Goal: Task Accomplishment & Management: Manage account settings

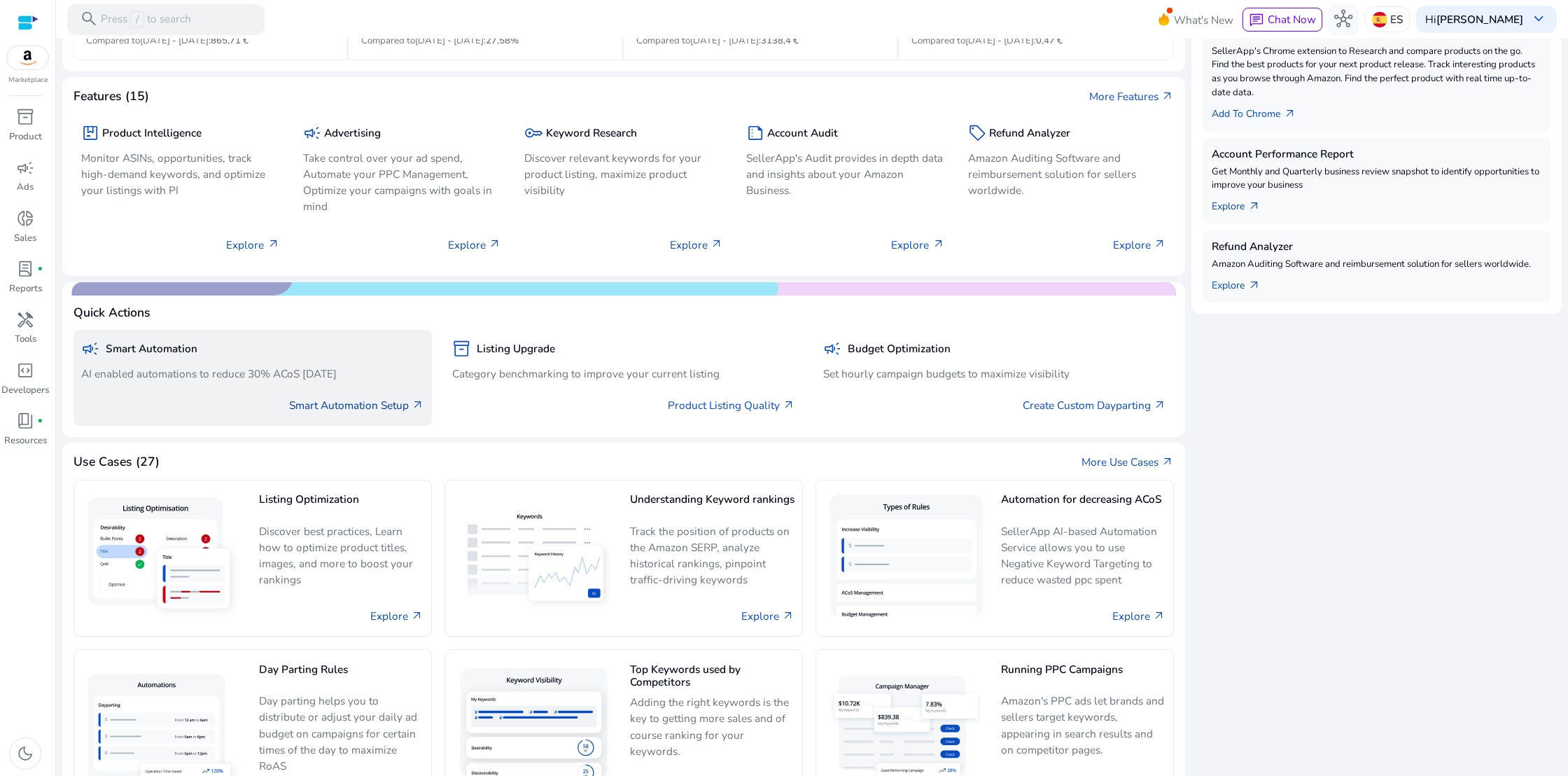
click at [336, 406] on link "Smart Automation Setup arrow_outward" at bounding box center [357, 404] width 135 height 16
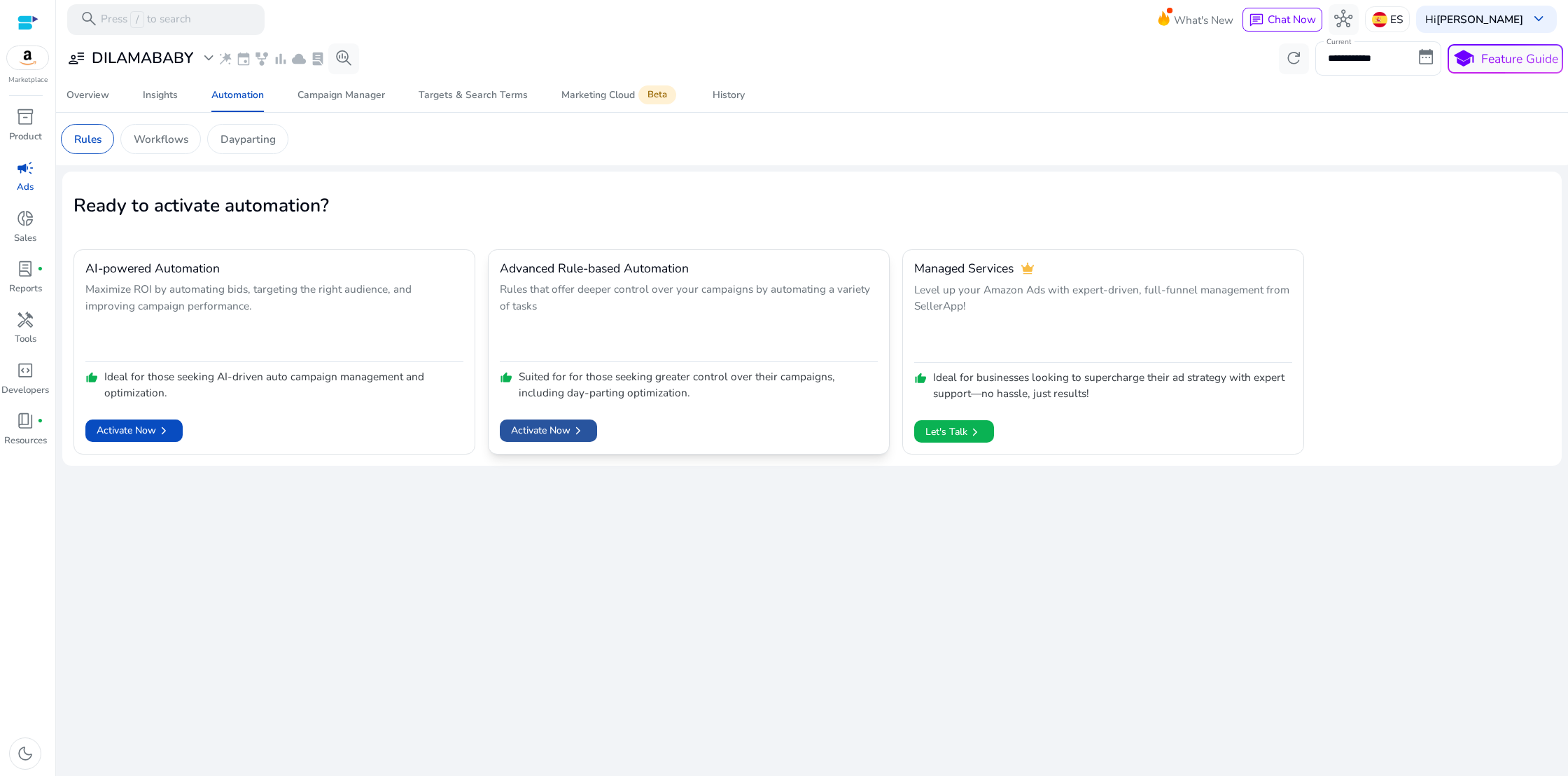
click at [544, 426] on span "Activate Now chevron_right" at bounding box center [549, 431] width 75 height 16
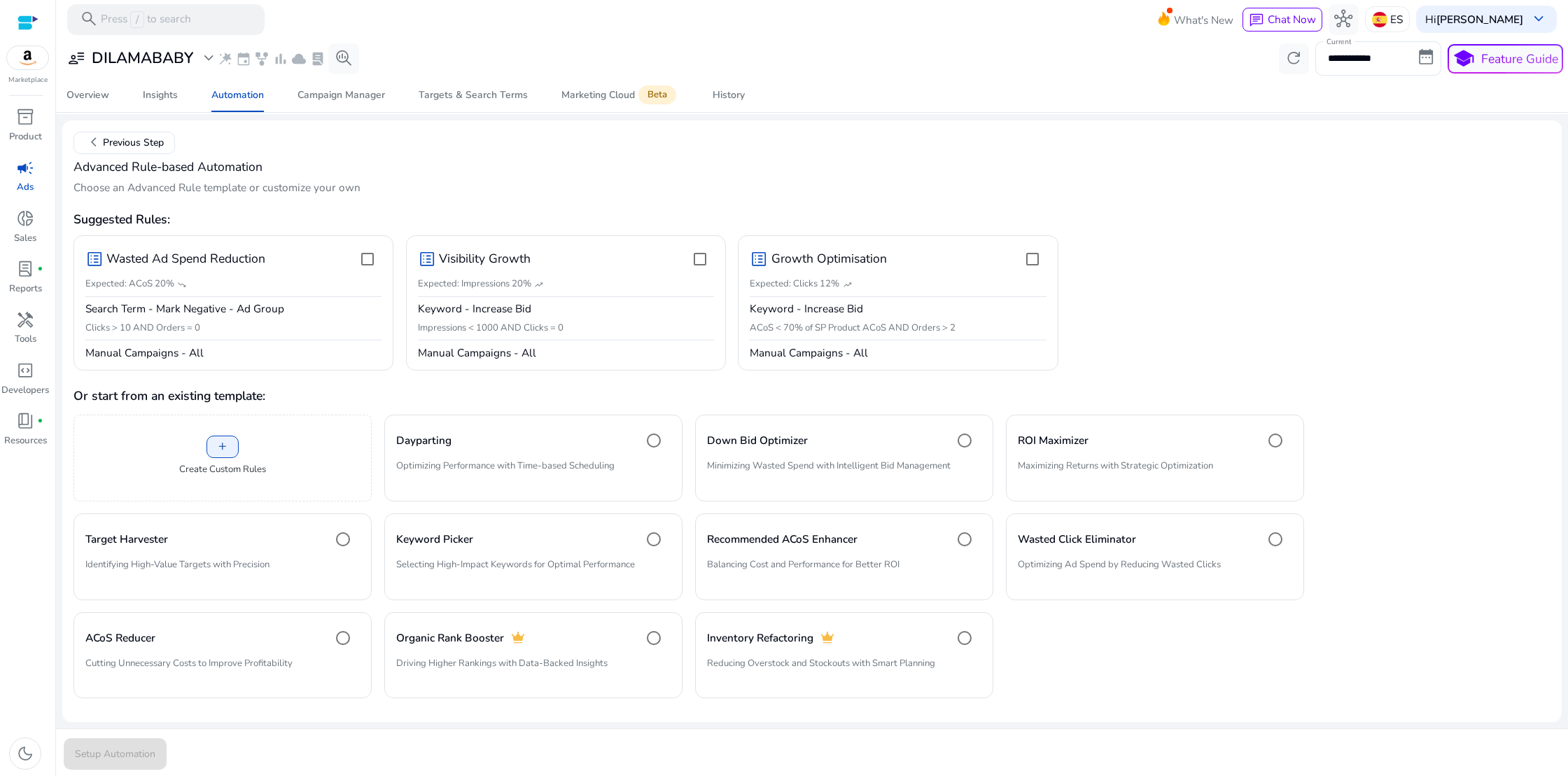
scroll to position [51, 0]
click at [145, 740] on span "submit" at bounding box center [115, 753] width 103 height 34
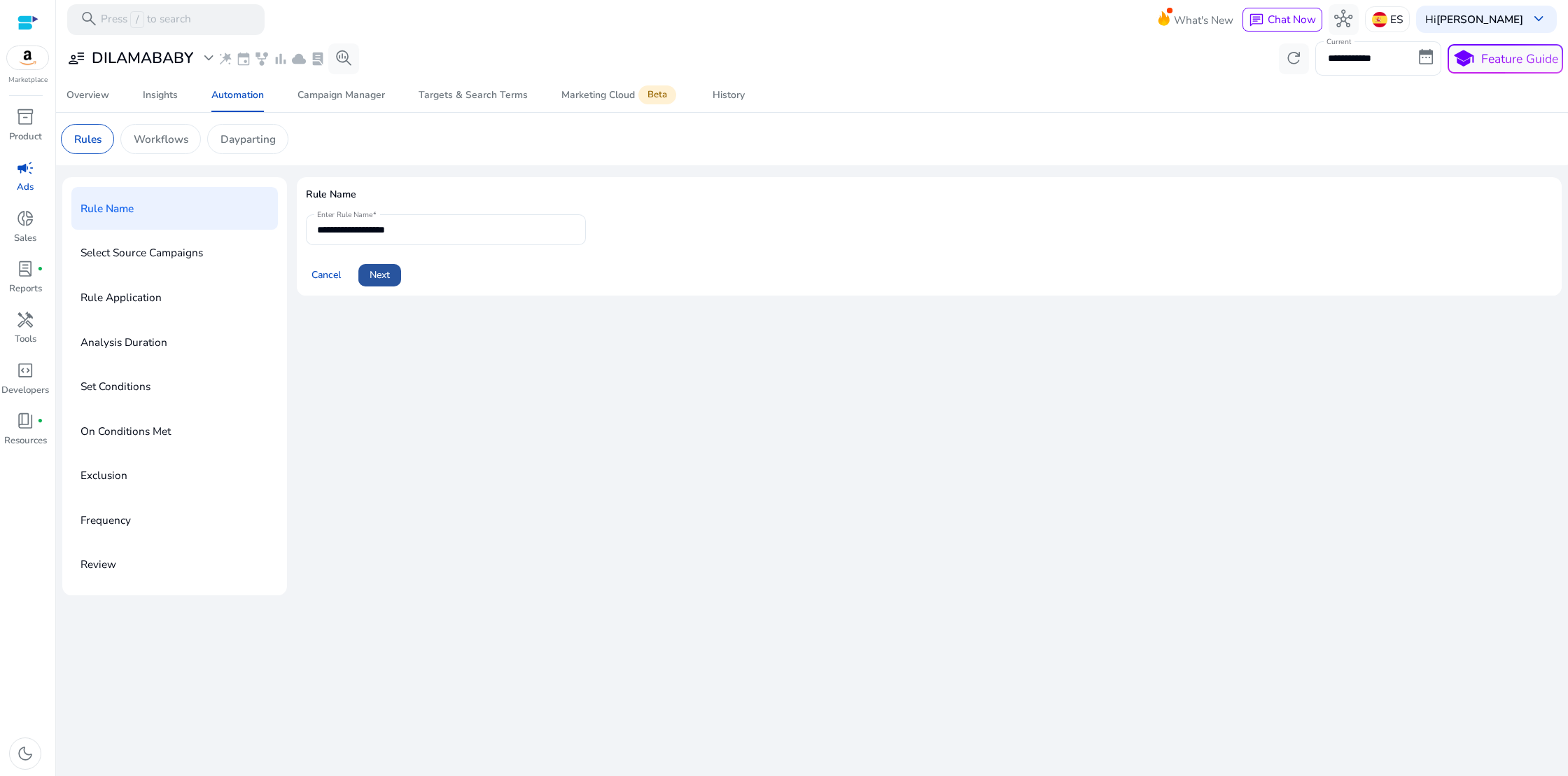
click at [372, 281] on span "Next" at bounding box center [379, 275] width 21 height 15
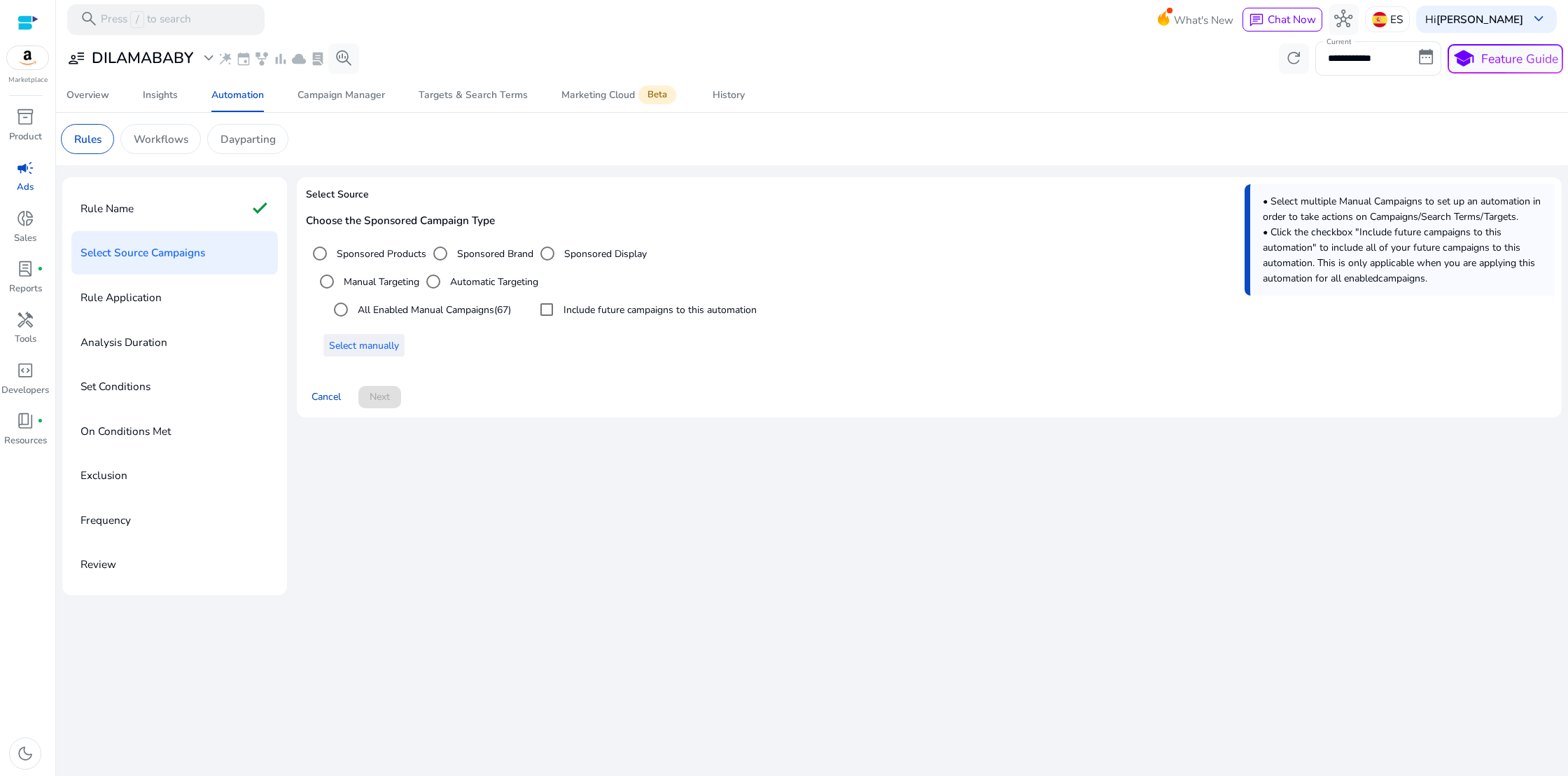
click at [363, 346] on span "Select manually" at bounding box center [363, 345] width 70 height 15
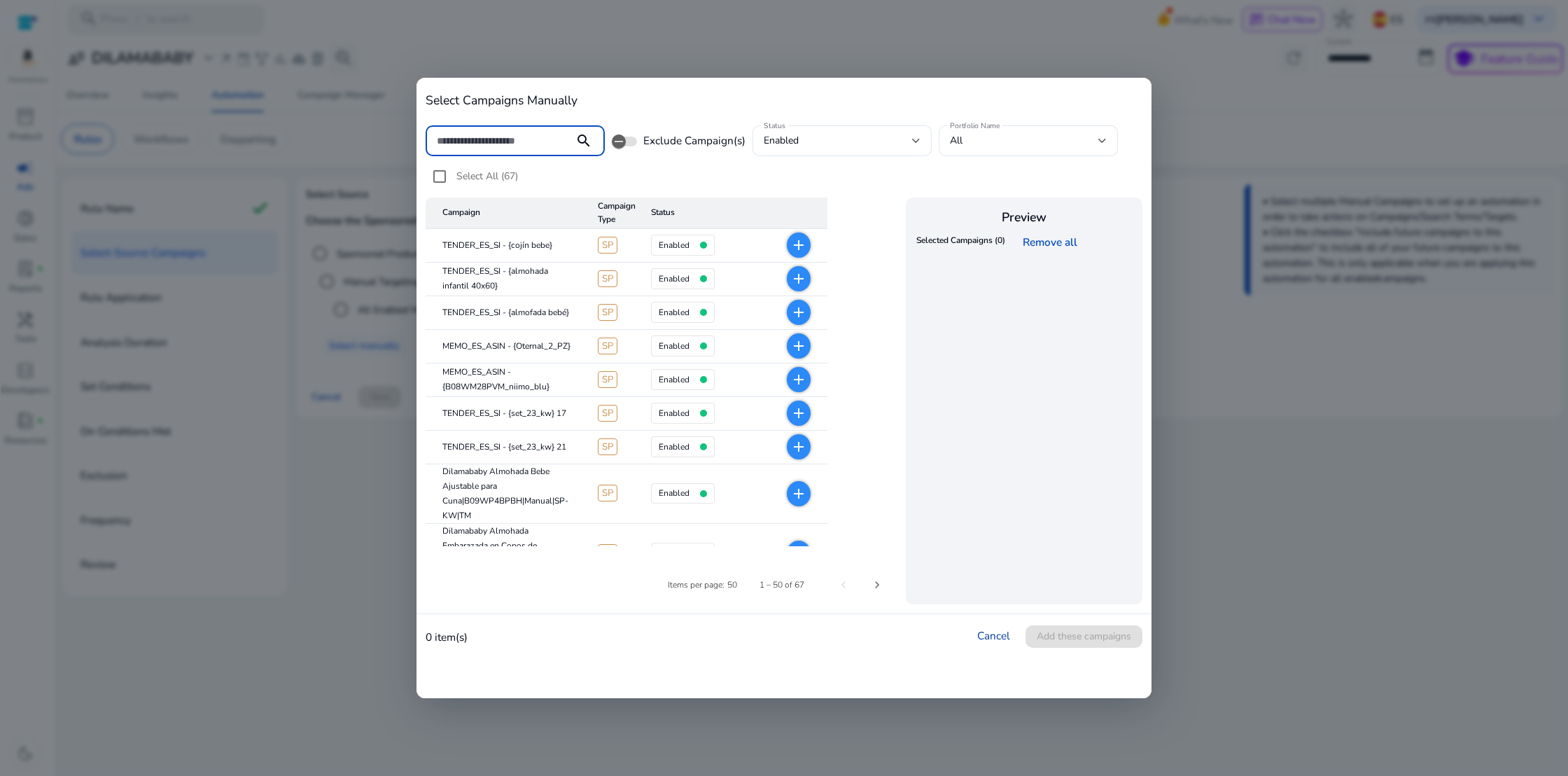
click at [993, 635] on link "Cancel" at bounding box center [994, 636] width 33 height 15
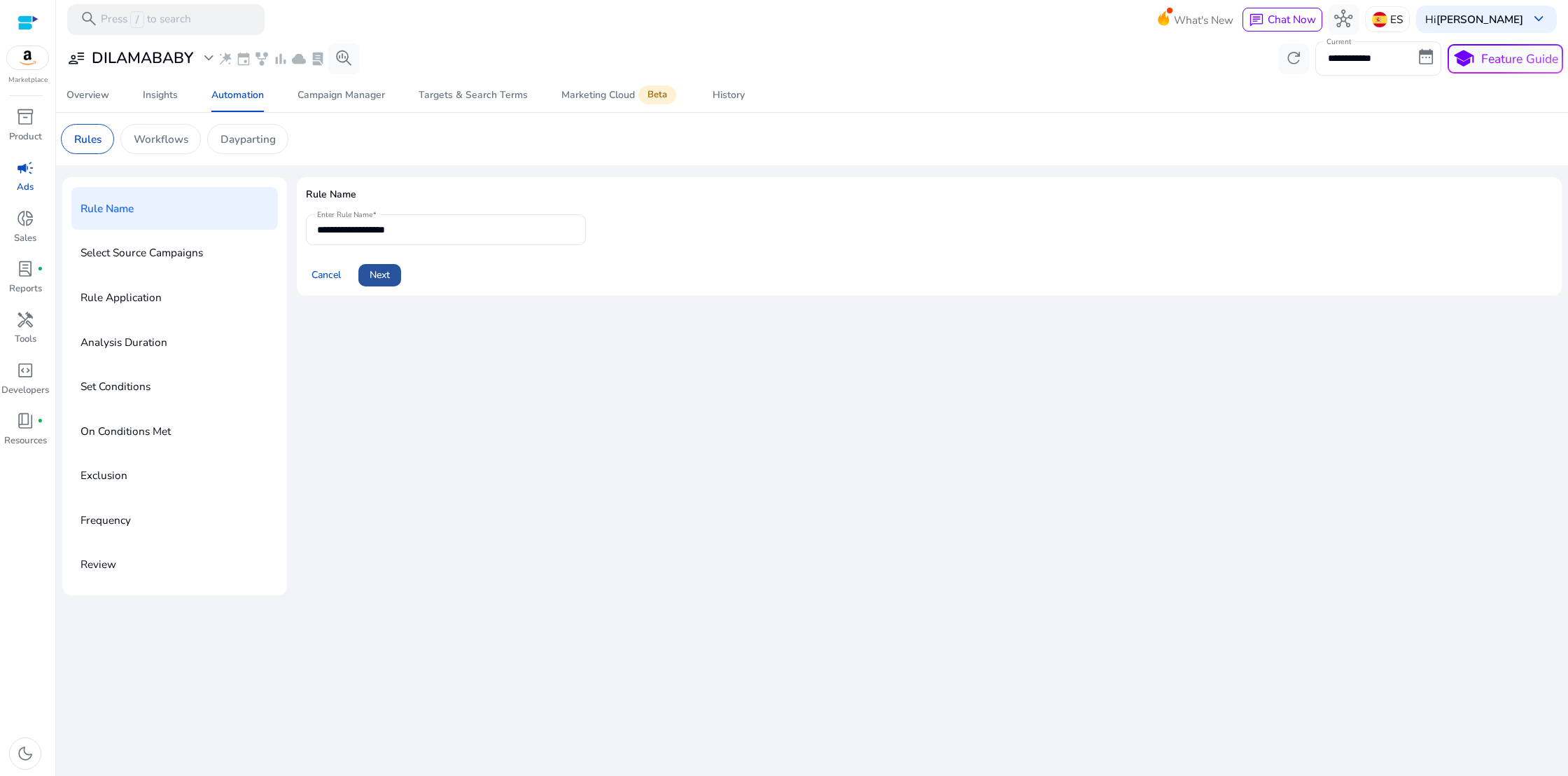
click at [378, 283] on span at bounding box center [380, 275] width 43 height 34
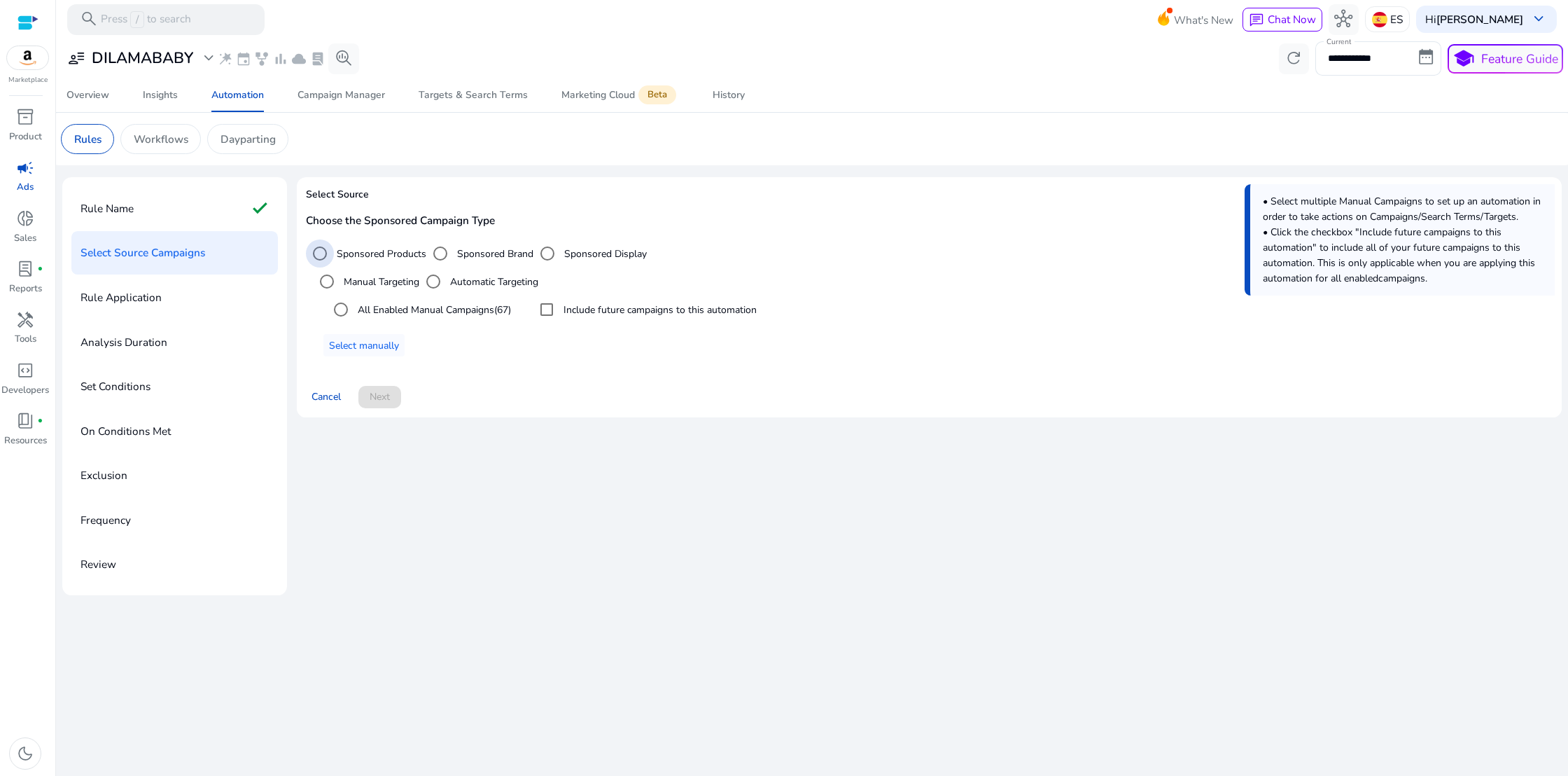
click at [362, 254] on label "Sponsored Products" at bounding box center [380, 254] width 93 height 15
click at [364, 283] on label "Manual Targeting" at bounding box center [380, 282] width 78 height 15
click at [373, 401] on div "Cancel Next" at bounding box center [929, 391] width 1247 height 35
click at [365, 350] on span "Select manually" at bounding box center [363, 345] width 70 height 15
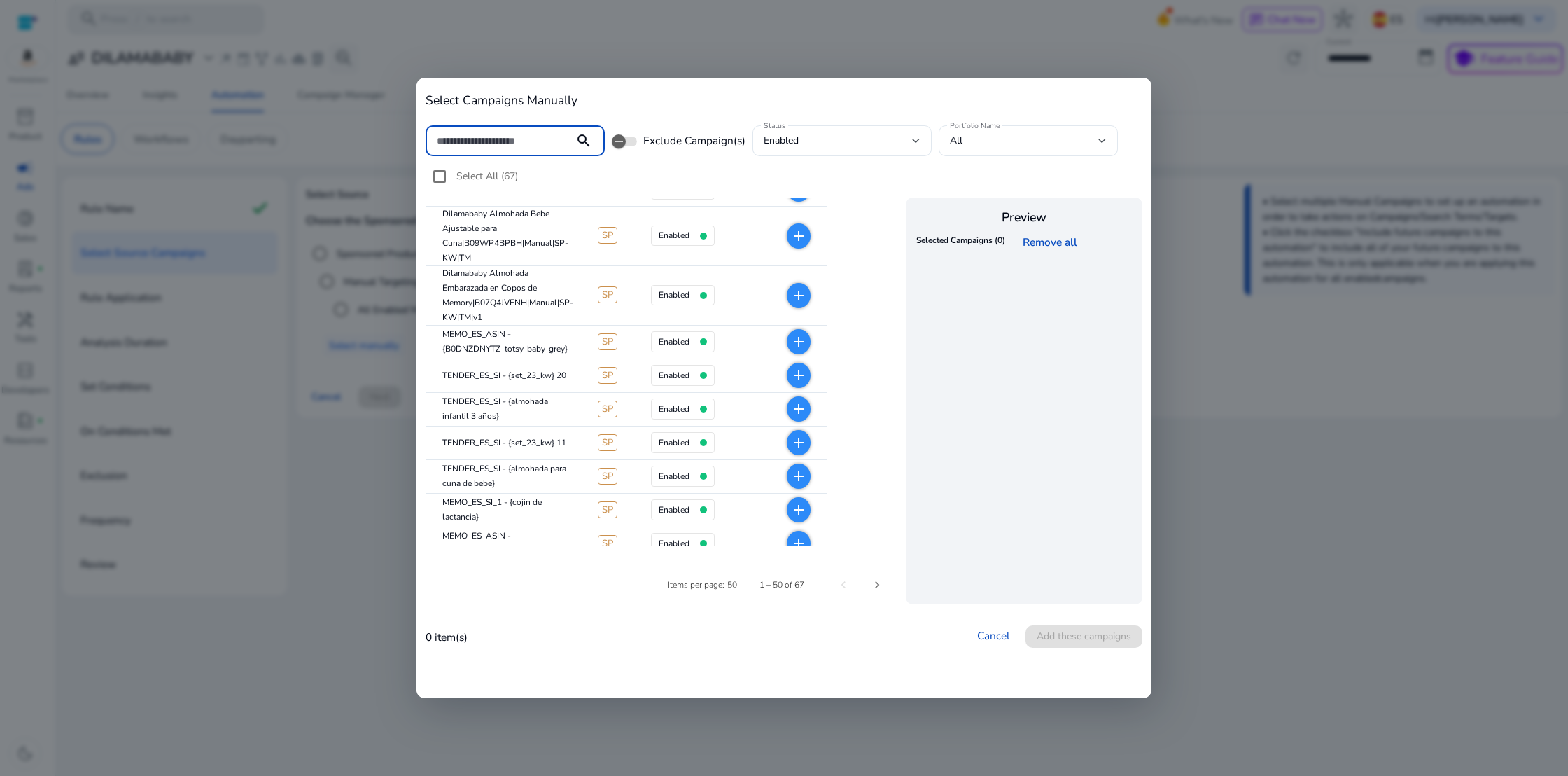
scroll to position [256, 0]
click at [991, 630] on link "Cancel" at bounding box center [994, 636] width 33 height 15
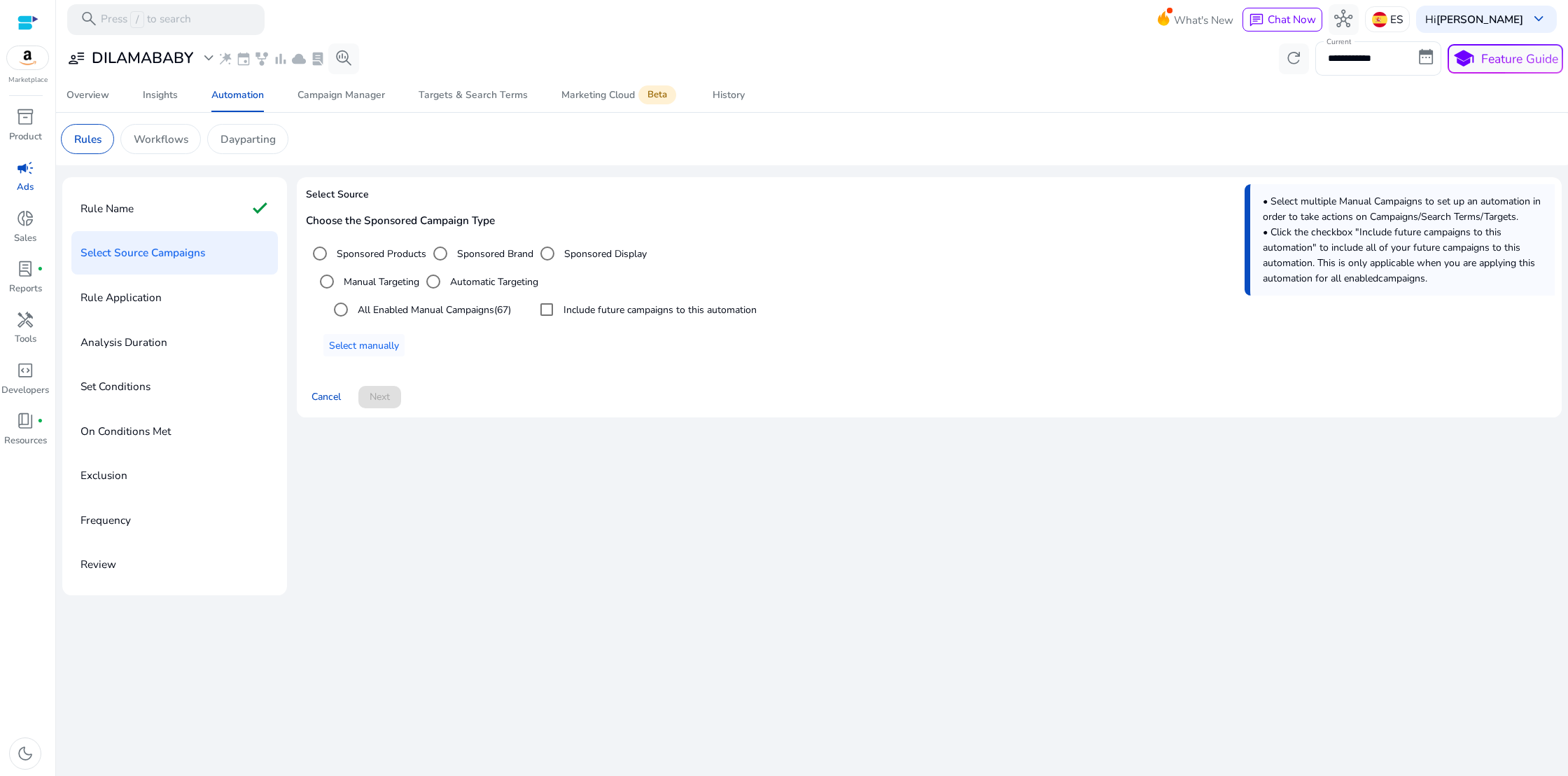
click at [23, 179] on div "campaign" at bounding box center [25, 168] width 43 height 25
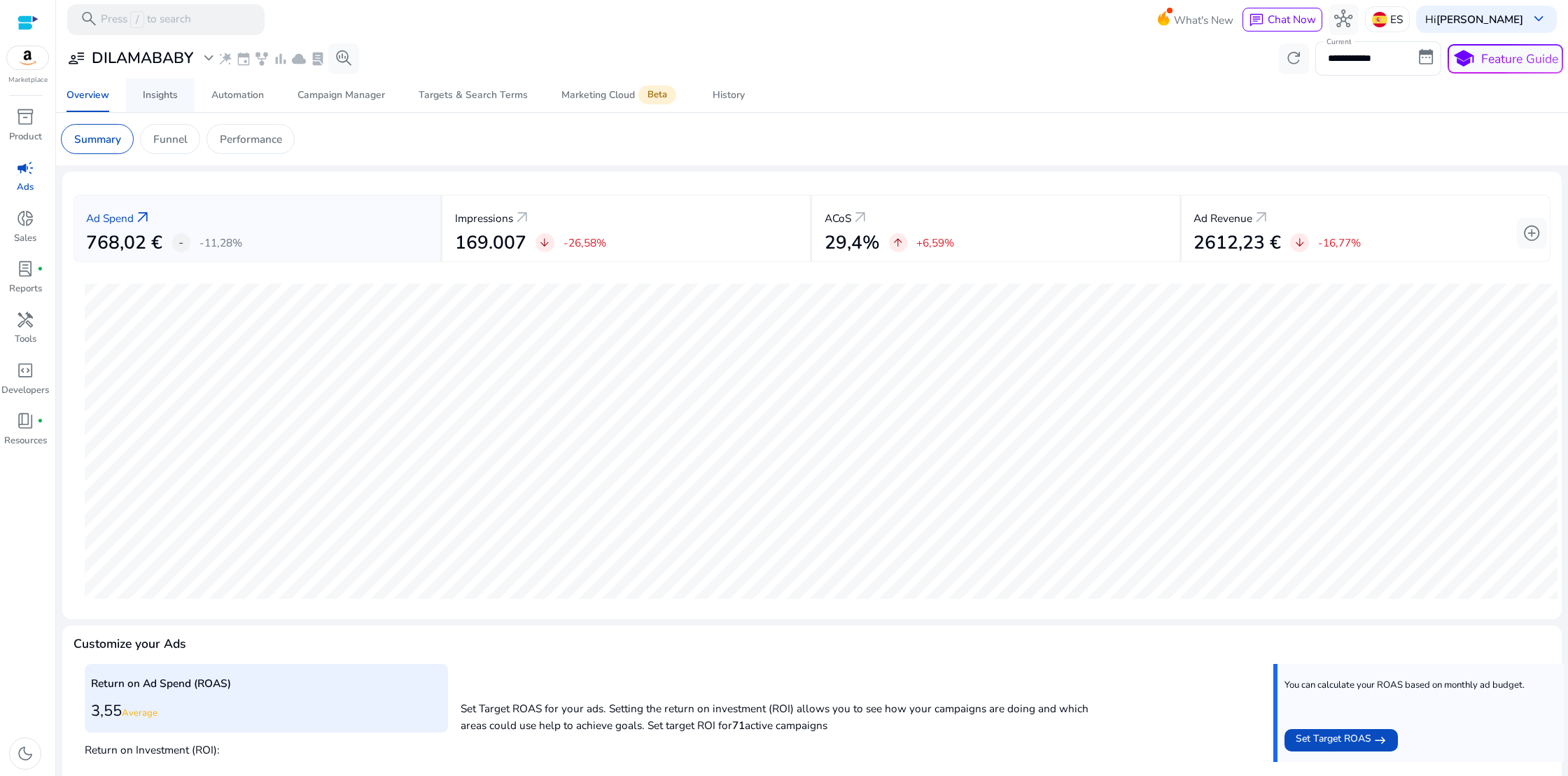
click at [166, 100] on div "Insights" at bounding box center [160, 95] width 35 height 10
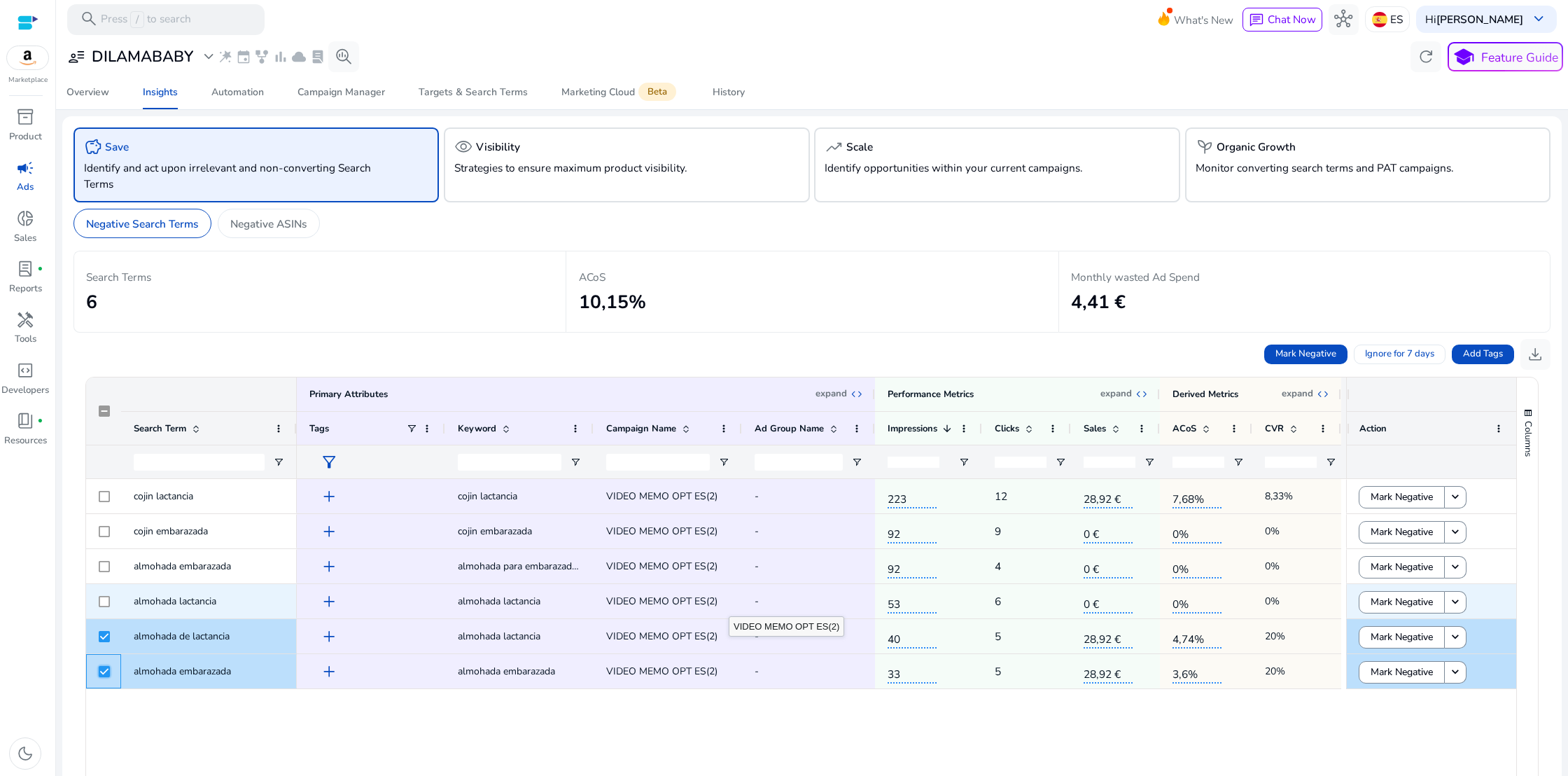
scroll to position [2, 0]
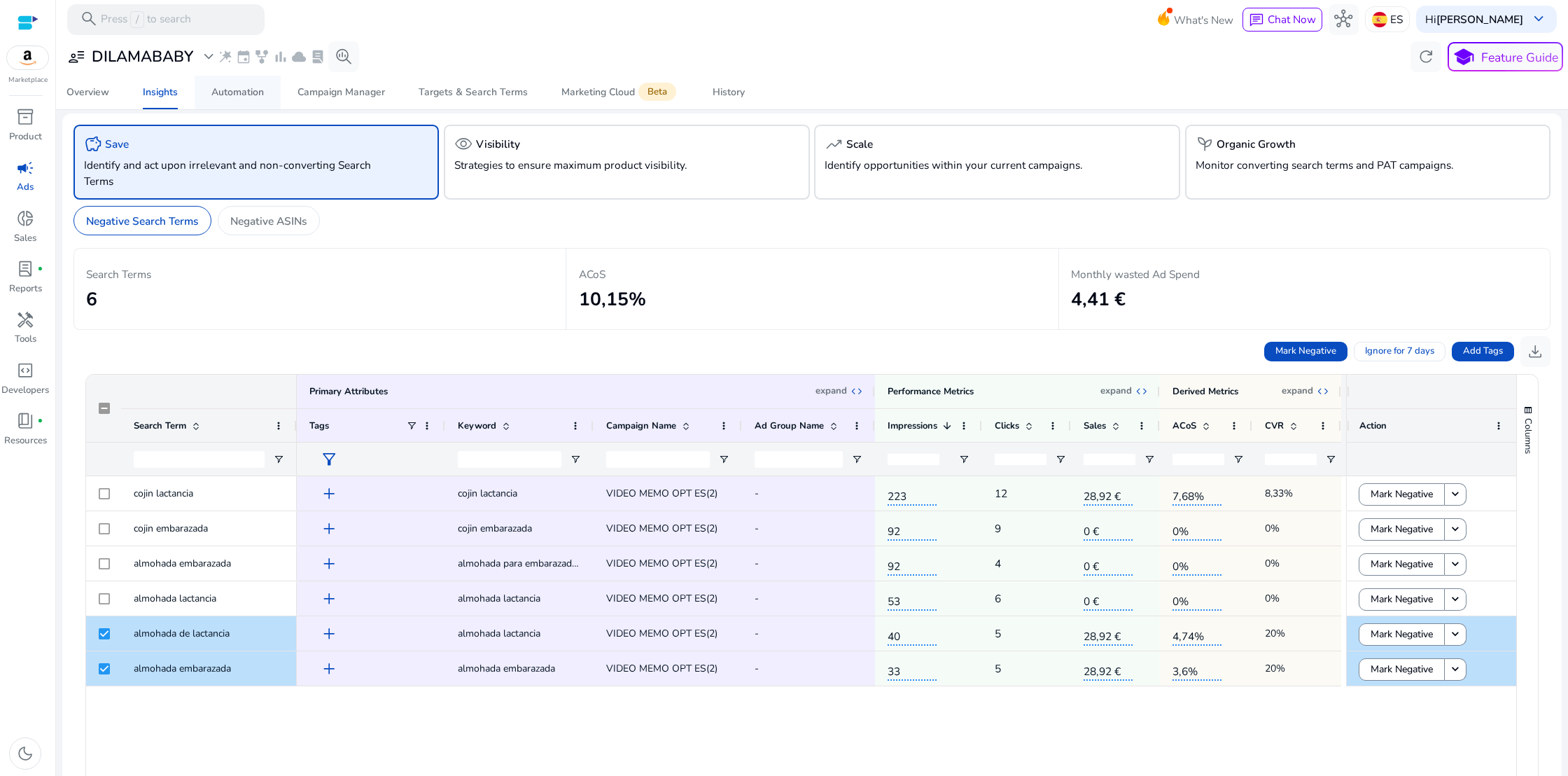
click at [259, 92] on div "Automation" at bounding box center [238, 93] width 53 height 10
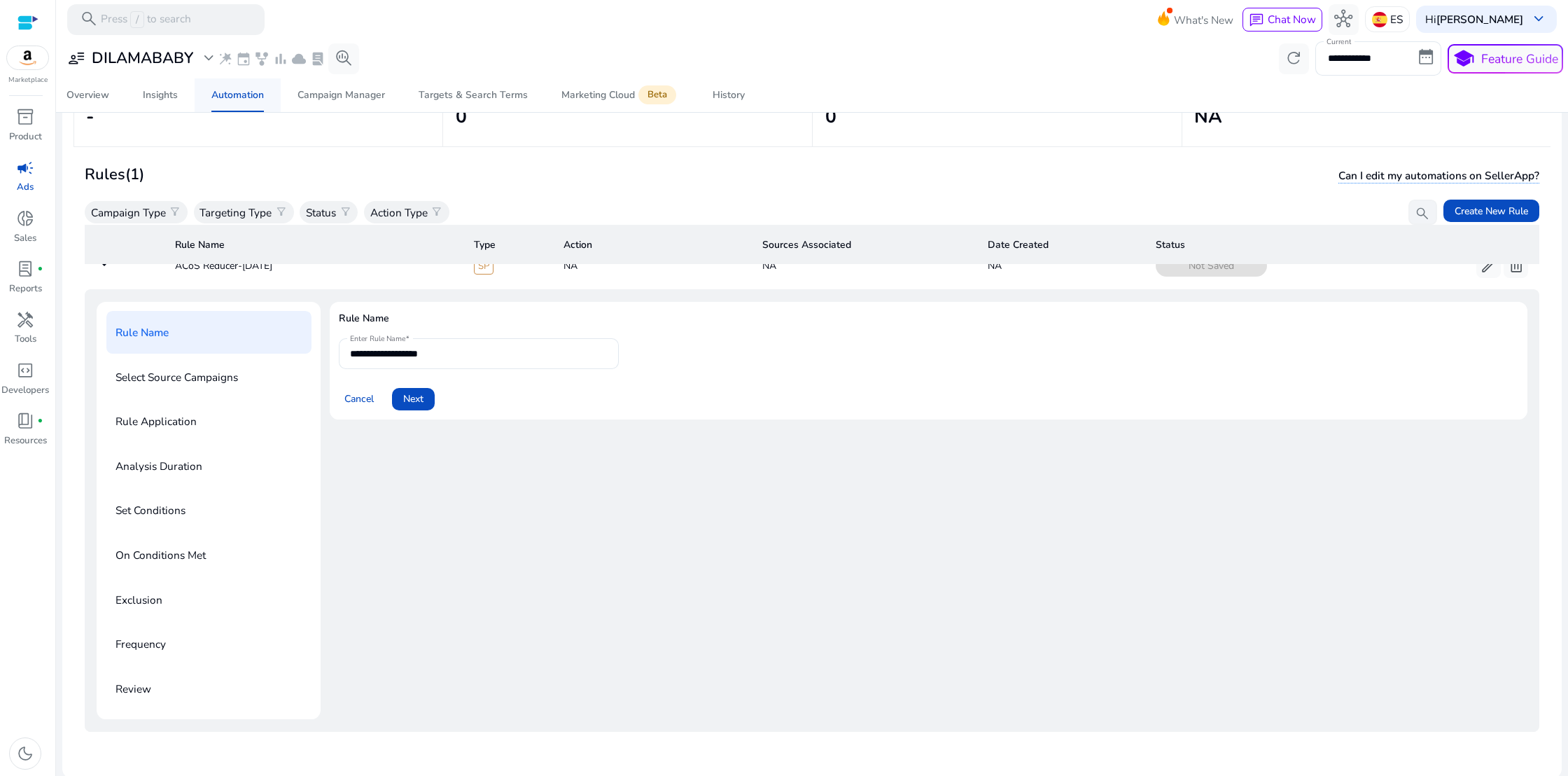
scroll to position [121, 0]
click at [361, 95] on div "Campaign Manager" at bounding box center [341, 95] width 88 height 10
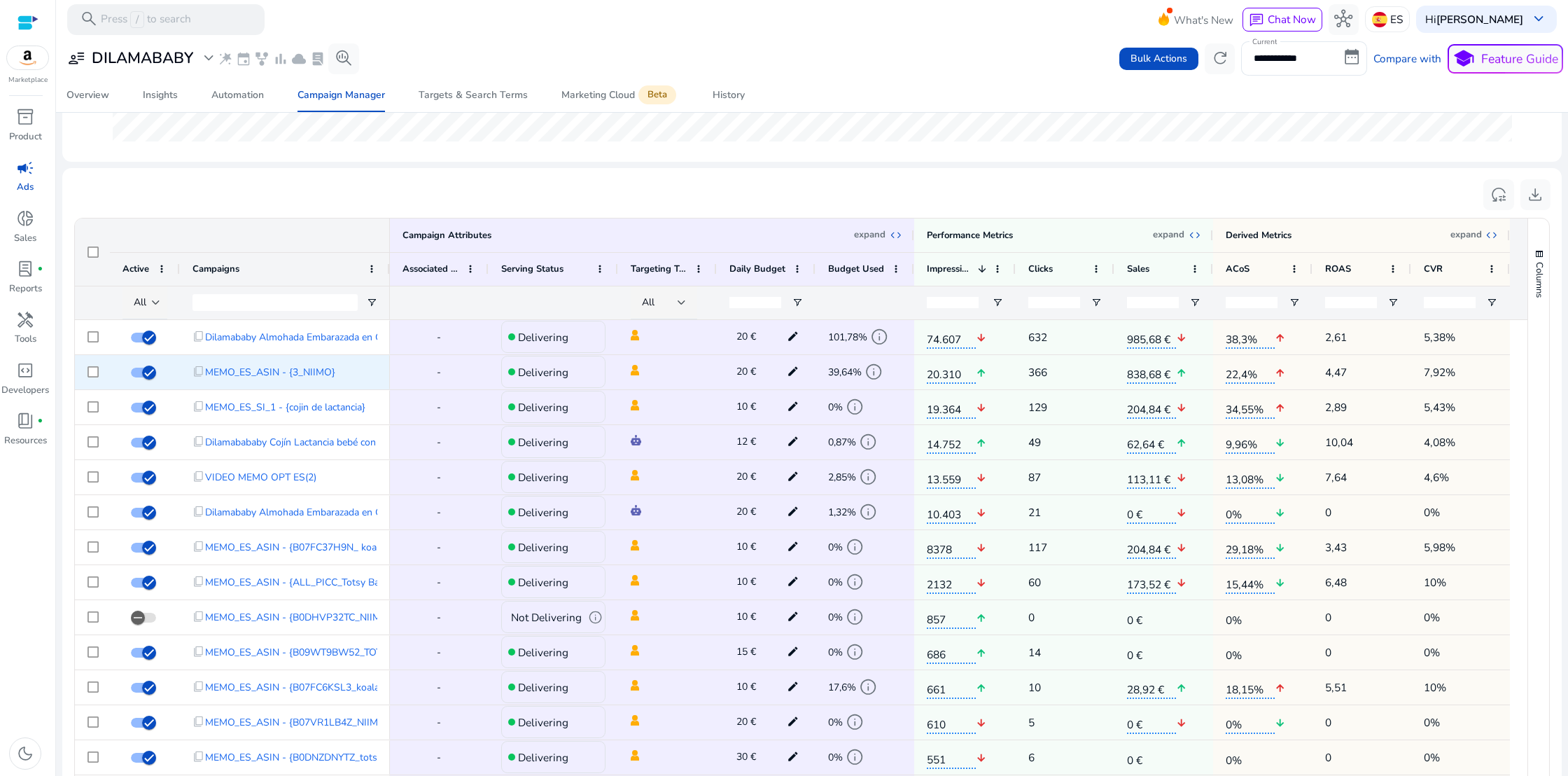
scroll to position [428, 0]
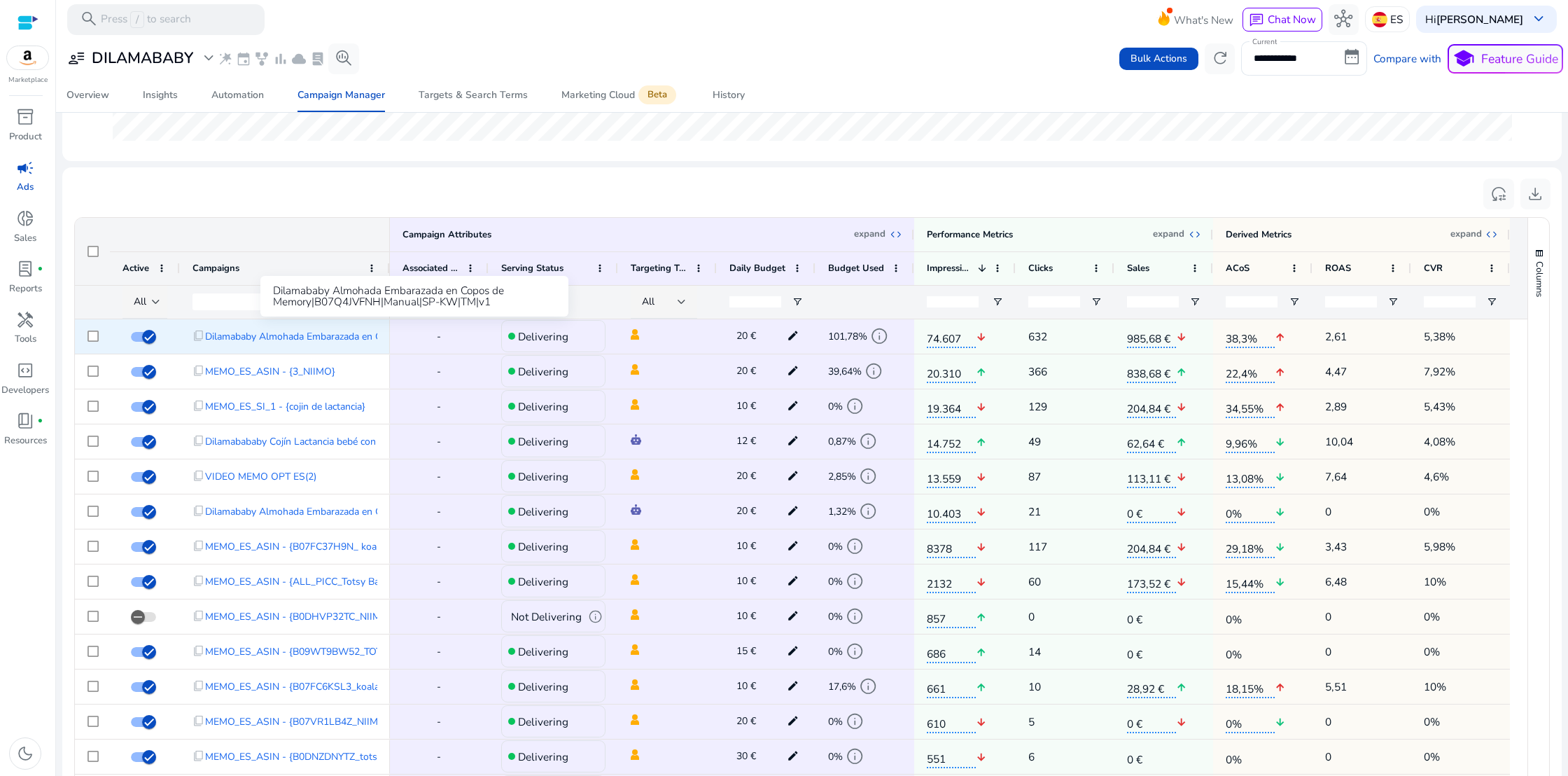
click at [274, 335] on span "Dilamababy Almohada Embarazada en Copos de Memory|B07Q4JVFNH|Manual|SP-KW|TM|v1" at bounding box center [412, 336] width 416 height 29
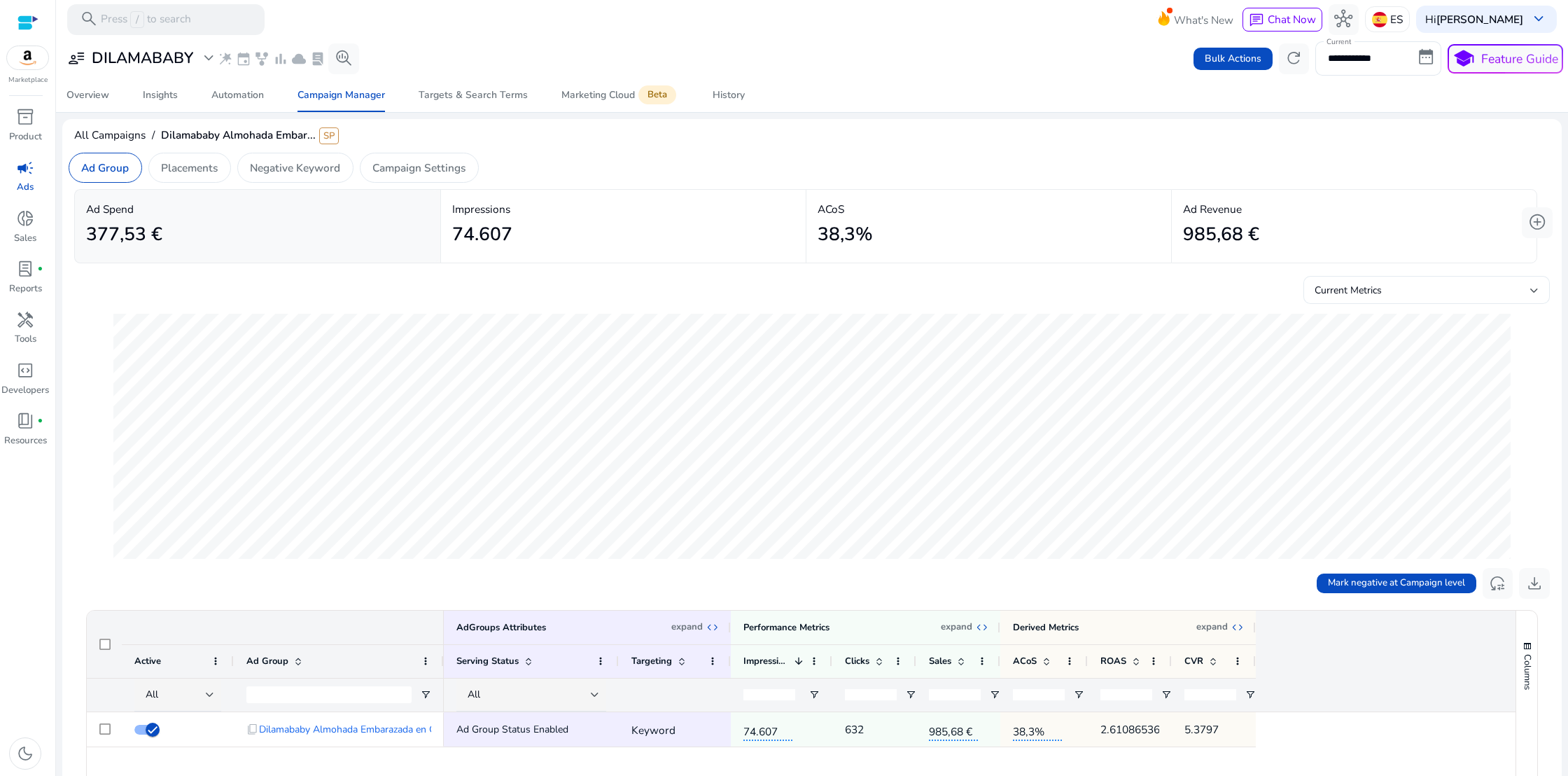
click at [1502, 291] on div "Current Metrics" at bounding box center [1422, 290] width 216 height 16
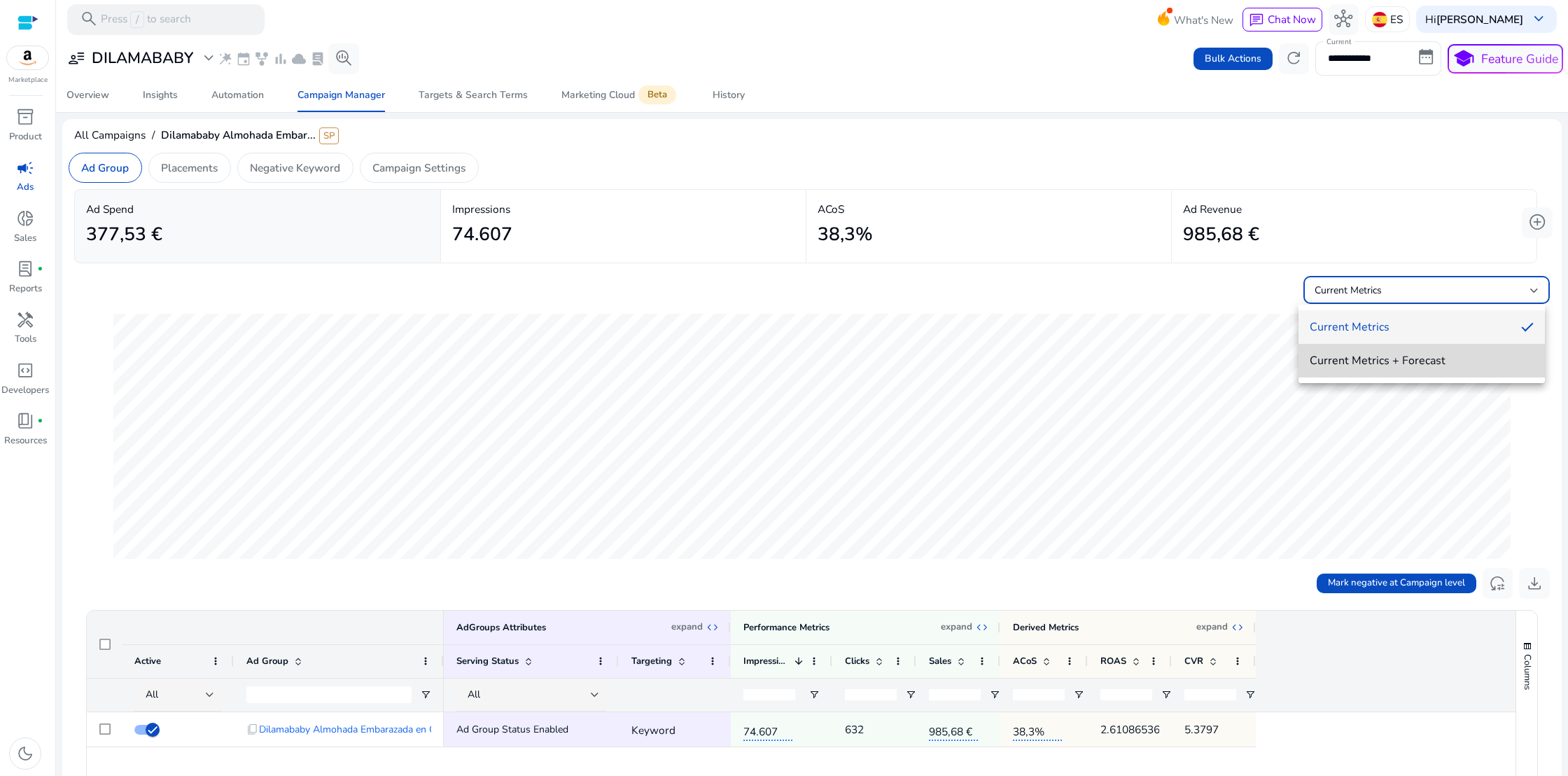
click at [1461, 364] on span "Current Metrics + Forecast" at bounding box center [1421, 360] width 224 height 16
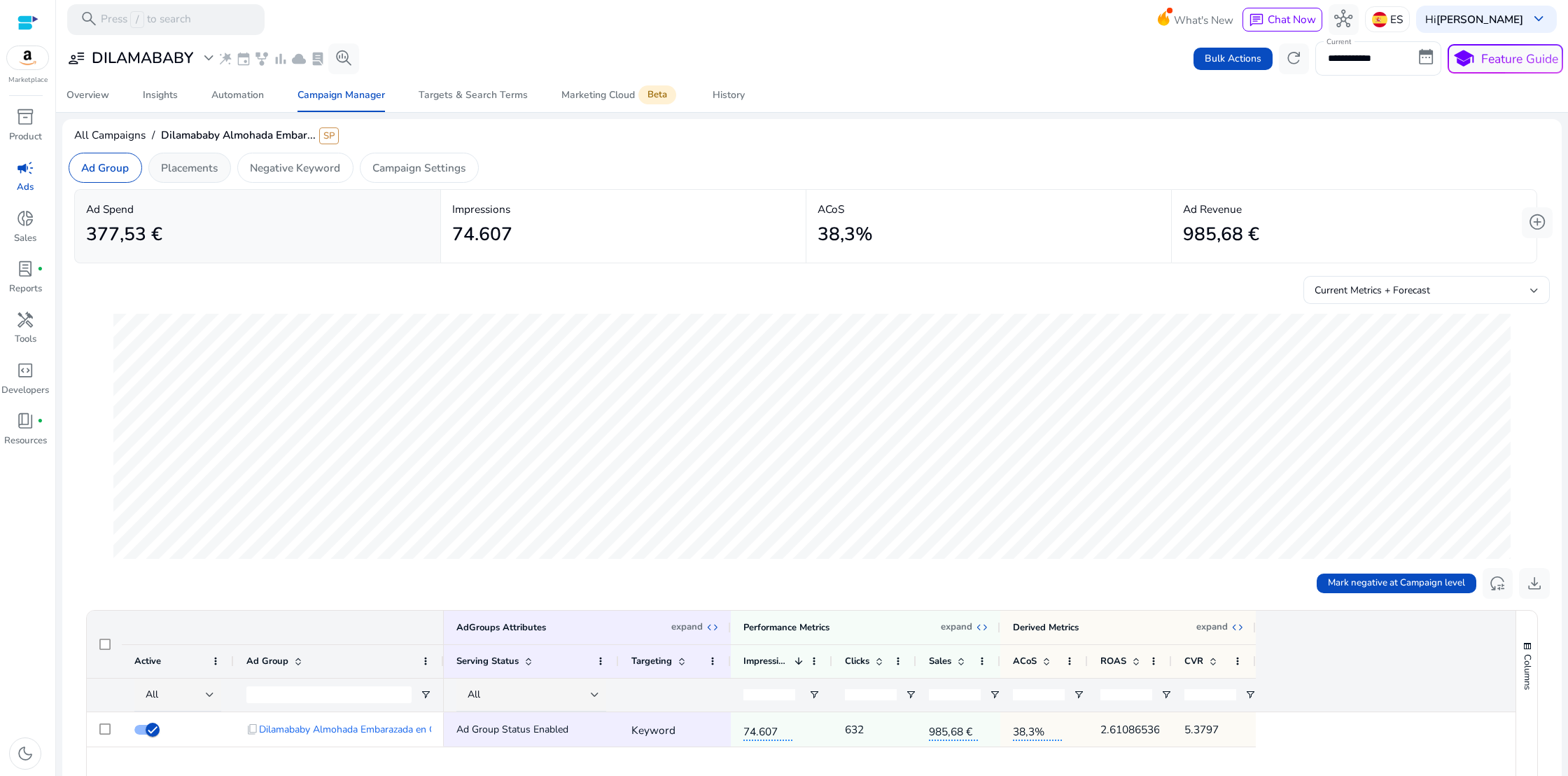
click at [198, 171] on p "Placements" at bounding box center [189, 167] width 57 height 16
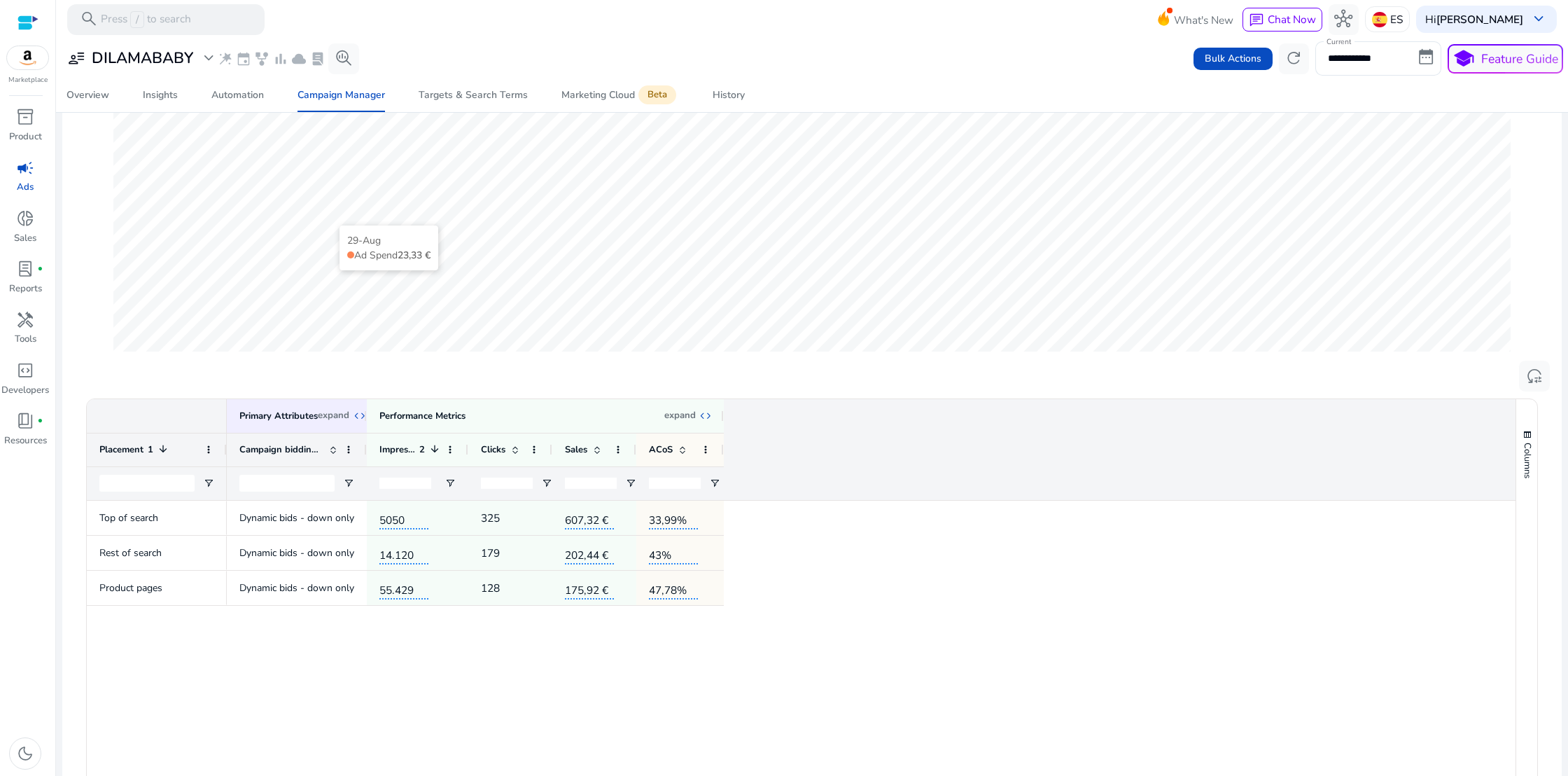
scroll to position [206, 0]
click at [493, 100] on div "Targets & Search Terms" at bounding box center [473, 95] width 109 height 10
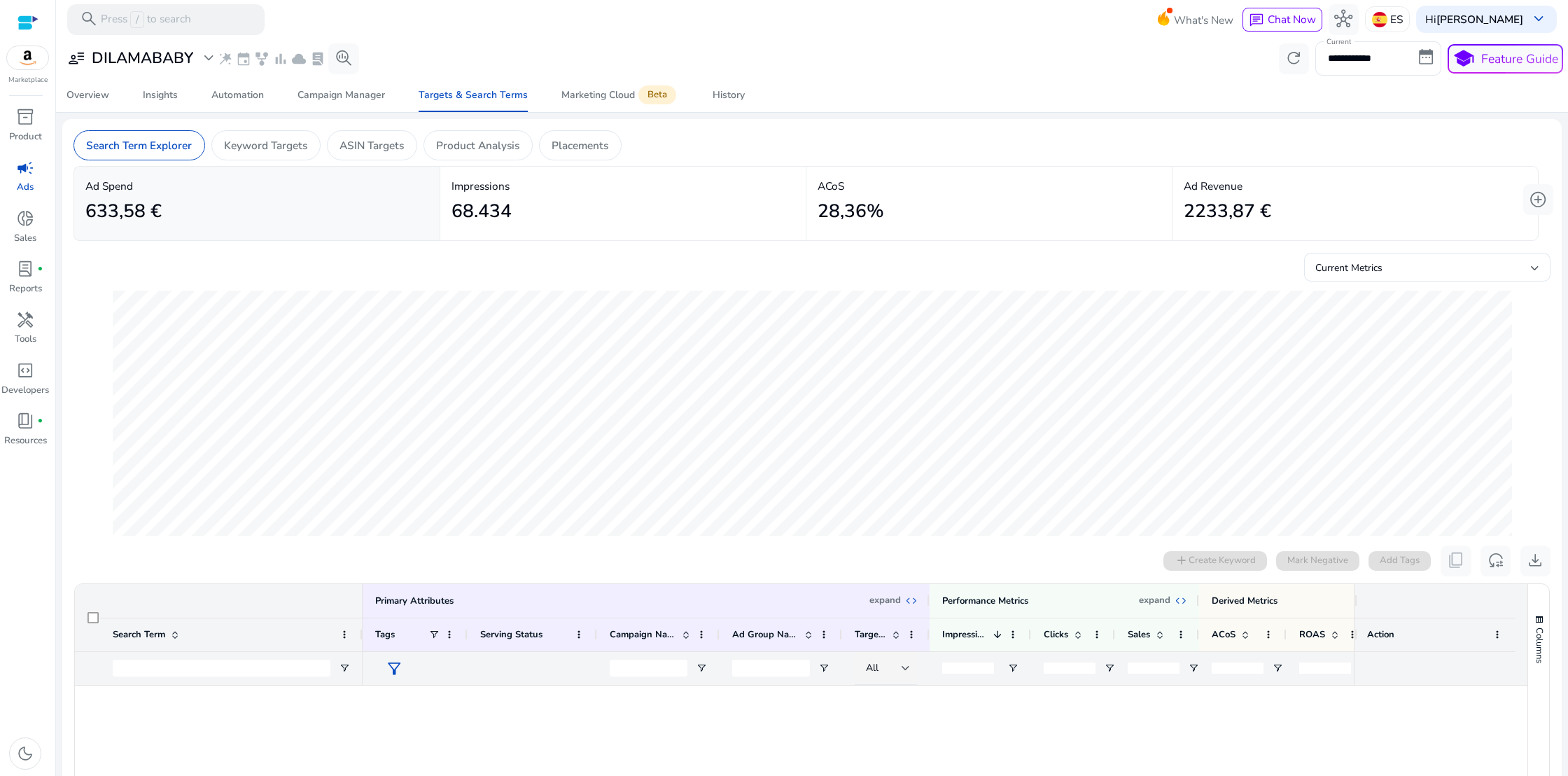
scroll to position [1212, 0]
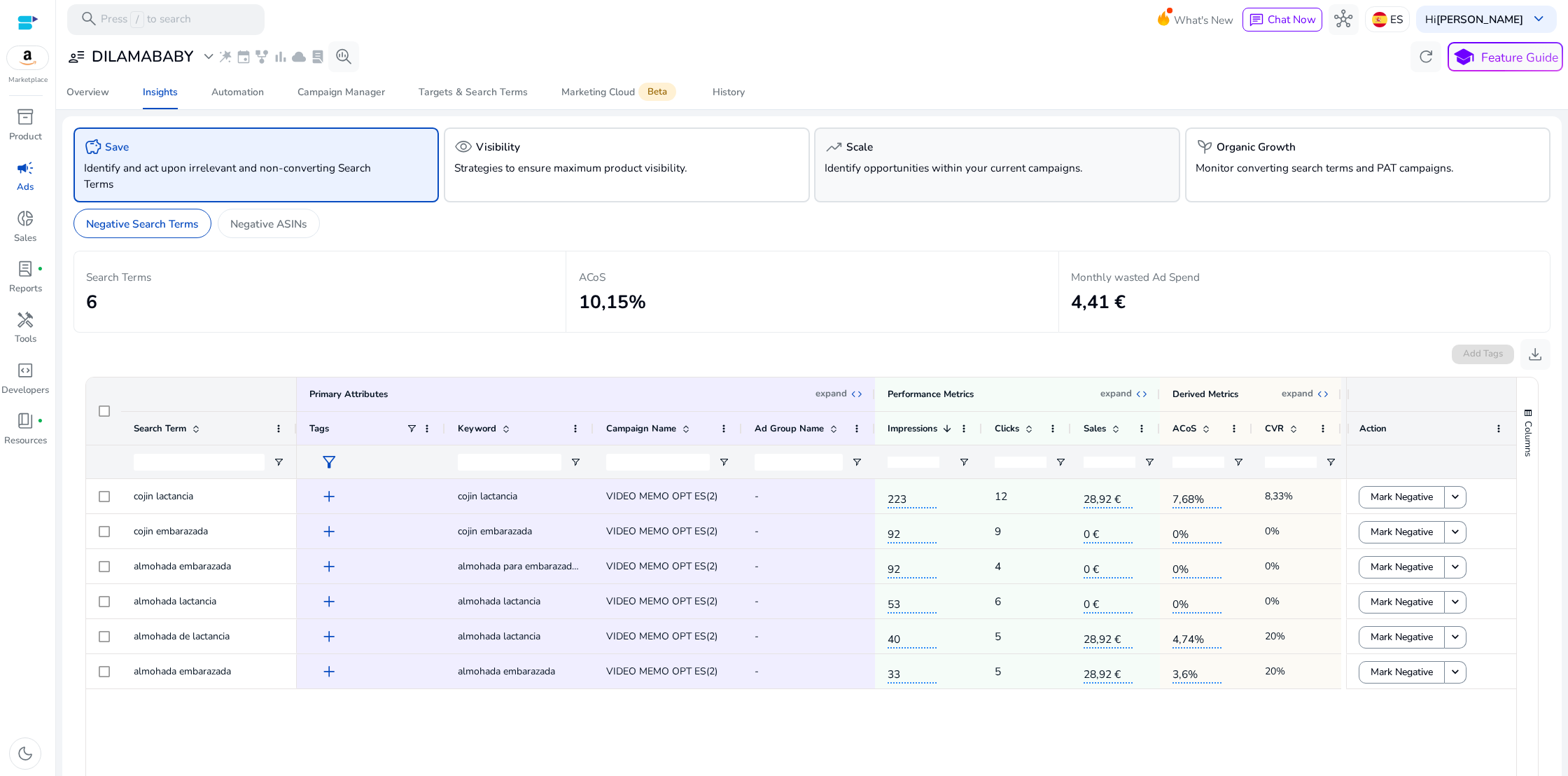
click at [891, 174] on p "Identify opportunities within your current campaigns." at bounding box center [967, 167] width 287 height 16
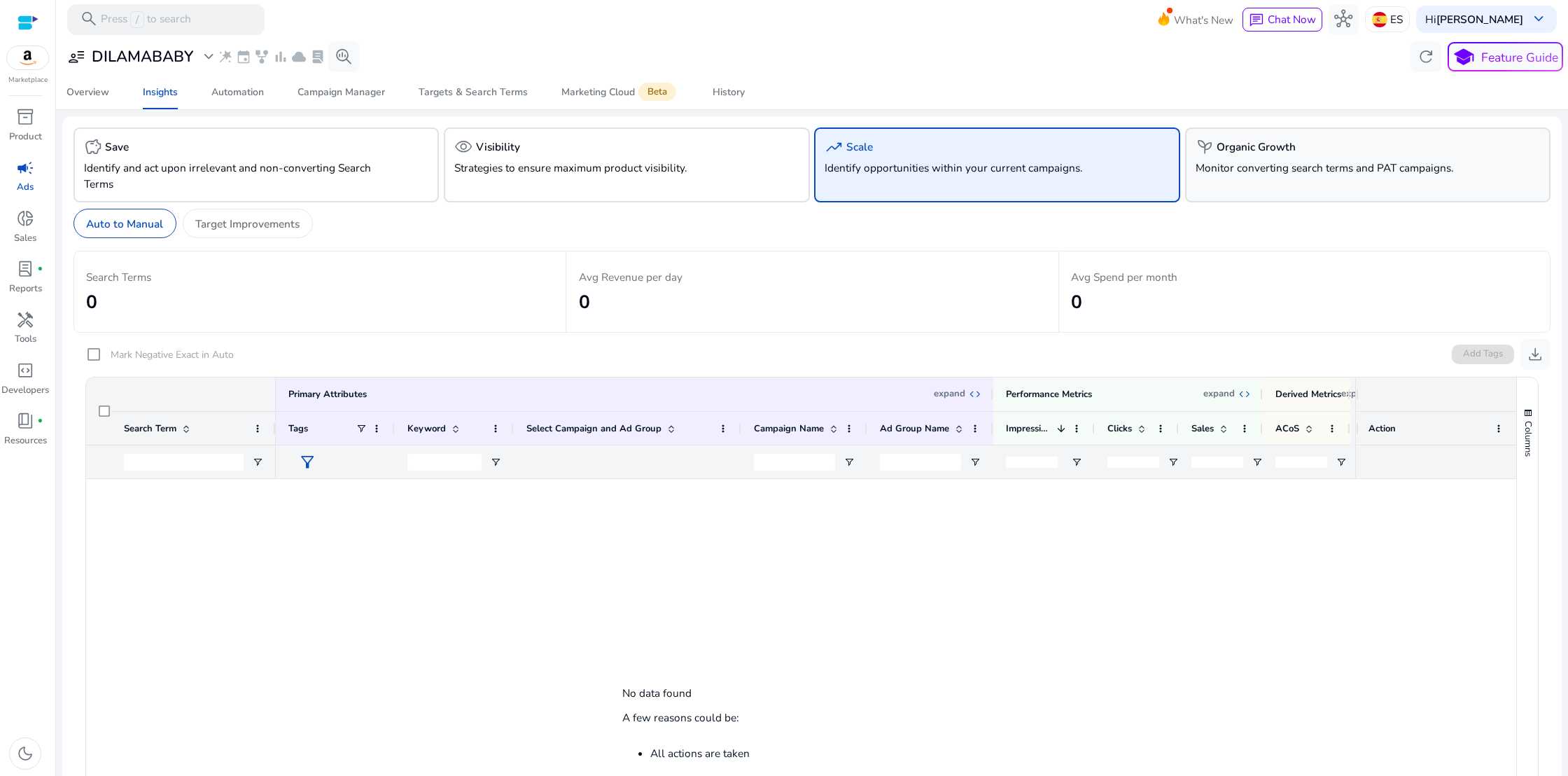
click at [1216, 175] on div "psychiatry Organic Growth Monitor converting search terms and PAT campaigns." at bounding box center [1368, 164] width 366 height 75
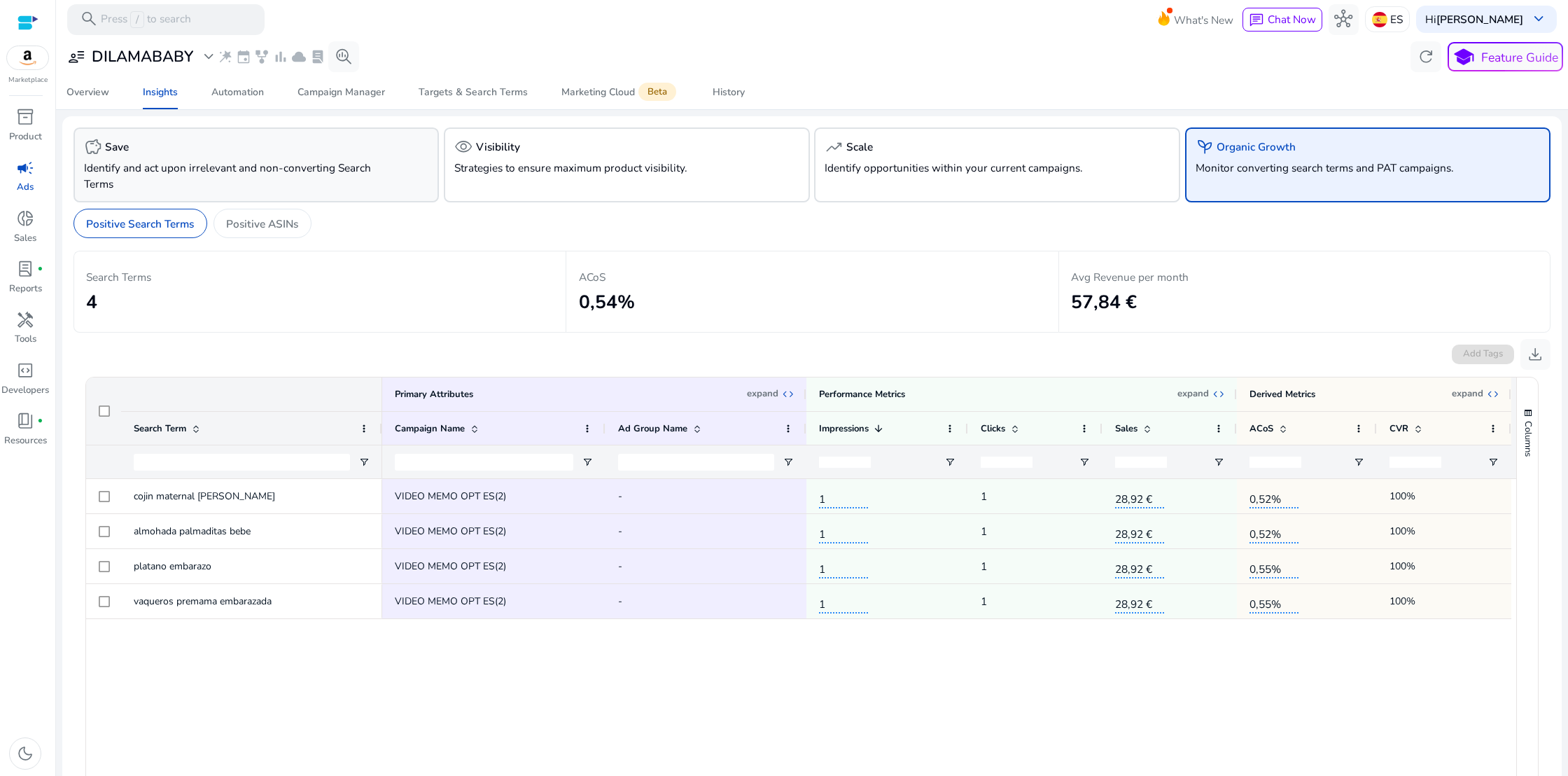
click at [204, 188] on p "Identify and act upon irrelevant and non-converting Search Terms" at bounding box center [227, 175] width 287 height 32
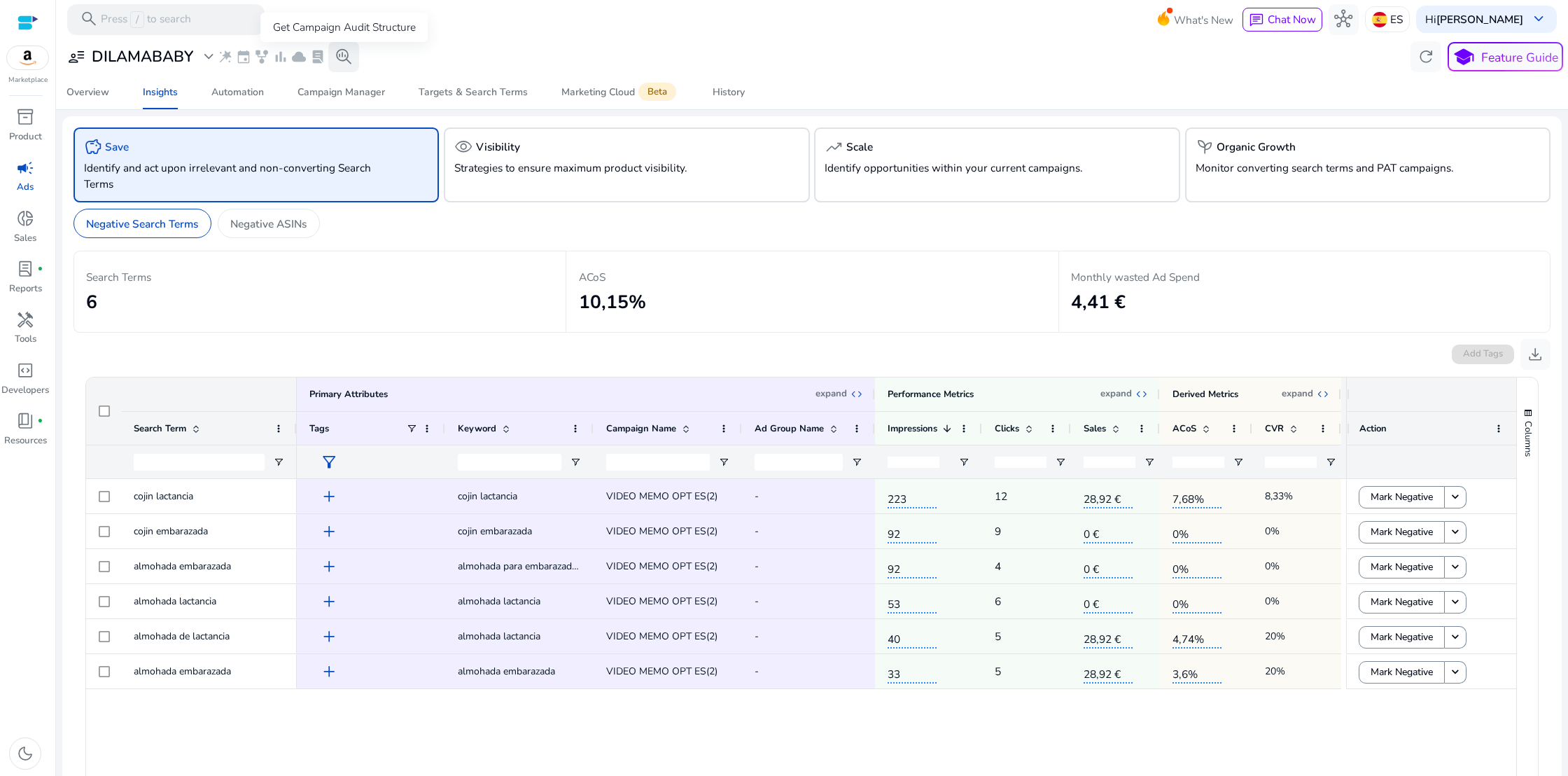
click at [337, 54] on span "search_insights" at bounding box center [344, 57] width 18 height 18
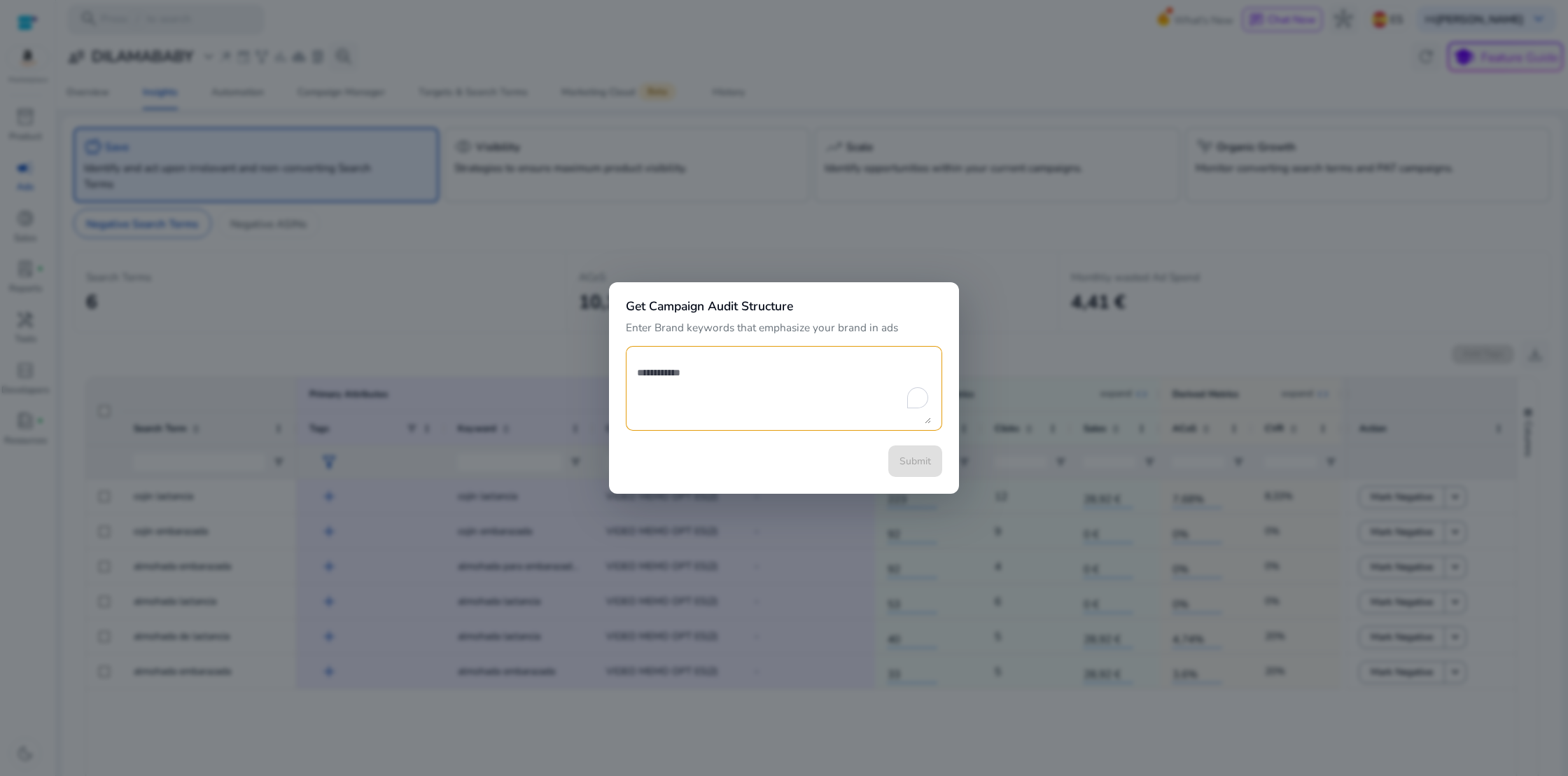
click at [598, 44] on div at bounding box center [784, 388] width 1568 height 776
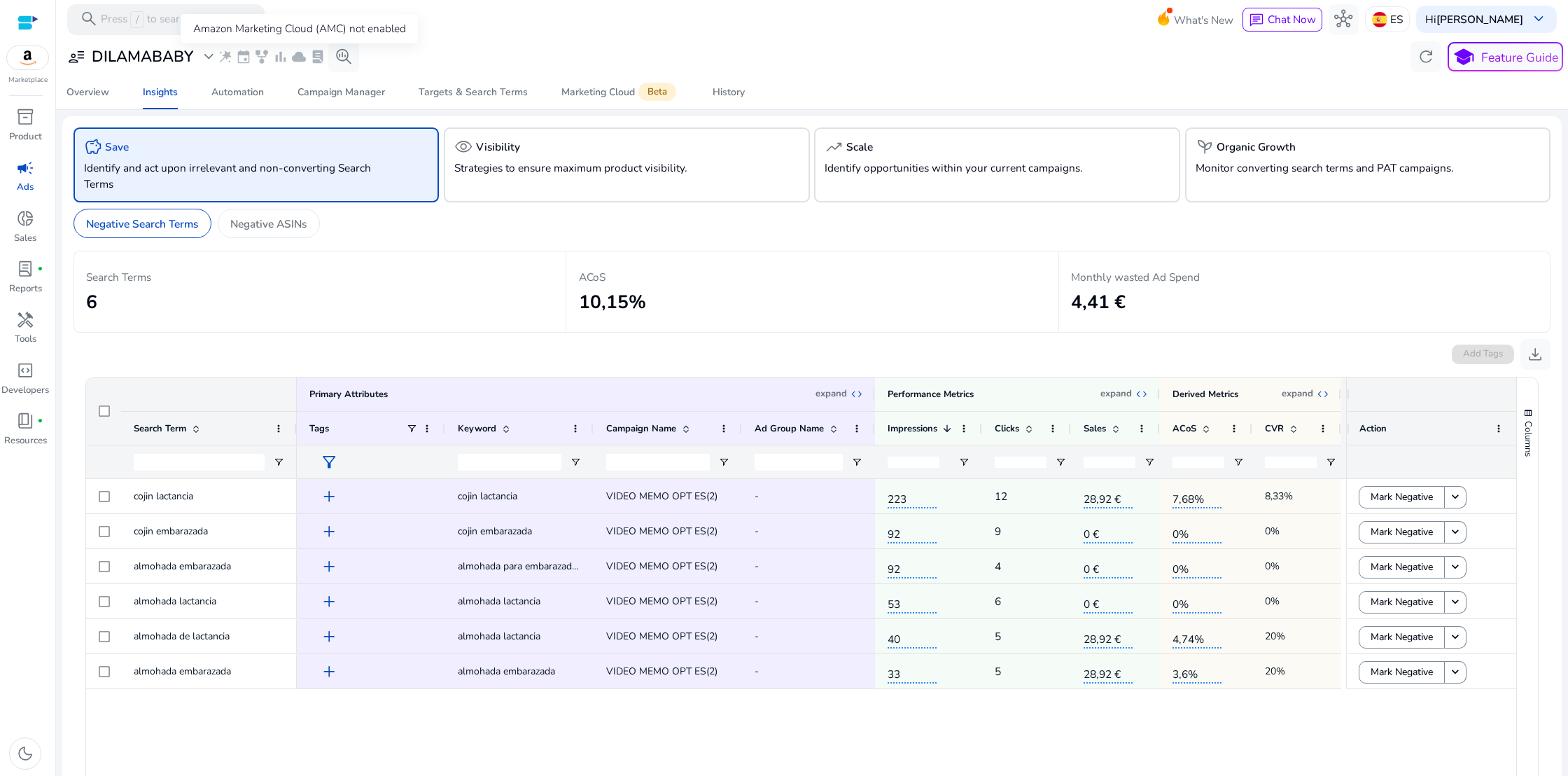
click at [299, 56] on span "cloud" at bounding box center [299, 56] width 16 height 16
click at [580, 92] on div "Marketing Cloud Beta" at bounding box center [620, 92] width 117 height 12
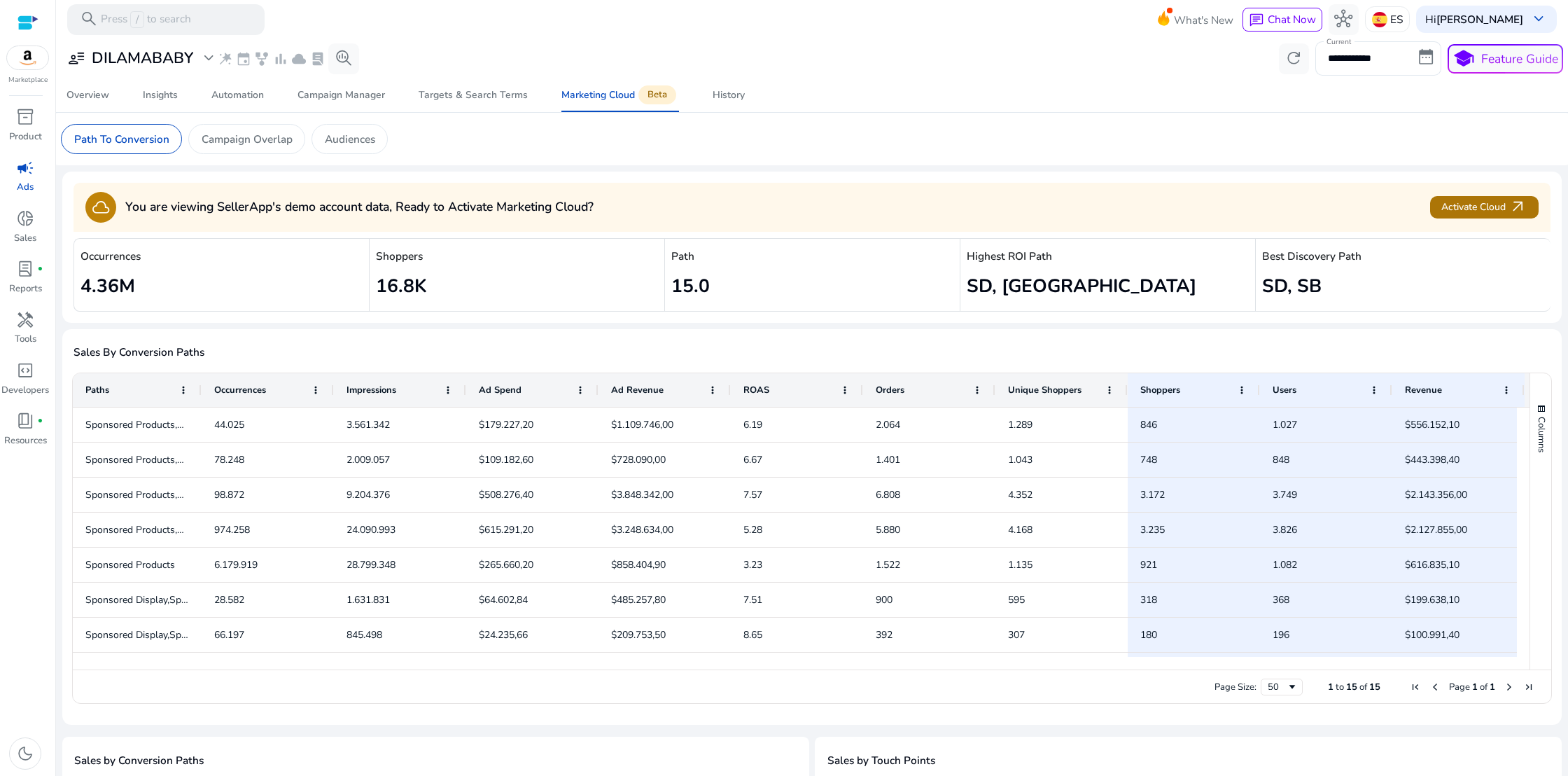
click at [1473, 208] on span "Activate Cloud arrow_outward" at bounding box center [1484, 207] width 85 height 18
click at [164, 98] on div "Insights" at bounding box center [160, 95] width 35 height 10
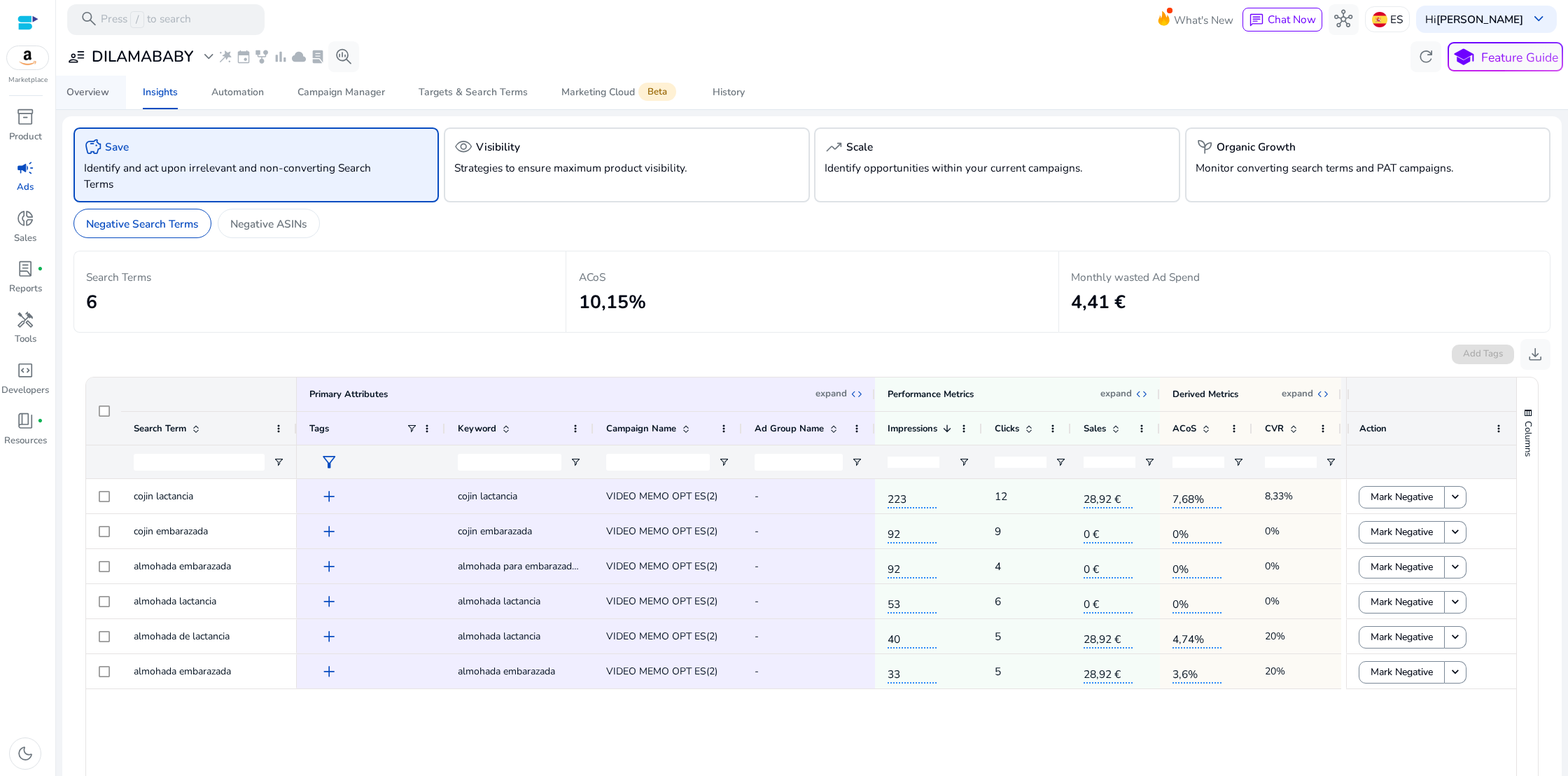
click at [93, 94] on div "Overview" at bounding box center [88, 93] width 43 height 10
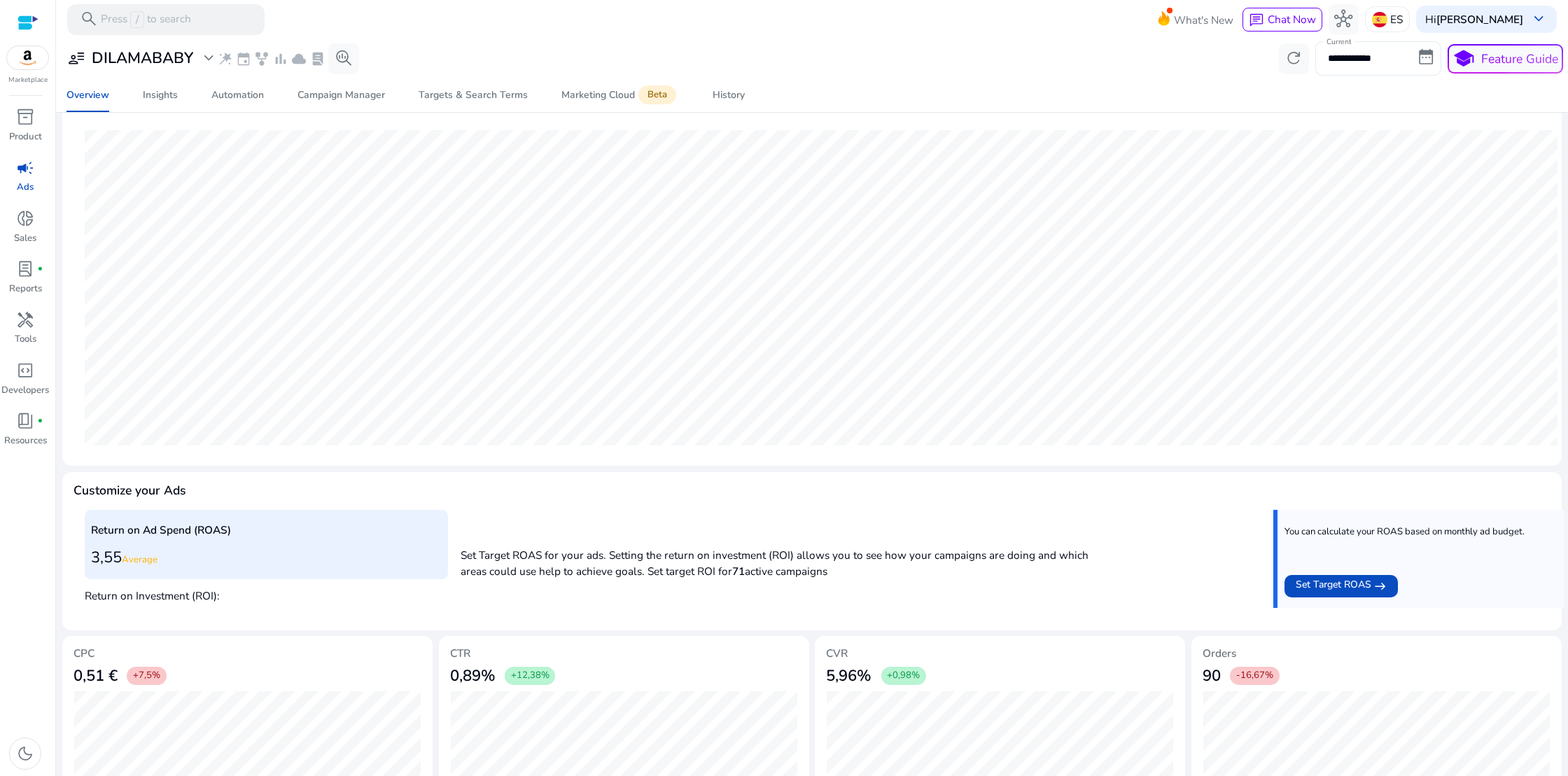
scroll to position [179, 0]
click at [1366, 60] on input "**********" at bounding box center [1378, 58] width 126 height 34
select select "*"
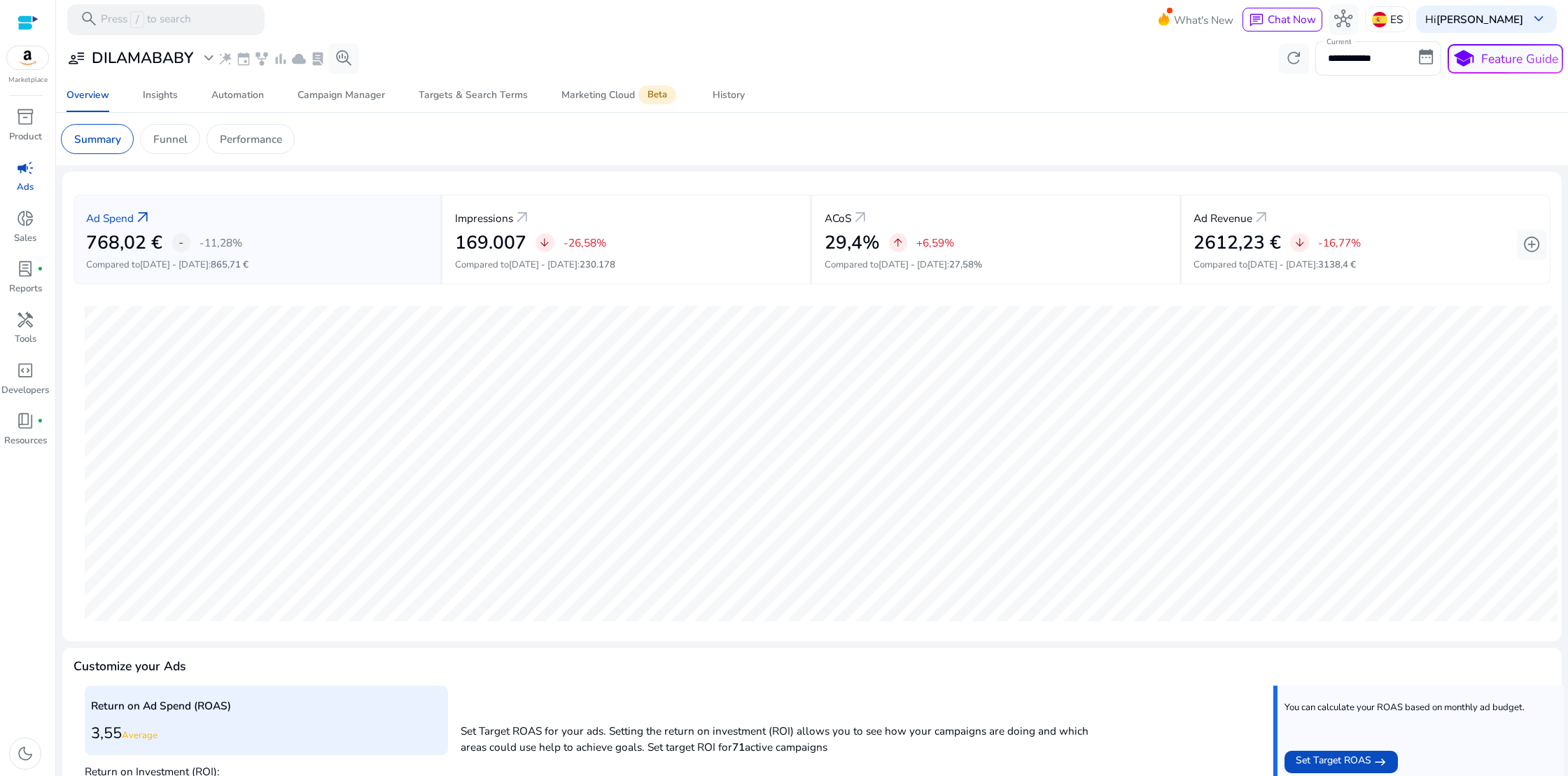
scroll to position [231, 0]
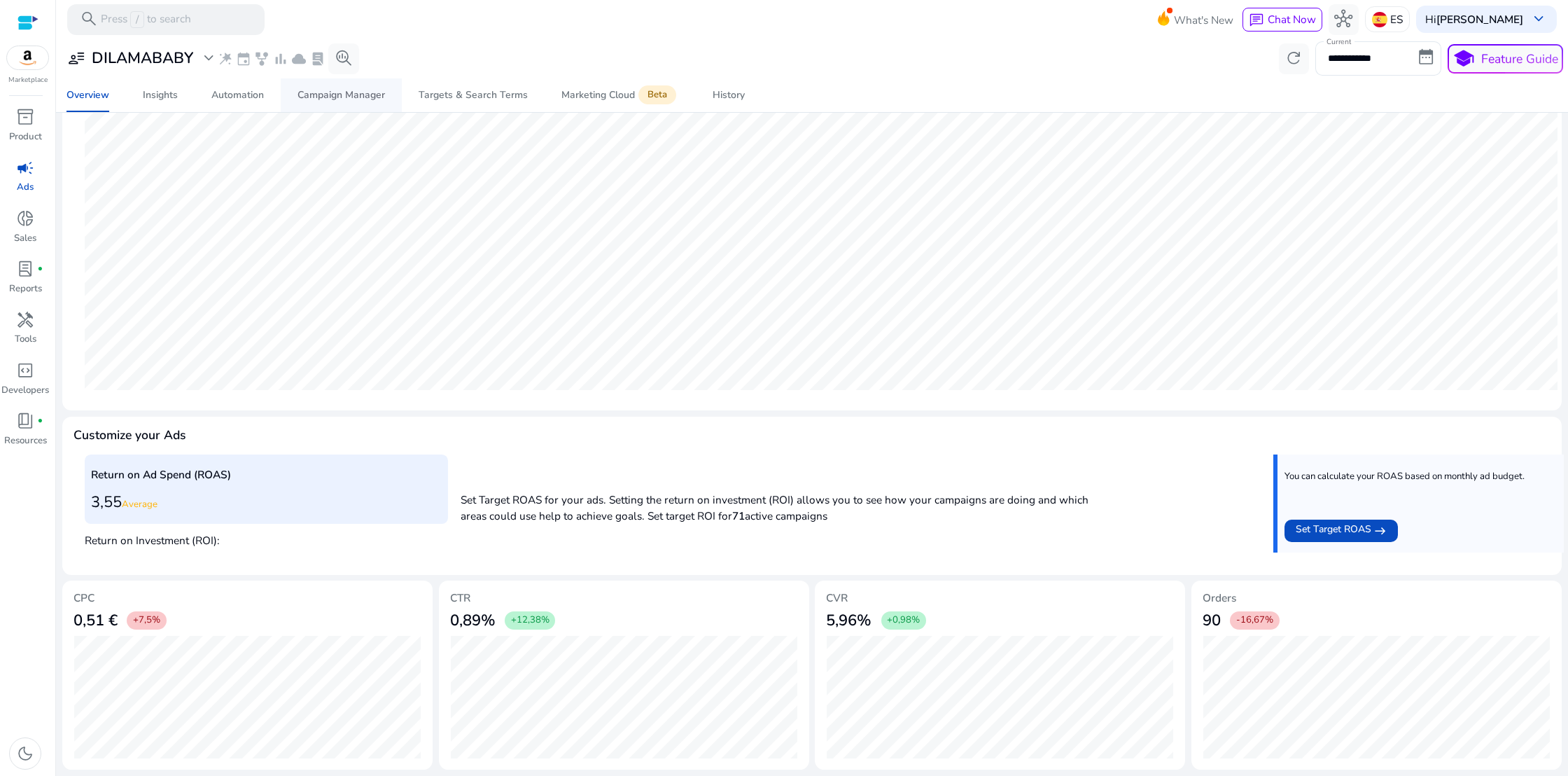
click at [344, 96] on div "Campaign Manager" at bounding box center [341, 95] width 88 height 10
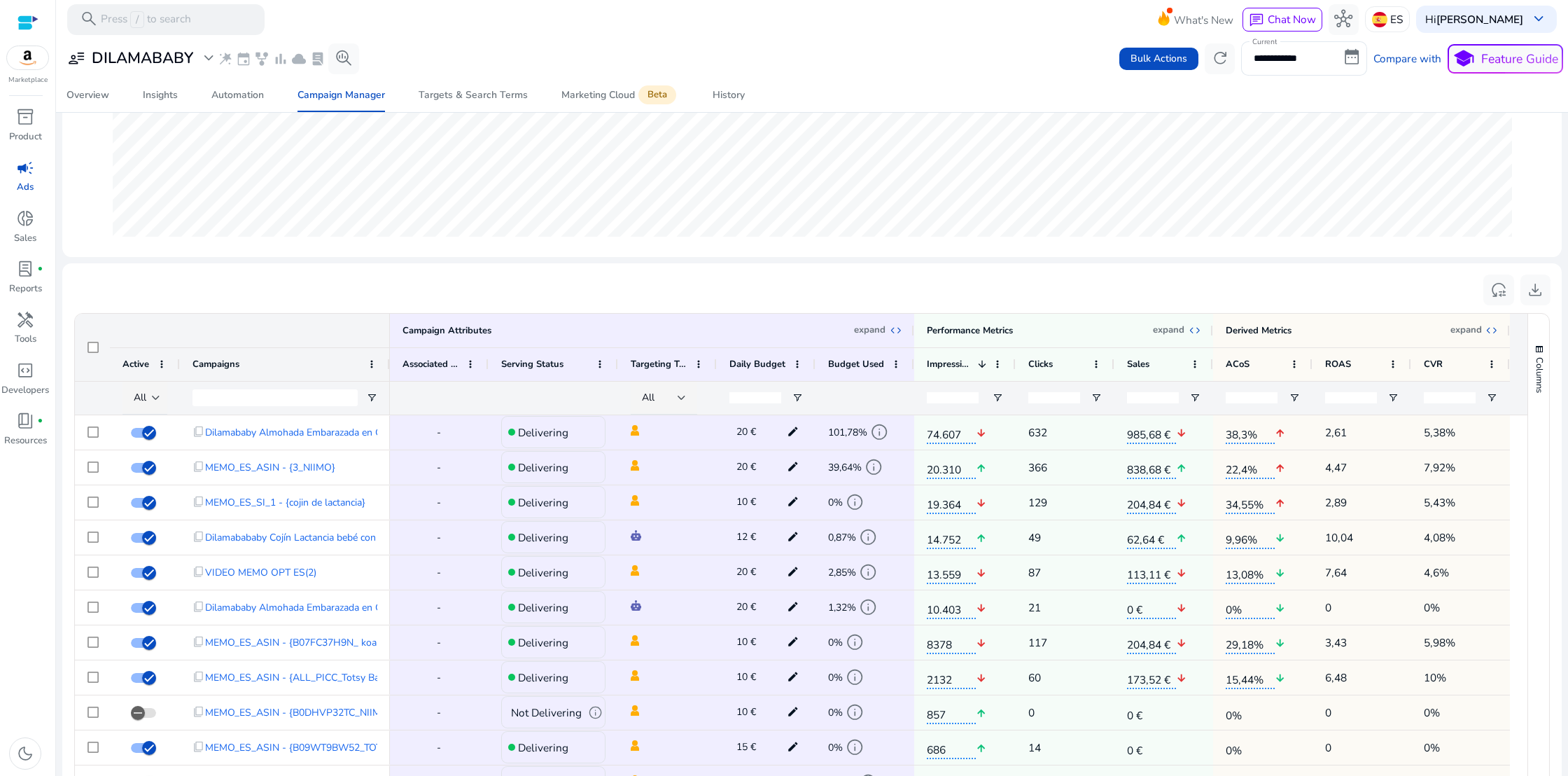
scroll to position [352, 0]
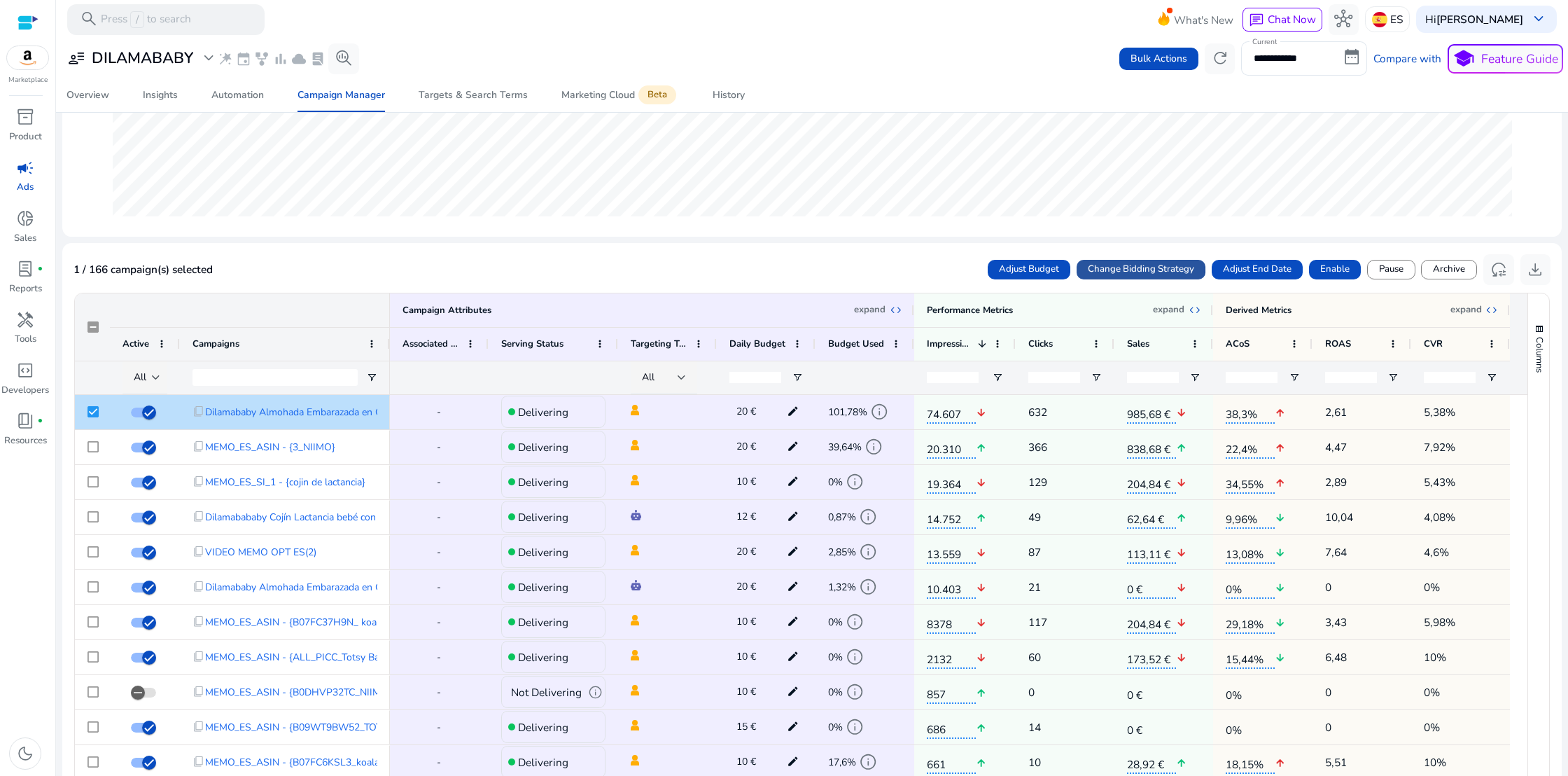
click at [1125, 269] on span "Change Bidding Strategy" at bounding box center [1141, 269] width 107 height 14
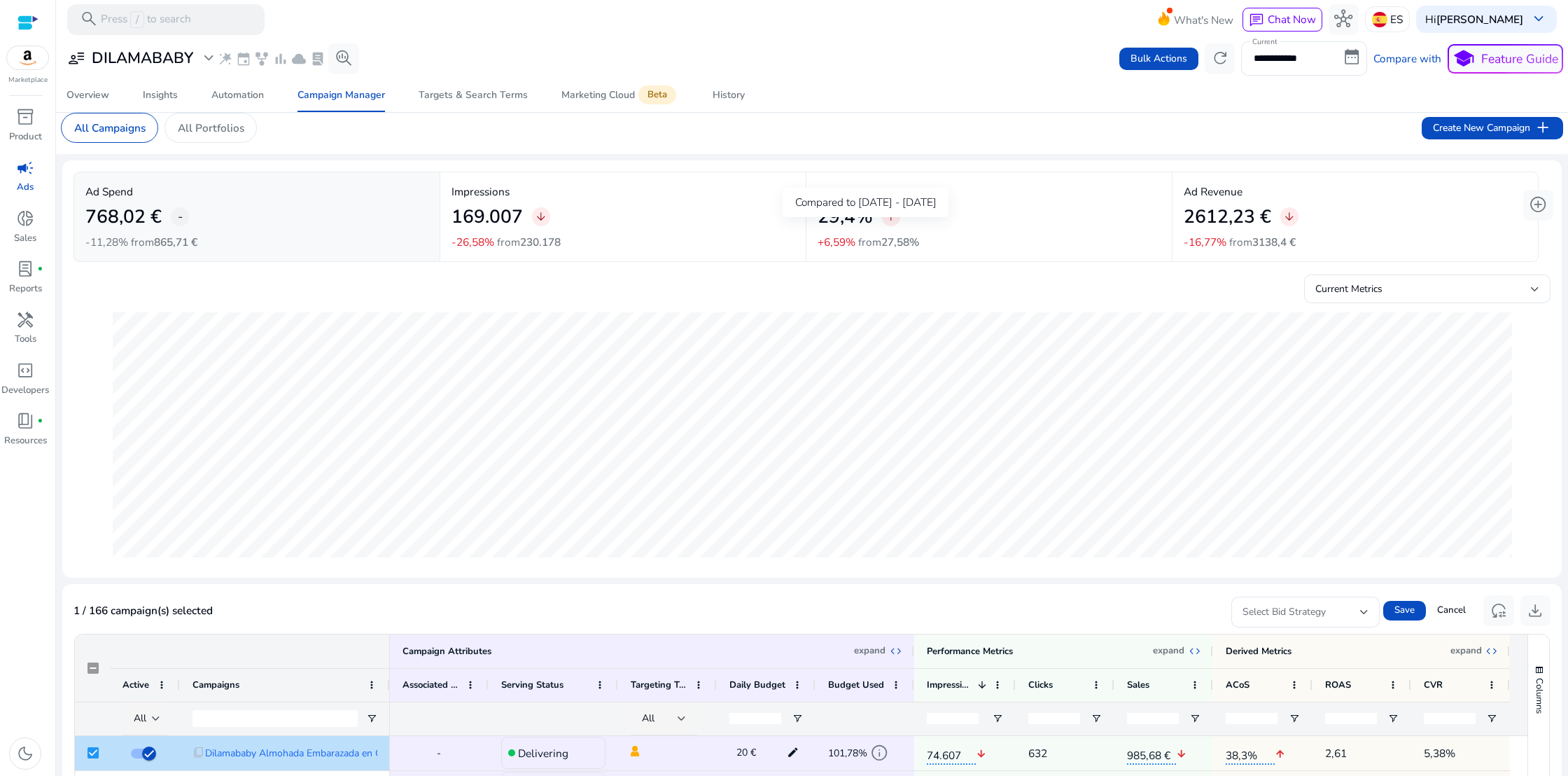
scroll to position [0, 0]
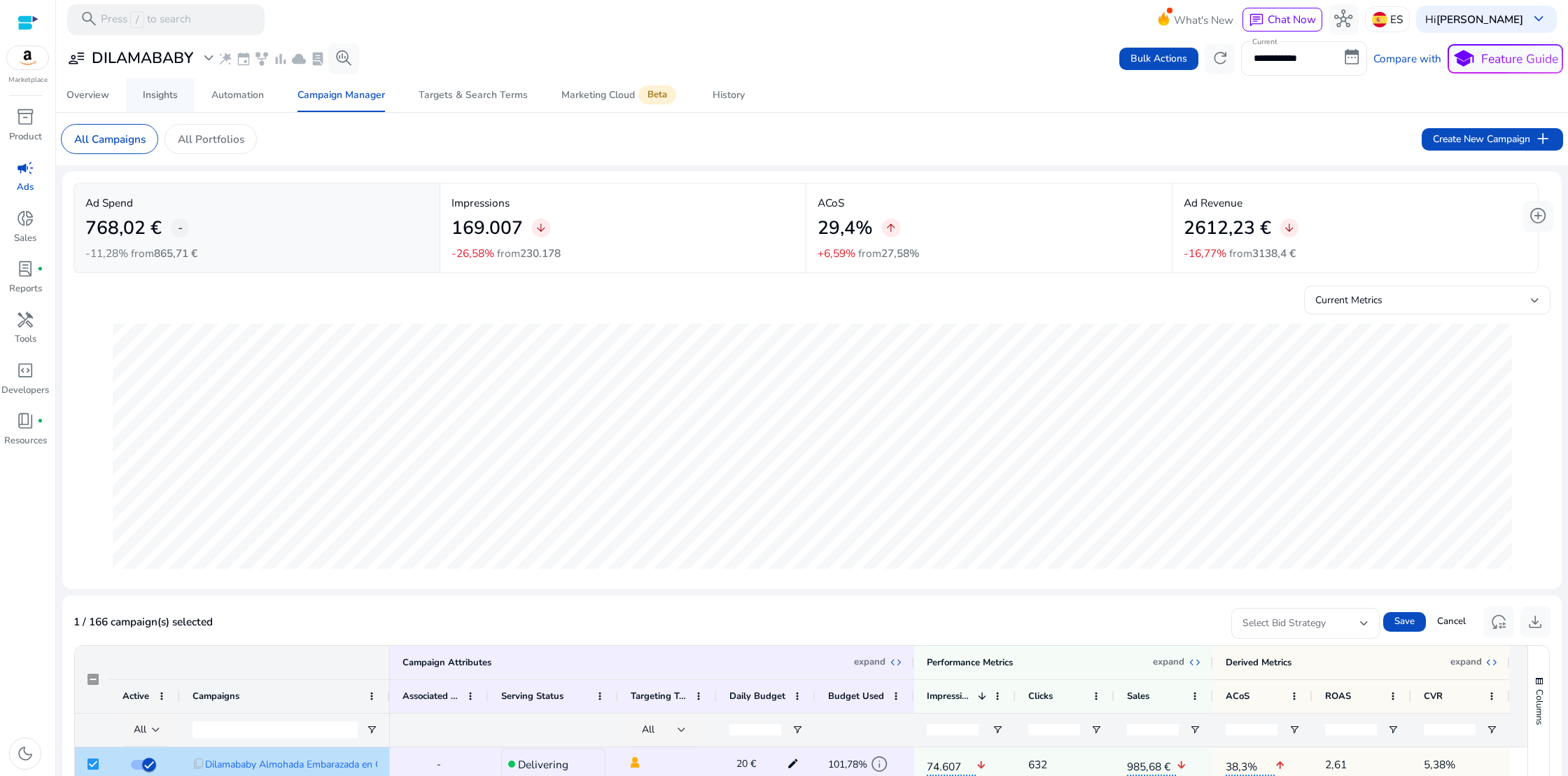
click at [150, 97] on div "Insights" at bounding box center [160, 95] width 35 height 10
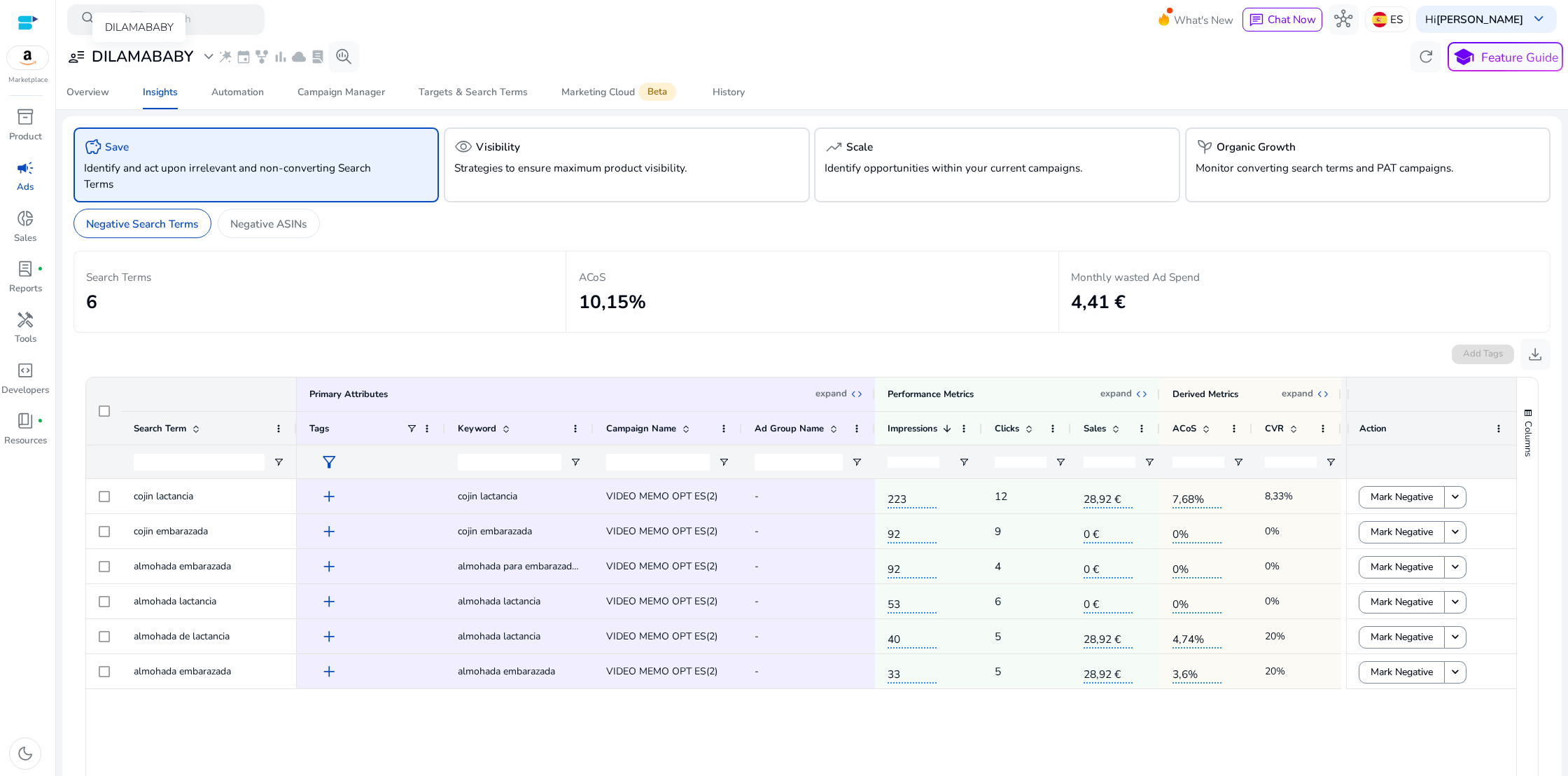
click at [207, 55] on span "expand_more" at bounding box center [209, 57] width 18 height 18
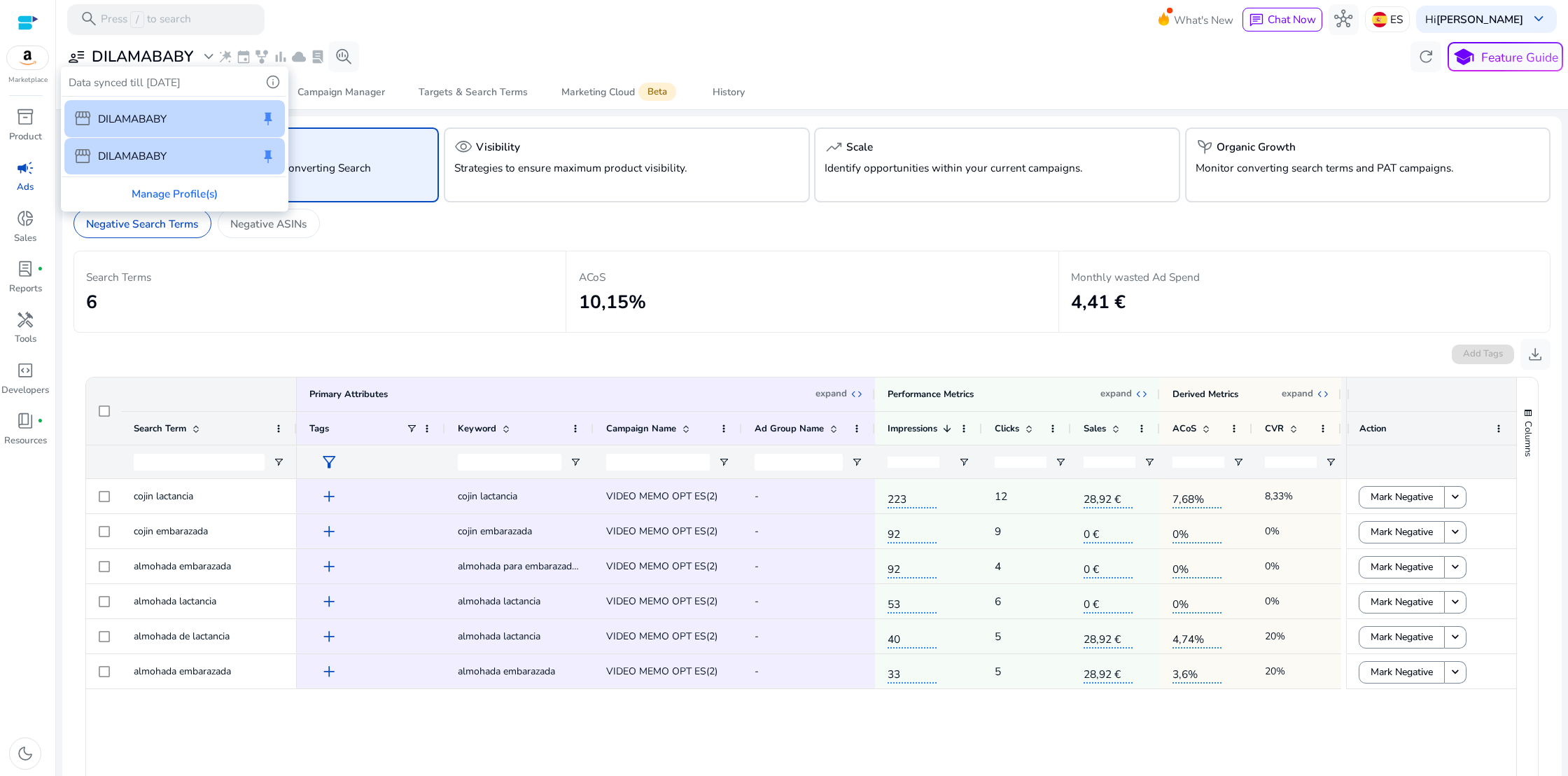
click at [207, 55] on div at bounding box center [784, 388] width 1568 height 776
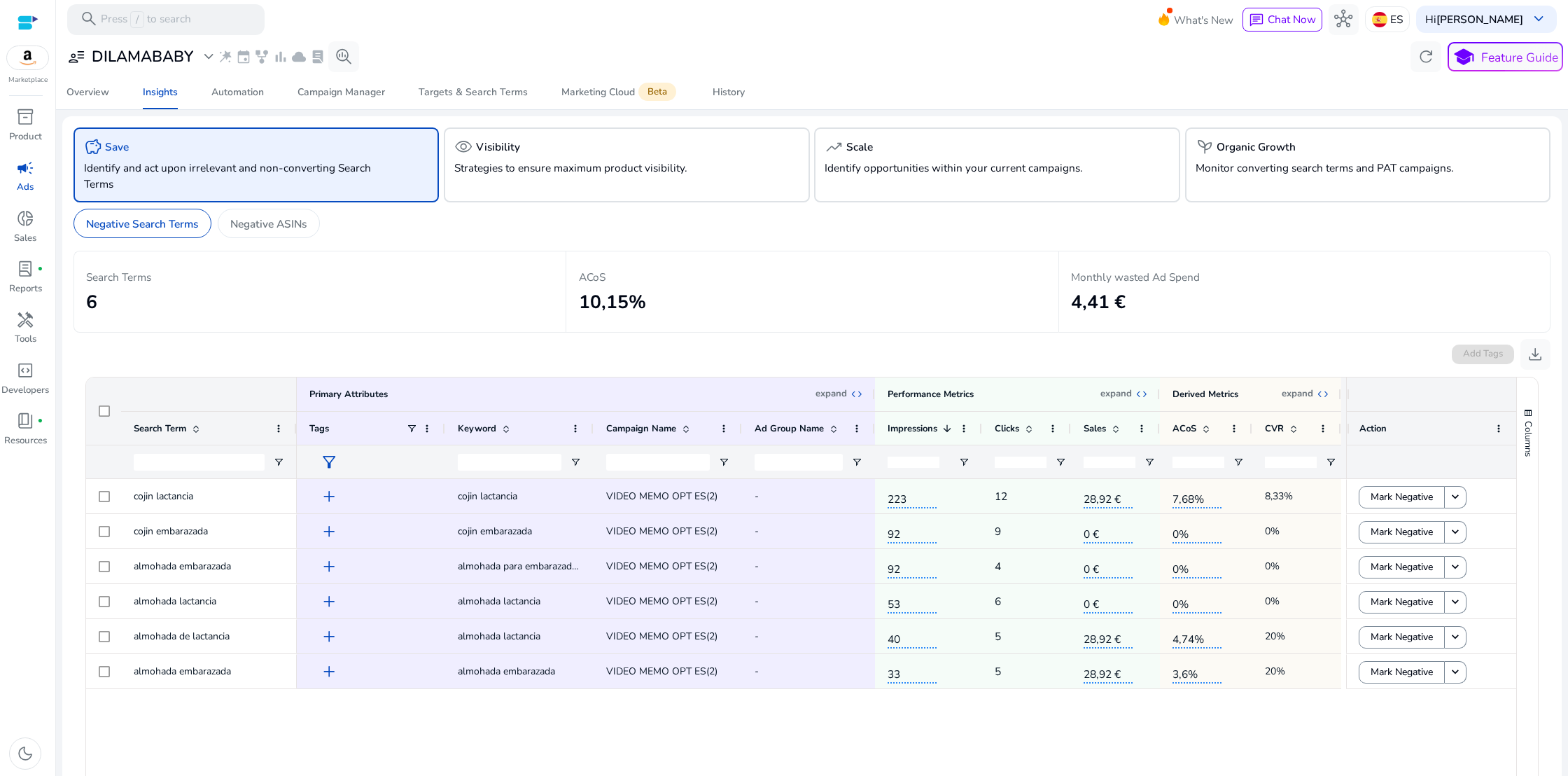
click at [226, 55] on span "wand_stars" at bounding box center [226, 56] width 16 height 16
click at [1352, 21] on span "hub" at bounding box center [1343, 19] width 18 height 18
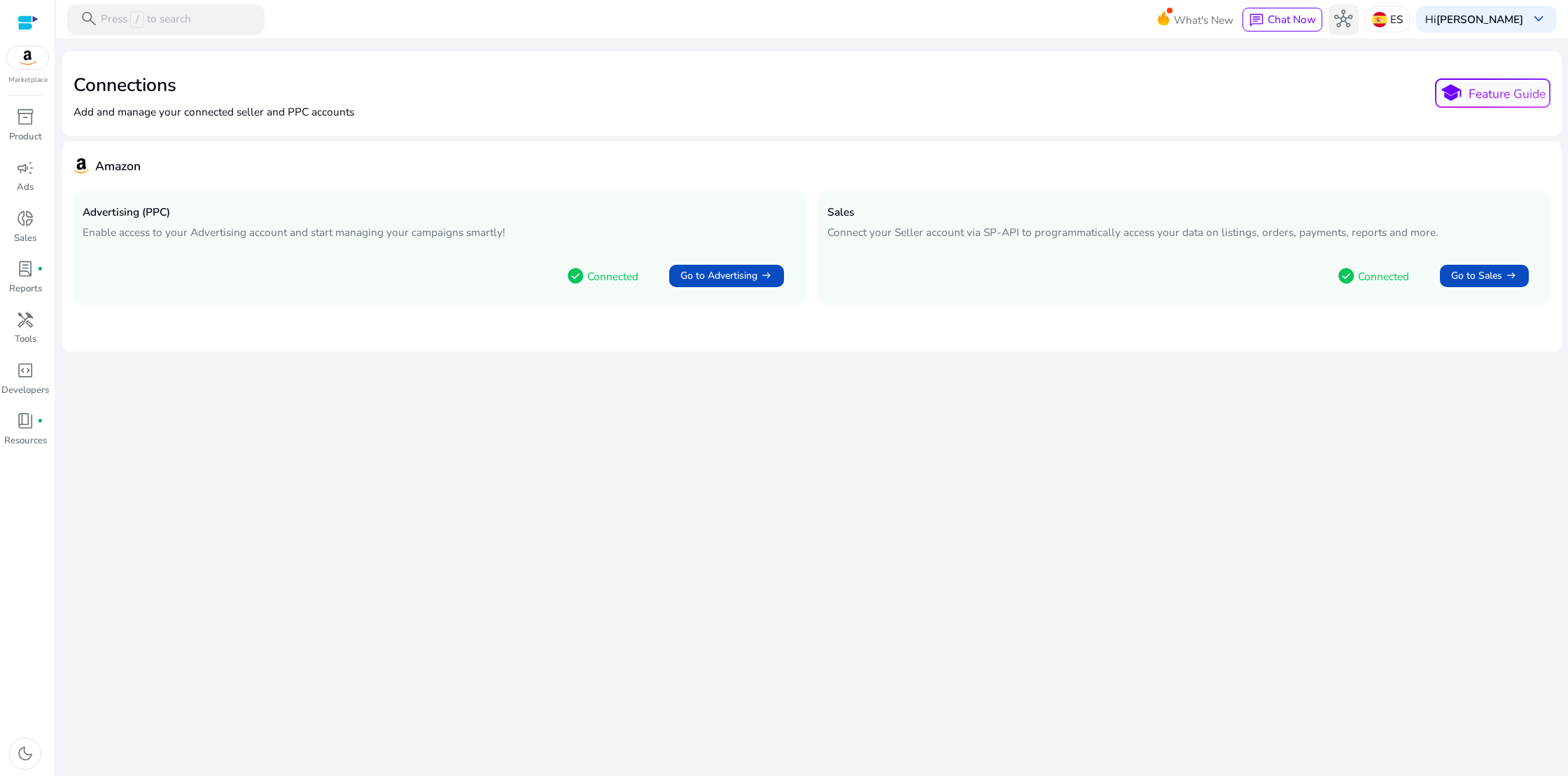
click at [1352, 21] on span "hub" at bounding box center [1343, 19] width 18 height 18
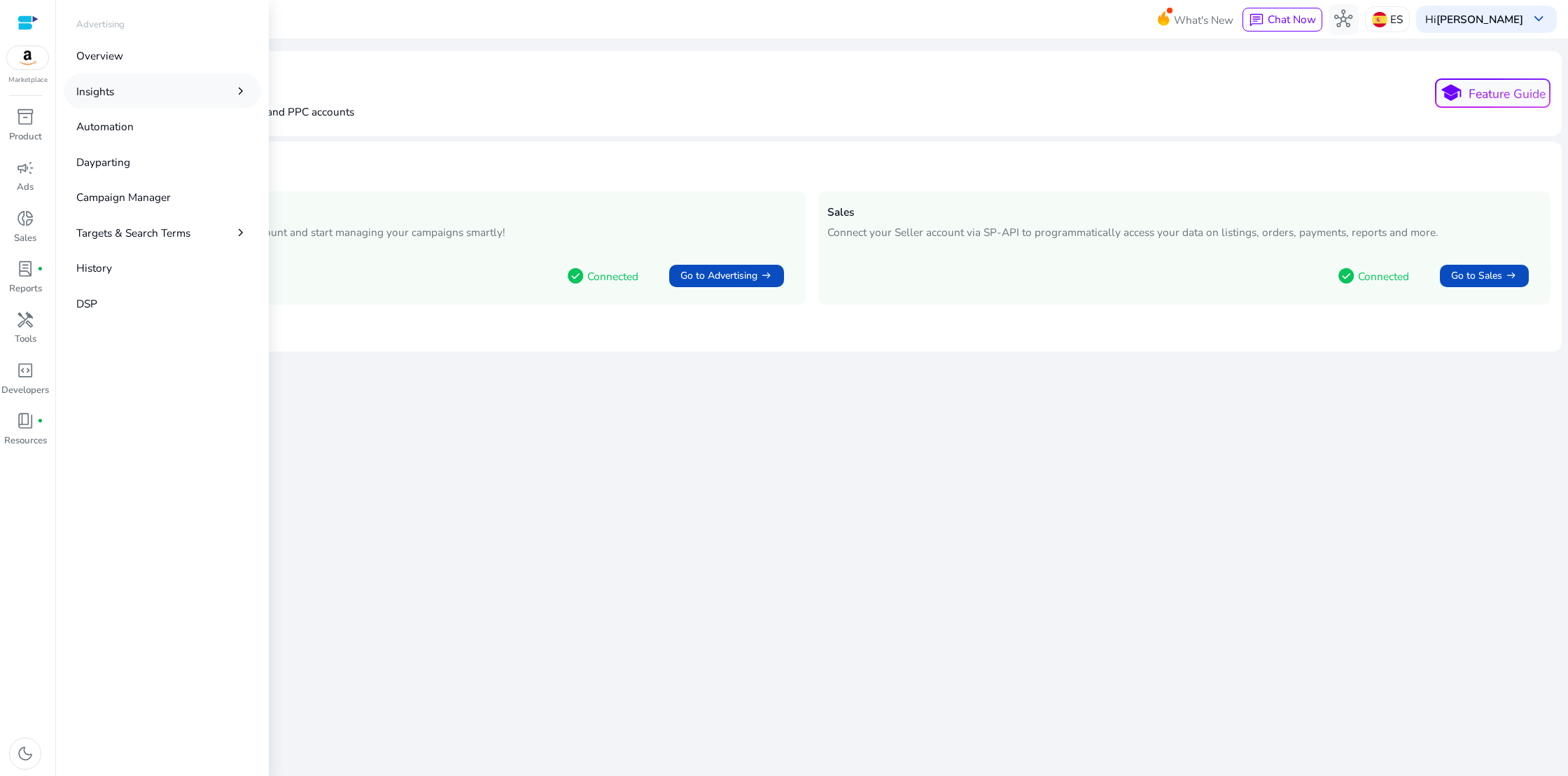
click at [124, 92] on link "Insights chevron_right" at bounding box center [162, 91] width 197 height 35
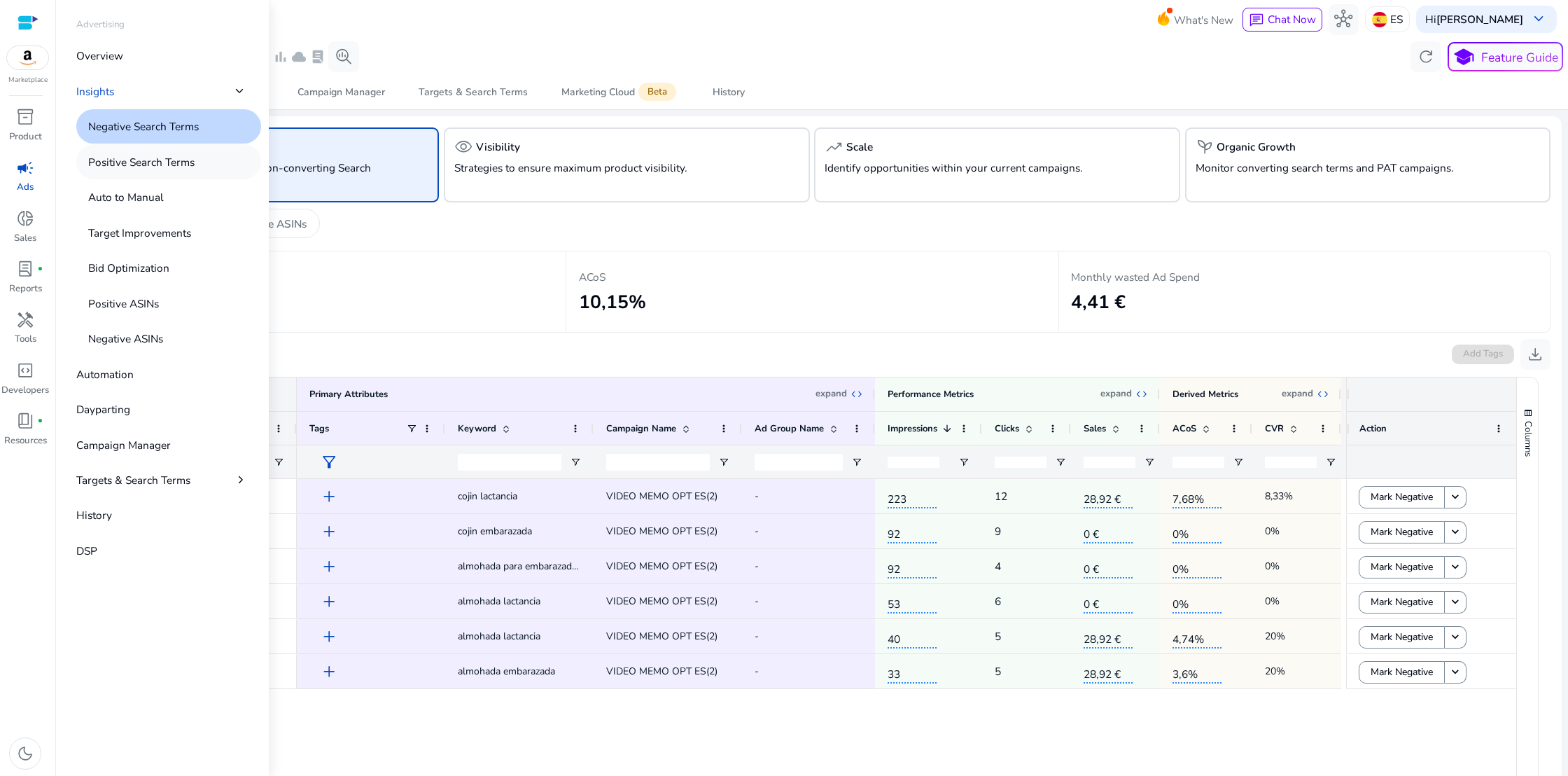
click at [125, 157] on p "Positive Search Terms" at bounding box center [141, 161] width 107 height 16
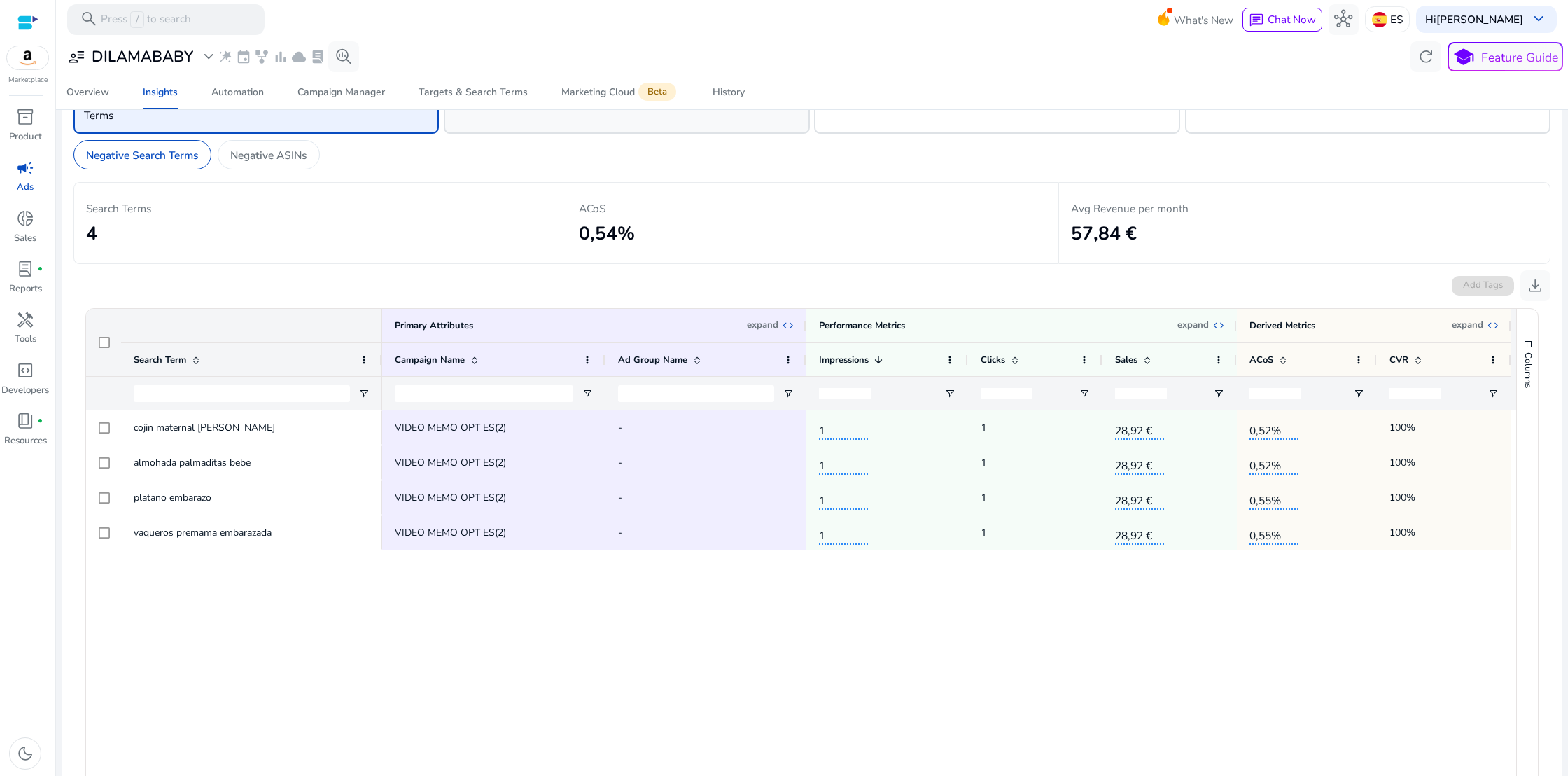
scroll to position [71, 0]
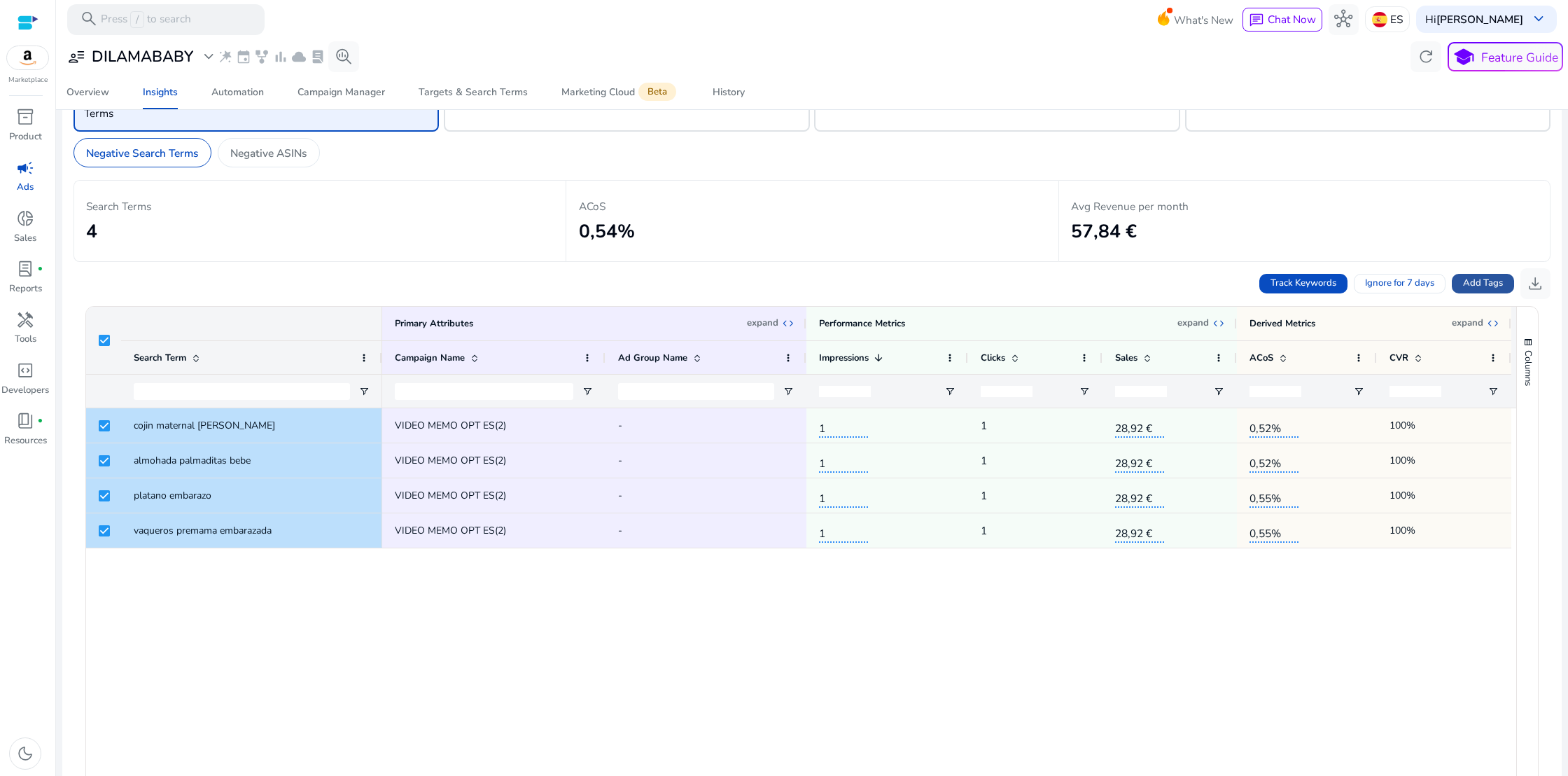
click at [1484, 284] on span "Add Tags" at bounding box center [1483, 283] width 40 height 14
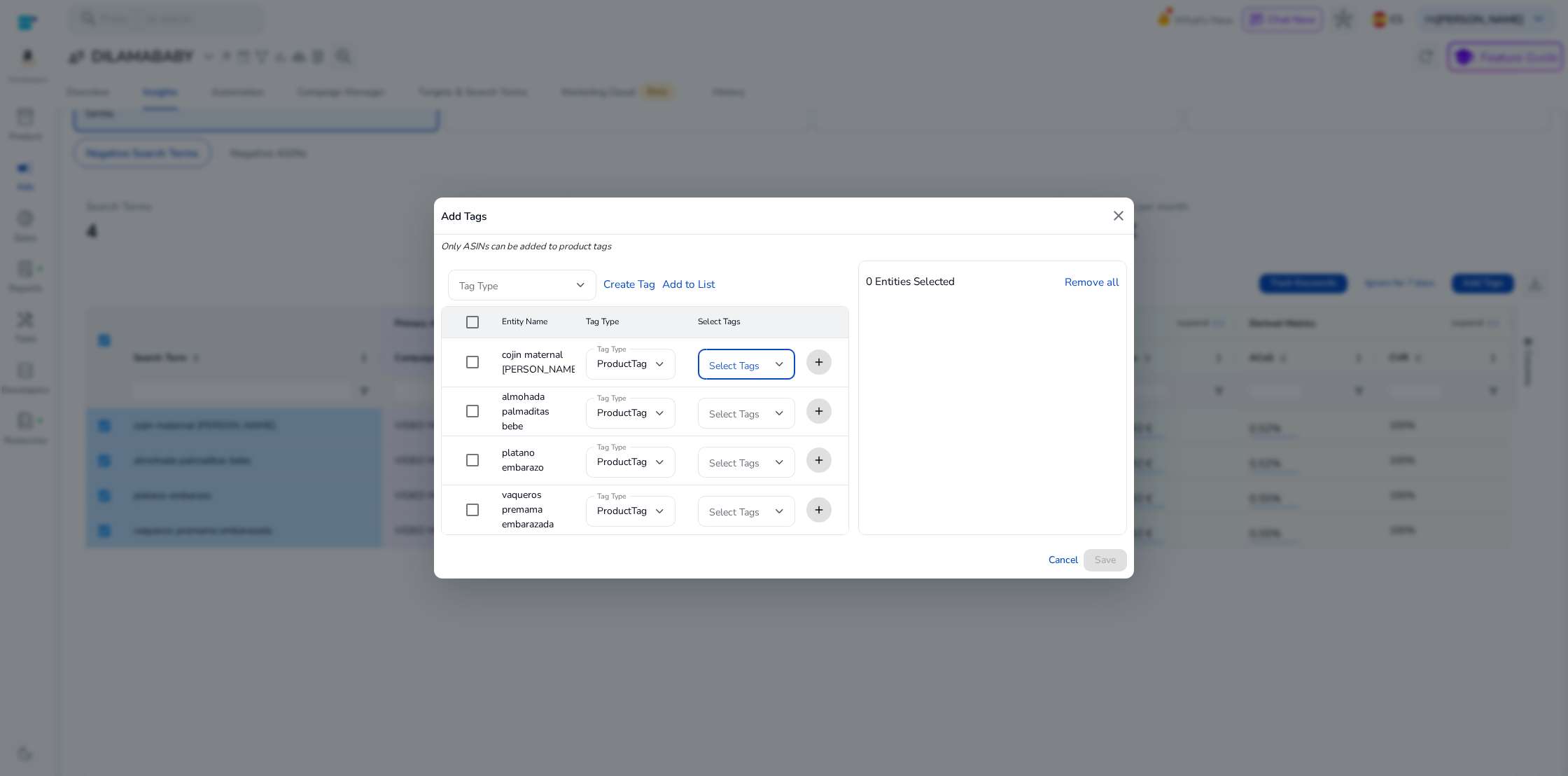
click at [780, 358] on div at bounding box center [780, 364] width 8 height 17
click at [777, 364] on div at bounding box center [784, 388] width 1568 height 776
click at [636, 283] on link "Create Tag" at bounding box center [629, 283] width 52 height 16
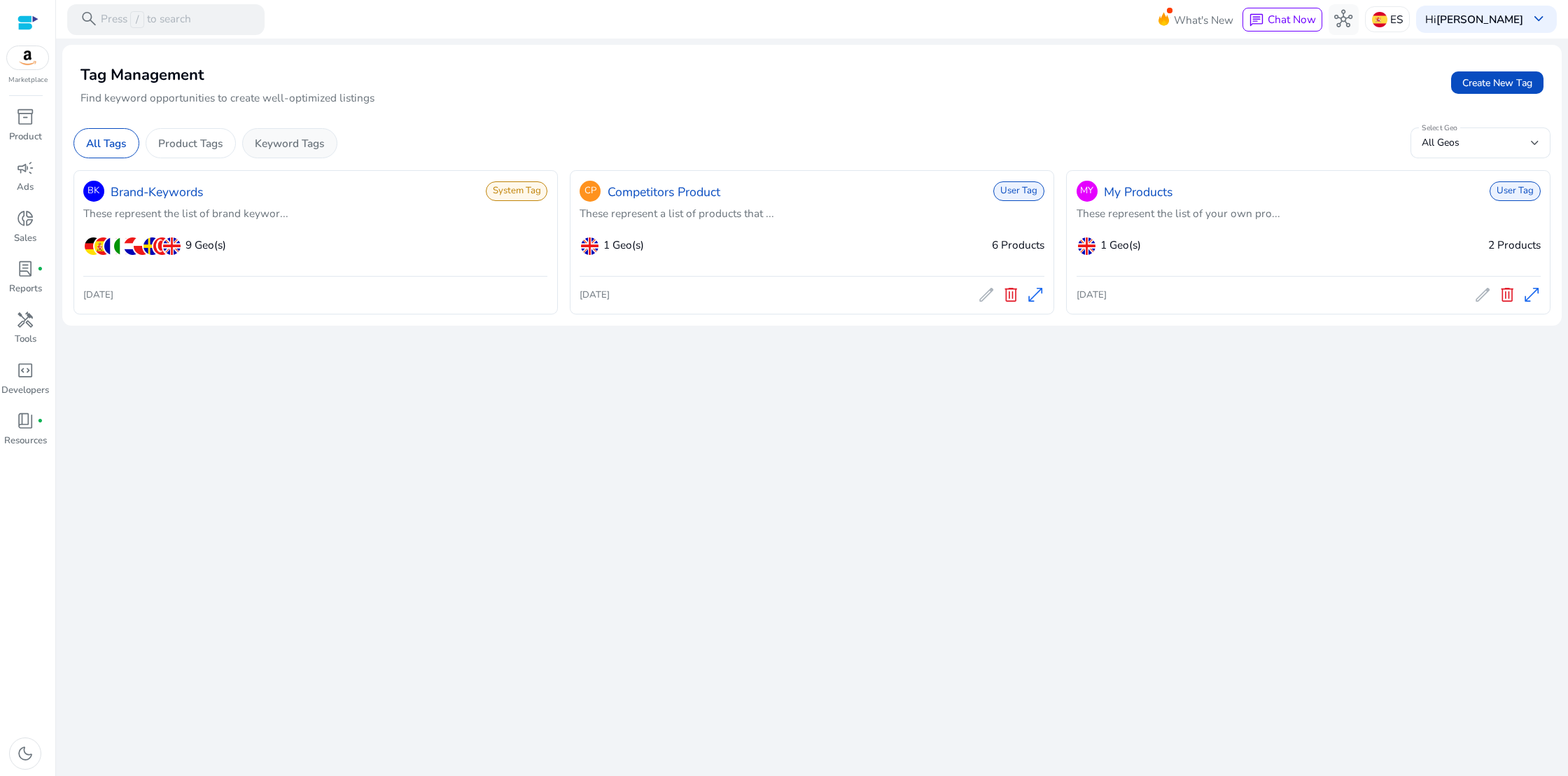
click at [297, 145] on p "Keyword Tags" at bounding box center [289, 143] width 69 height 16
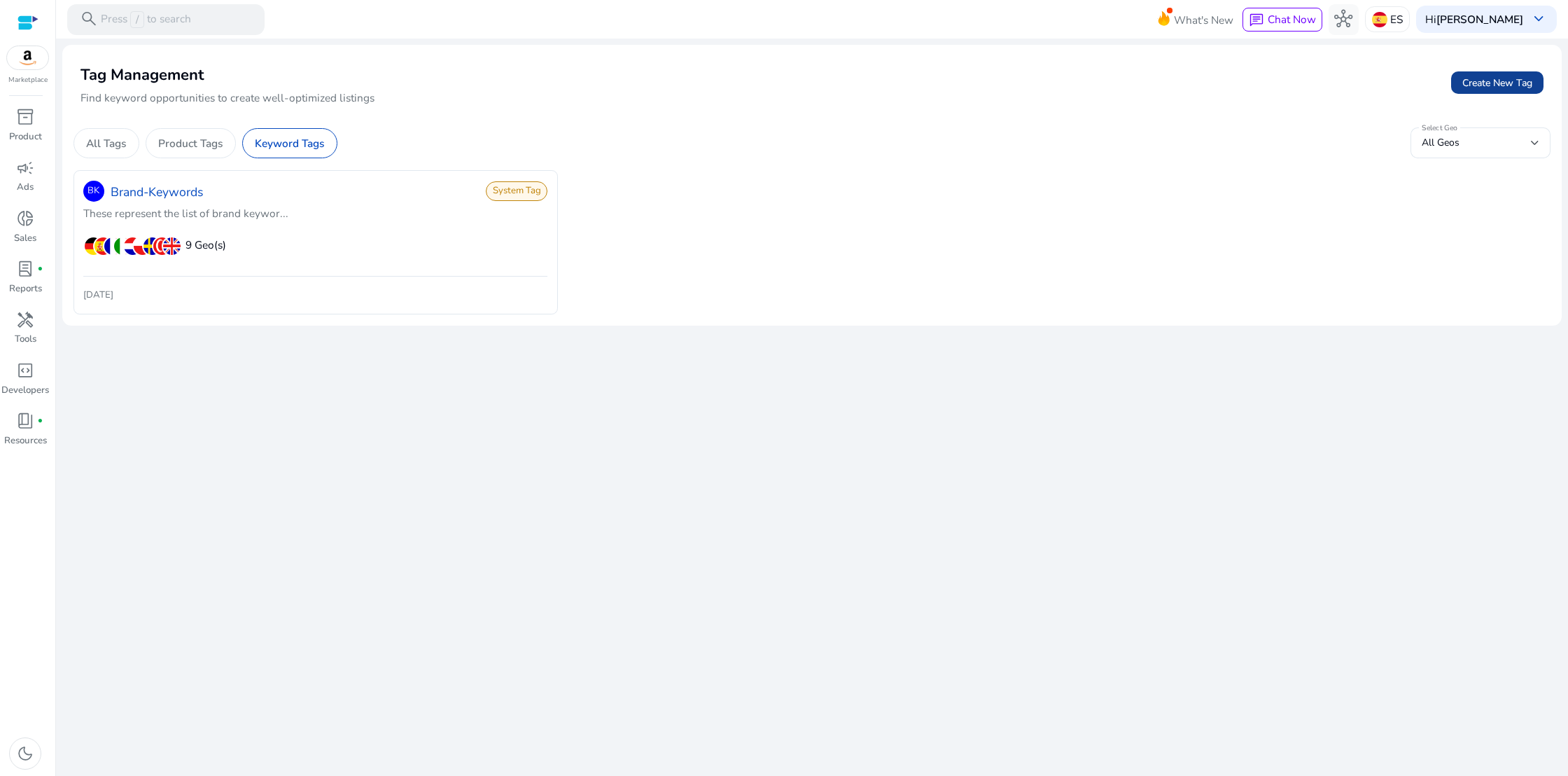
click at [1507, 88] on span "Create New Tag" at bounding box center [1497, 83] width 70 height 15
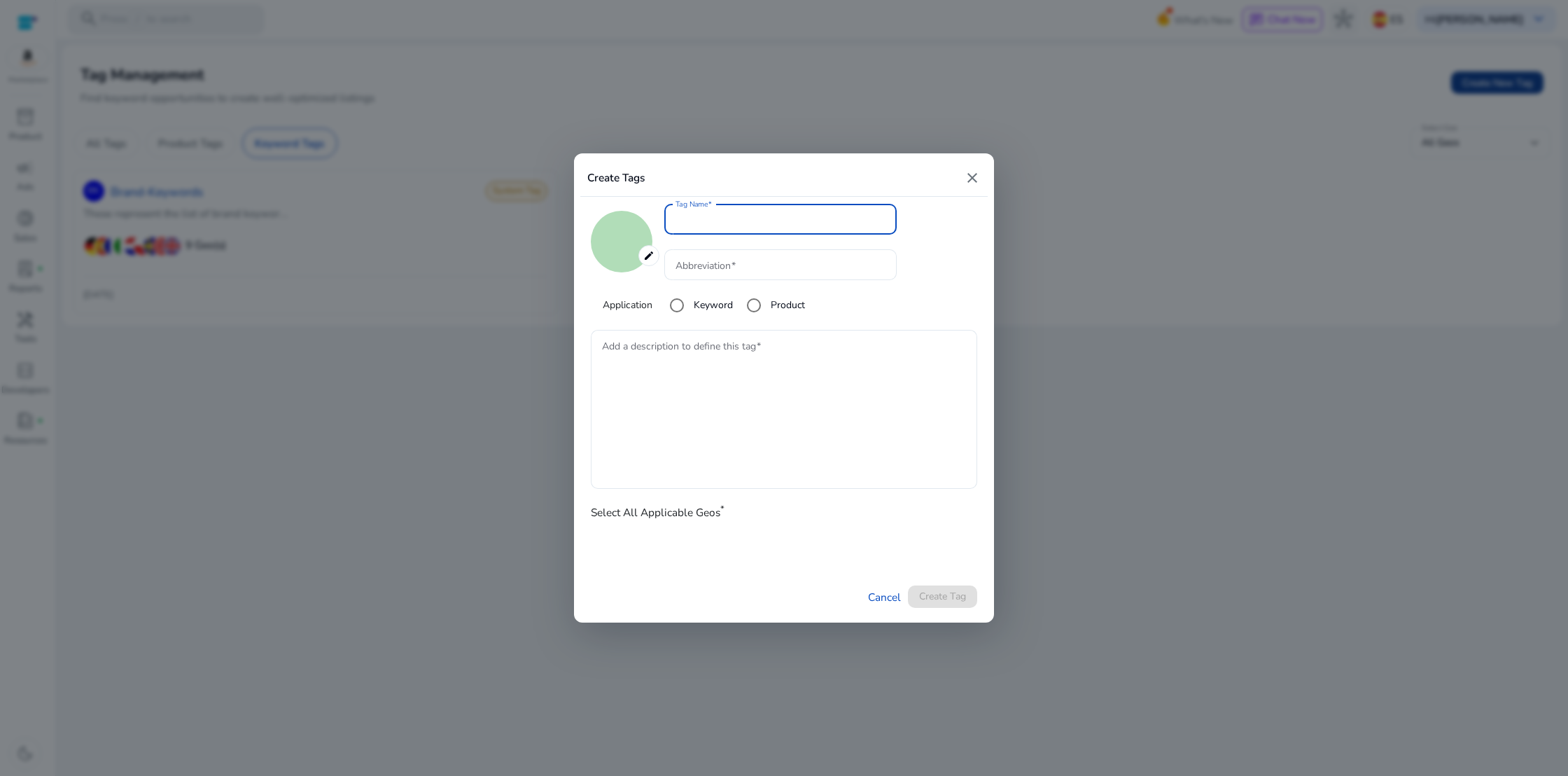
type input "*******"
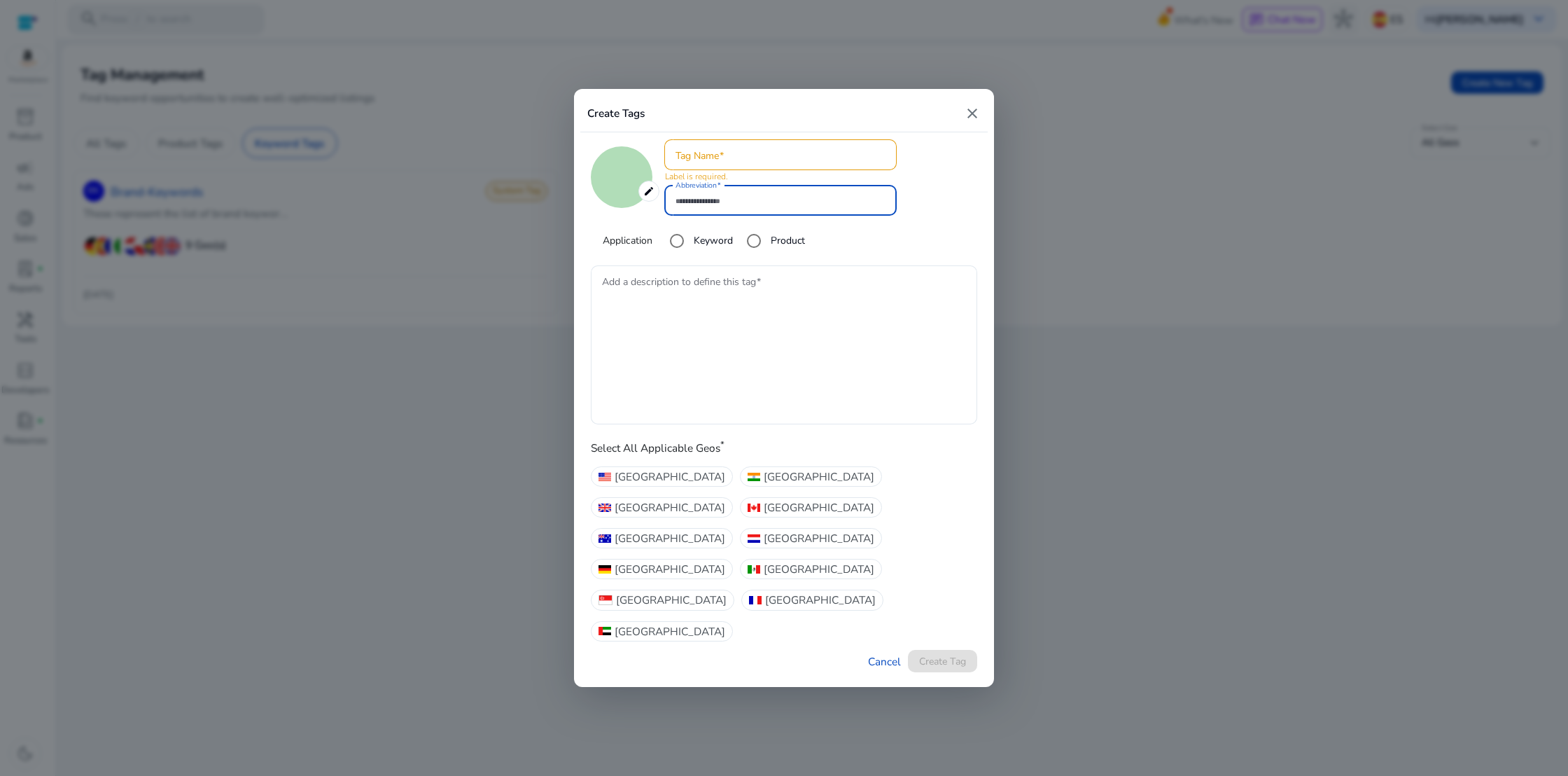
click at [738, 208] on input "Abbreviation" at bounding box center [780, 200] width 209 height 16
type input "*"
type input "**"
click at [632, 325] on textarea "Add a description to define this tag" at bounding box center [784, 345] width 364 height 145
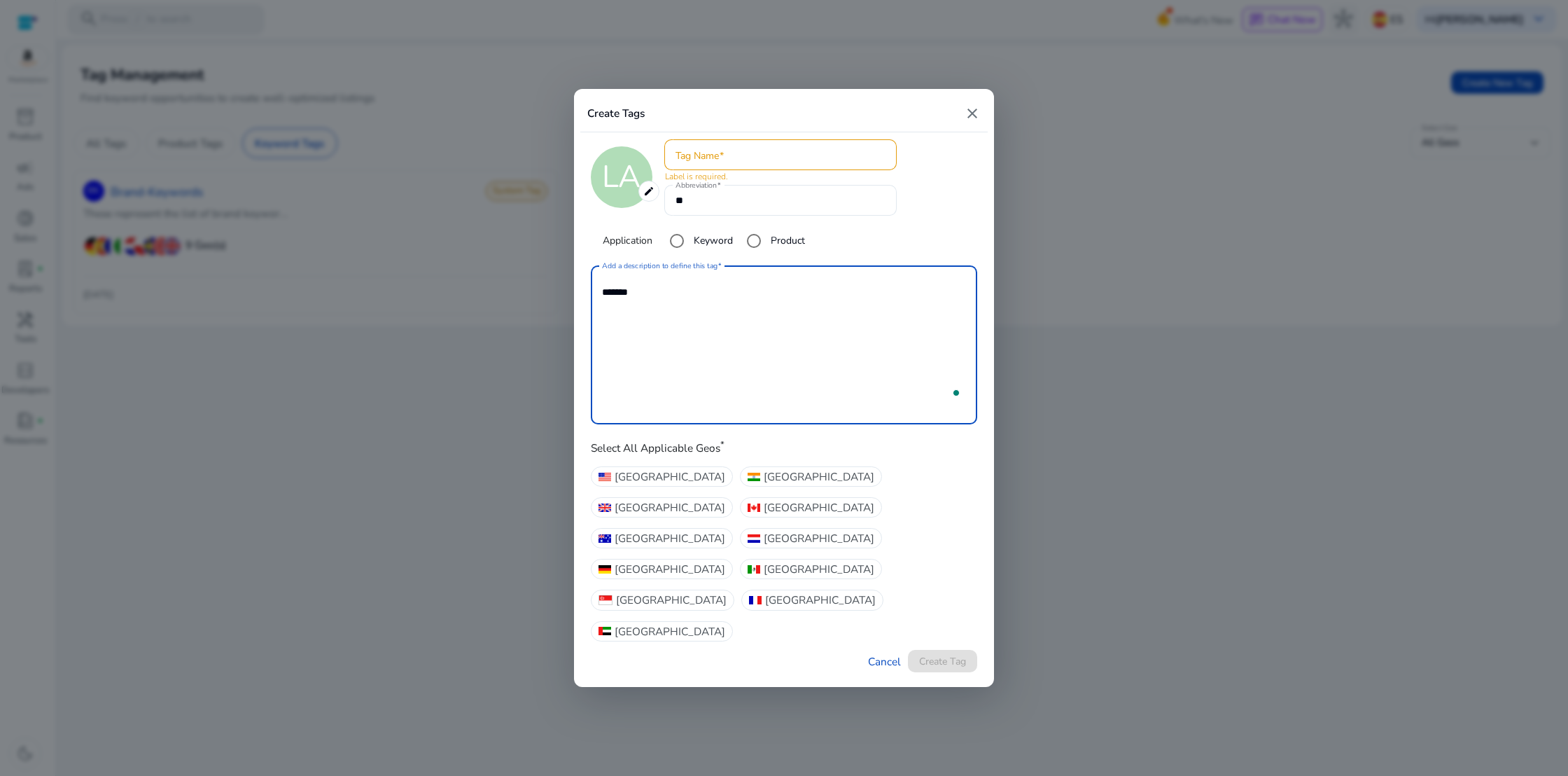
type textarea "*******"
type textarea "**********"
click at [852, 255] on div "Application Keyword Product" at bounding box center [758, 241] width 310 height 28
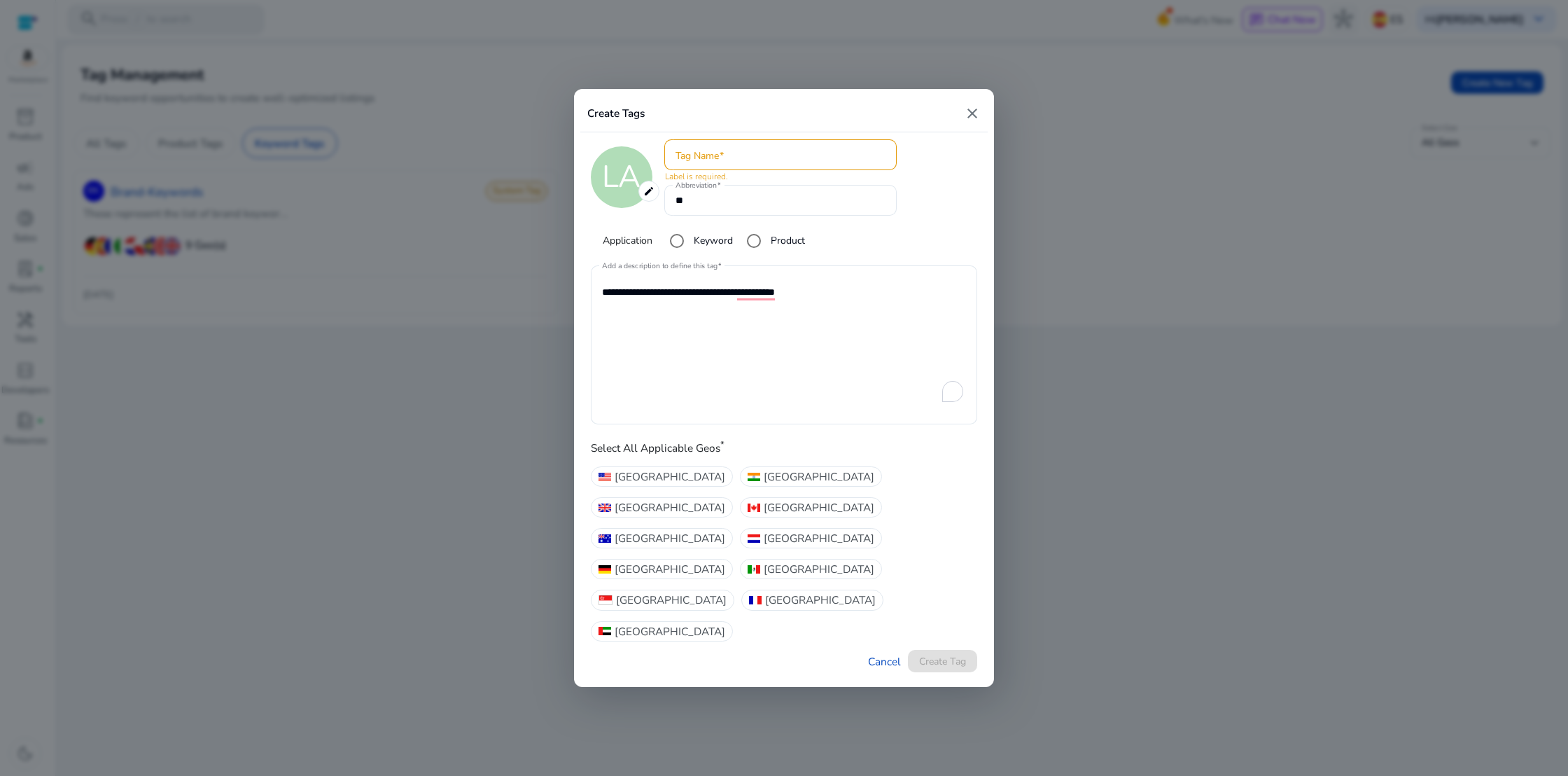
click at [695, 459] on label "Select All Applicable Geos *" at bounding box center [658, 450] width 134 height 18
click at [767, 163] on input "Tag Name" at bounding box center [780, 155] width 209 height 16
type input "********"
click at [896, 352] on textarea "**********" at bounding box center [784, 345] width 364 height 145
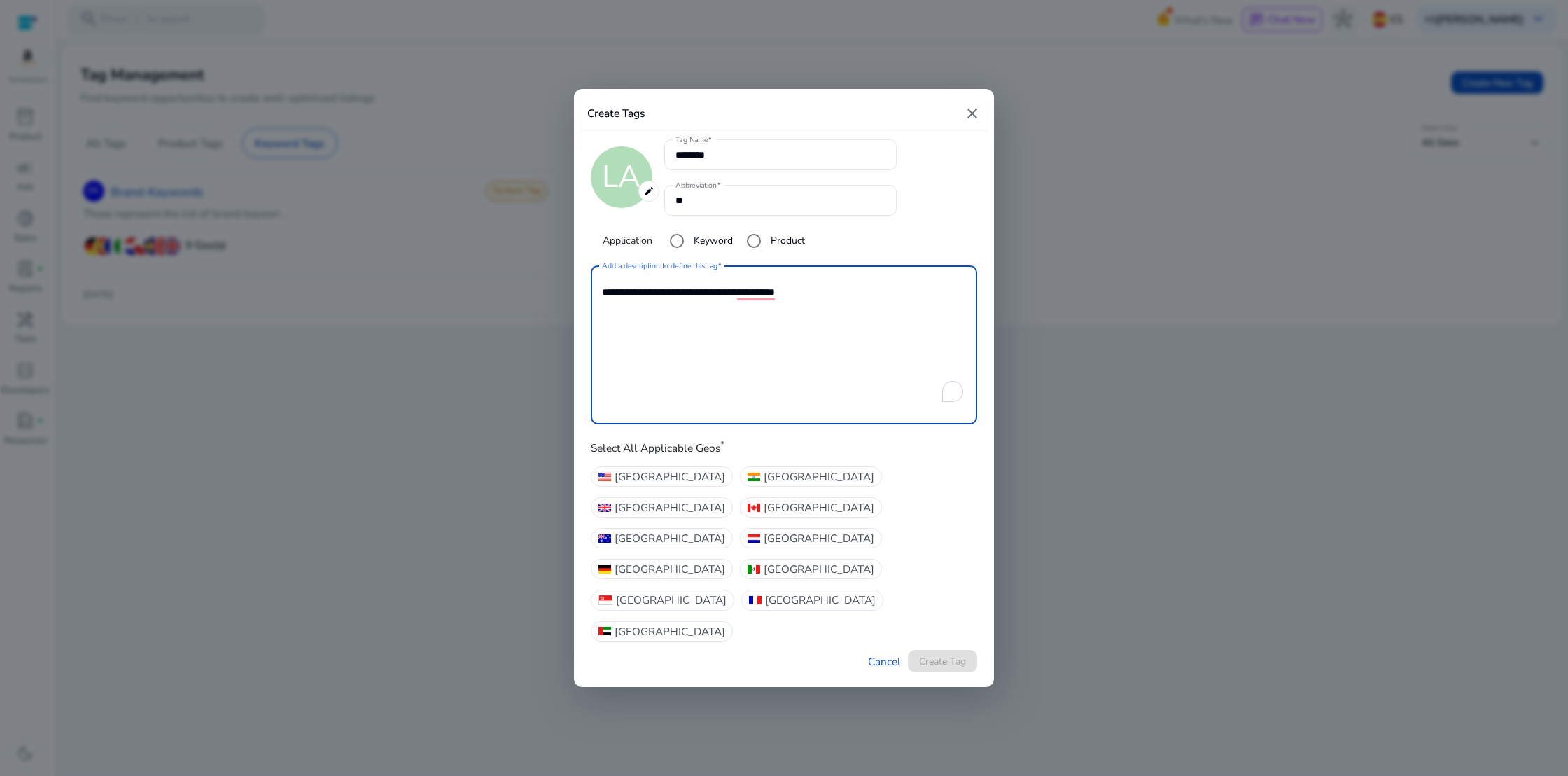
click at [908, 255] on div "Application Keyword Product" at bounding box center [758, 241] width 310 height 28
click at [725, 516] on span "United Kingdom" at bounding box center [670, 507] width 111 height 16
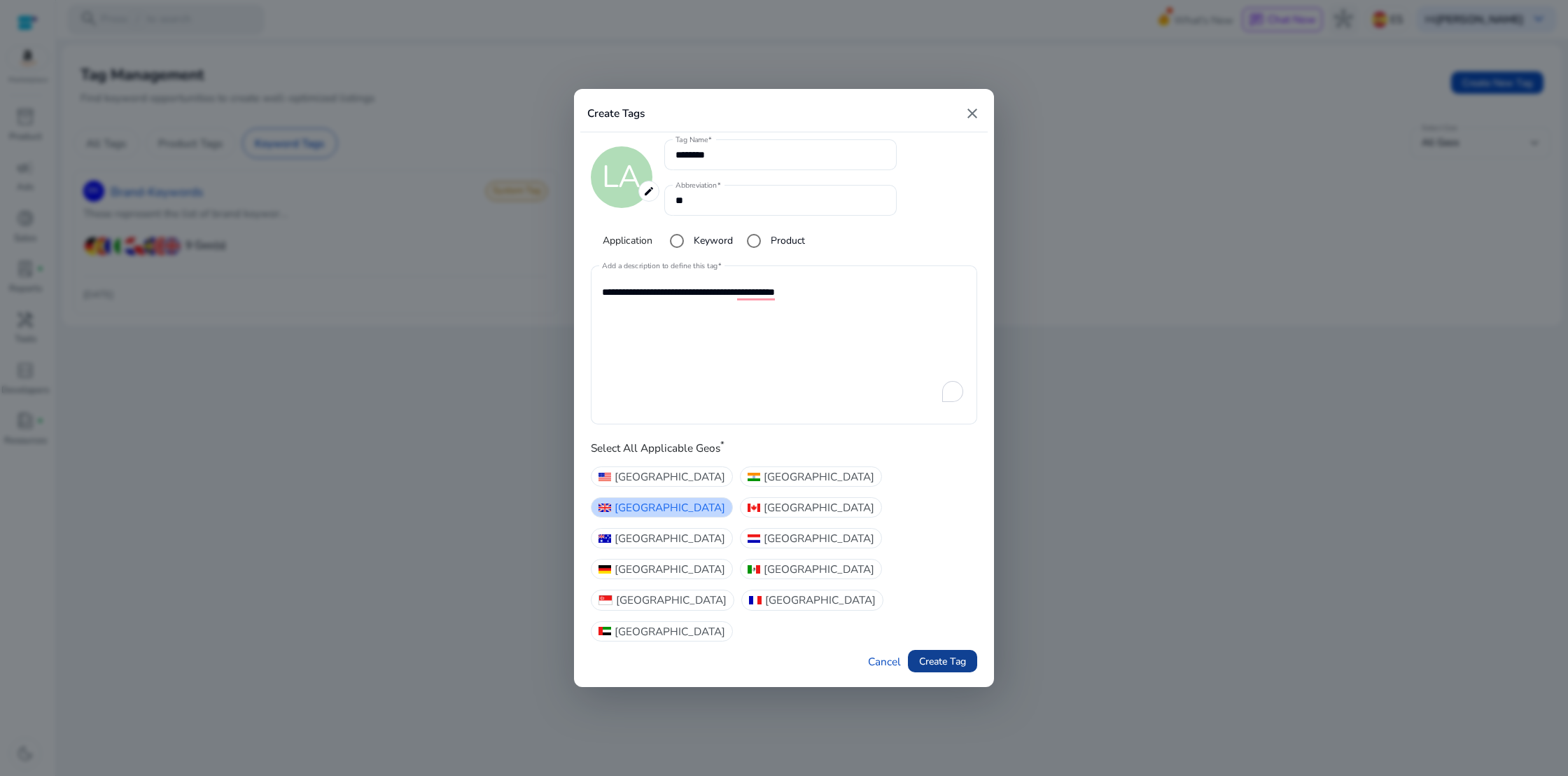
click at [939, 654] on span "Create Tag" at bounding box center [943, 661] width 47 height 15
type input "*******"
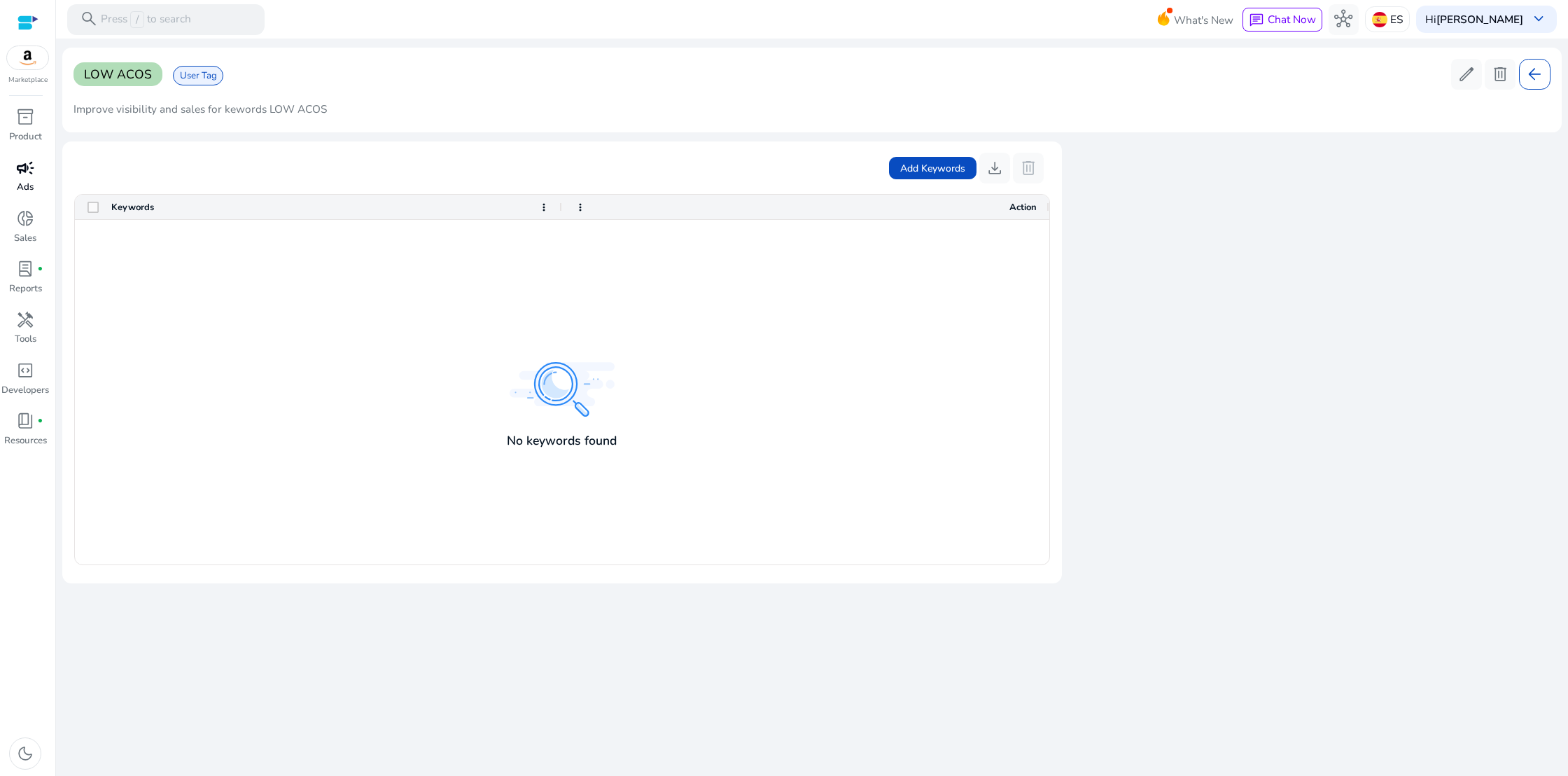
click at [34, 168] on span "campaign" at bounding box center [25, 168] width 18 height 18
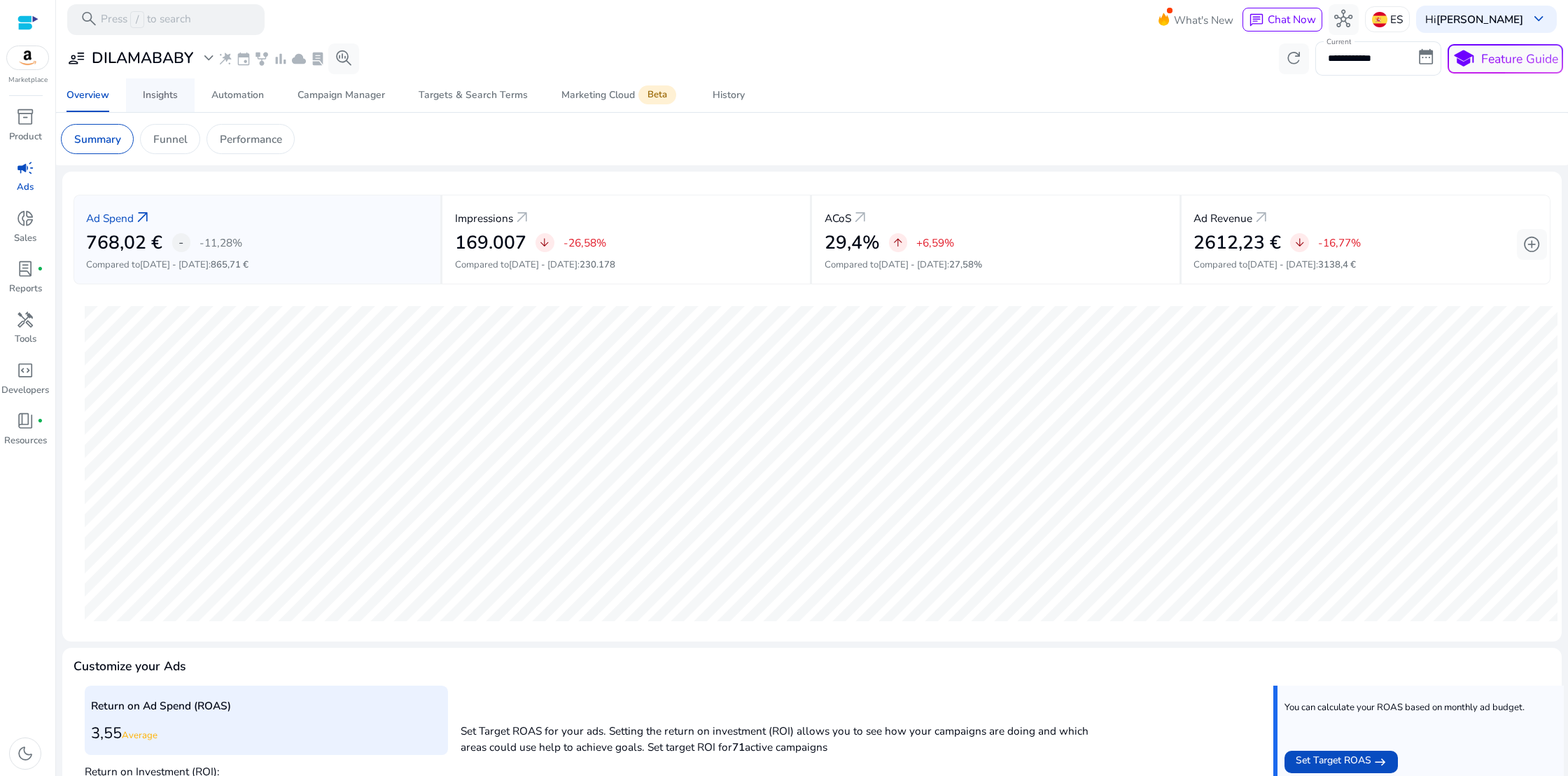
click at [183, 93] on link "Insights" at bounding box center [160, 95] width 69 height 34
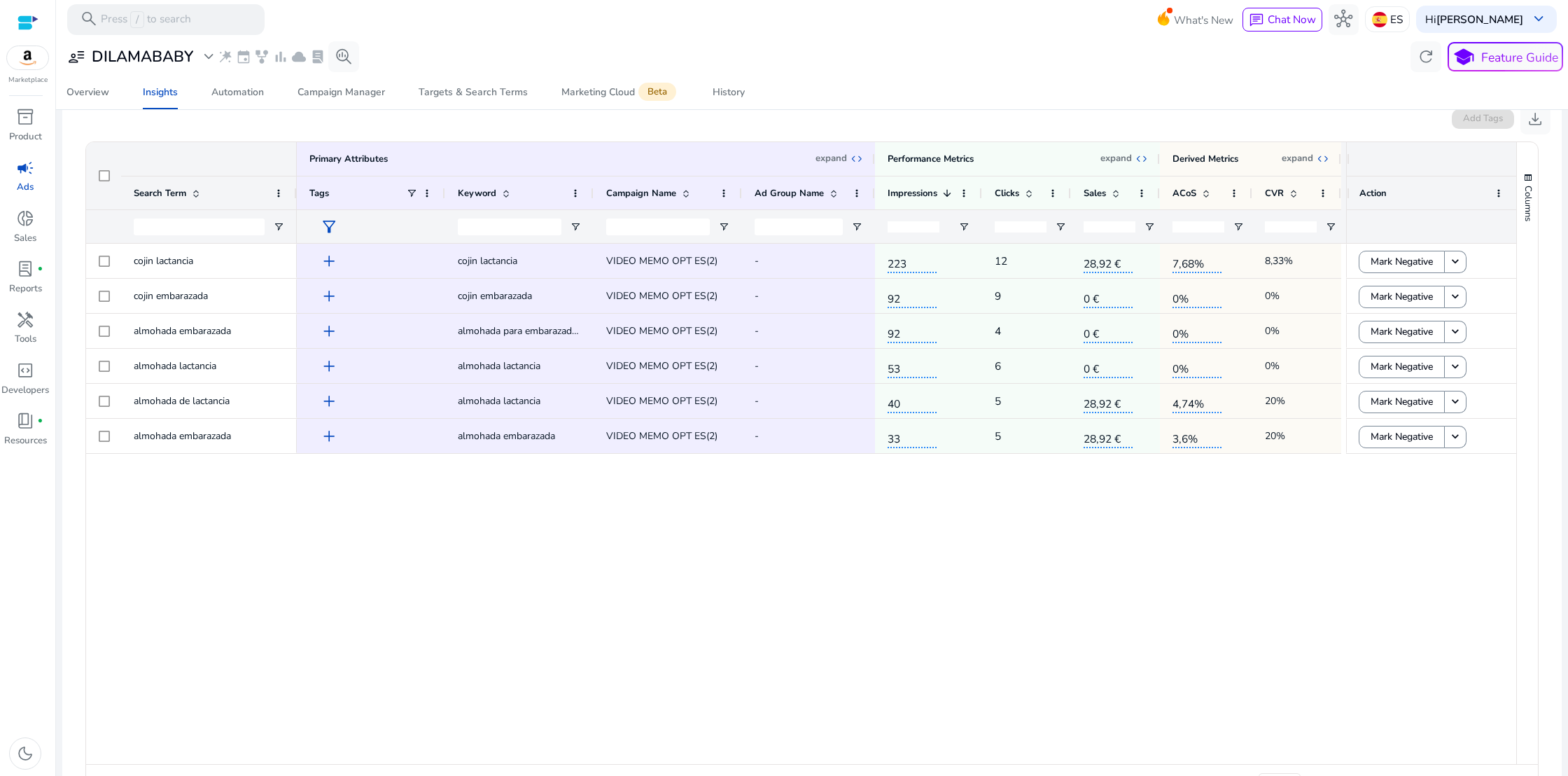
scroll to position [190, 0]
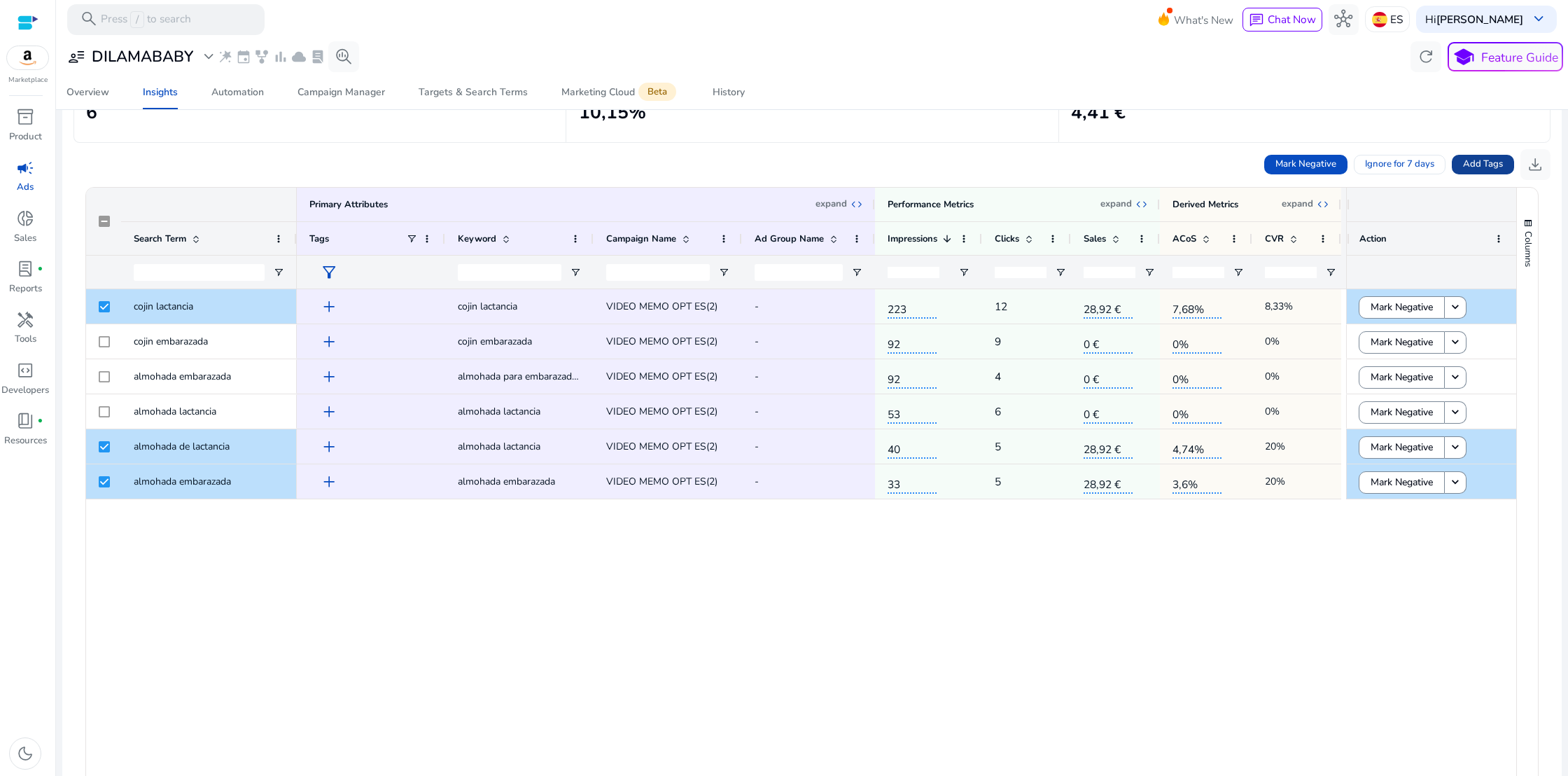
click at [1475, 163] on span "Add Tags" at bounding box center [1483, 164] width 40 height 14
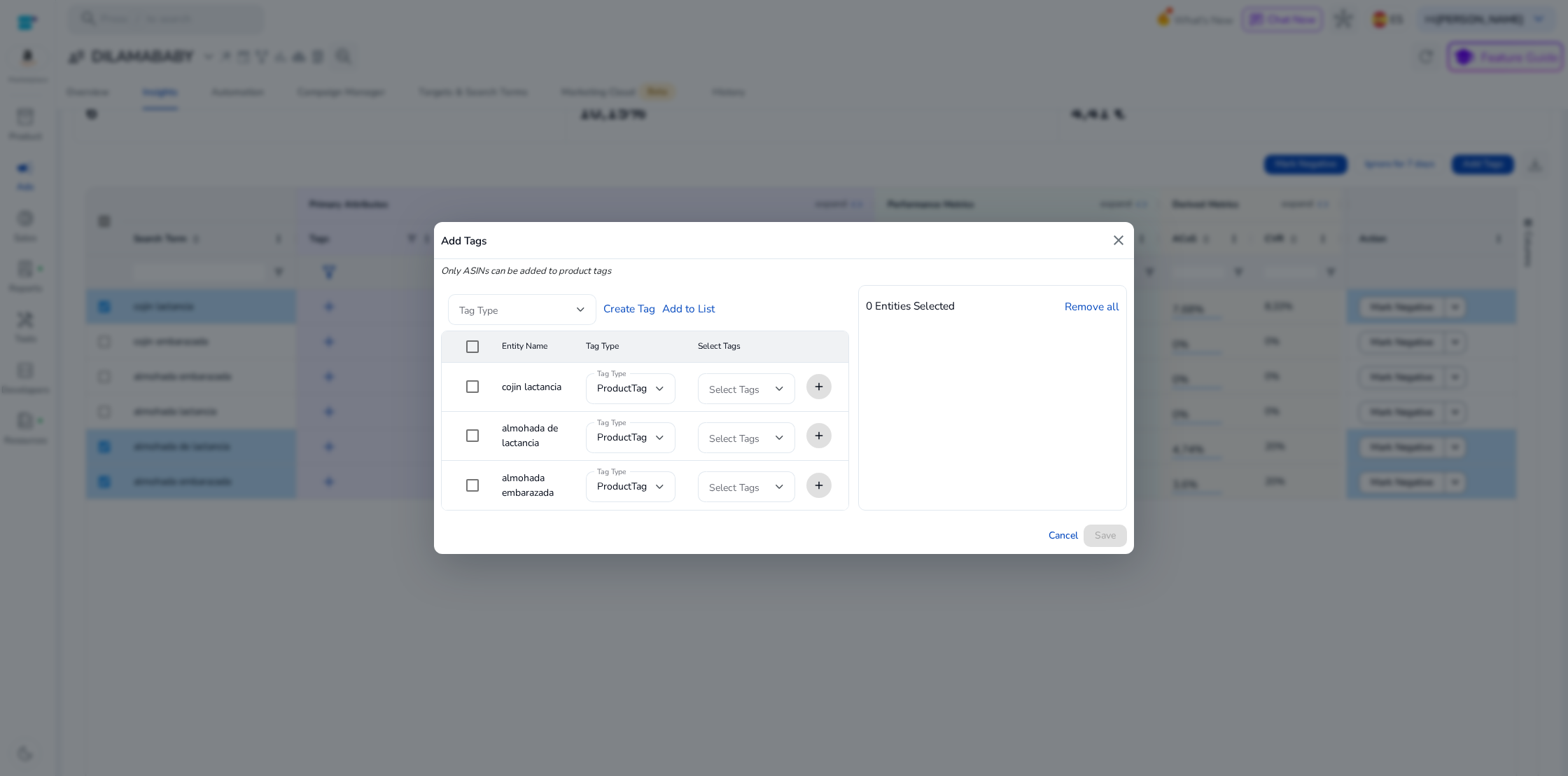
click at [578, 311] on div at bounding box center [581, 309] width 8 height 6
click at [515, 350] on span "Product Tag" at bounding box center [522, 347] width 126 height 16
click at [727, 306] on span at bounding box center [680, 309] width 117 height 16
click at [786, 314] on div at bounding box center [784, 388] width 1568 height 776
click at [737, 307] on span at bounding box center [680, 309] width 117 height 16
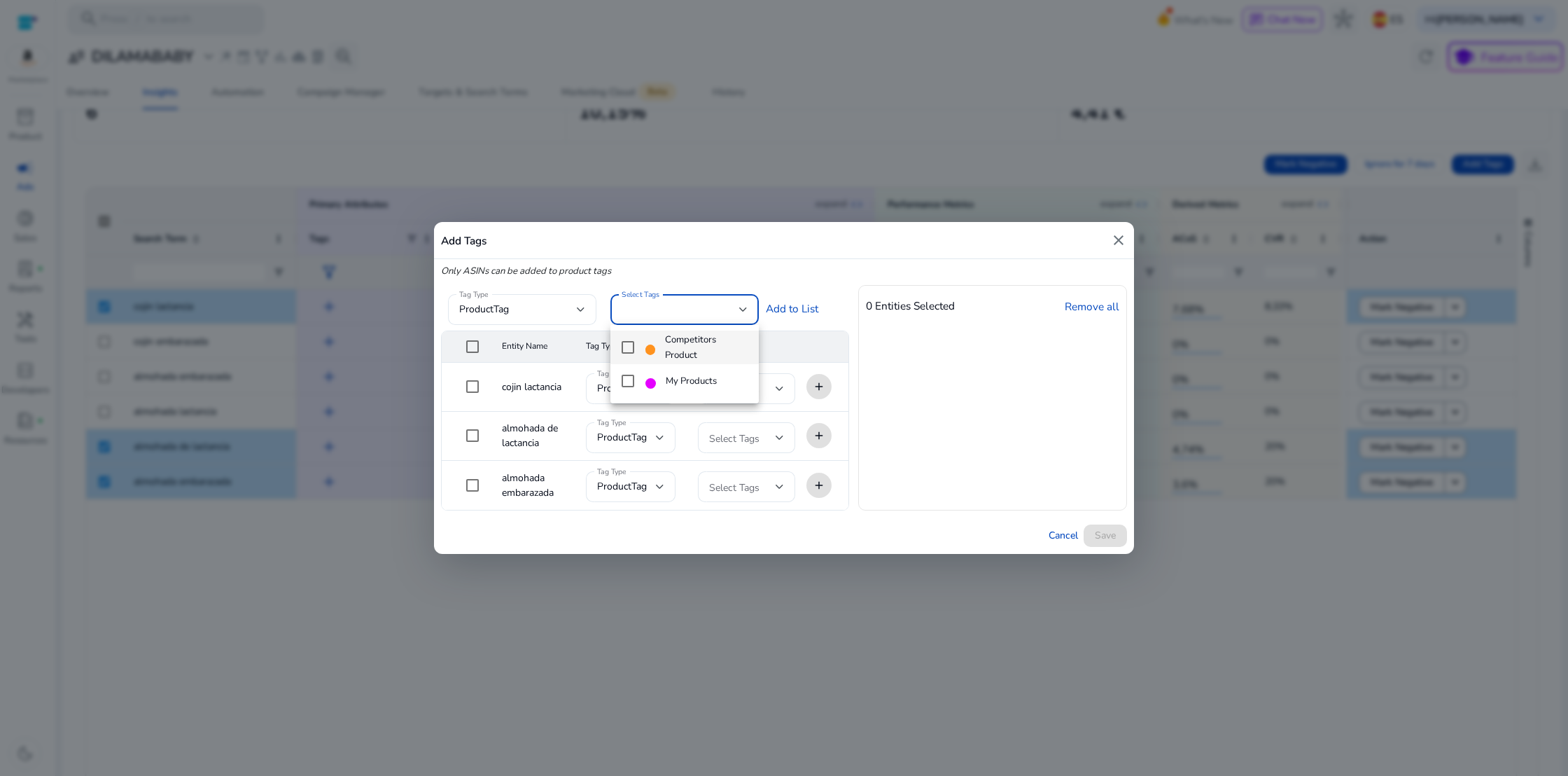
click at [980, 369] on div at bounding box center [784, 388] width 1568 height 776
click at [782, 386] on div at bounding box center [780, 388] width 8 height 6
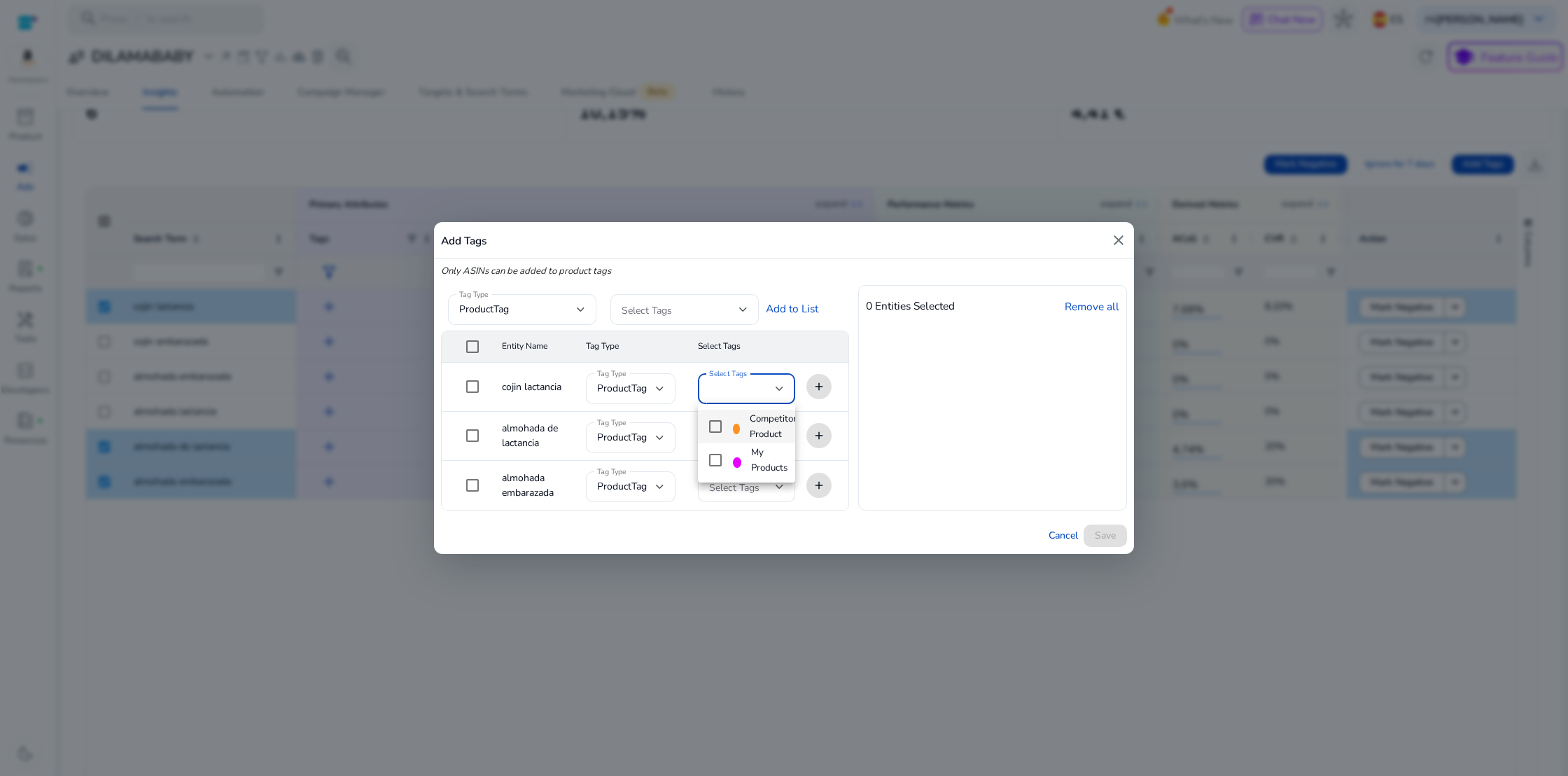
click at [1081, 397] on div at bounding box center [784, 388] width 1568 height 776
click at [655, 390] on div "productTag" at bounding box center [630, 388] width 67 height 17
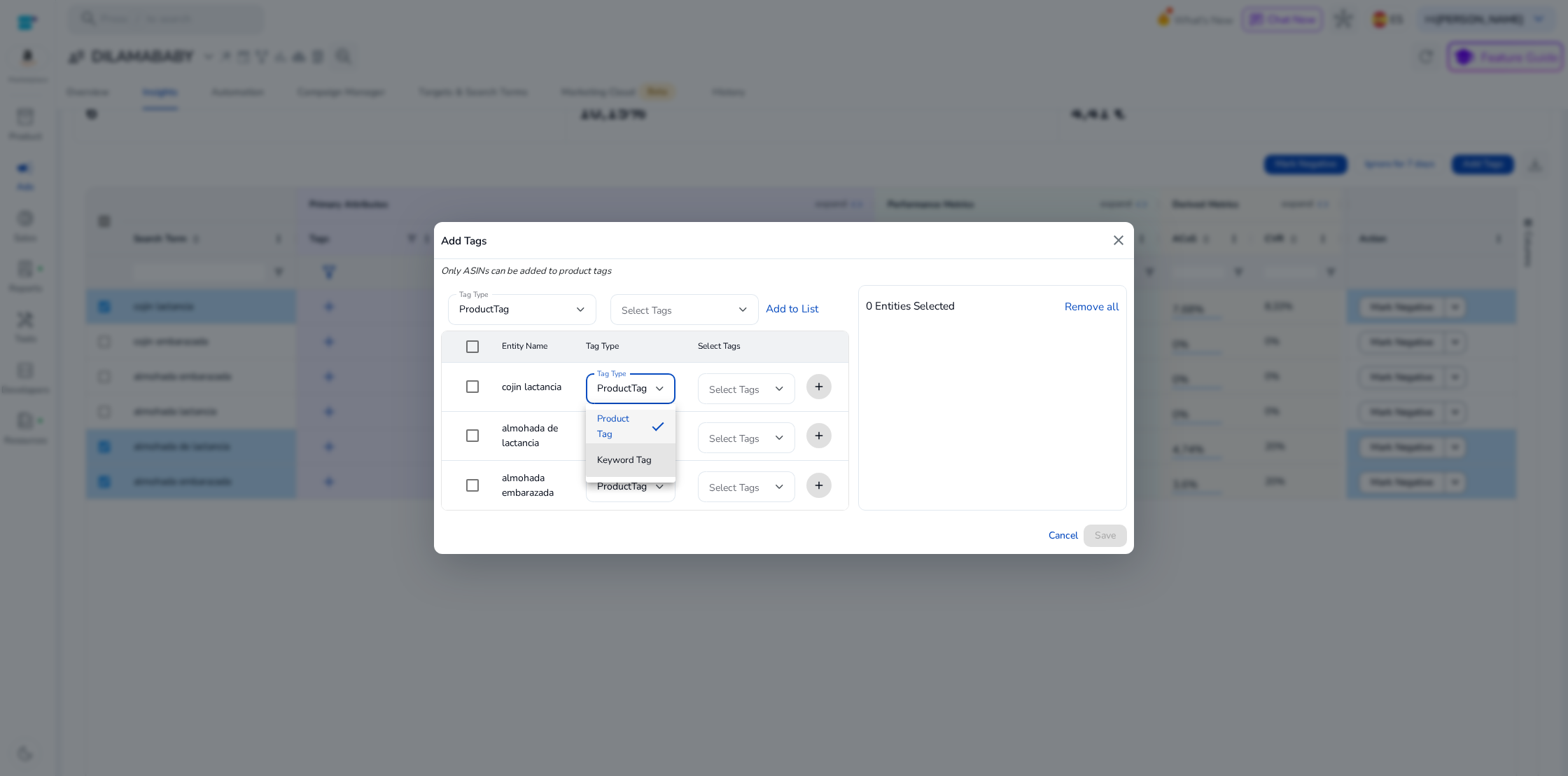
click at [634, 459] on span "Keyword Tag" at bounding box center [625, 459] width 55 height 16
click at [781, 390] on div at bounding box center [780, 388] width 8 height 6
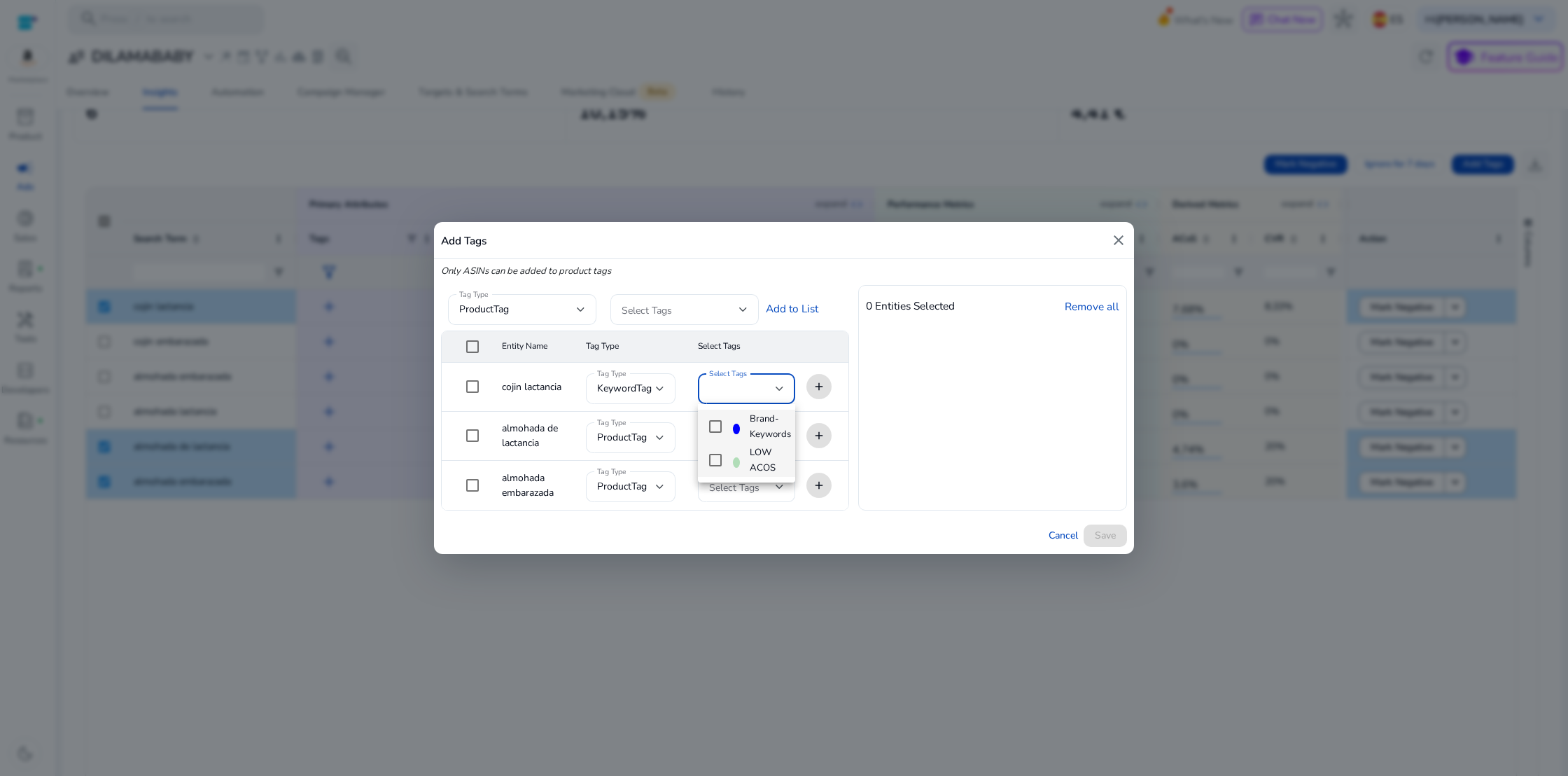
click at [715, 460] on mat-pseudo-checkbox at bounding box center [715, 459] width 12 height 12
click at [901, 419] on div at bounding box center [784, 388] width 1568 height 776
click at [662, 440] on div at bounding box center [660, 437] width 8 height 6
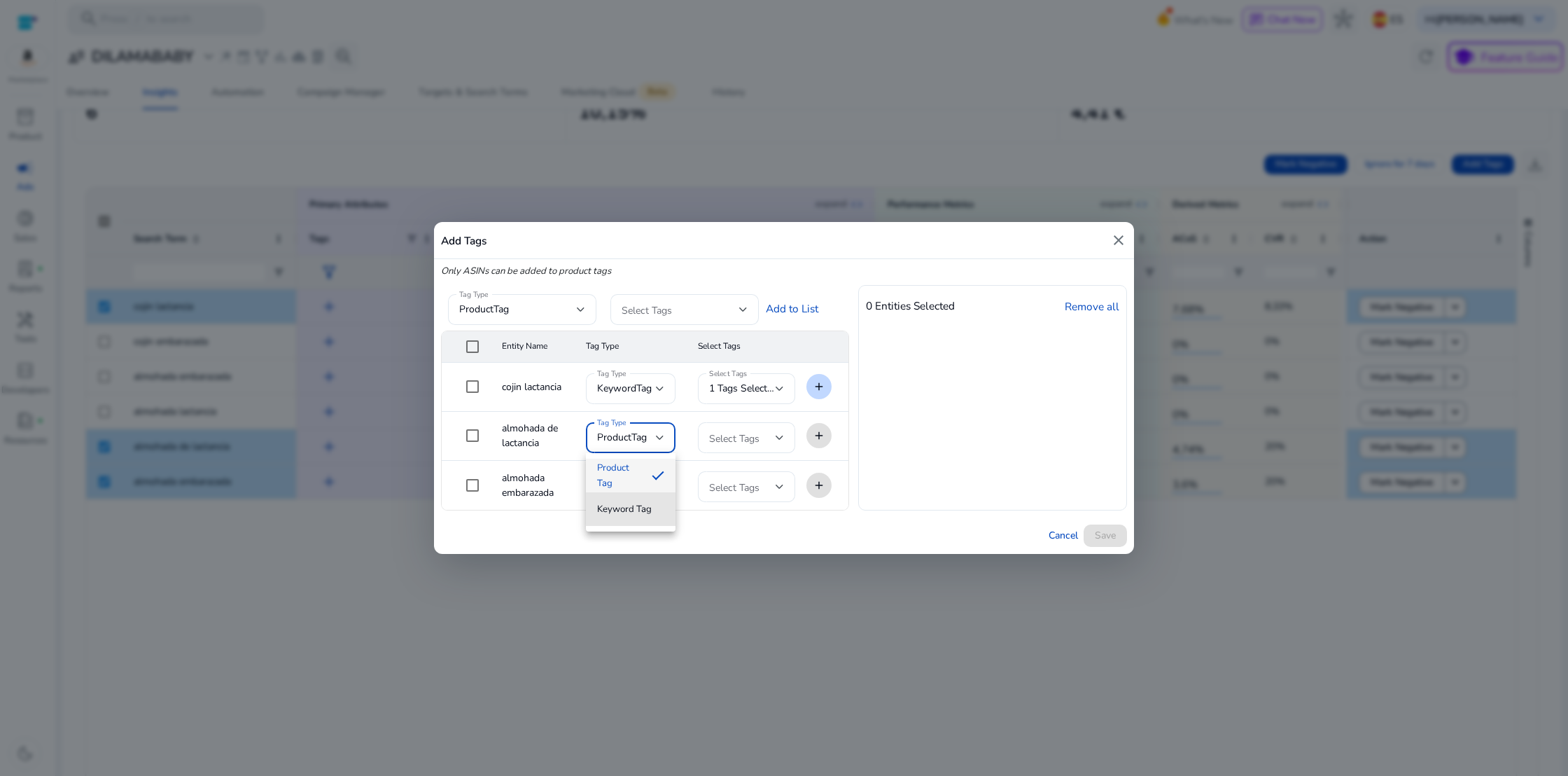
click at [629, 502] on span "Keyword Tag" at bounding box center [625, 509] width 55 height 16
click at [786, 430] on div "Select Tags" at bounding box center [746, 437] width 97 height 31
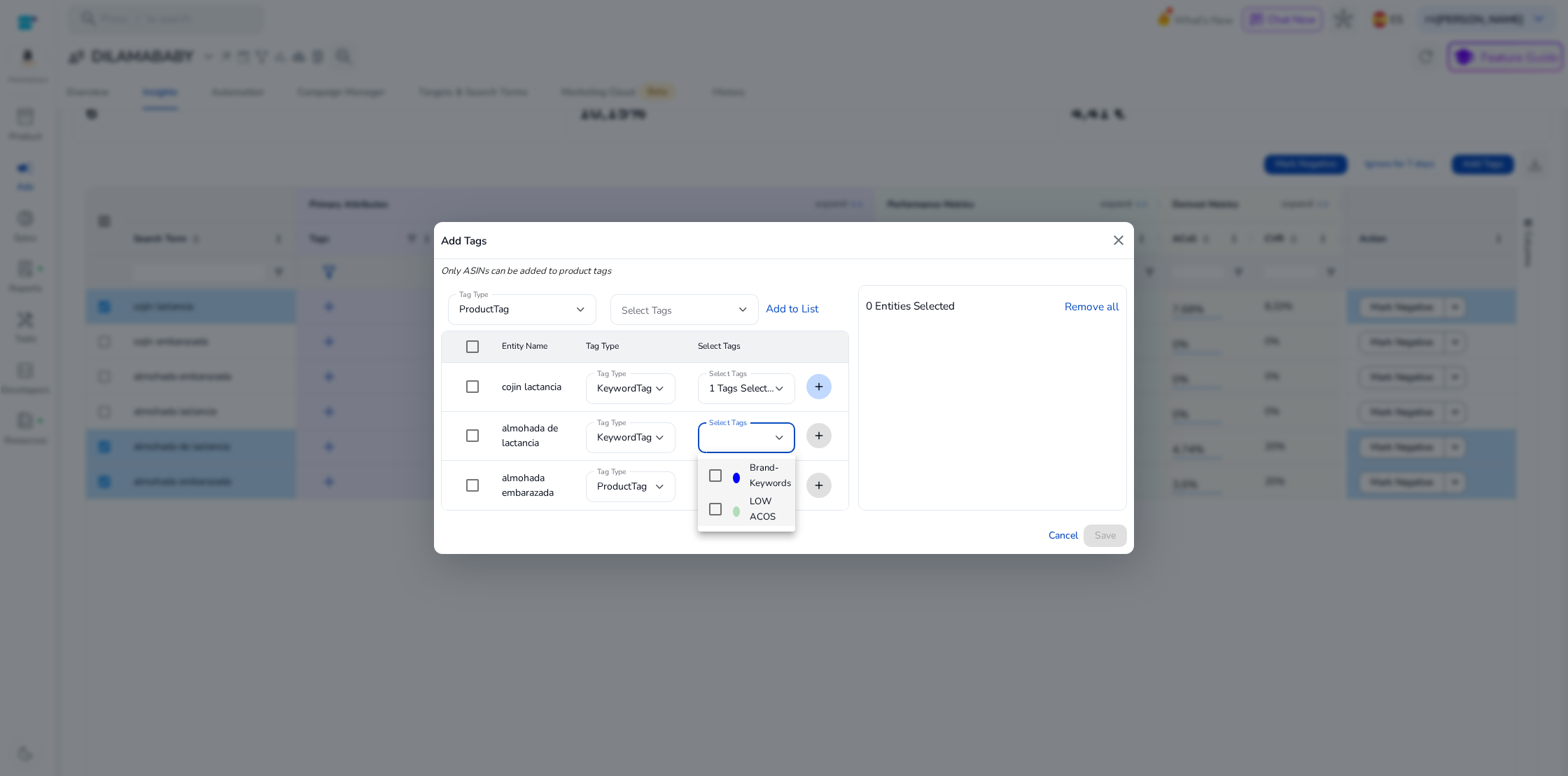
click at [715, 503] on mat-pseudo-checkbox at bounding box center [715, 508] width 12 height 12
click at [639, 483] on div at bounding box center [784, 388] width 1568 height 776
click at [656, 485] on div at bounding box center [660, 487] width 8 height 6
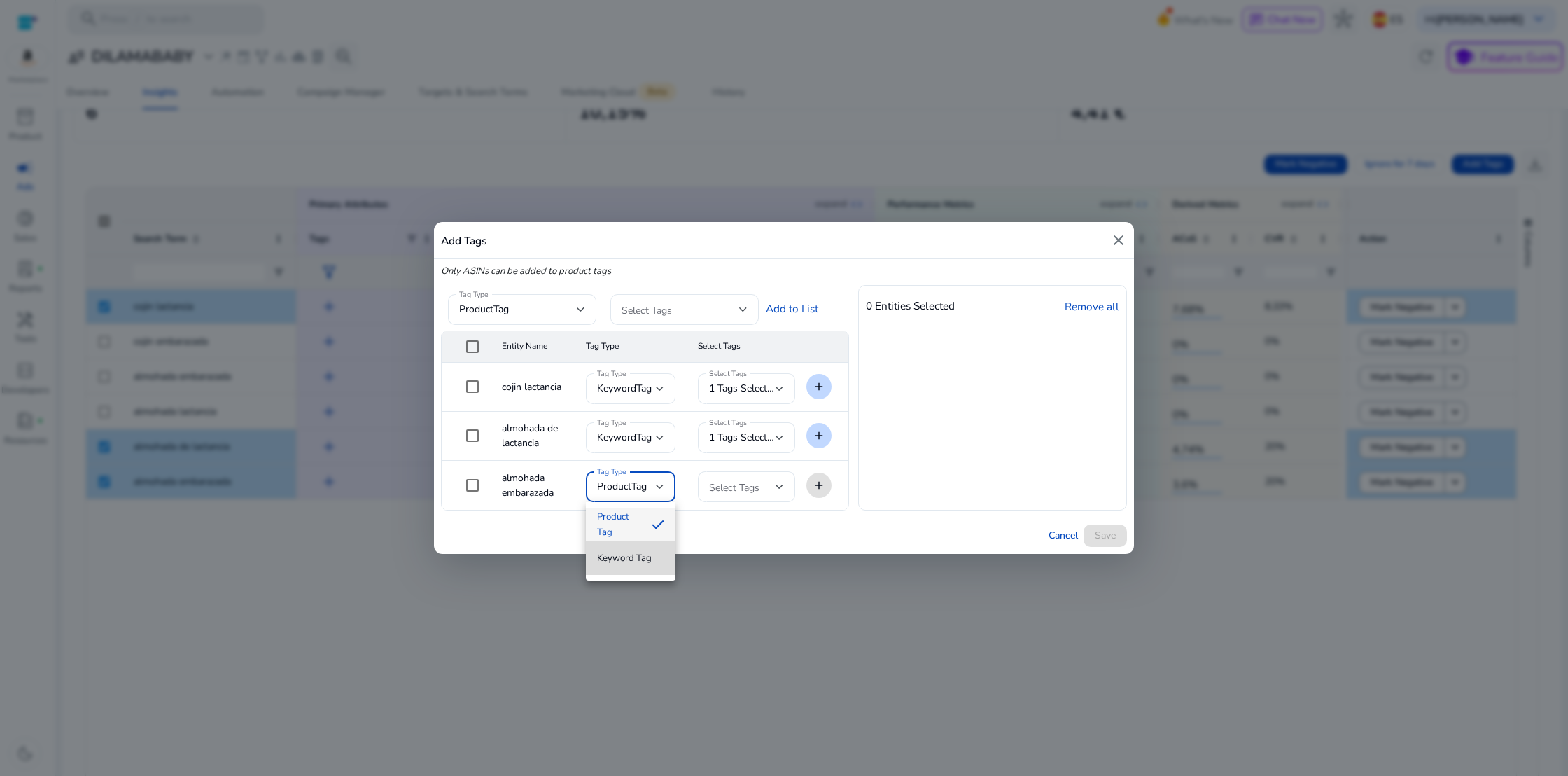
click at [630, 553] on span "Keyword Tag" at bounding box center [625, 558] width 55 height 16
click at [793, 479] on div "Select Tags" at bounding box center [746, 486] width 97 height 31
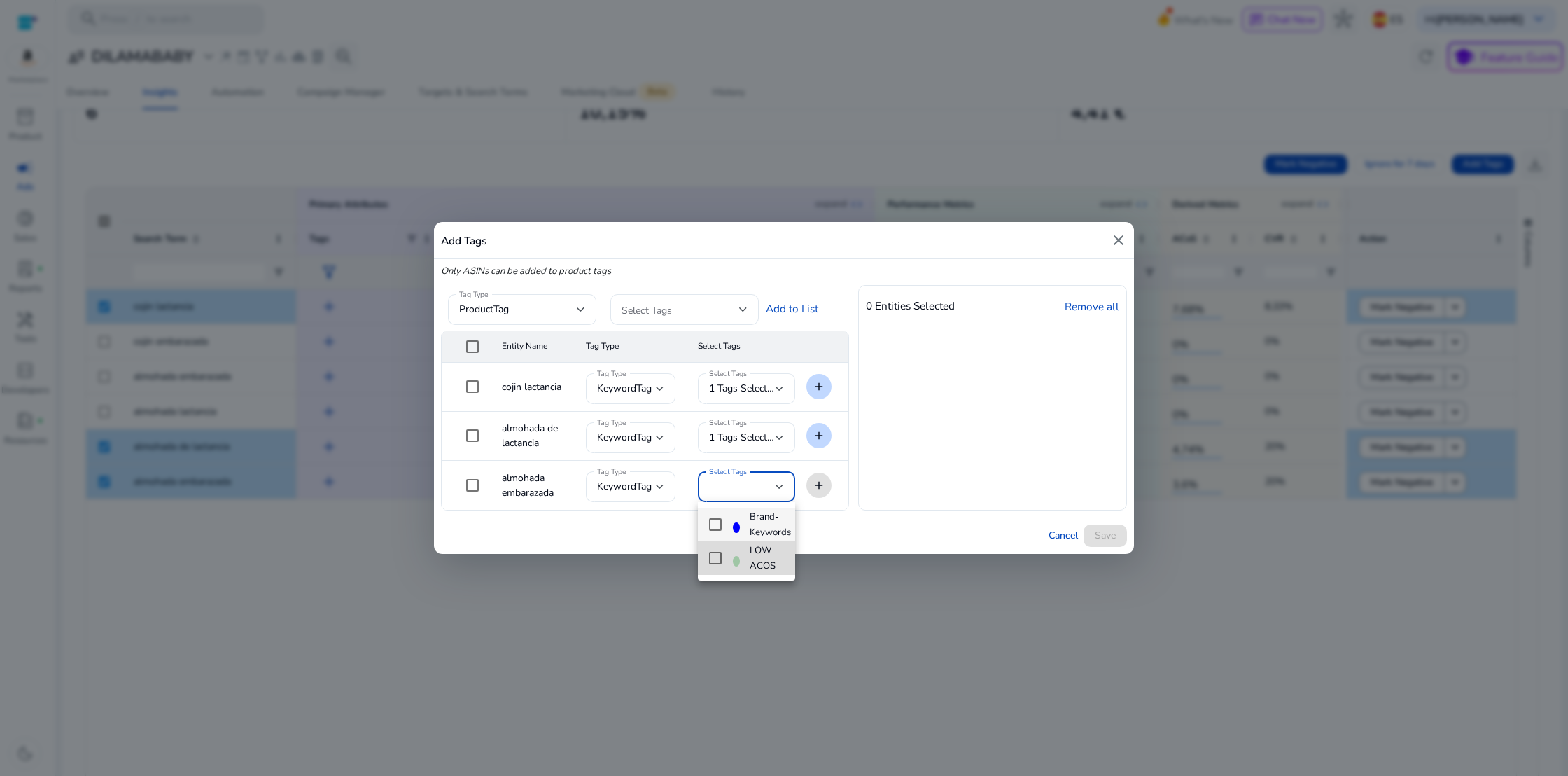
click at [739, 555] on div "LOW ACOS" at bounding box center [758, 558] width 50 height 31
click at [758, 567] on span "LOW ACOS" at bounding box center [767, 558] width 34 height 31
click at [966, 467] on div at bounding box center [784, 388] width 1568 height 776
click at [979, 302] on div "0 Entities Selected Remove all" at bounding box center [992, 305] width 254 height 26
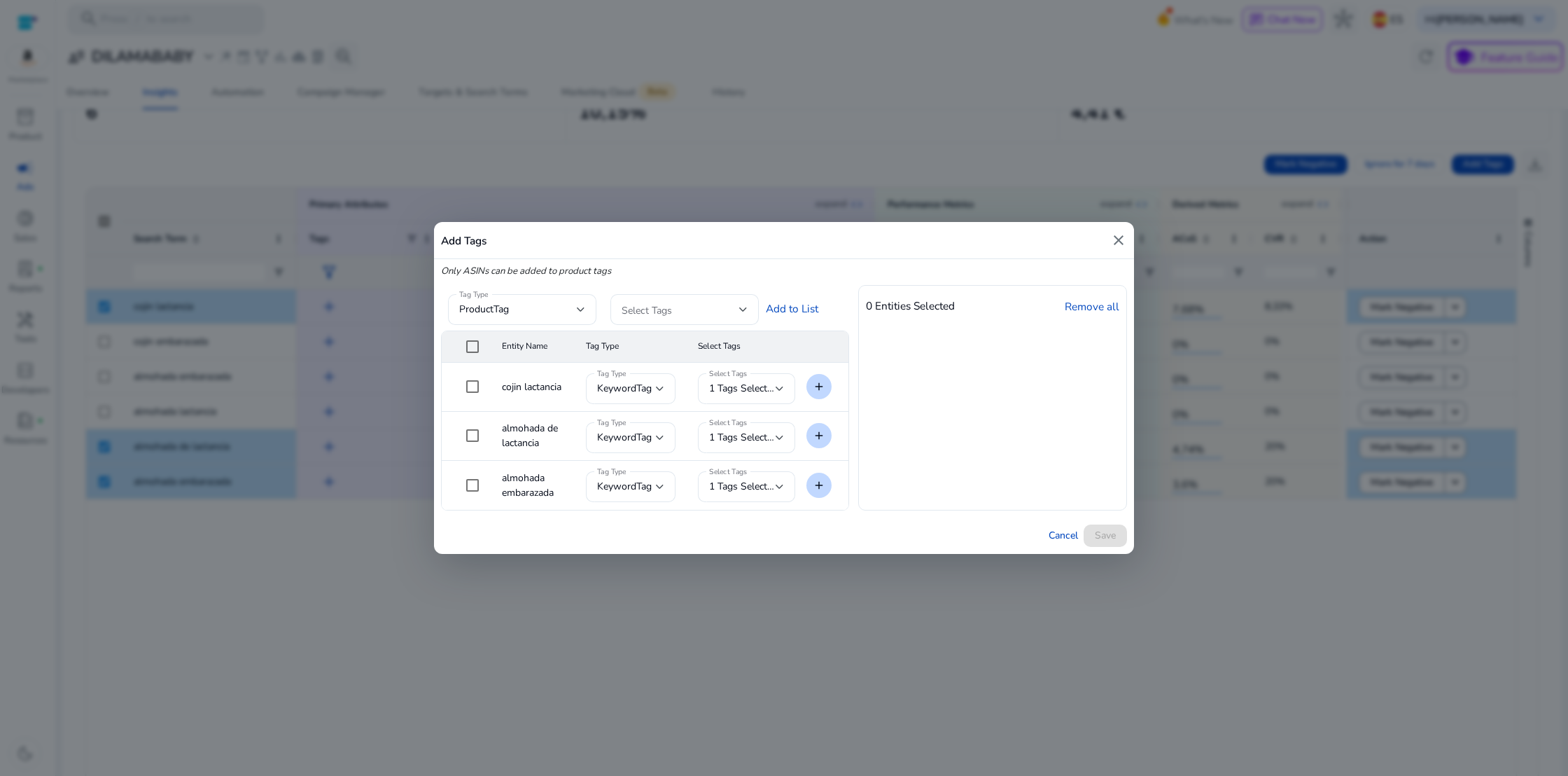
click at [782, 307] on div "Tag Type productTag Select Tags Add to List" at bounding box center [637, 307] width 392 height 45
click at [797, 306] on div "Tag Type productTag Select Tags Add to List" at bounding box center [637, 307] width 392 height 45
click at [734, 307] on span at bounding box center [680, 309] width 117 height 16
click at [628, 378] on mat-pseudo-checkbox at bounding box center [627, 380] width 12 height 12
click at [842, 355] on div at bounding box center [784, 388] width 1568 height 776
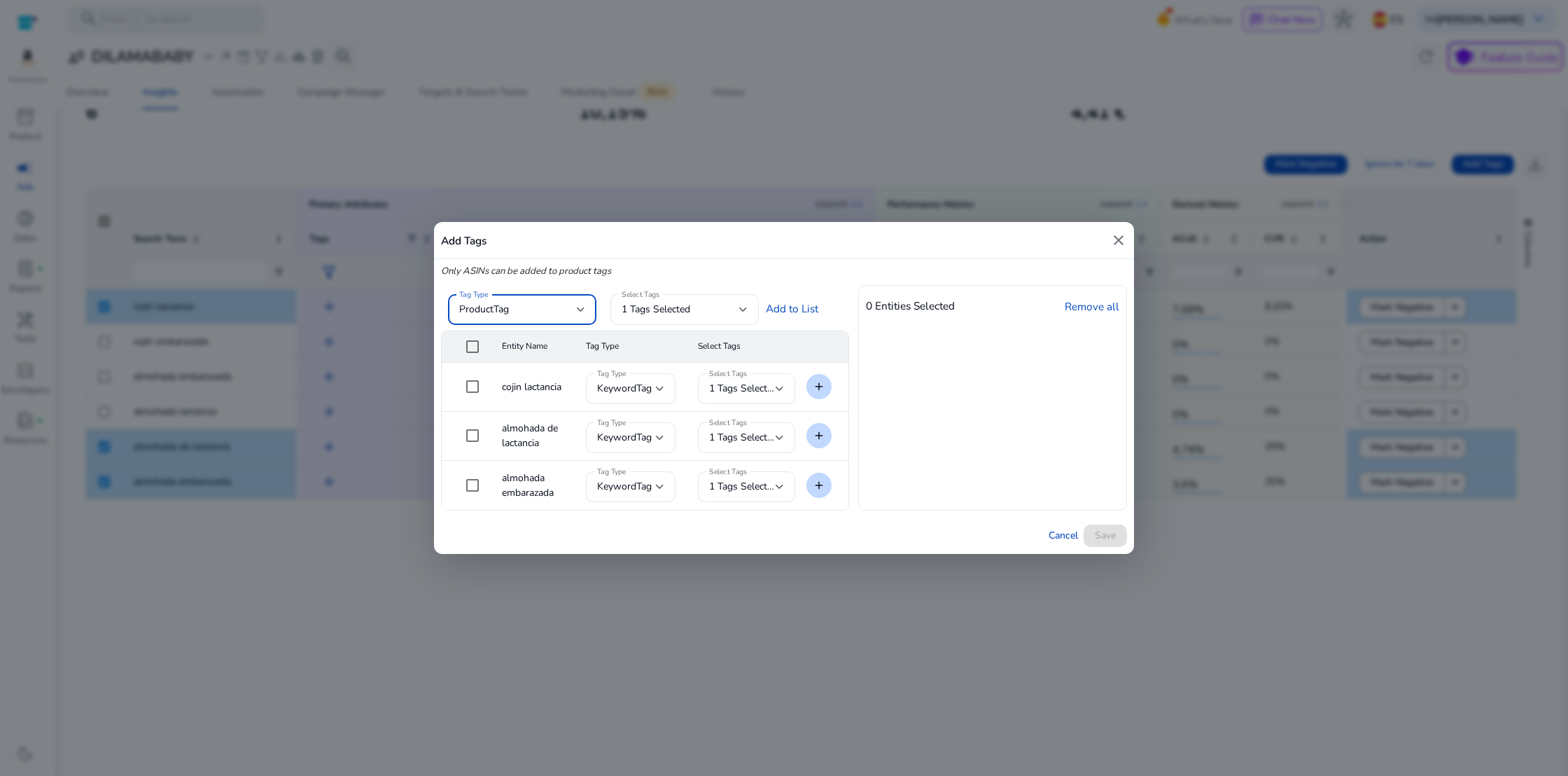
click at [574, 307] on div "productTag" at bounding box center [518, 309] width 117 height 16
click at [516, 381] on span "Keyword Tag" at bounding box center [522, 381] width 126 height 16
click at [861, 366] on div "0 Entities Selected Remove all" at bounding box center [992, 398] width 268 height 226
click at [934, 308] on h4 "0 Entities Selected" at bounding box center [910, 306] width 89 height 12
click at [743, 305] on div at bounding box center [744, 309] width 8 height 17
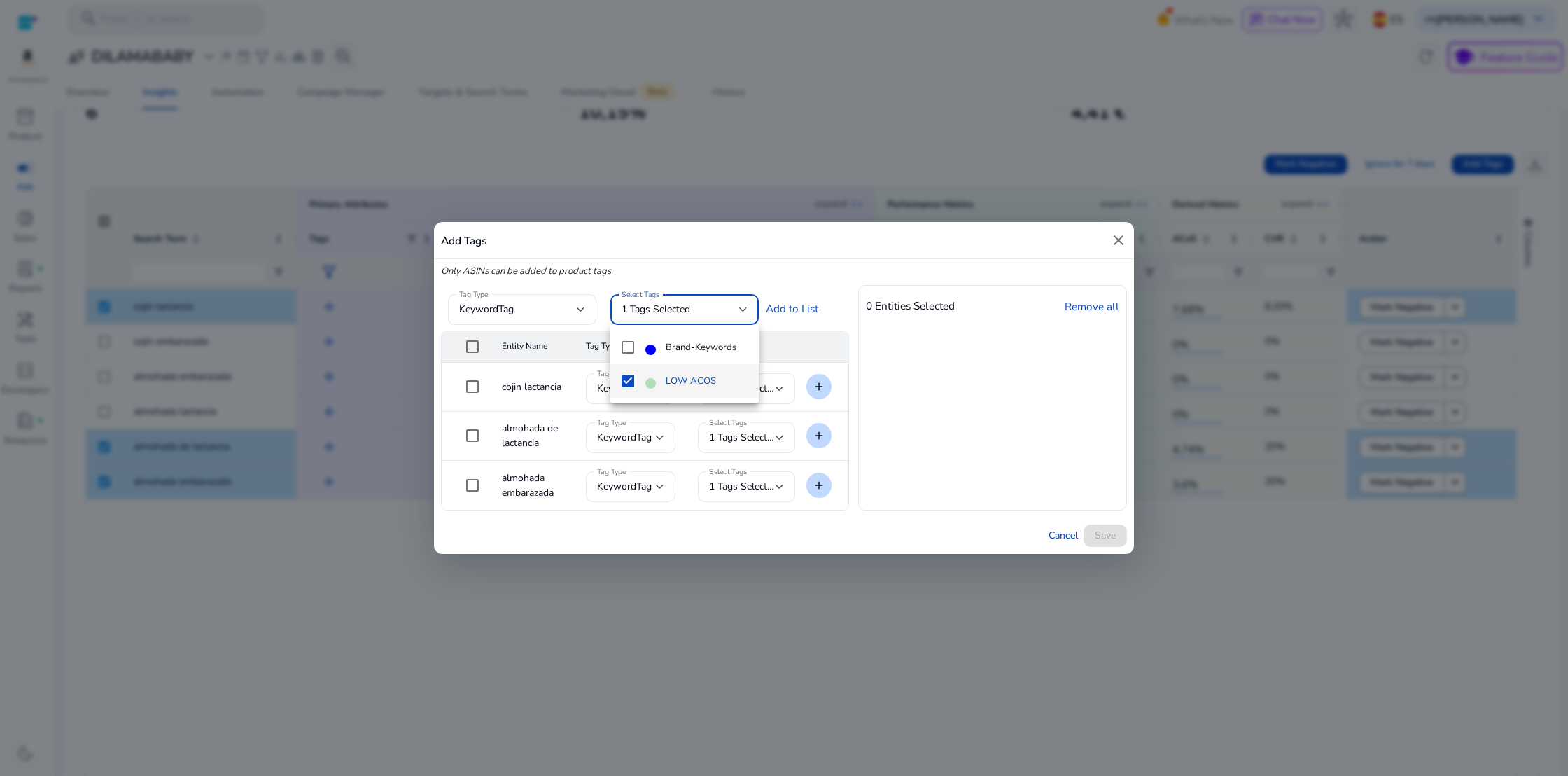
click at [743, 305] on div at bounding box center [784, 388] width 1568 height 776
click at [813, 386] on mat-icon "add" at bounding box center [819, 387] width 18 height 18
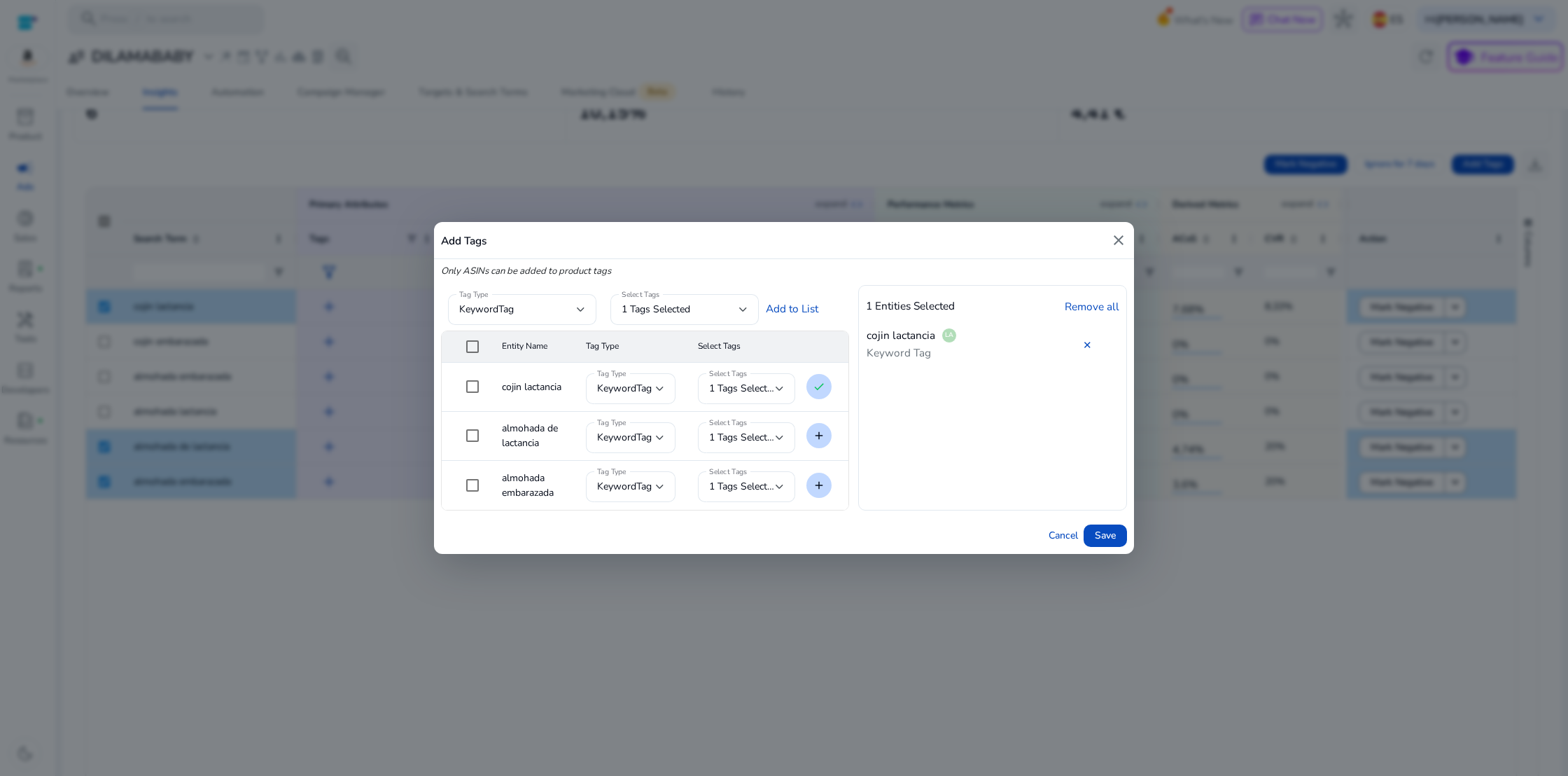
click at [819, 439] on mat-icon "add" at bounding box center [819, 436] width 18 height 18
click at [817, 480] on mat-icon "add" at bounding box center [819, 485] width 18 height 18
click at [1096, 536] on span "Save" at bounding box center [1105, 536] width 21 height 15
click at [1101, 536] on span "Save" at bounding box center [1105, 536] width 21 height 15
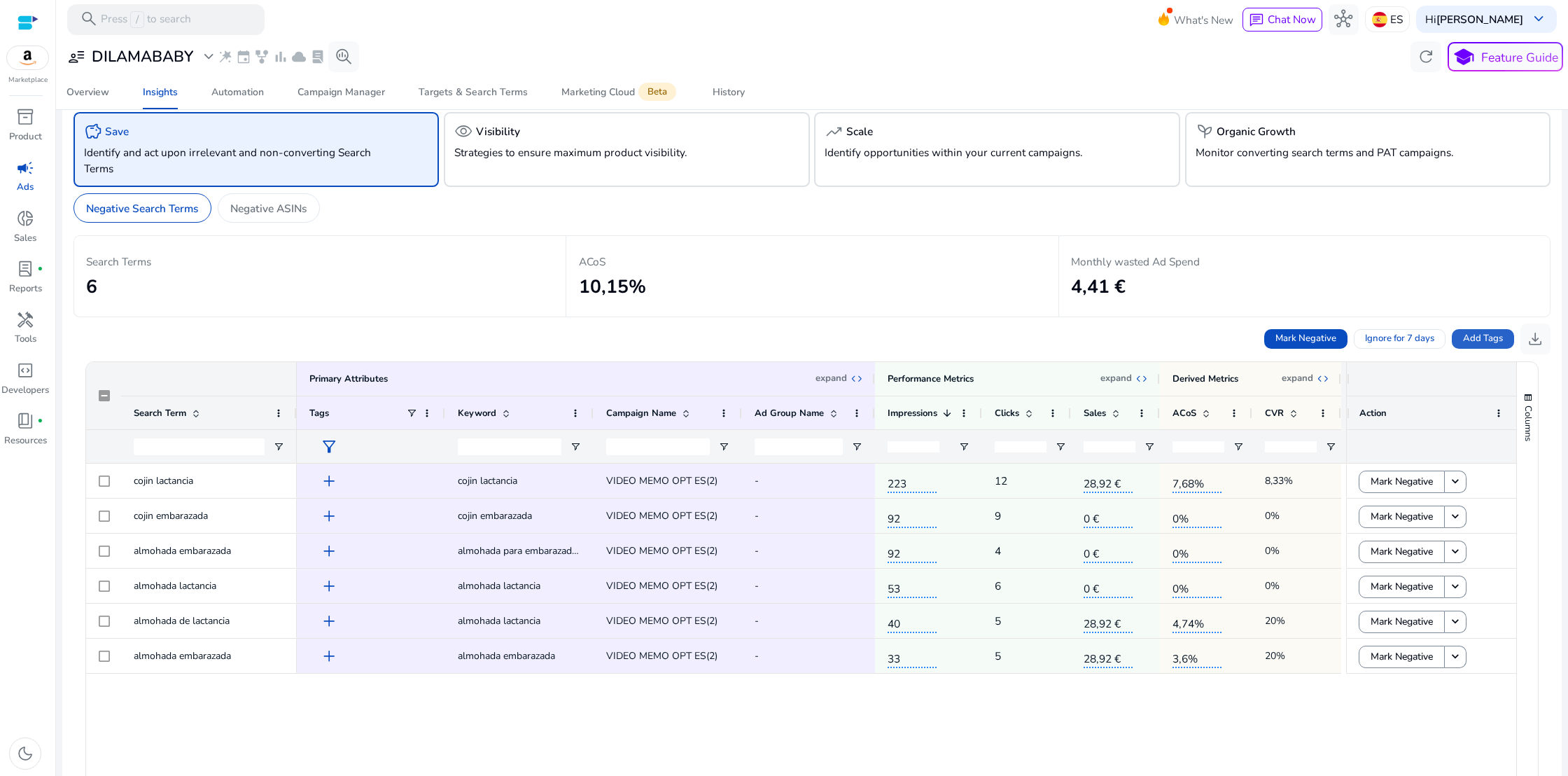
scroll to position [0, 0]
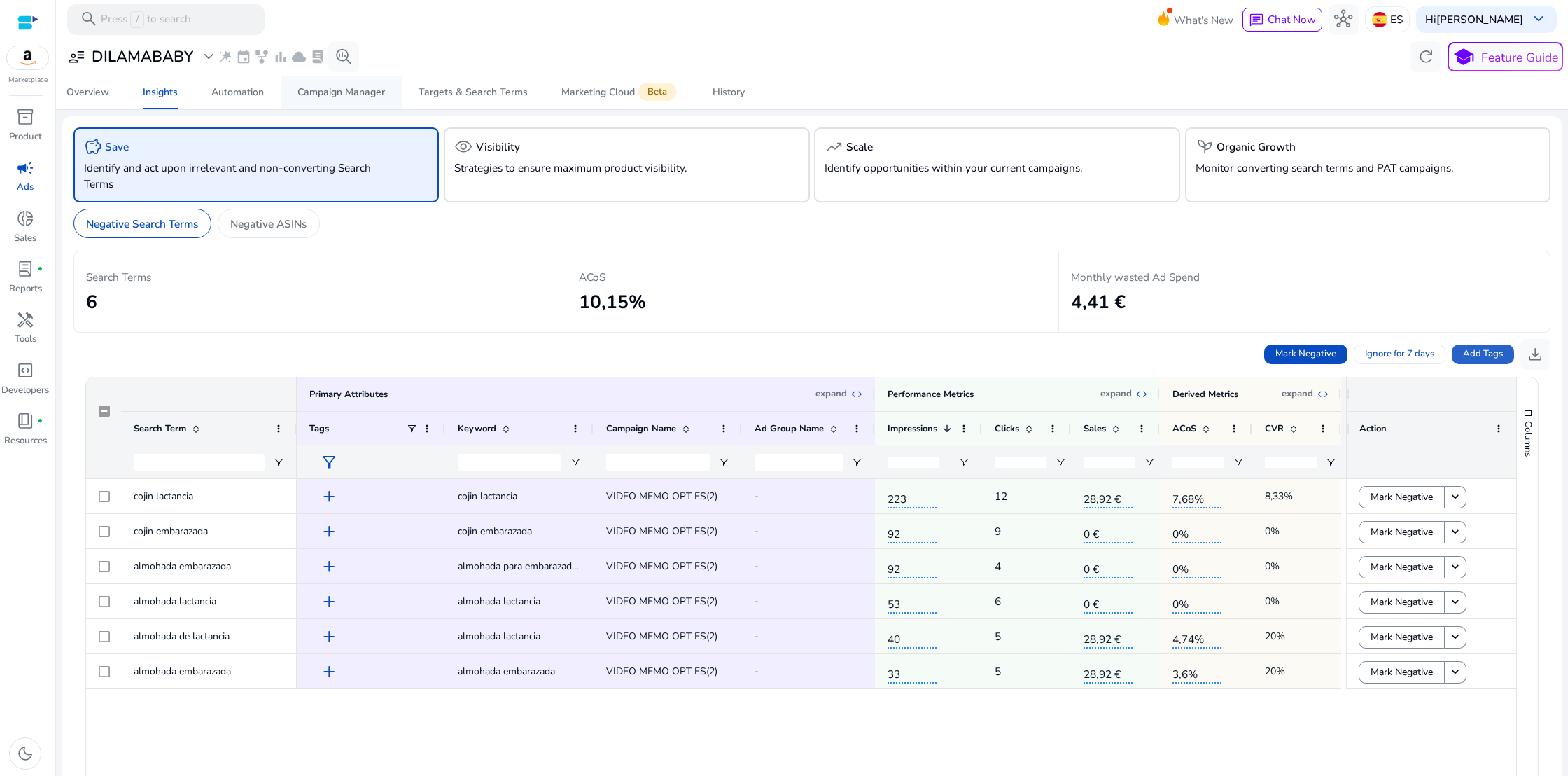
click at [334, 91] on div "Campaign Manager" at bounding box center [341, 93] width 88 height 10
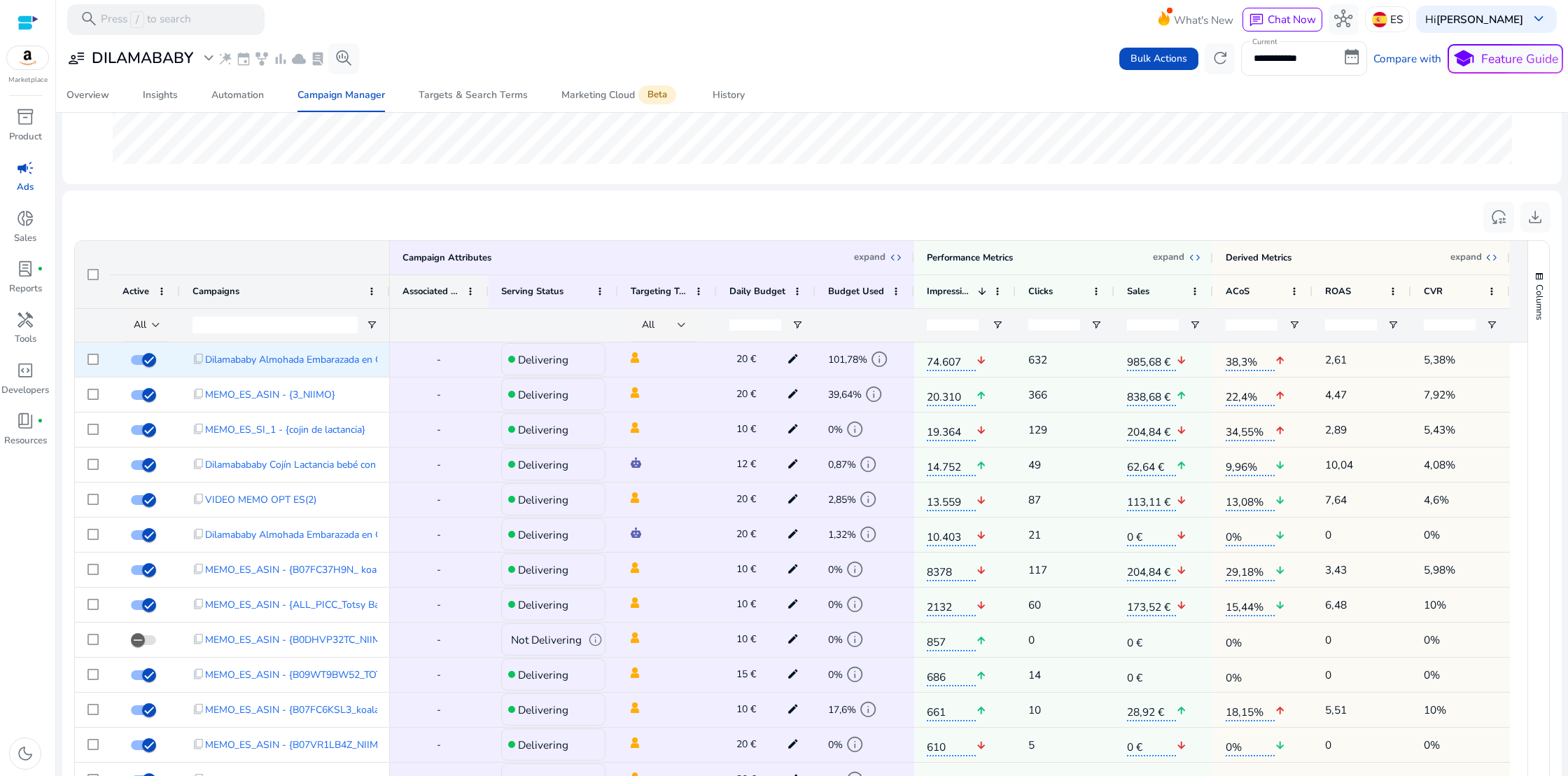
scroll to position [461, 0]
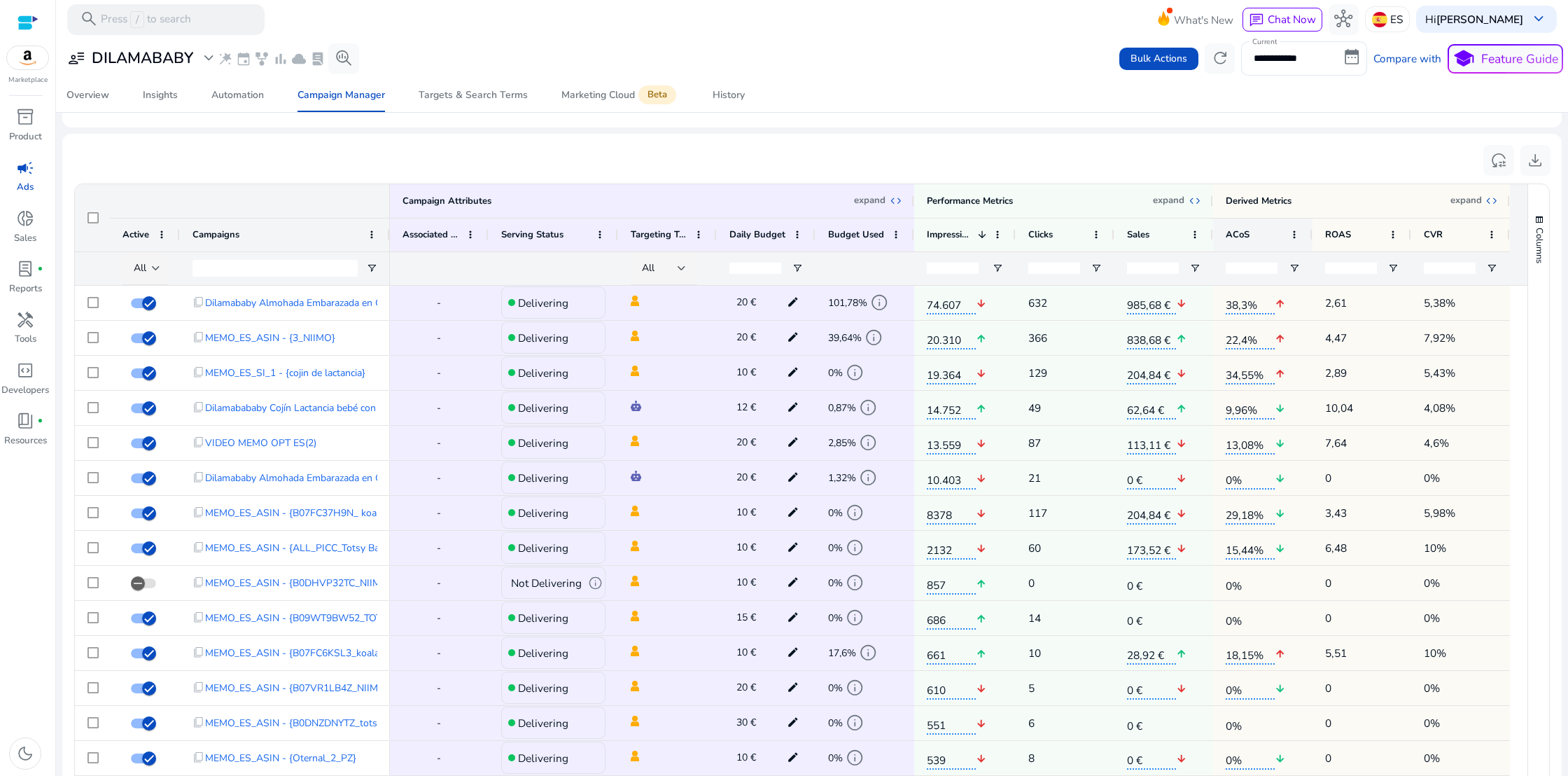
click at [1235, 234] on span "ACoS" at bounding box center [1238, 234] width 24 height 12
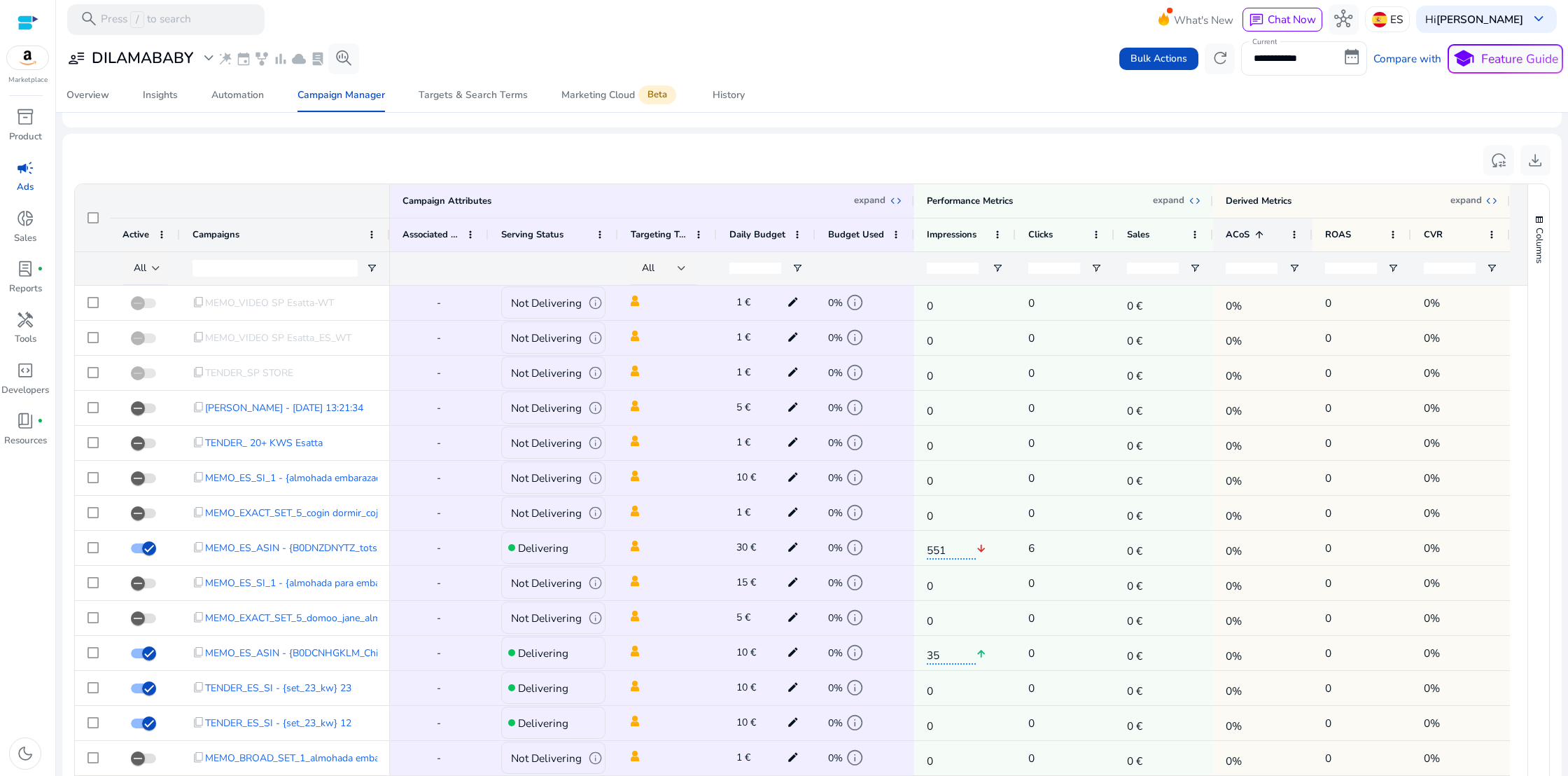
click at [1235, 234] on span "ACoS" at bounding box center [1238, 234] width 24 height 12
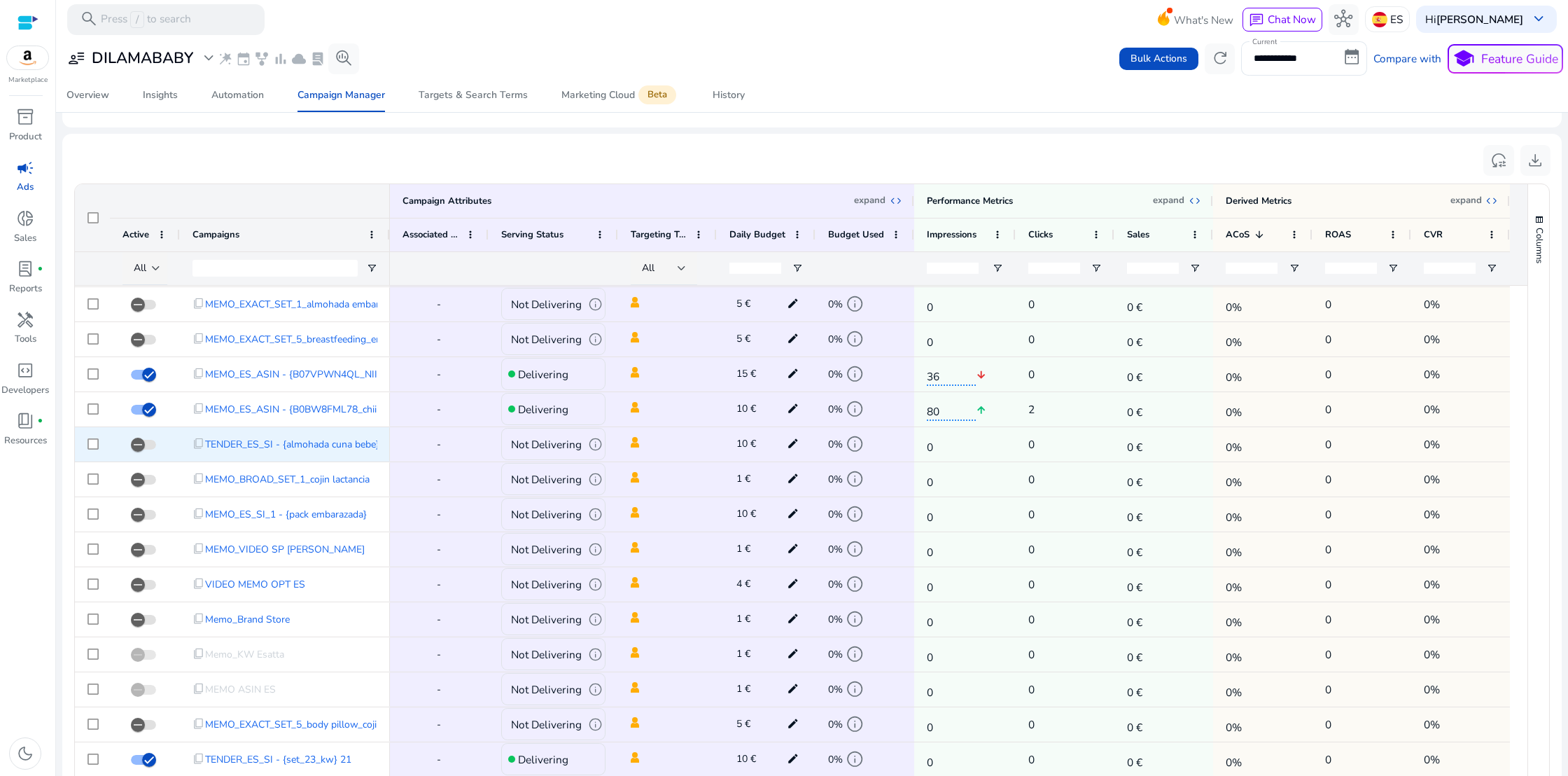
scroll to position [773, 0]
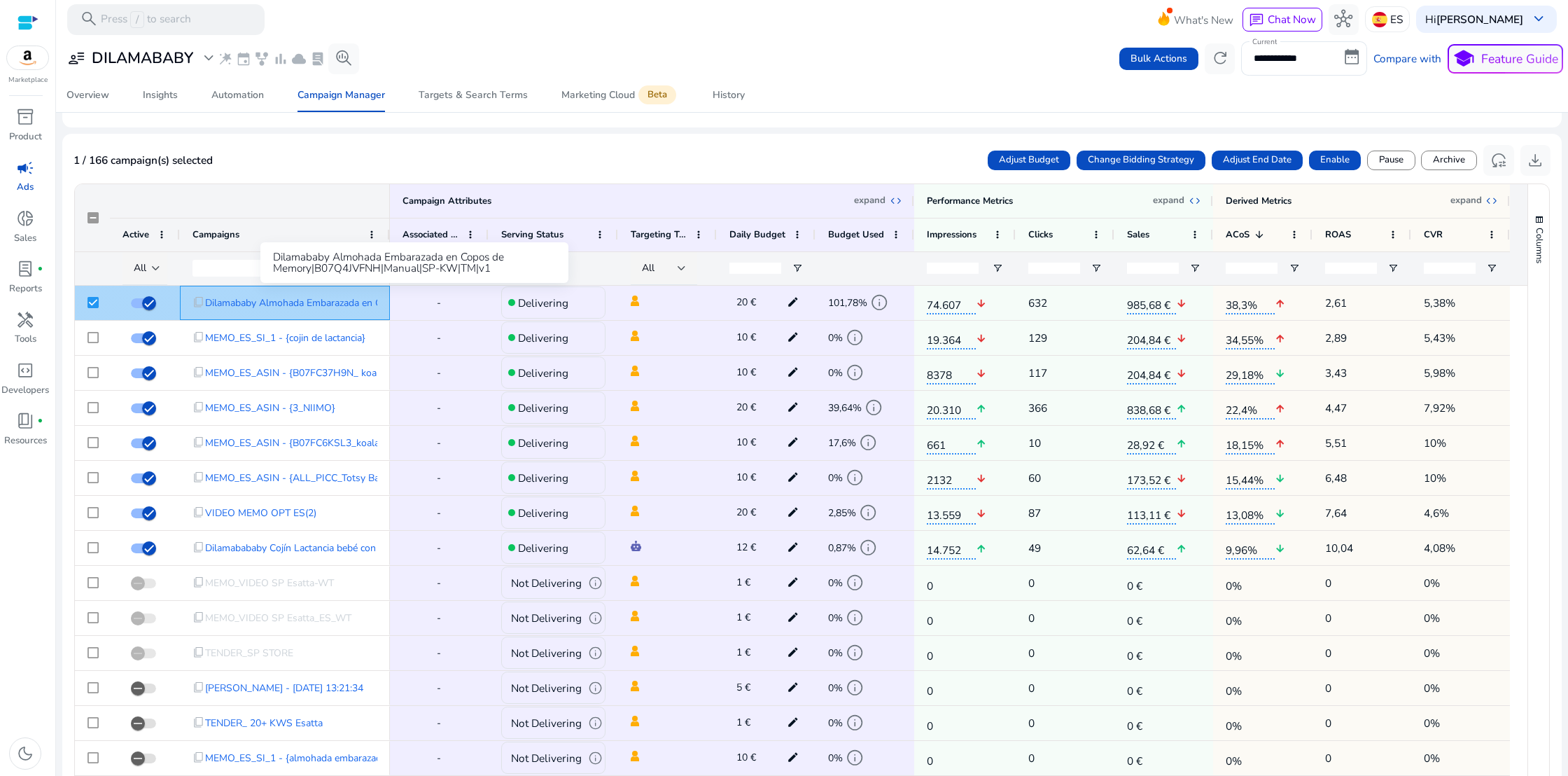
click at [308, 304] on span "Dilamababy Almohada Embarazada en Copos de Memory|B07Q4JVFNH|Manual|SP-KW|TM|v1" at bounding box center [412, 302] width 416 height 29
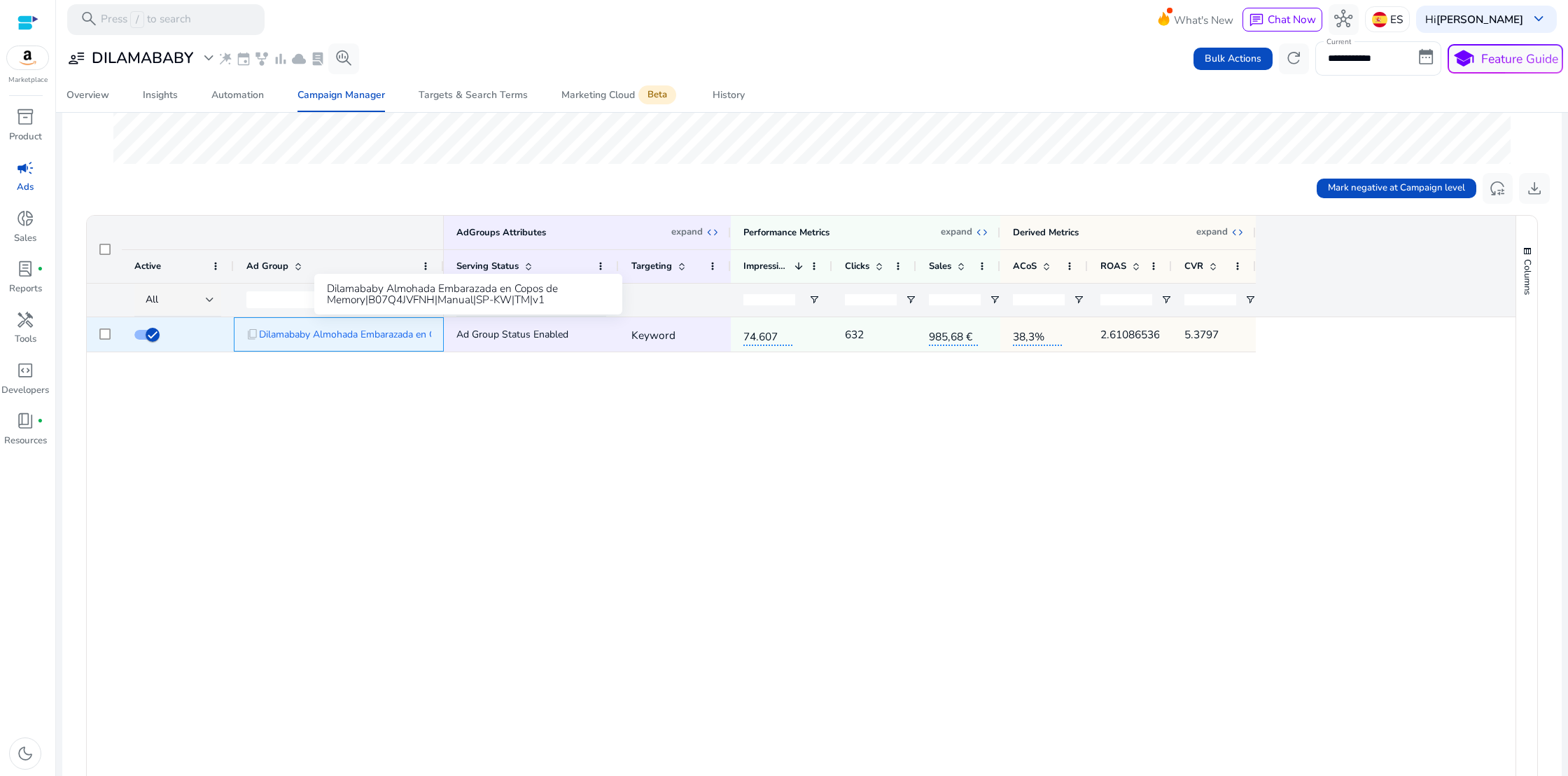
click at [347, 336] on span "Dilamababy Almohada Embarazada en Copos de Memory|B07Q4JVFNH|Manual|SP-KW|TM|v1" at bounding box center [467, 334] width 416 height 29
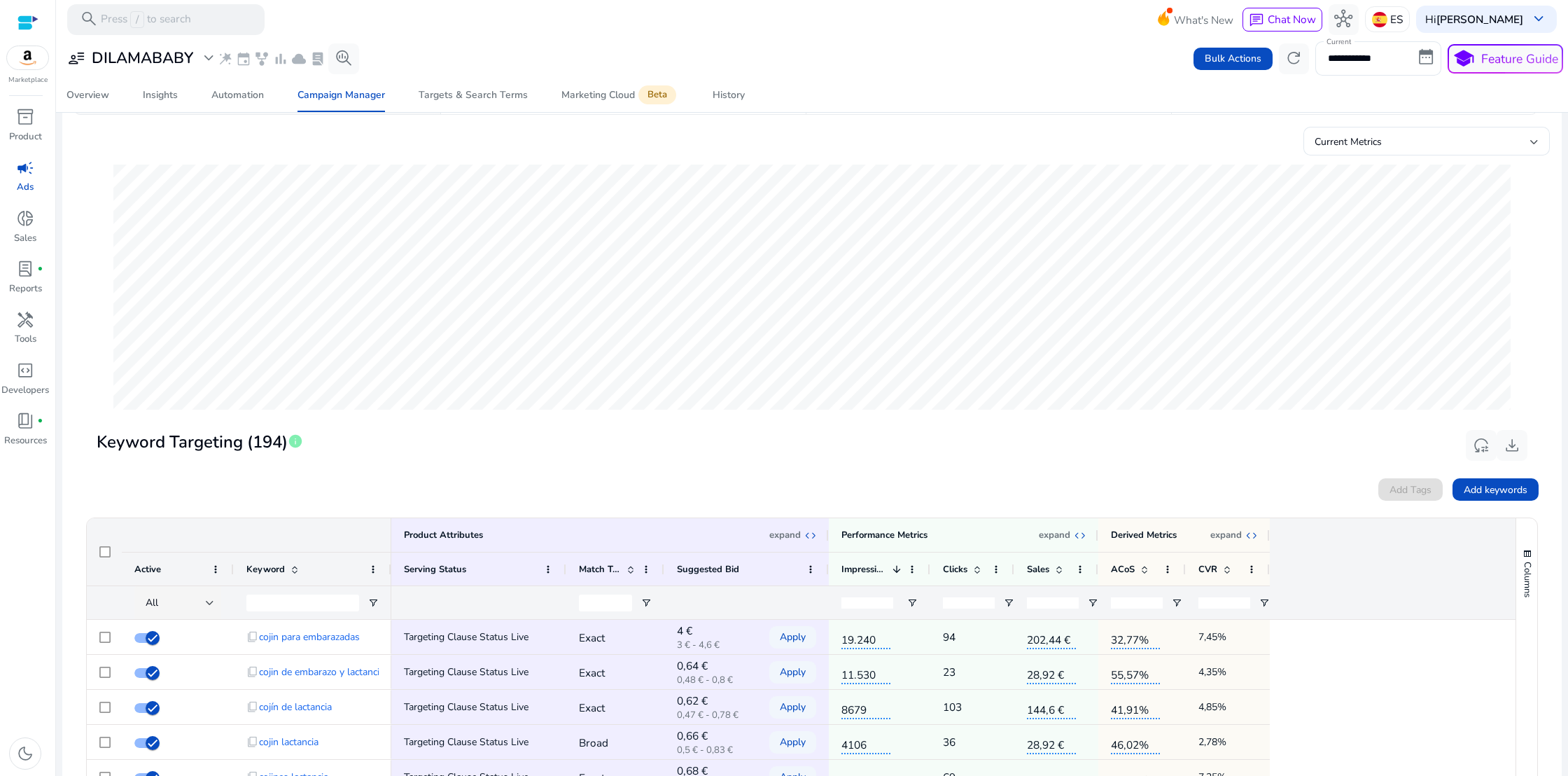
scroll to position [156, 0]
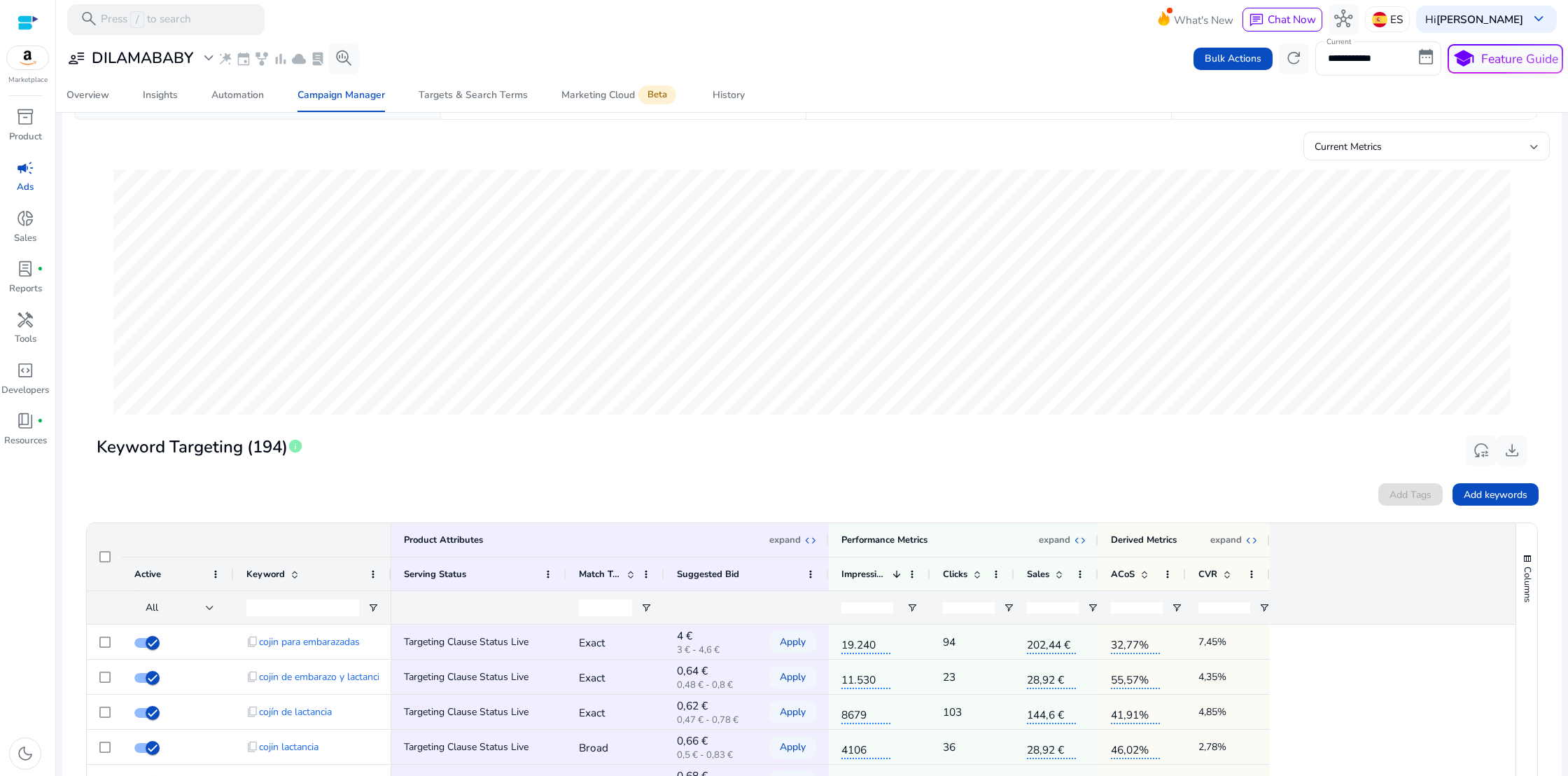
click at [1424, 488] on div "Add Tags Add keywords" at bounding box center [811, 494] width 1452 height 22
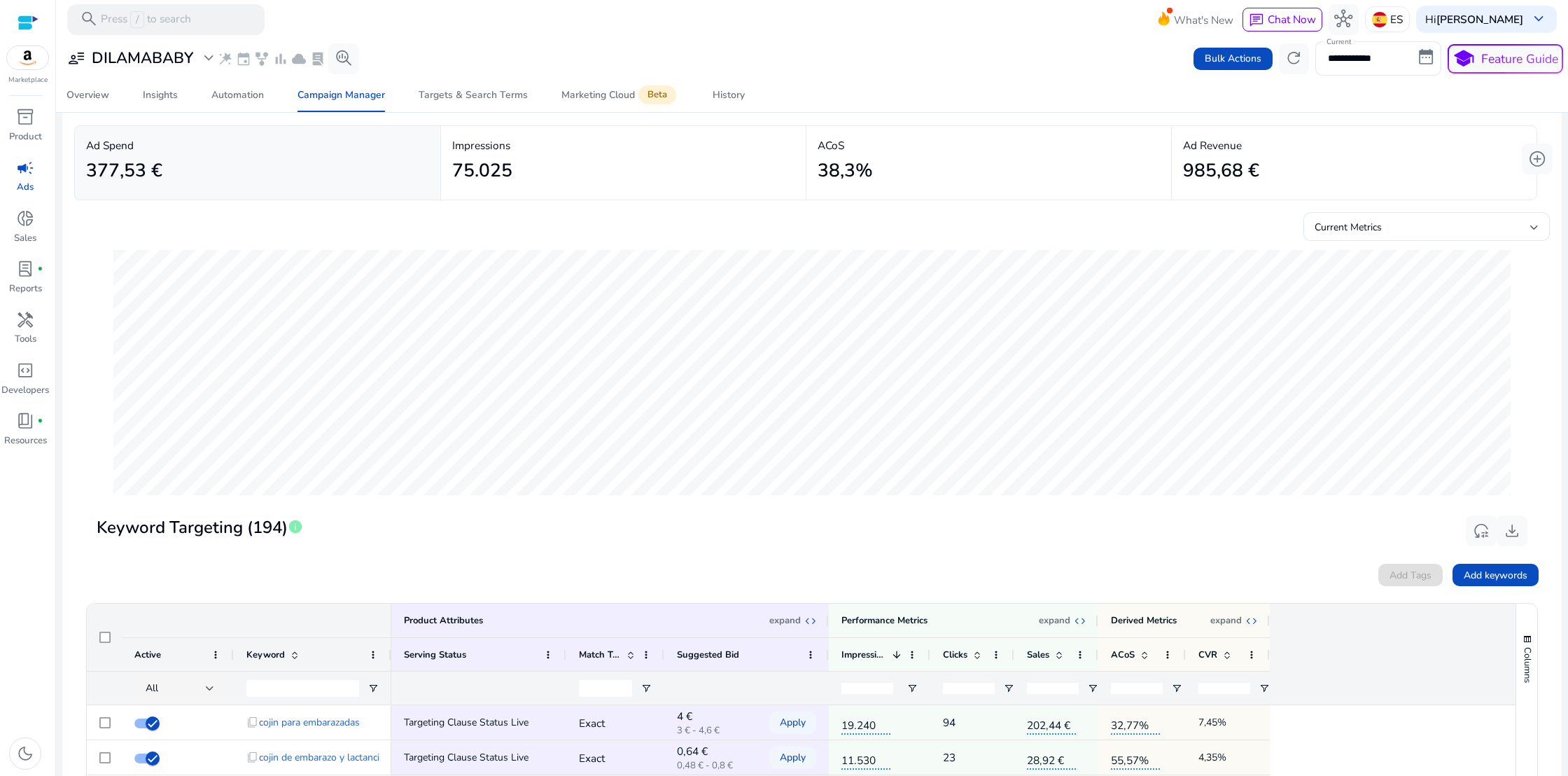
scroll to position [0, 0]
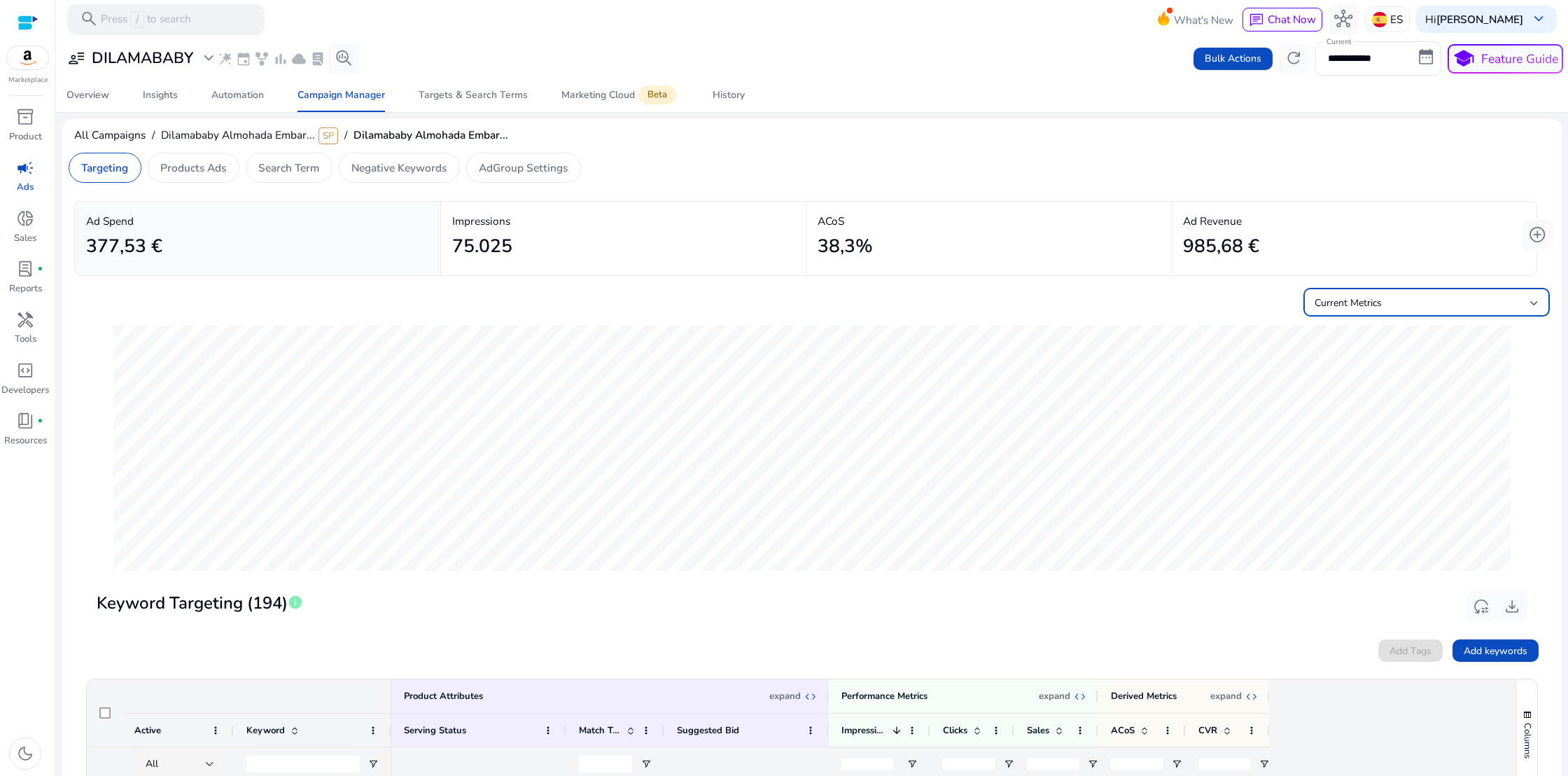
click at [1514, 300] on div "Current Metrics" at bounding box center [1422, 303] width 216 height 16
click at [1458, 370] on span "Current Metrics + Forecast" at bounding box center [1421, 373] width 224 height 16
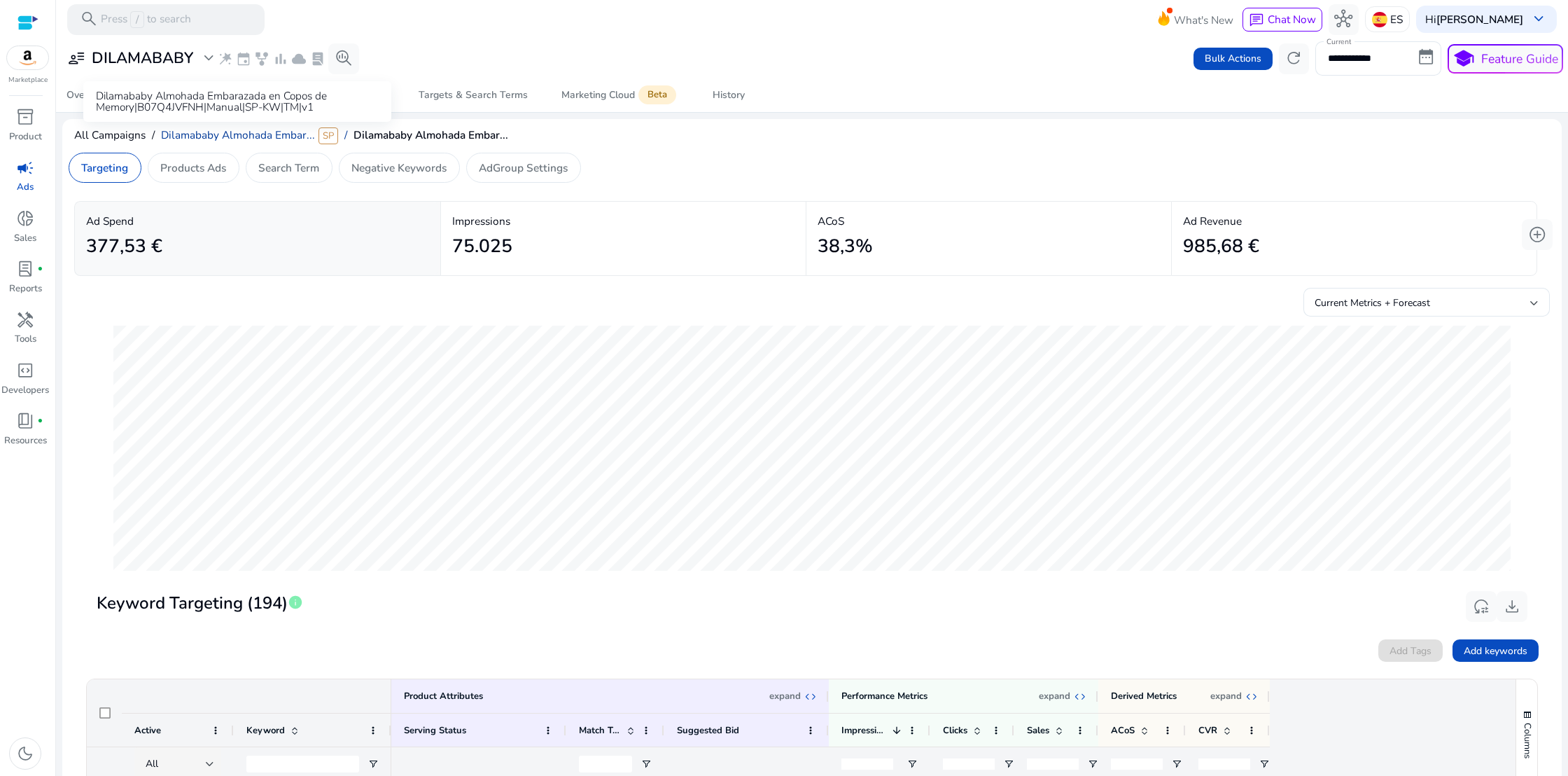
click at [293, 135] on span "Dilamababy Almohada Embar..." at bounding box center [238, 135] width 154 height 15
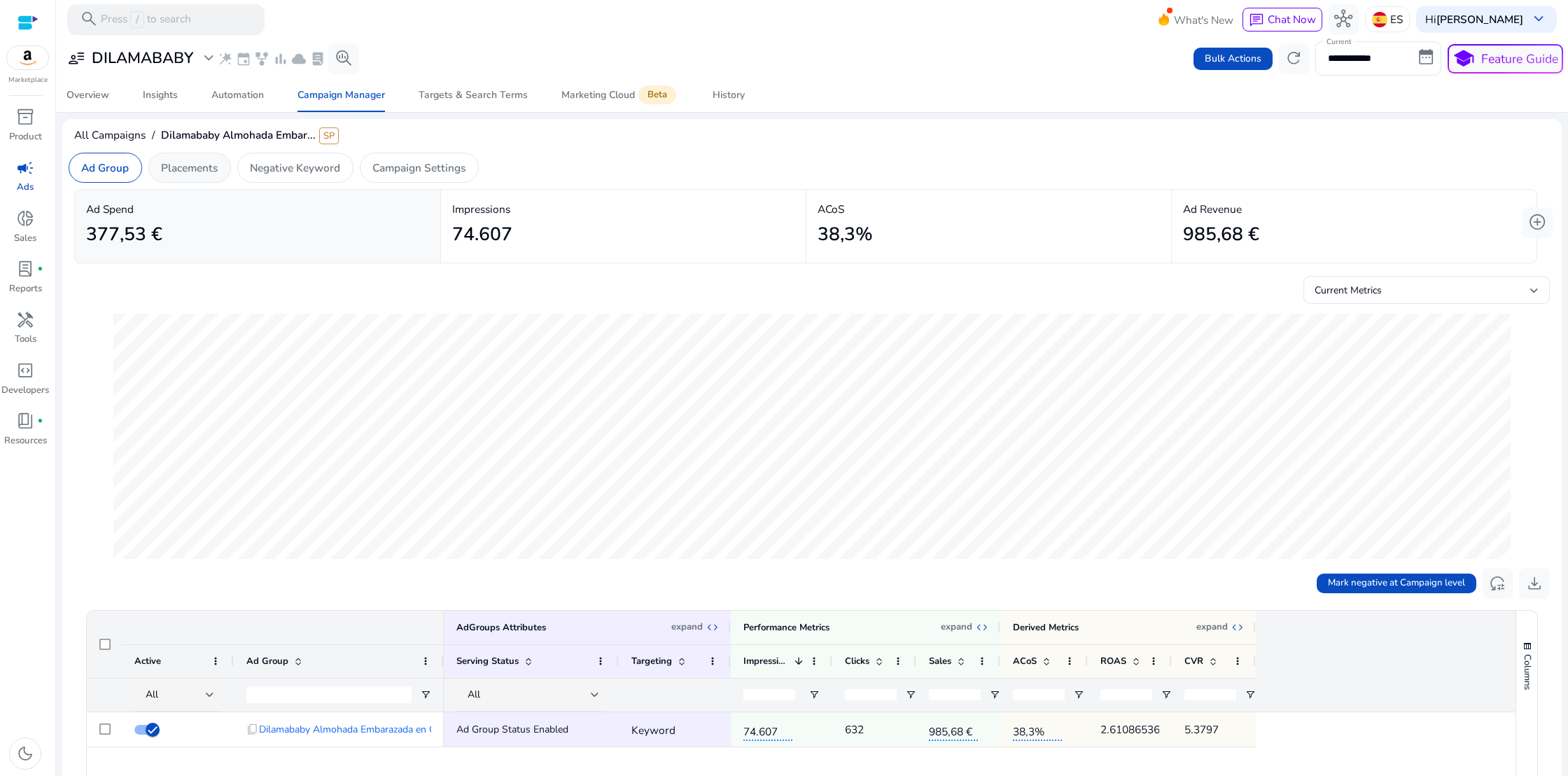
click at [211, 174] on p "Placements" at bounding box center [189, 167] width 57 height 16
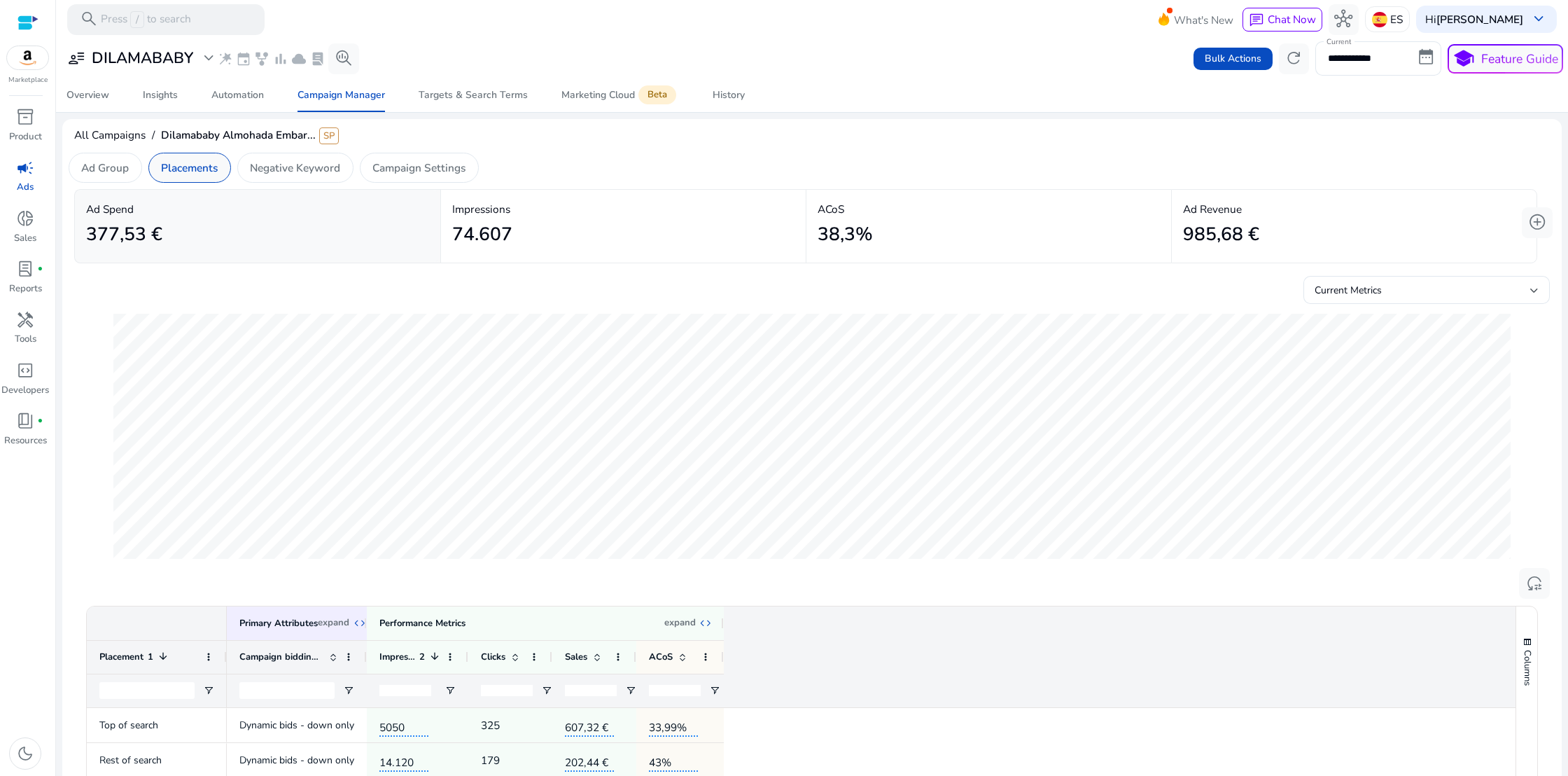
click at [193, 172] on p "Placements" at bounding box center [189, 167] width 57 height 16
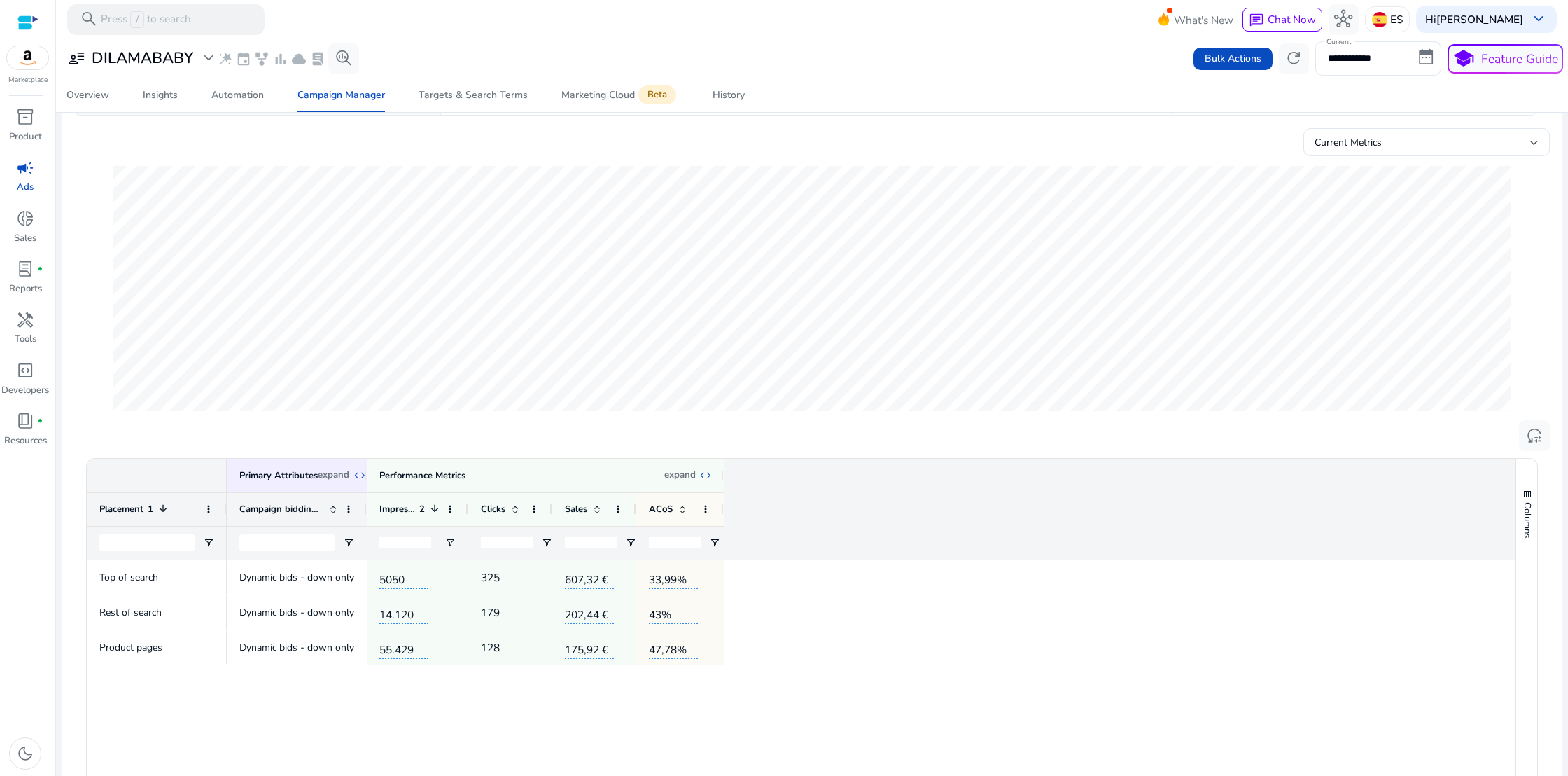
scroll to position [149, 0]
click at [1522, 500] on button "Columns" at bounding box center [1526, 513] width 21 height 76
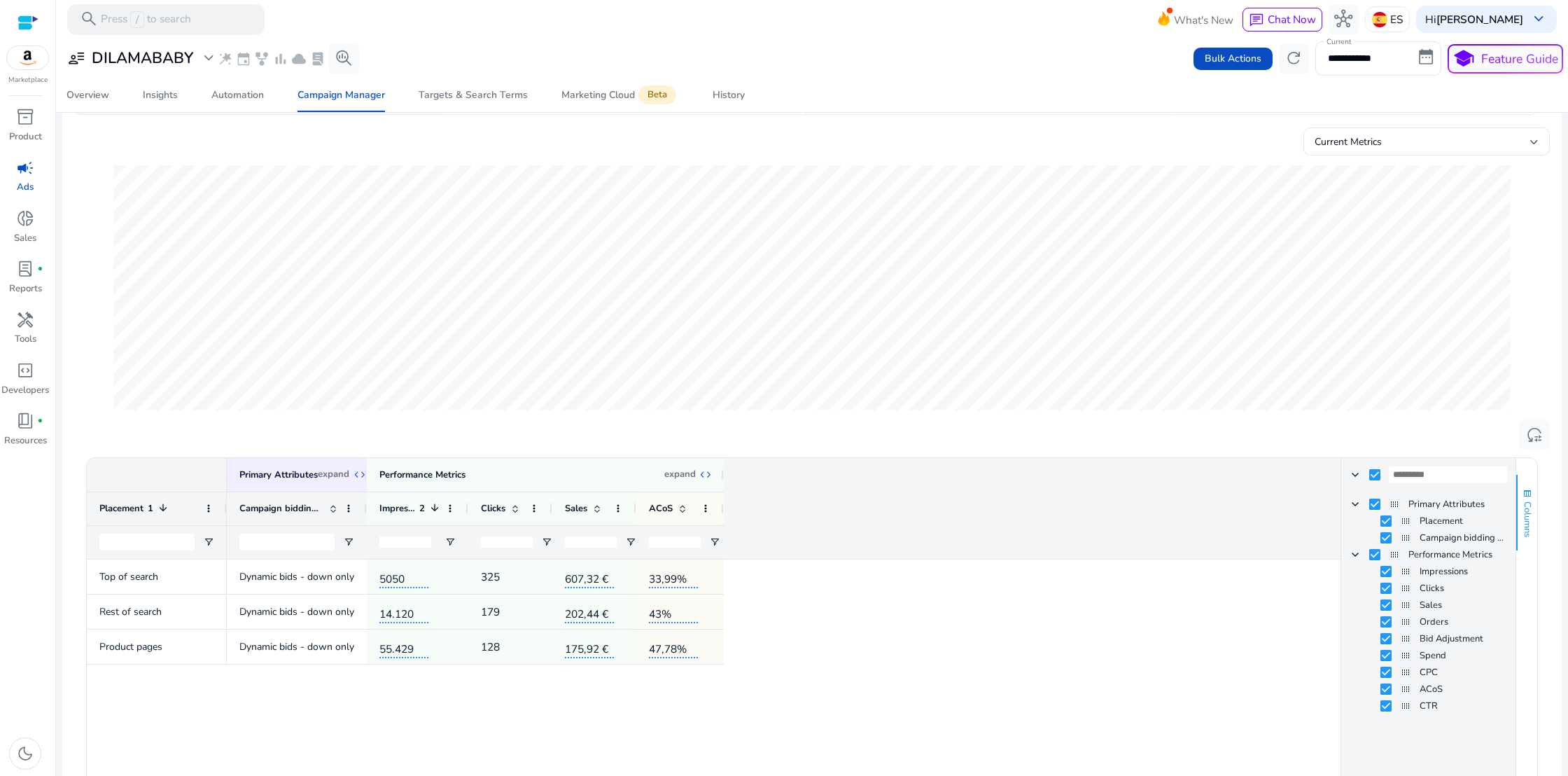
click at [1522, 500] on button "Columns" at bounding box center [1526, 513] width 21 height 76
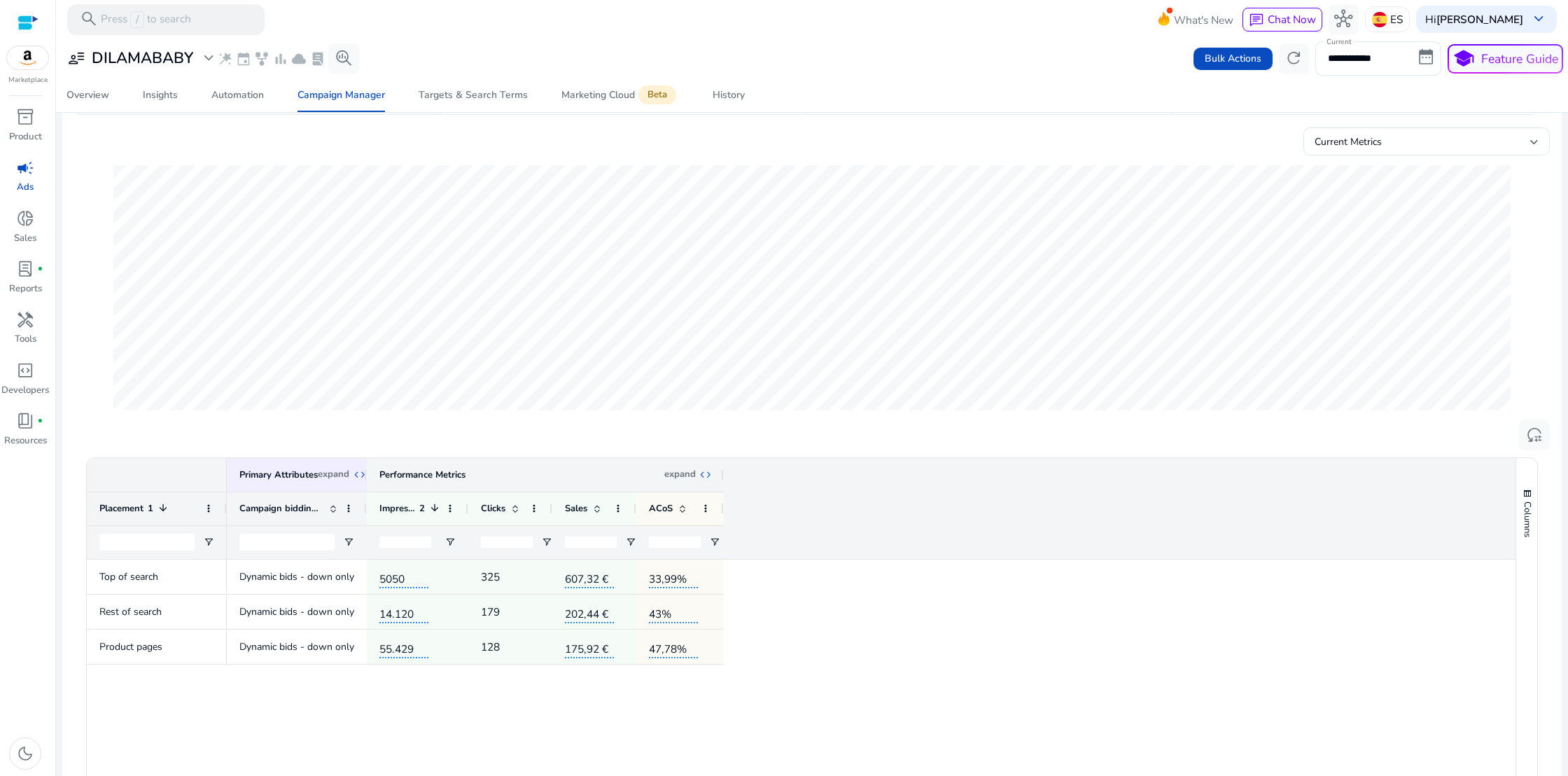
click at [704, 471] on span "expand_all" at bounding box center [706, 474] width 12 height 12
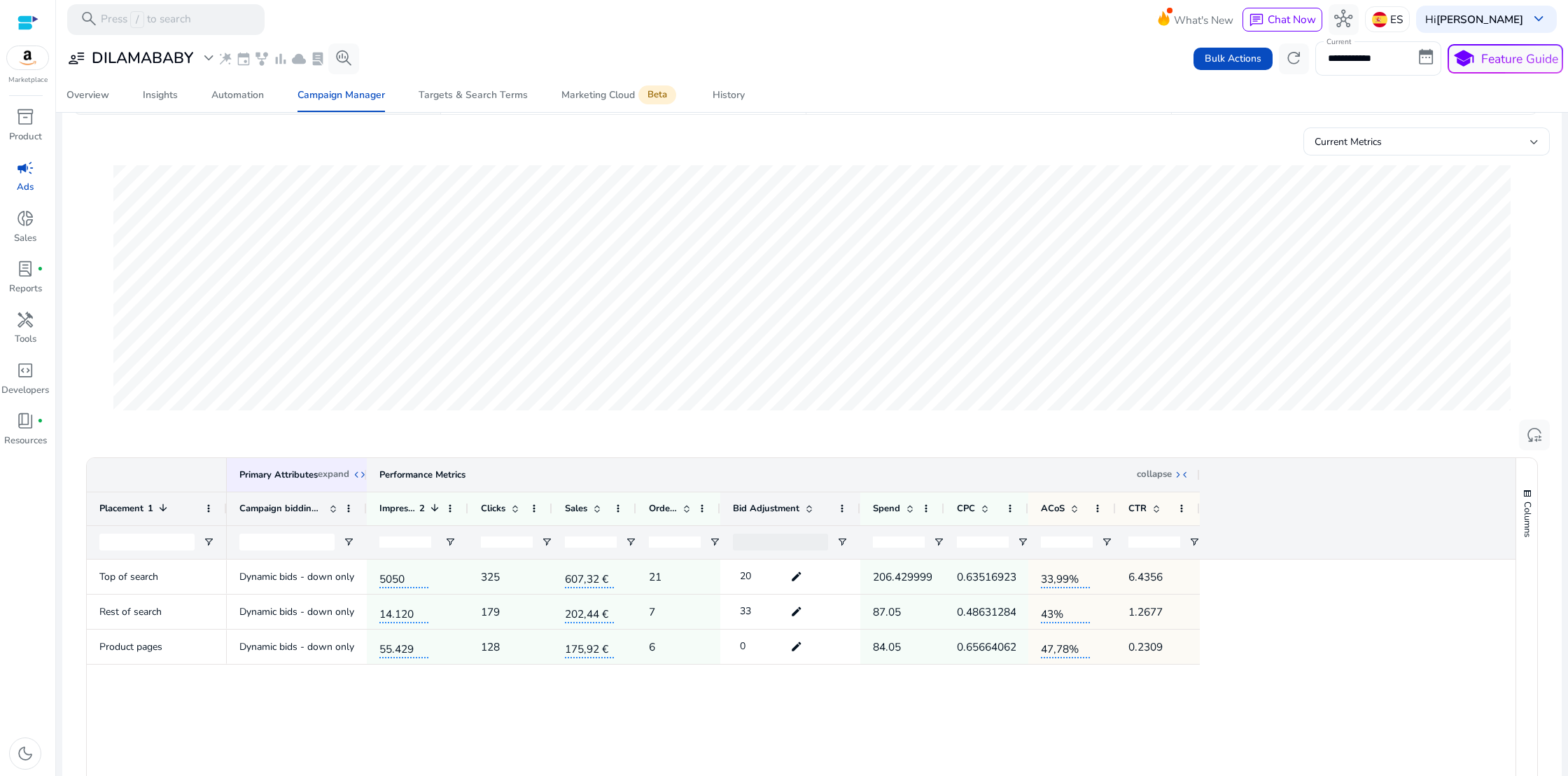
click at [1173, 475] on div "collapse collapse_all" at bounding box center [1162, 474] width 50 height 12
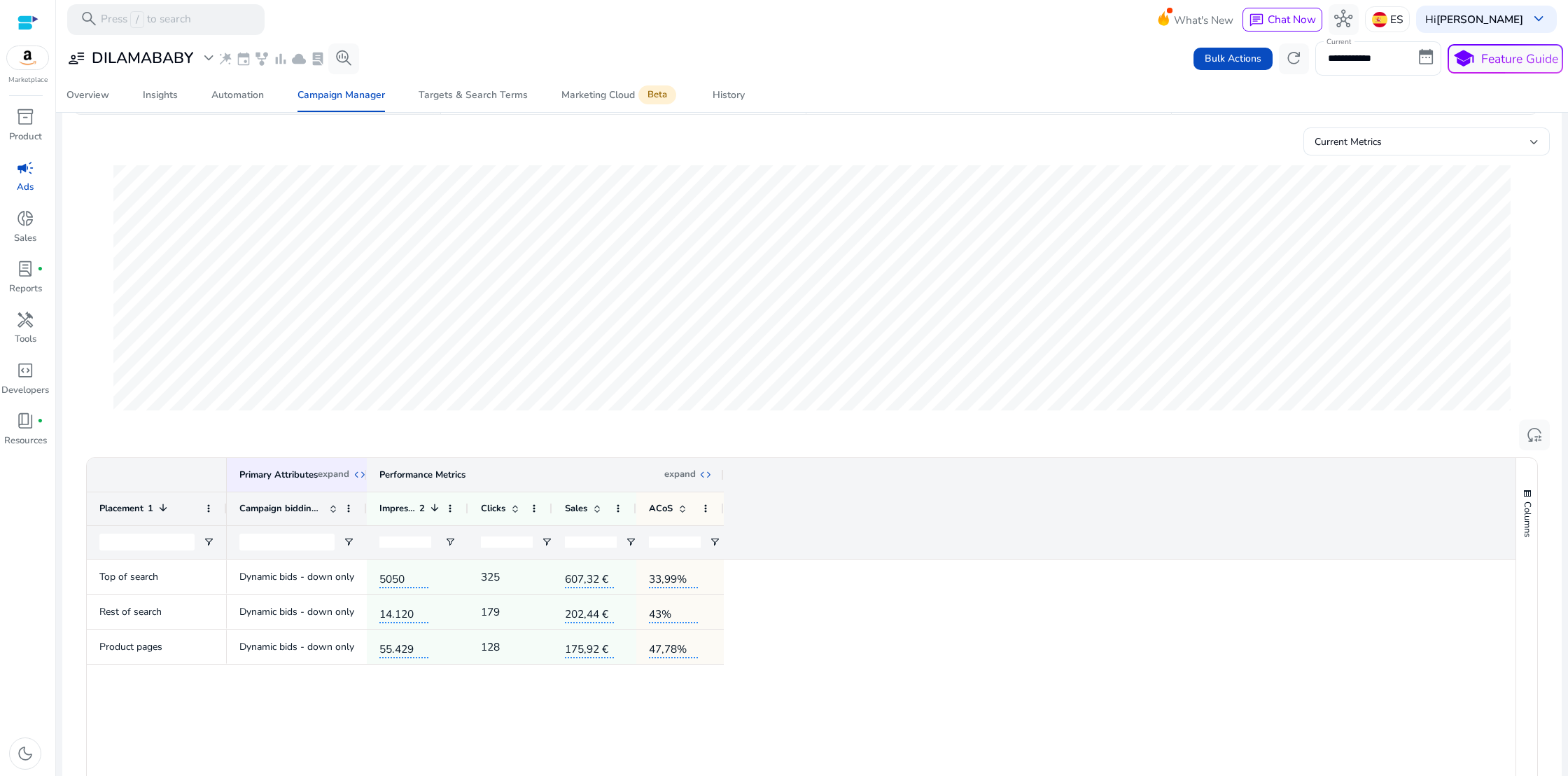
click at [708, 474] on span "expand_all" at bounding box center [706, 474] width 12 height 12
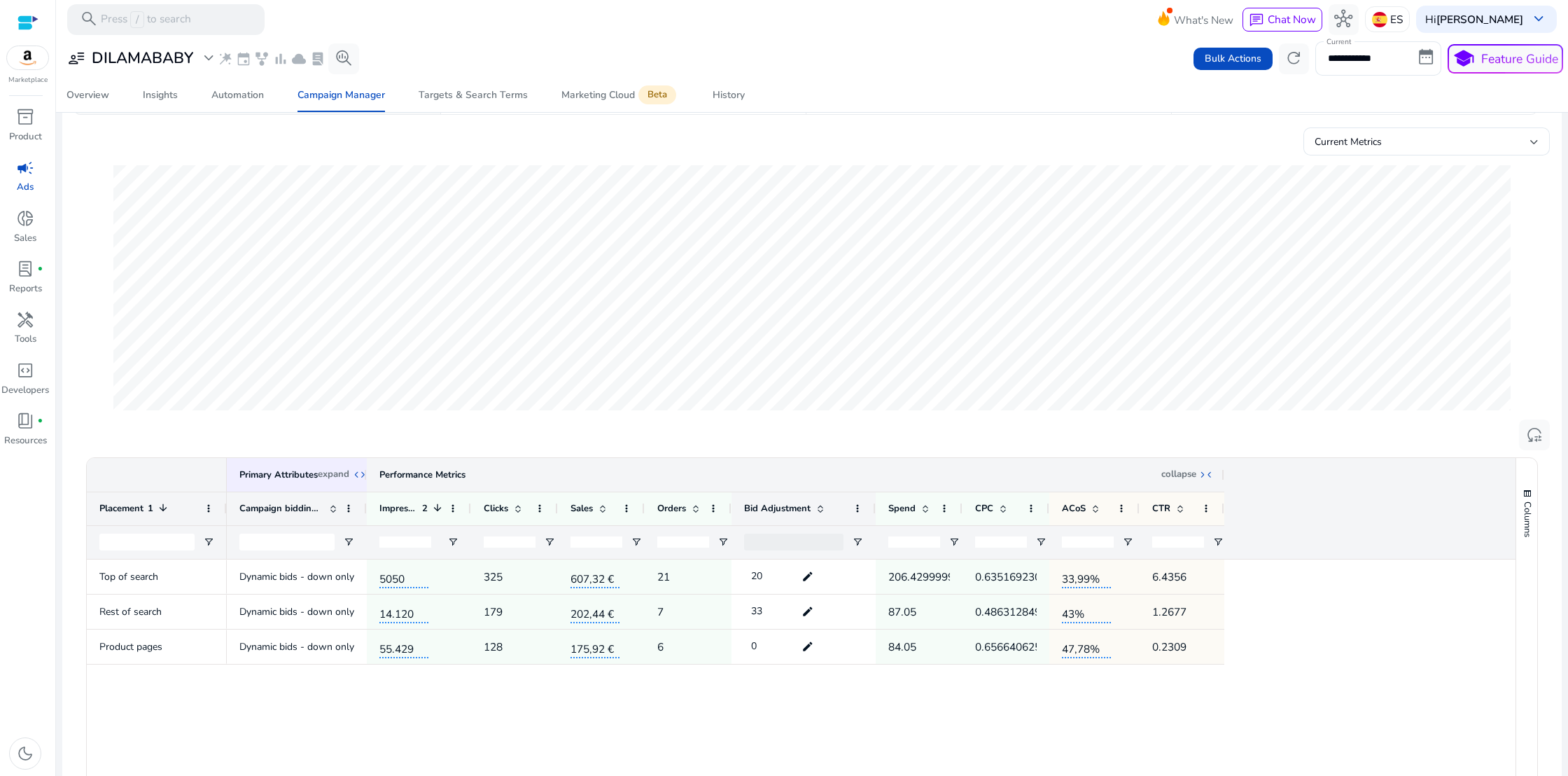
drag, startPoint x: 1200, startPoint y: 477, endPoint x: 1223, endPoint y: 491, distance: 26.9
click at [1223, 491] on div at bounding box center [1224, 474] width 6 height 34
click at [757, 612] on span "33" at bounding box center [757, 611] width 12 height 13
click at [806, 611] on mat-icon "edit" at bounding box center [808, 611] width 20 height 21
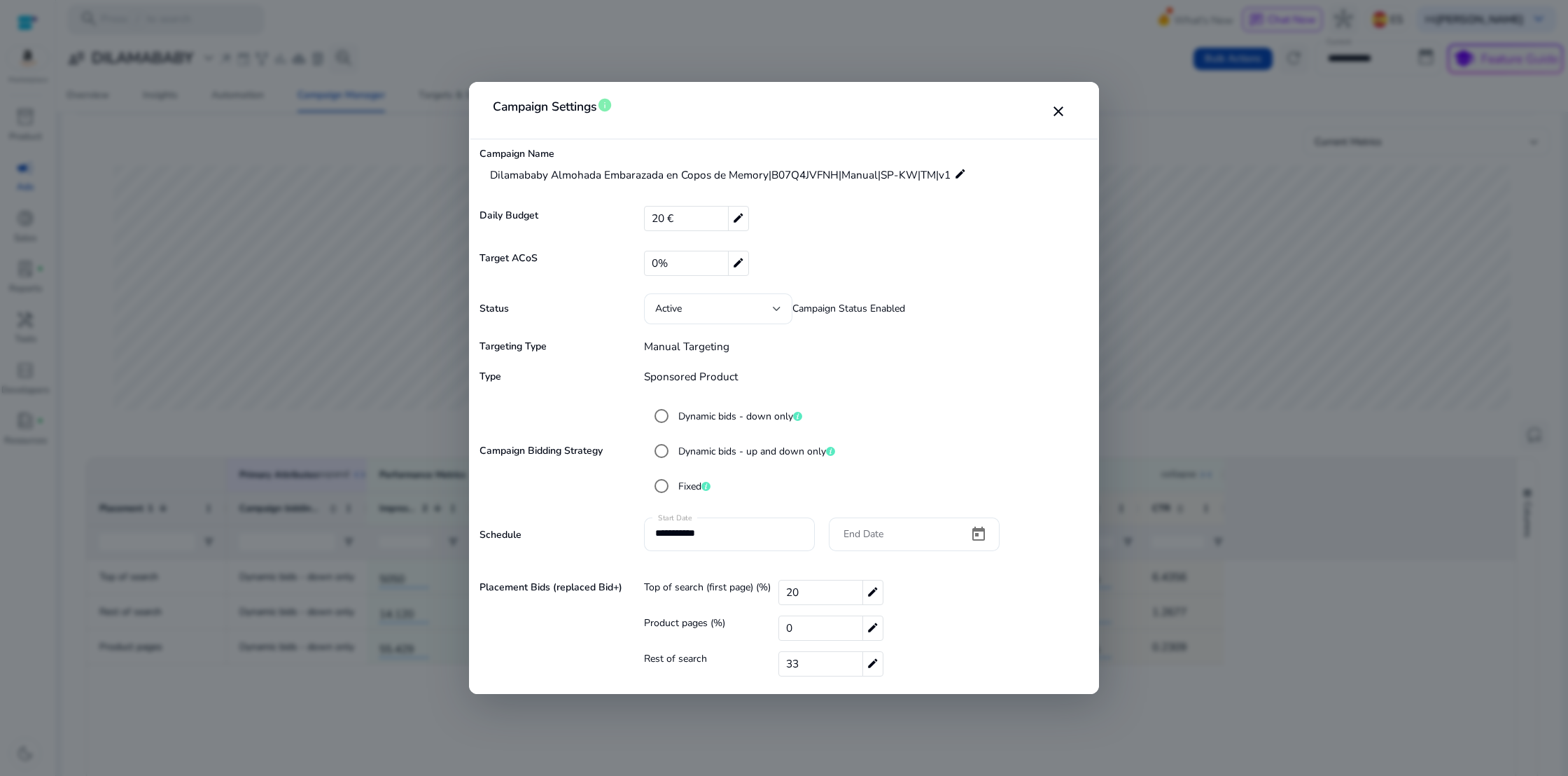
click at [668, 264] on div "0% edit" at bounding box center [696, 263] width 105 height 26
click at [668, 264] on input "*" at bounding box center [850, 263] width 412 height 22
type input "**"
click at [920, 364] on form "**********" at bounding box center [784, 417] width 616 height 541
click at [788, 664] on span "33" at bounding box center [792, 664] width 12 height 24
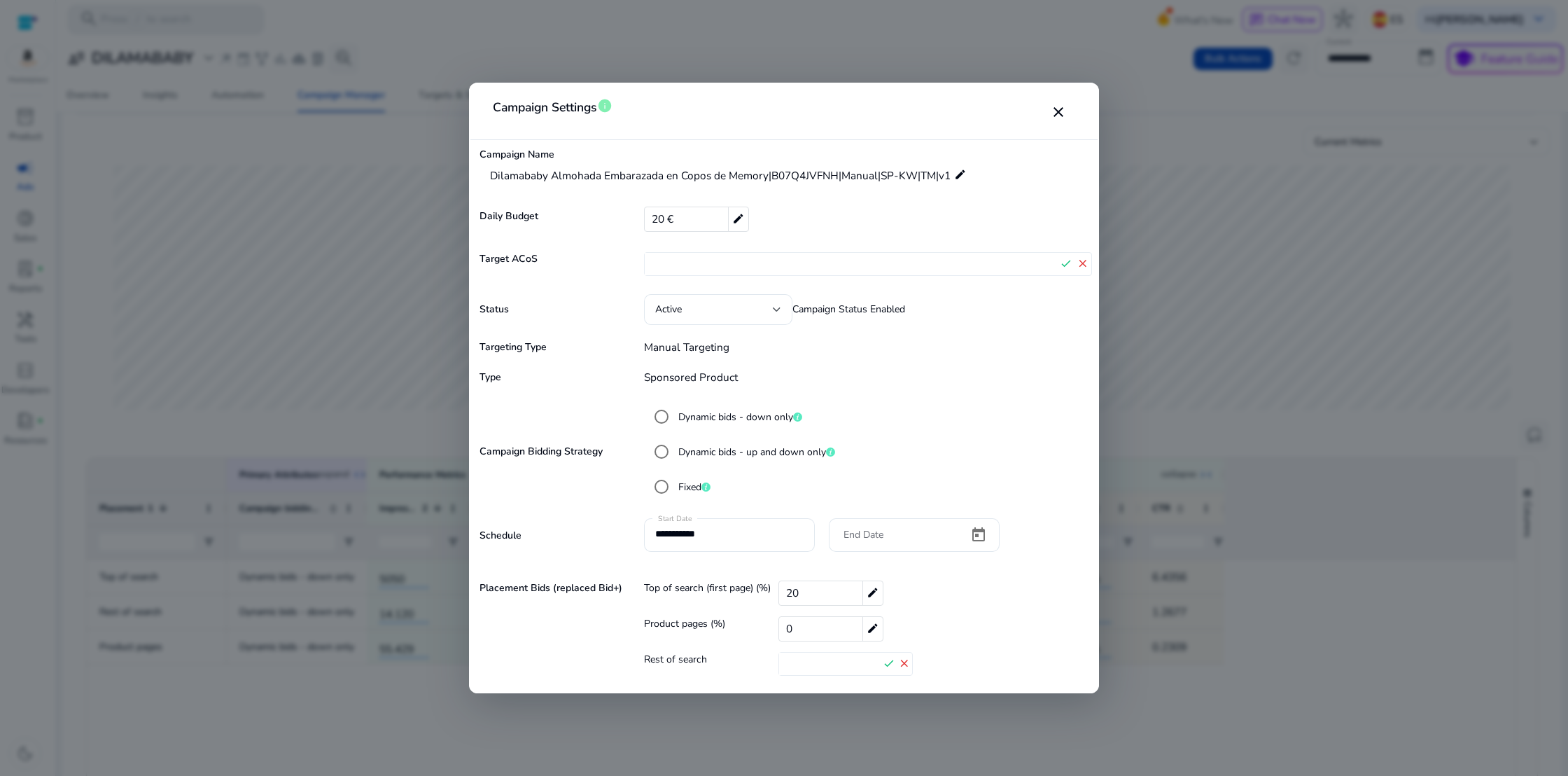
click at [807, 663] on input "**" at bounding box center [830, 664] width 102 height 22
type input "*"
click at [945, 626] on div "Product pages (%) 0 edit" at bounding box center [868, 631] width 448 height 29
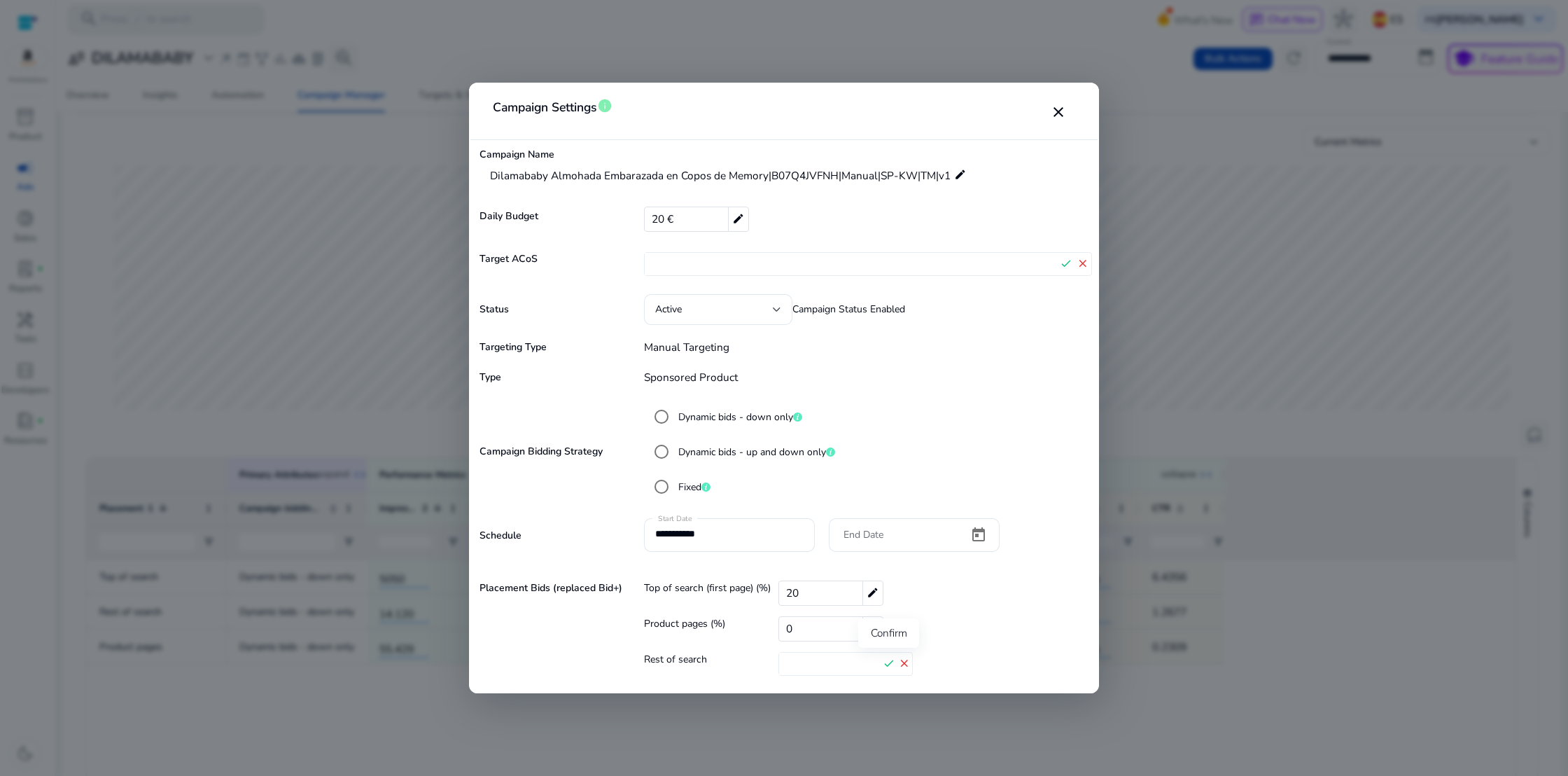
click at [884, 663] on mat-icon "check" at bounding box center [889, 664] width 16 height 21
click at [1163, 227] on div at bounding box center [784, 388] width 1568 height 776
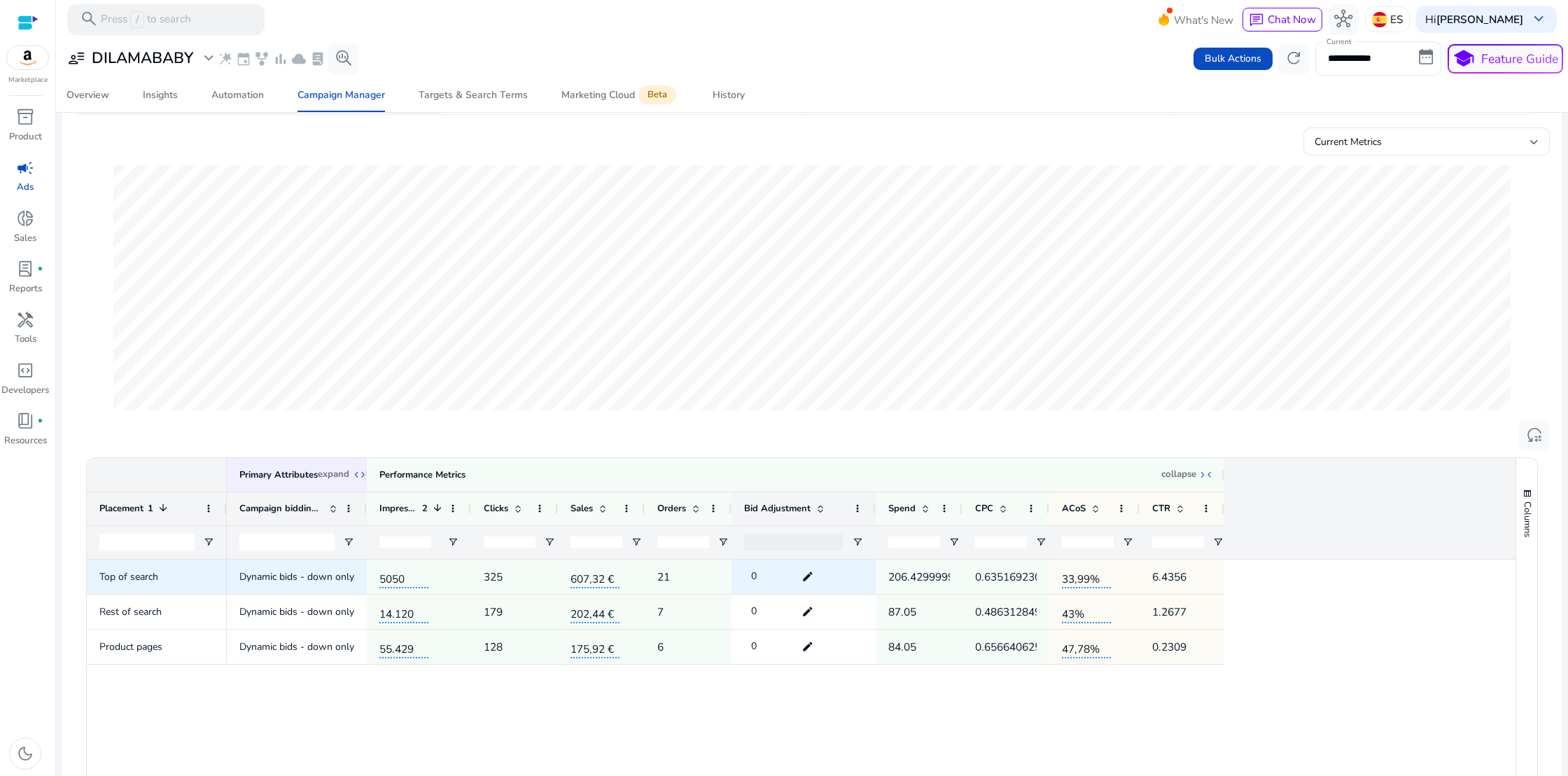
click at [756, 580] on span "0" at bounding box center [753, 576] width 6 height 13
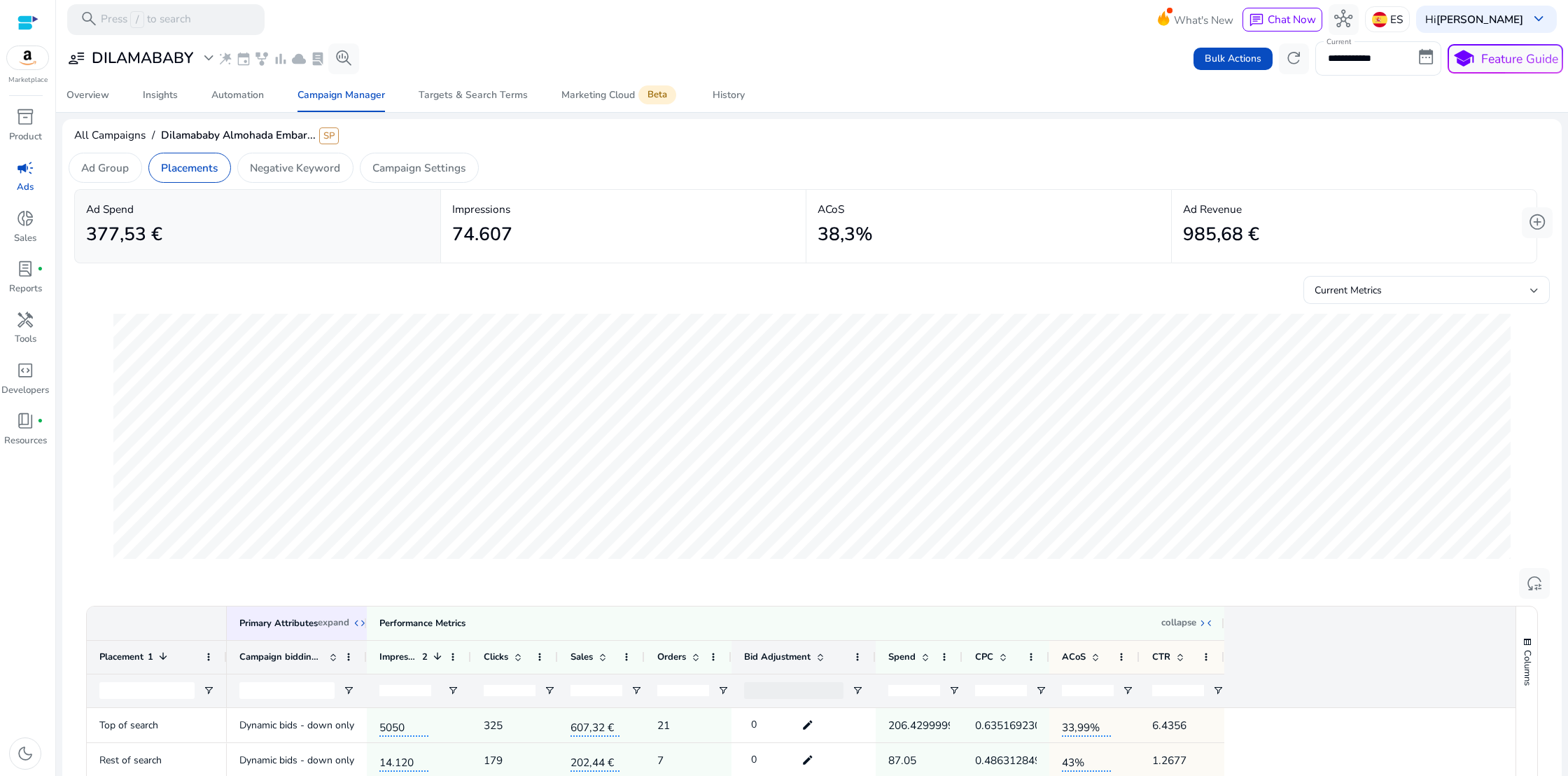
click at [19, 167] on span "campaign" at bounding box center [25, 168] width 18 height 18
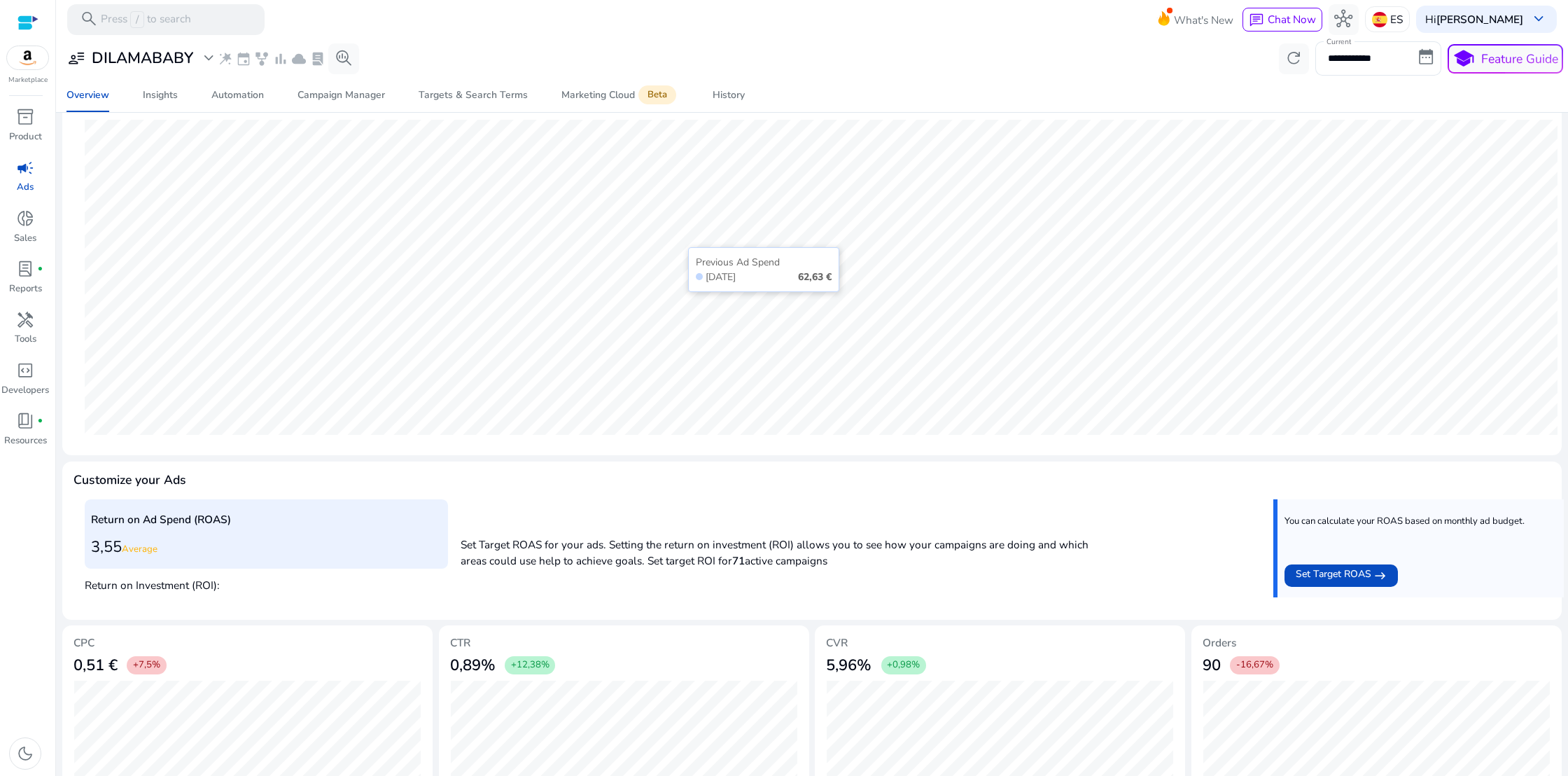
scroll to position [231, 0]
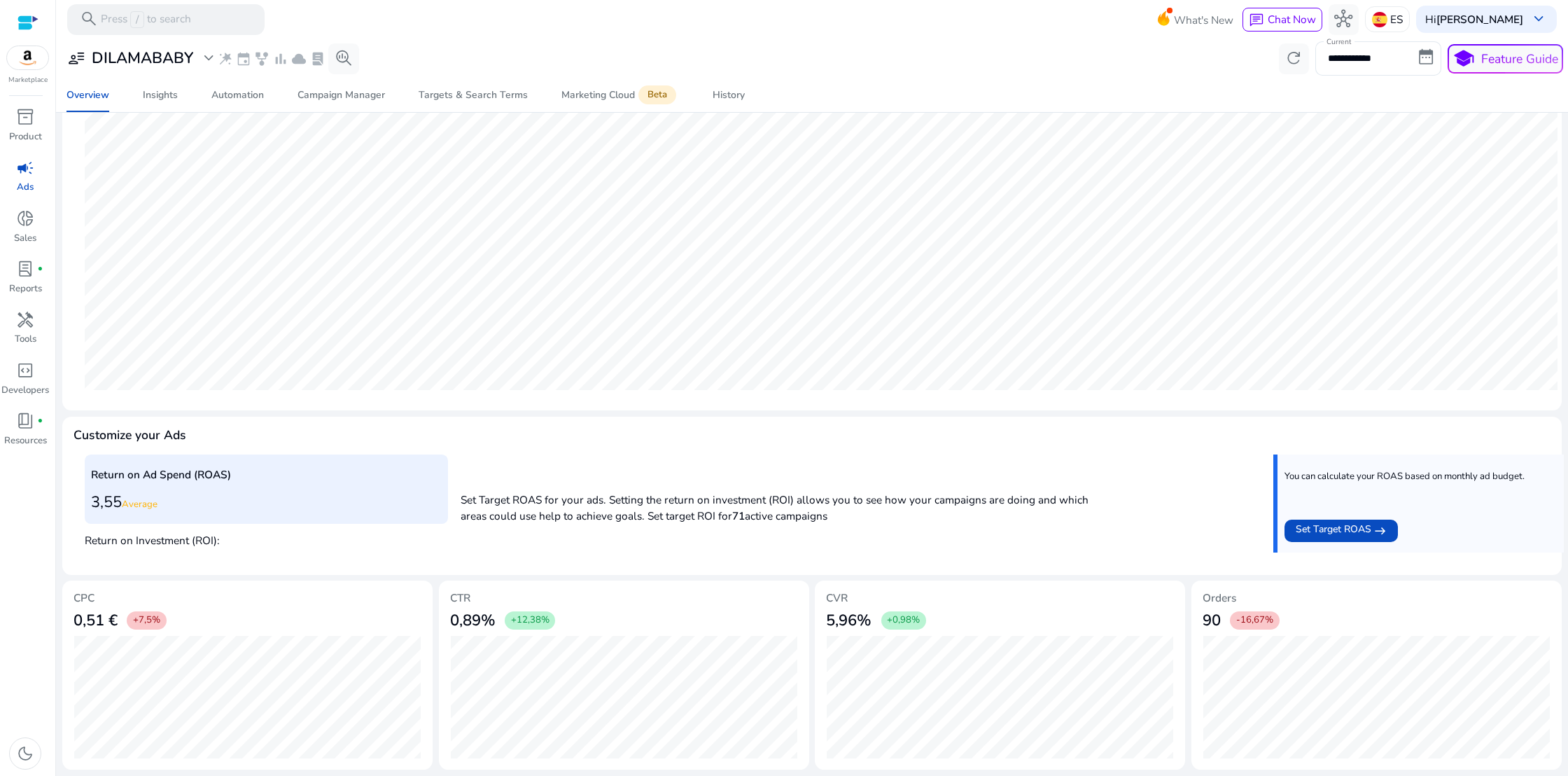
click at [30, 174] on span "campaign" at bounding box center [25, 168] width 18 height 18
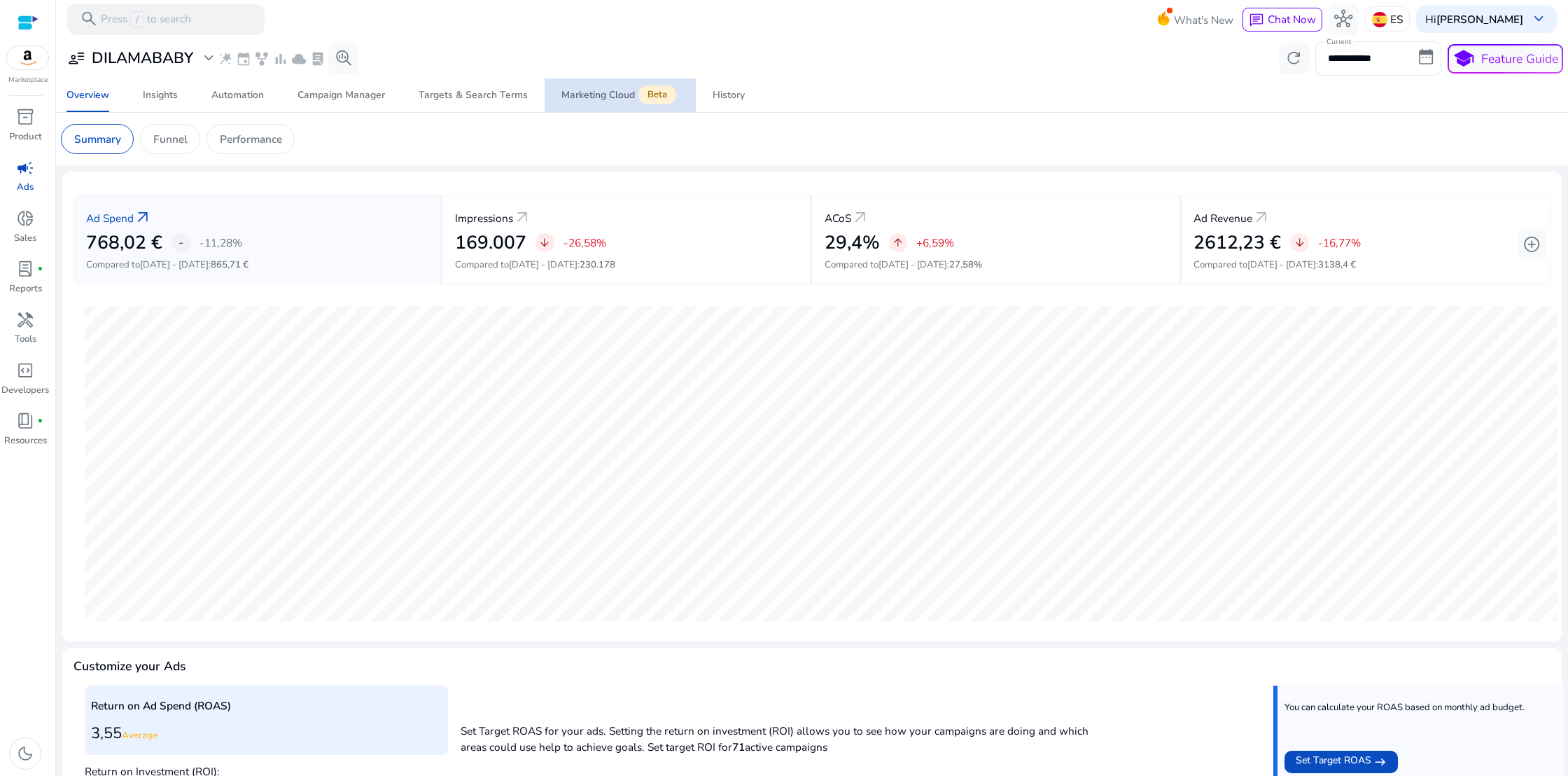
click at [596, 90] on div "Marketing Cloud Beta" at bounding box center [620, 95] width 117 height 12
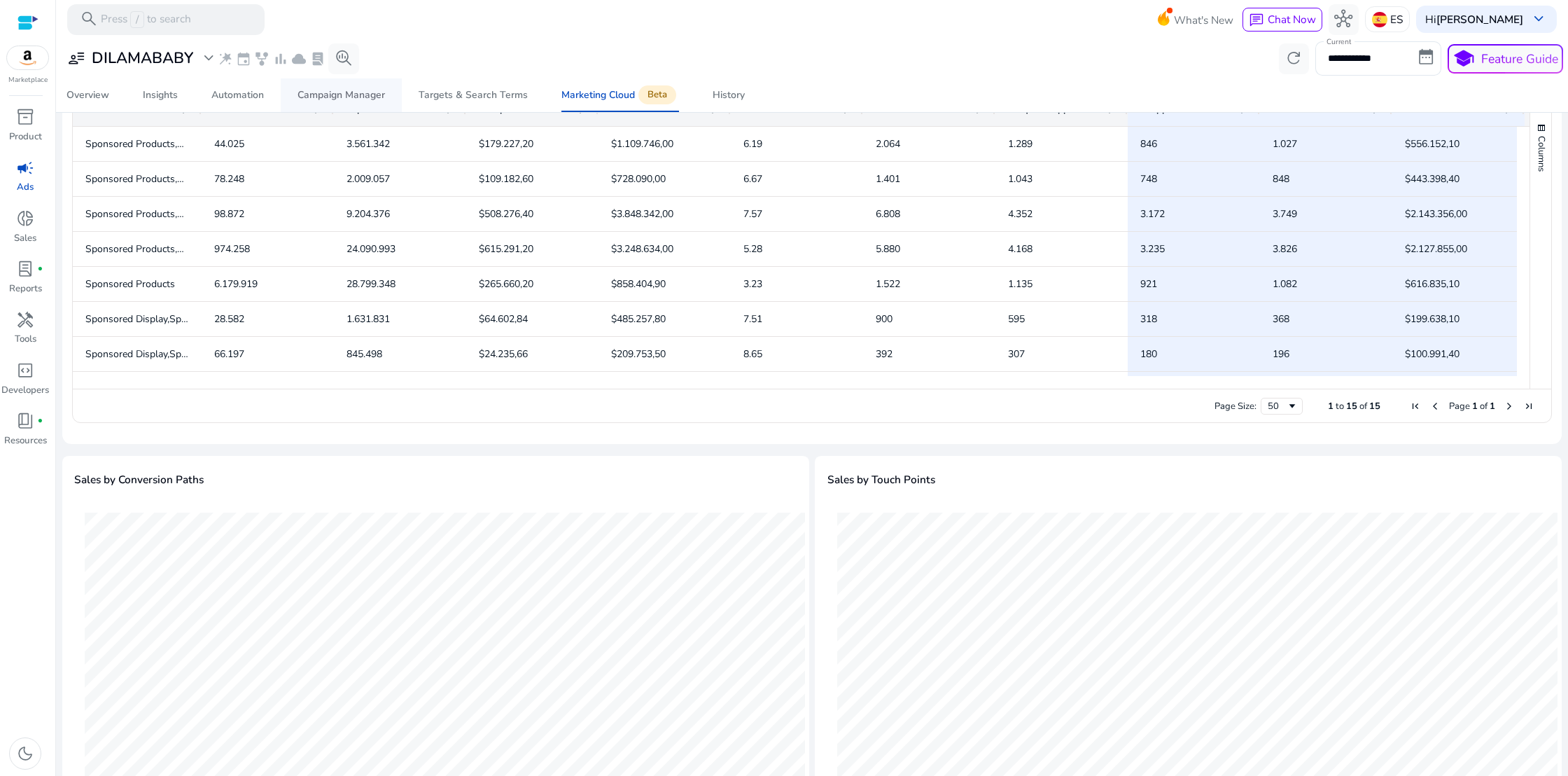
click at [360, 96] on div "Campaign Manager" at bounding box center [341, 95] width 88 height 10
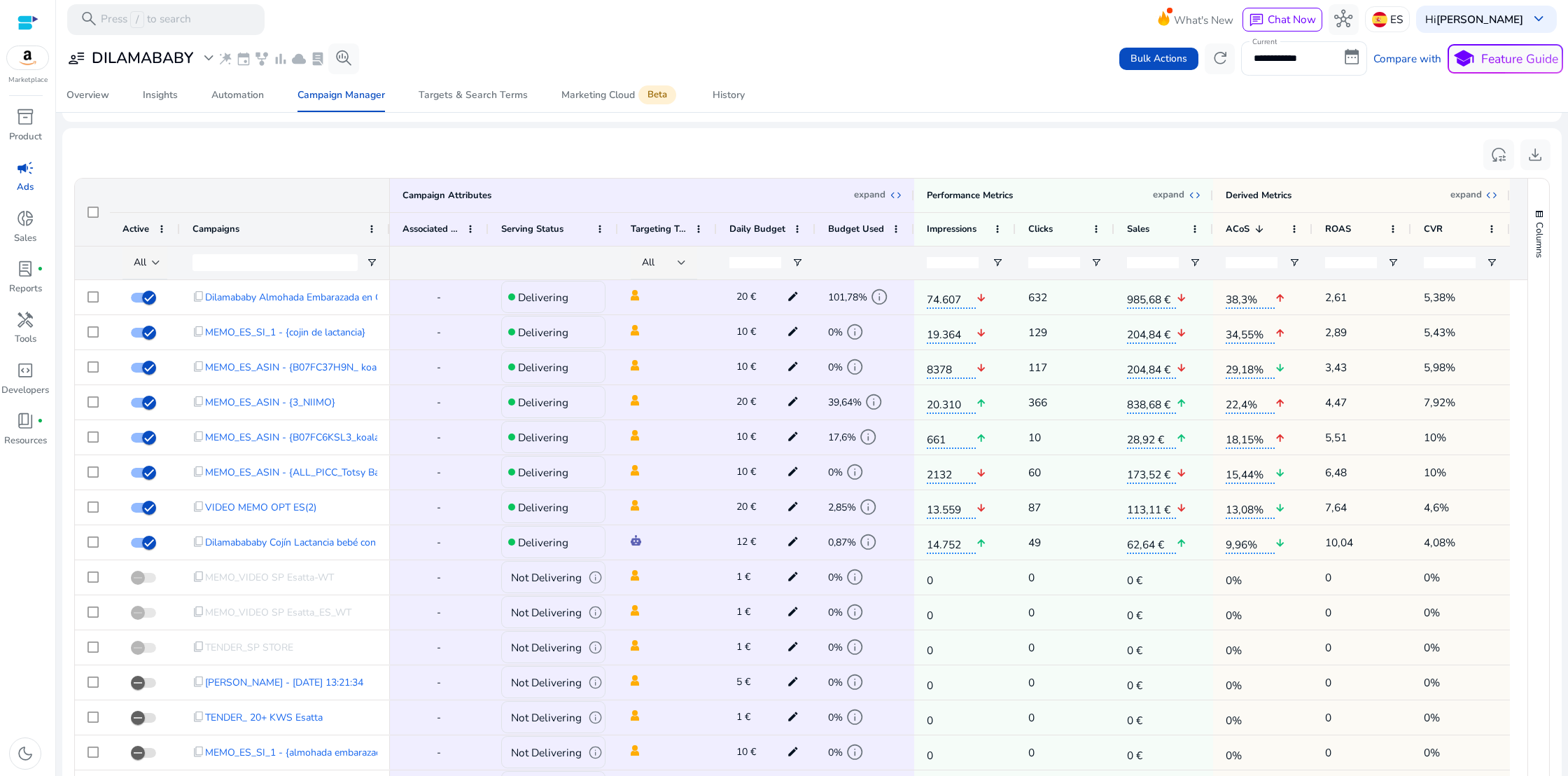
scroll to position [469, 0]
click at [27, 428] on span "book_4" at bounding box center [25, 421] width 18 height 18
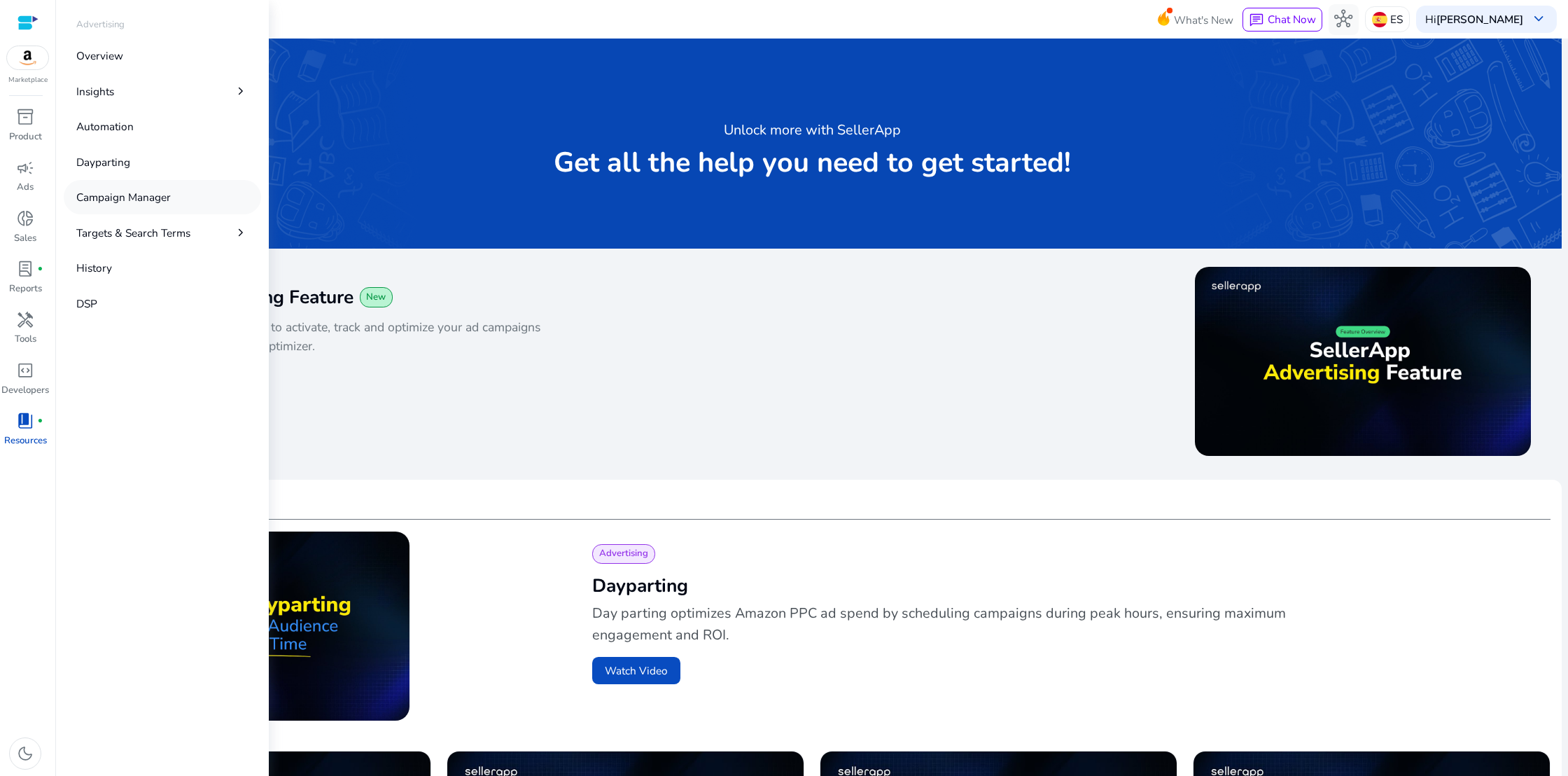
click at [106, 196] on p "Campaign Manager" at bounding box center [123, 197] width 94 height 16
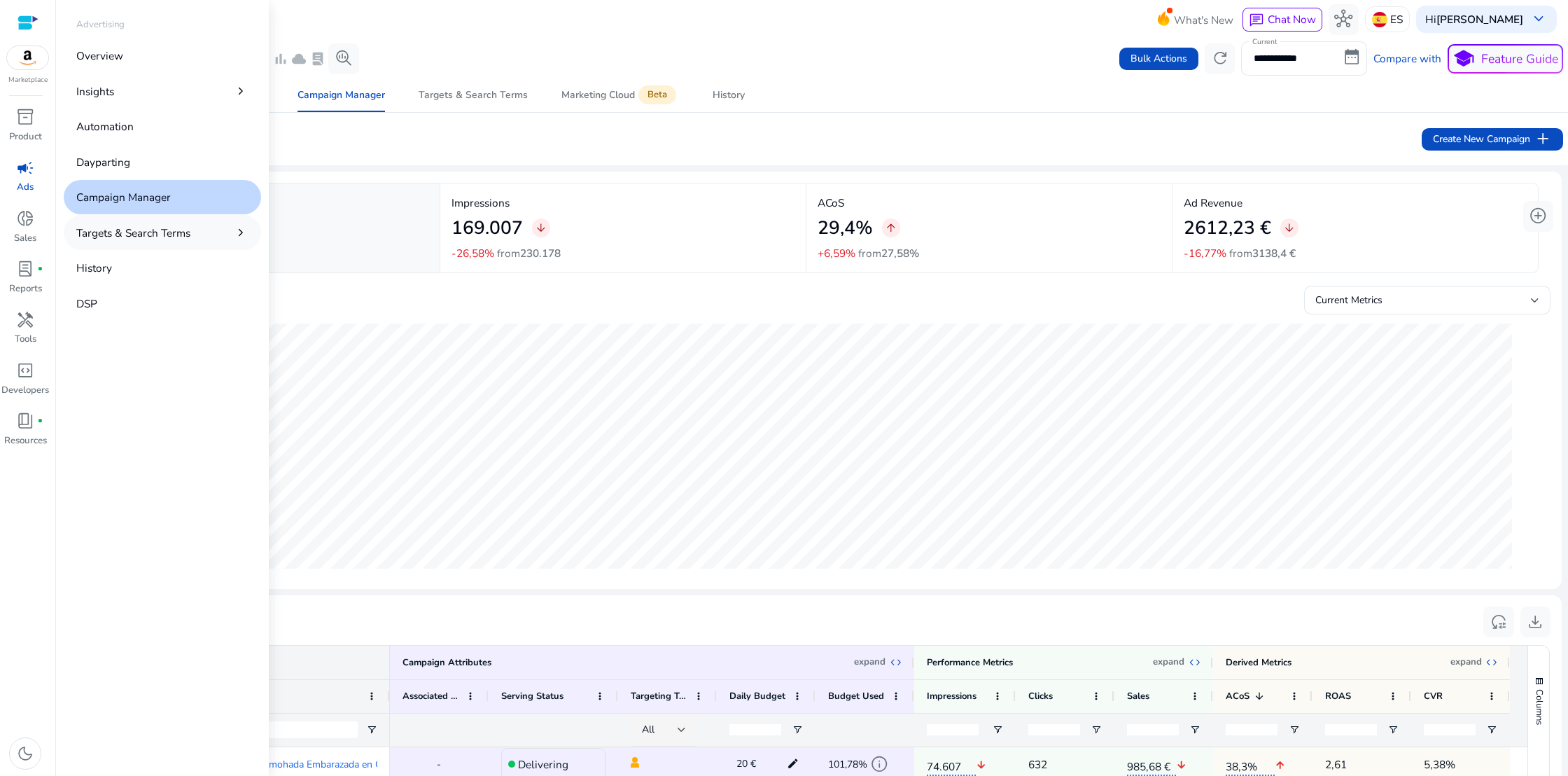
click at [140, 237] on p "Targets & Search Terms" at bounding box center [133, 232] width 114 height 16
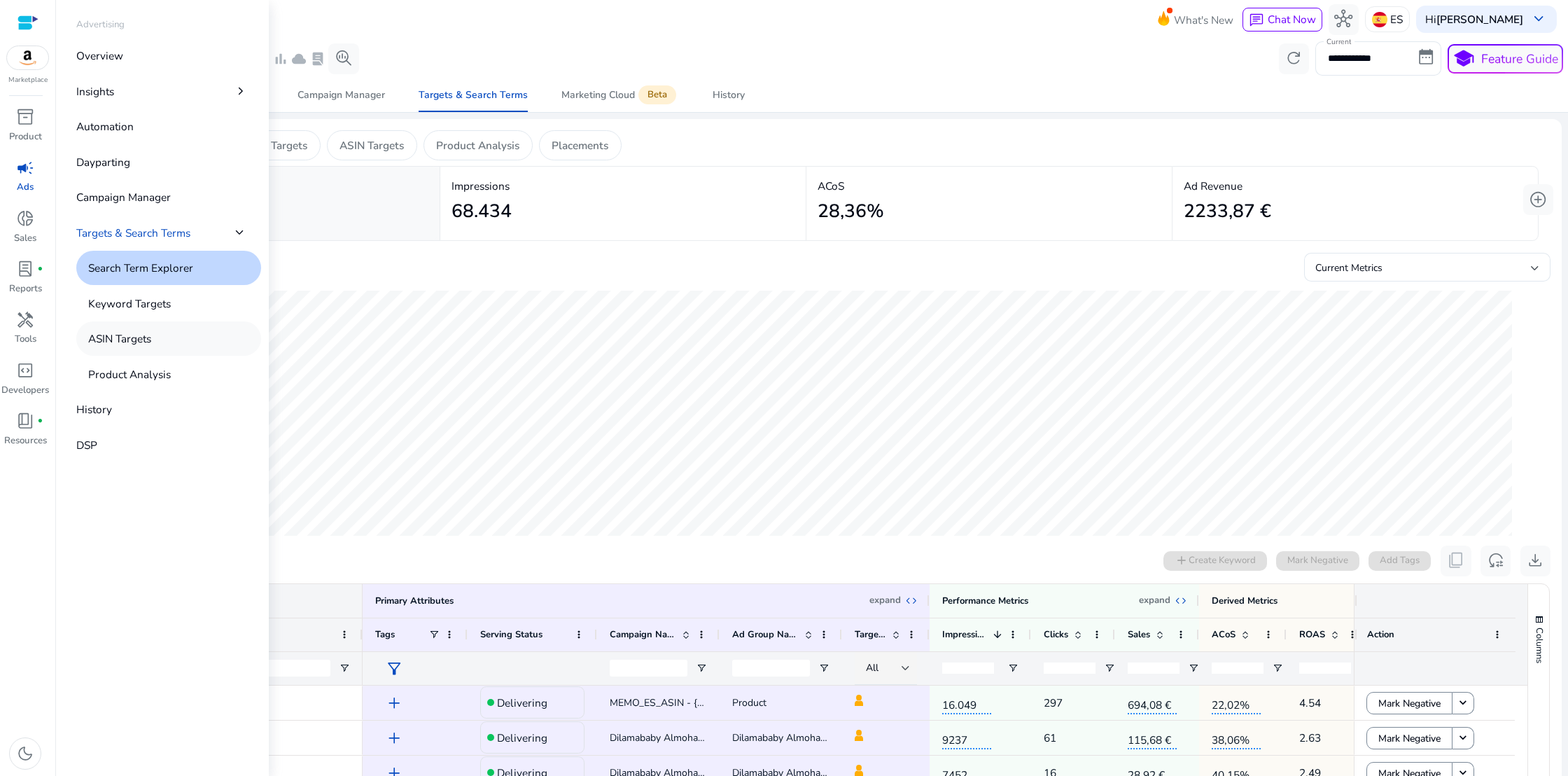
click at [114, 339] on p "ASIN Targets" at bounding box center [120, 338] width 63 height 16
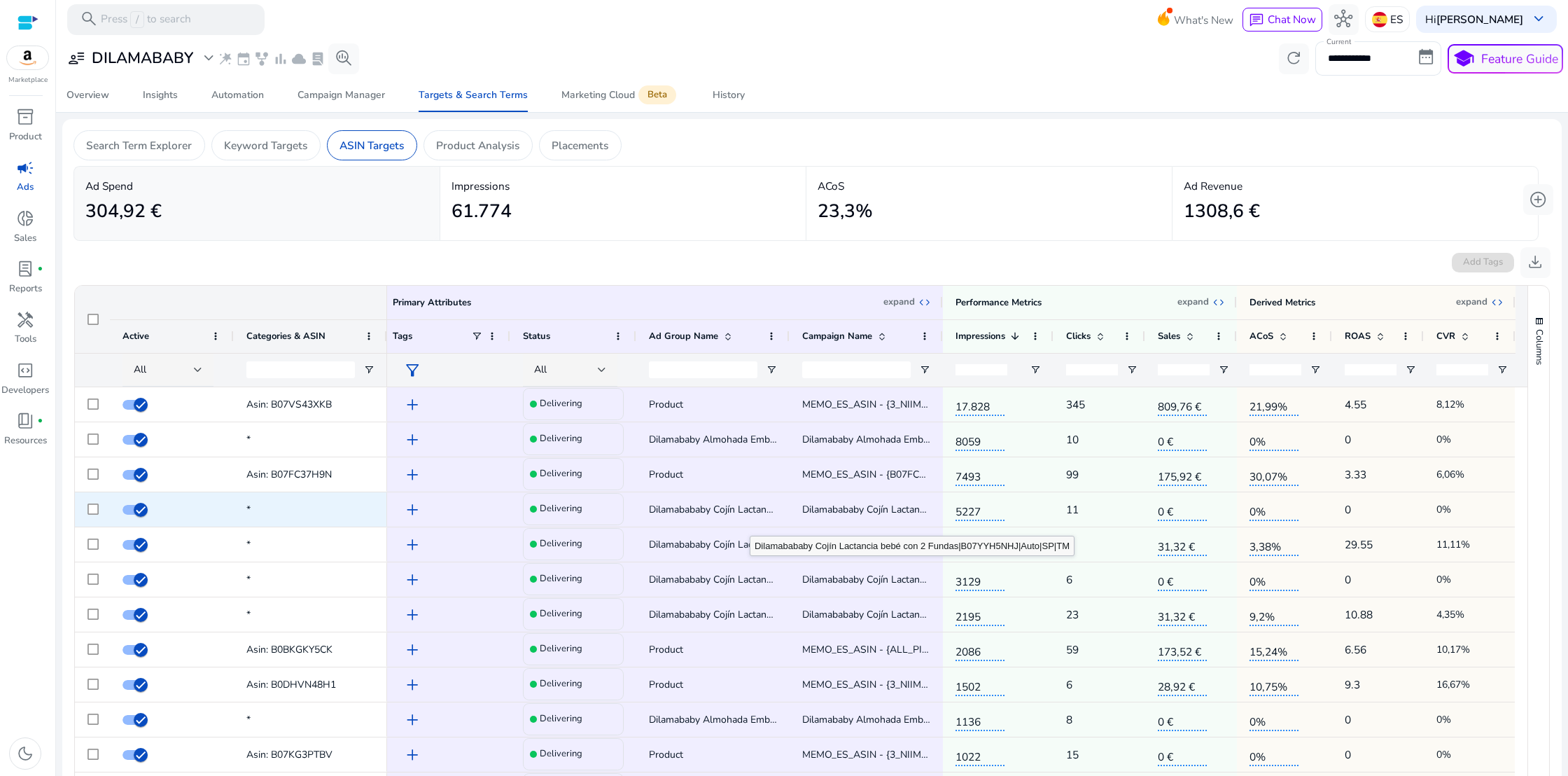
scroll to position [0, 6]
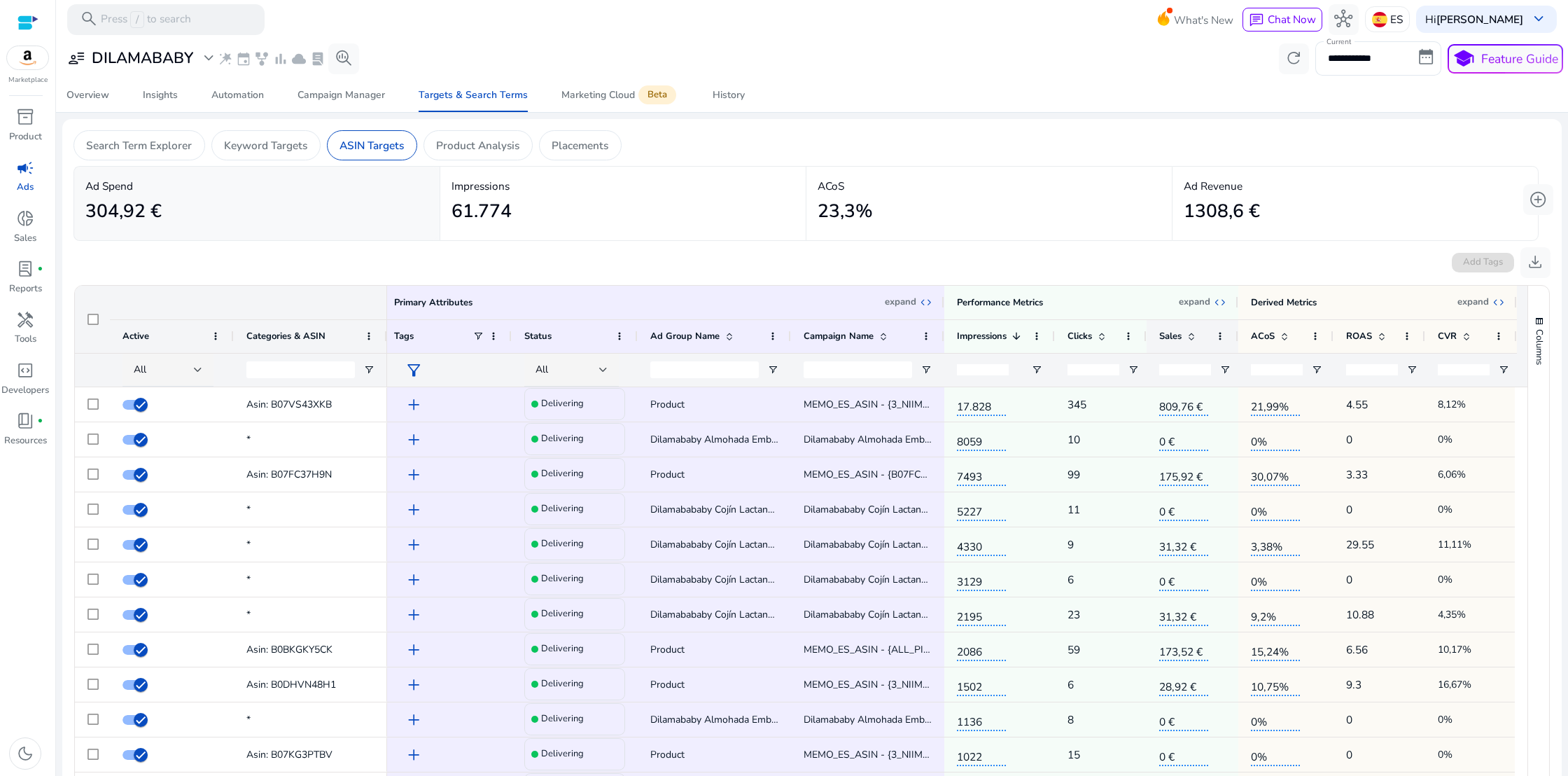
click at [1177, 341] on span "Sales" at bounding box center [1170, 336] width 22 height 12
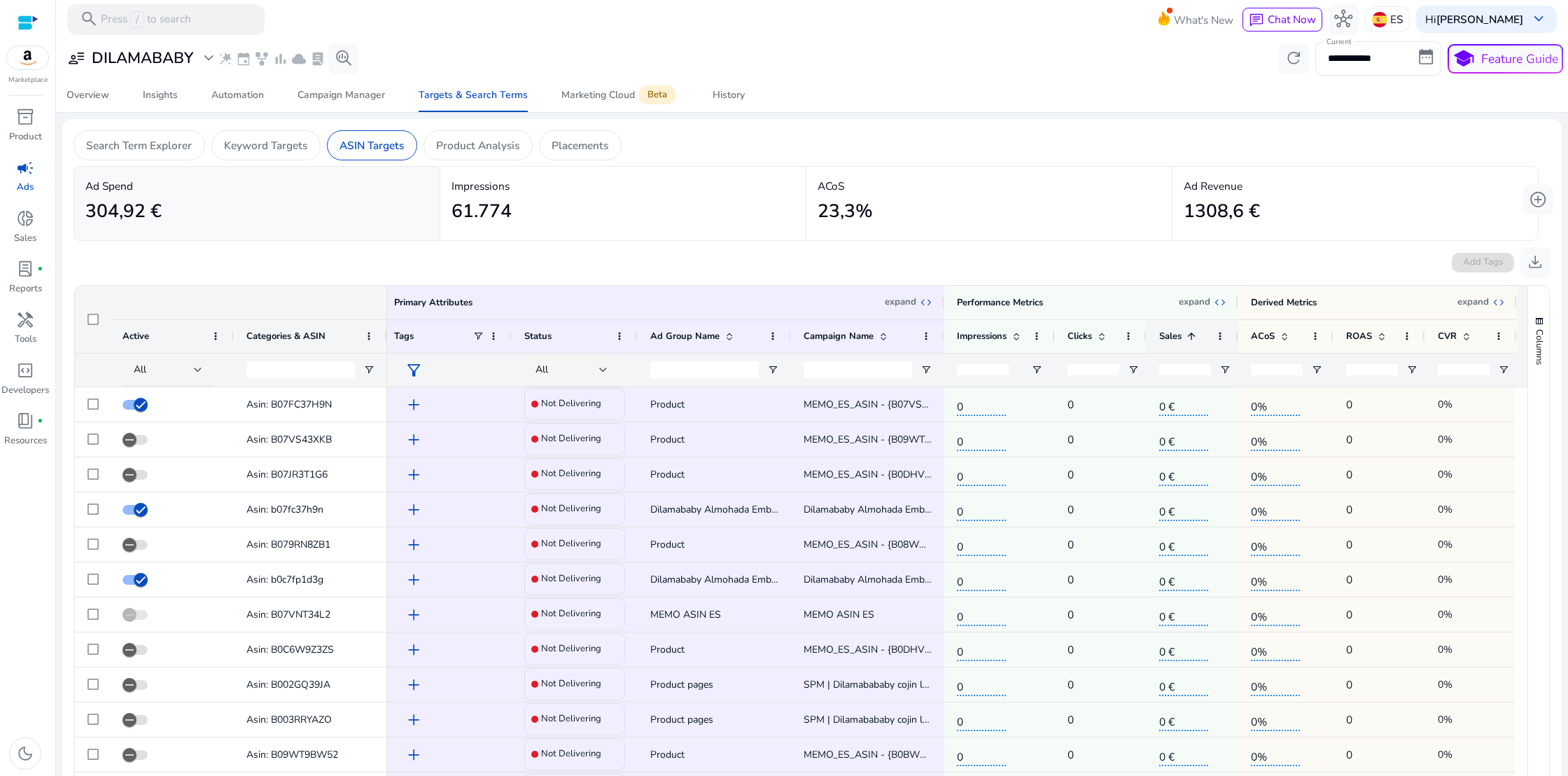
click at [1180, 336] on span "Sales" at bounding box center [1170, 336] width 22 height 12
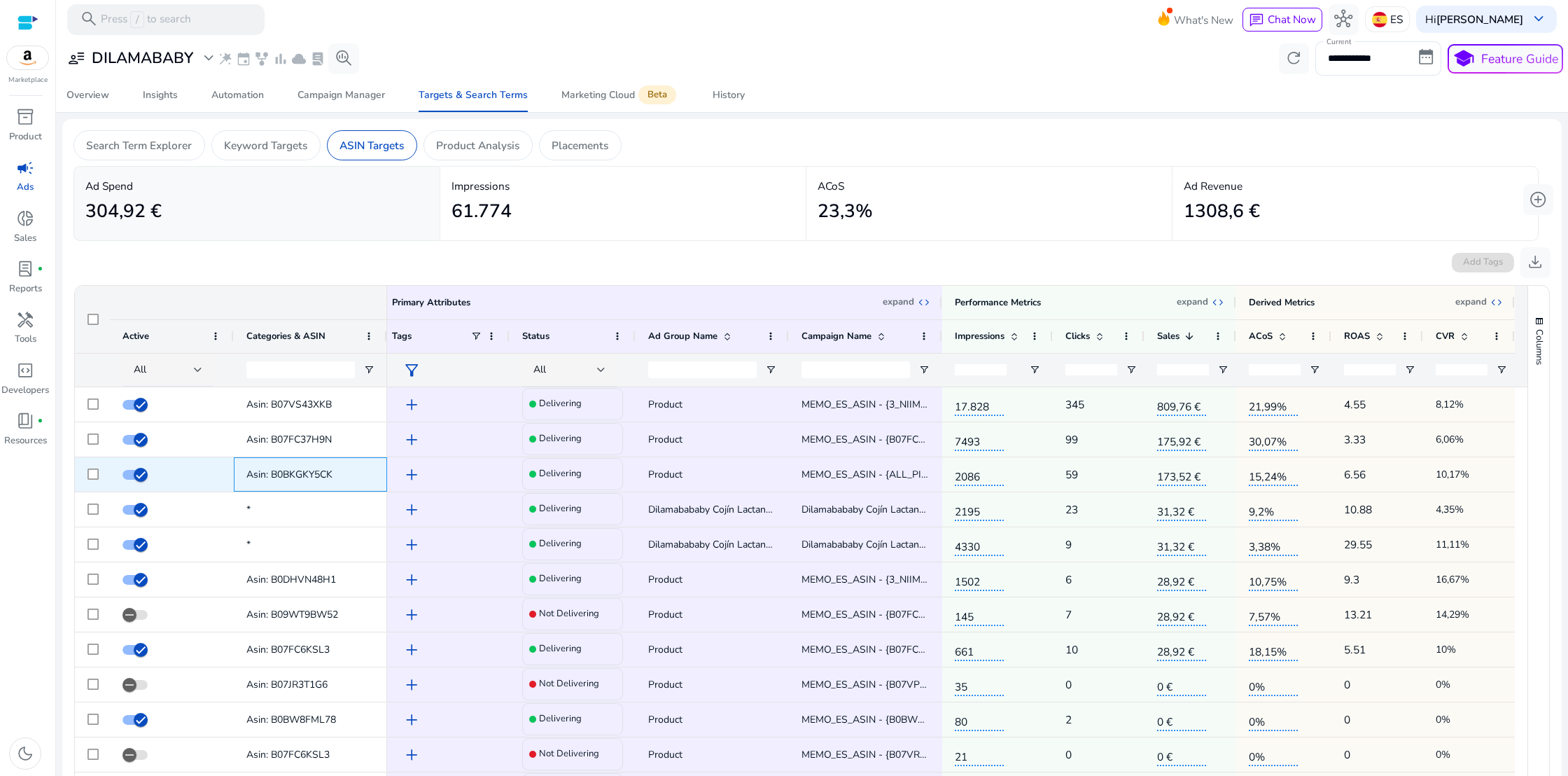
click at [314, 474] on span "Asin: B0BKGKY5CK" at bounding box center [289, 474] width 86 height 13
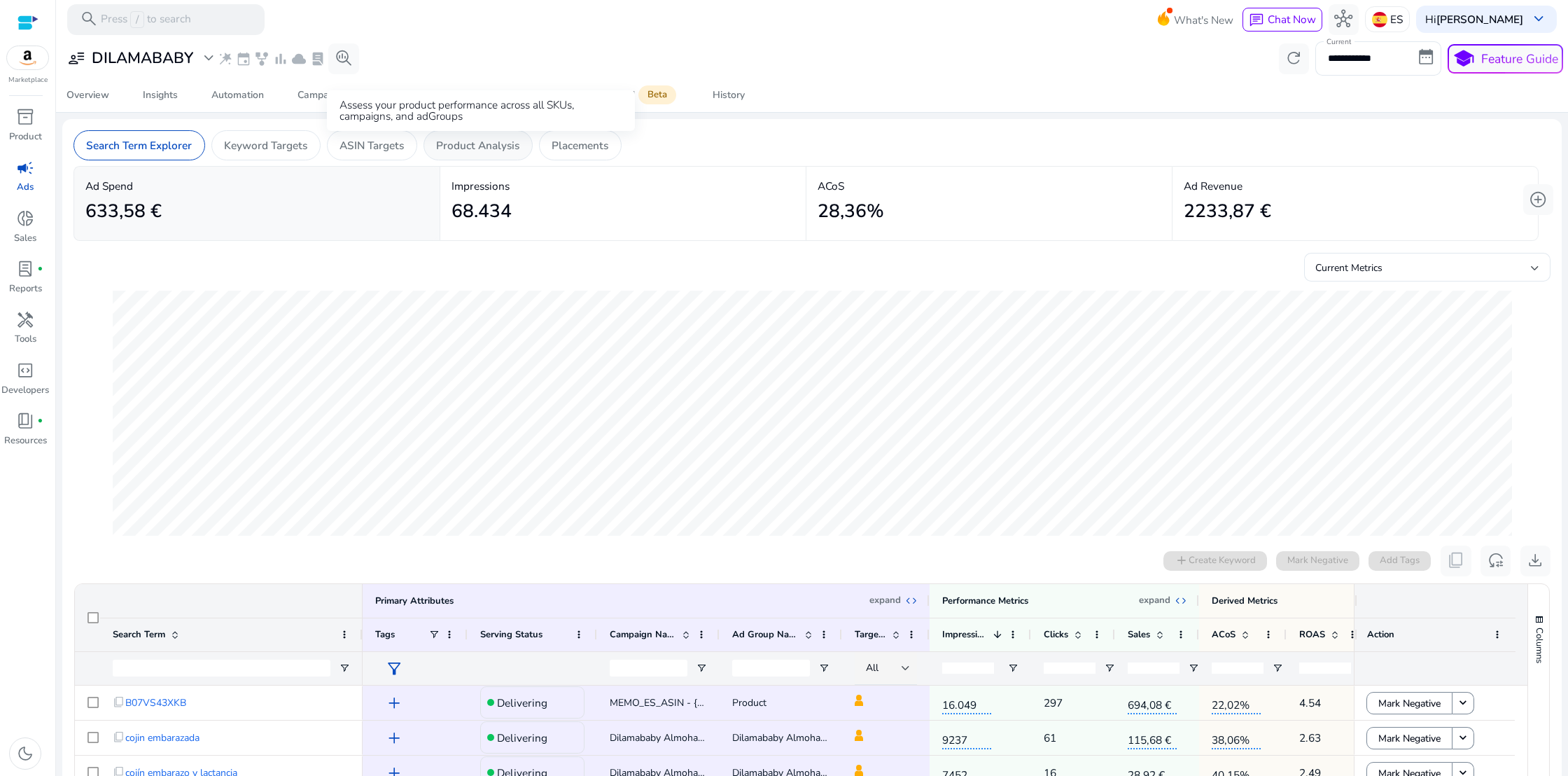
click at [493, 143] on p "Product Analysis" at bounding box center [478, 145] width 83 height 16
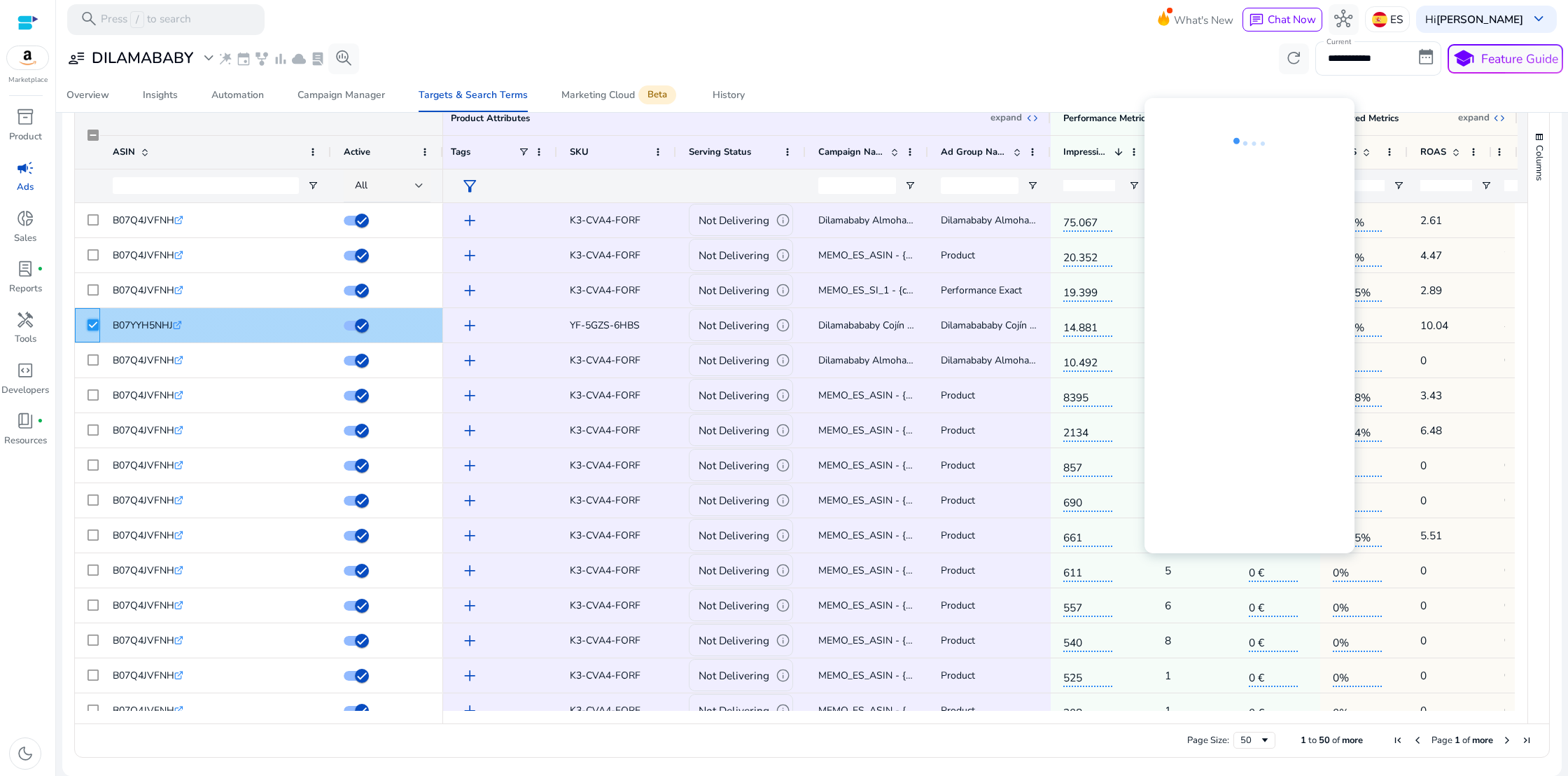
scroll to position [0, 12]
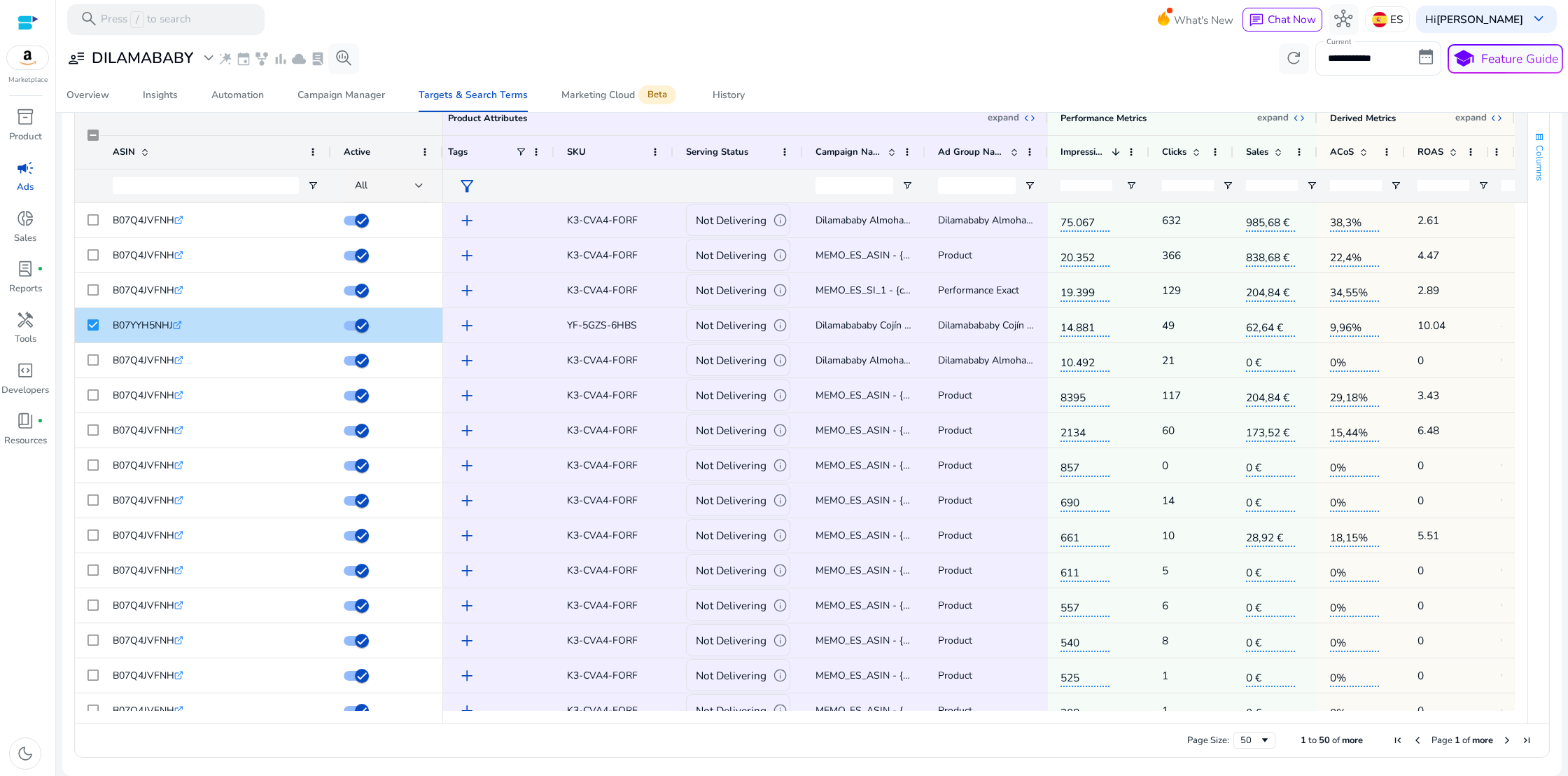
click at [1533, 159] on span "Columns" at bounding box center [1539, 162] width 12 height 36
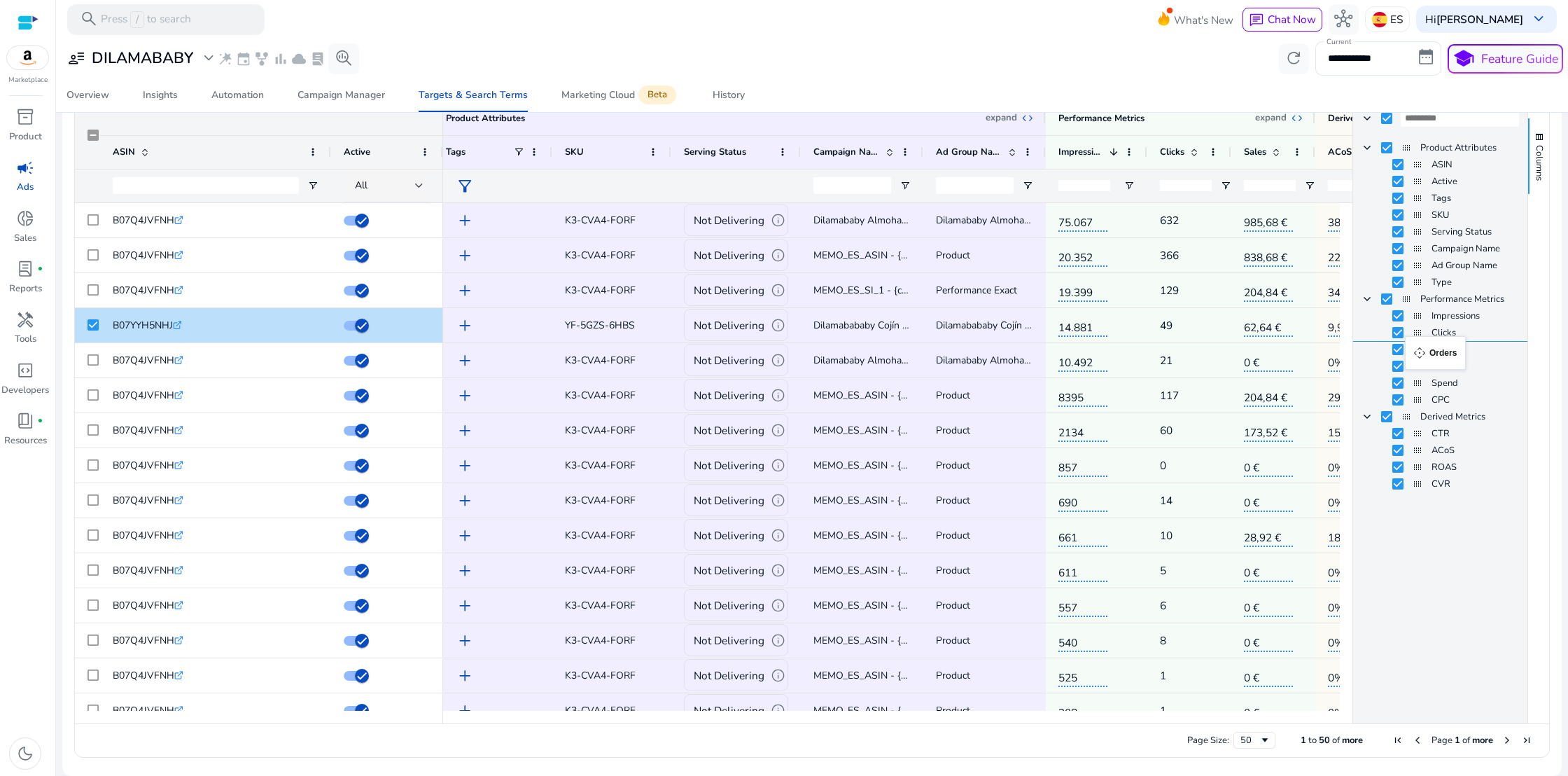
drag, startPoint x: 1413, startPoint y: 364, endPoint x: 1412, endPoint y: 345, distance: 19.0
click at [1402, 598] on div "Product Attributes ASIN Active Tags SKU Serving Status" at bounding box center [1440, 430] width 174 height 588
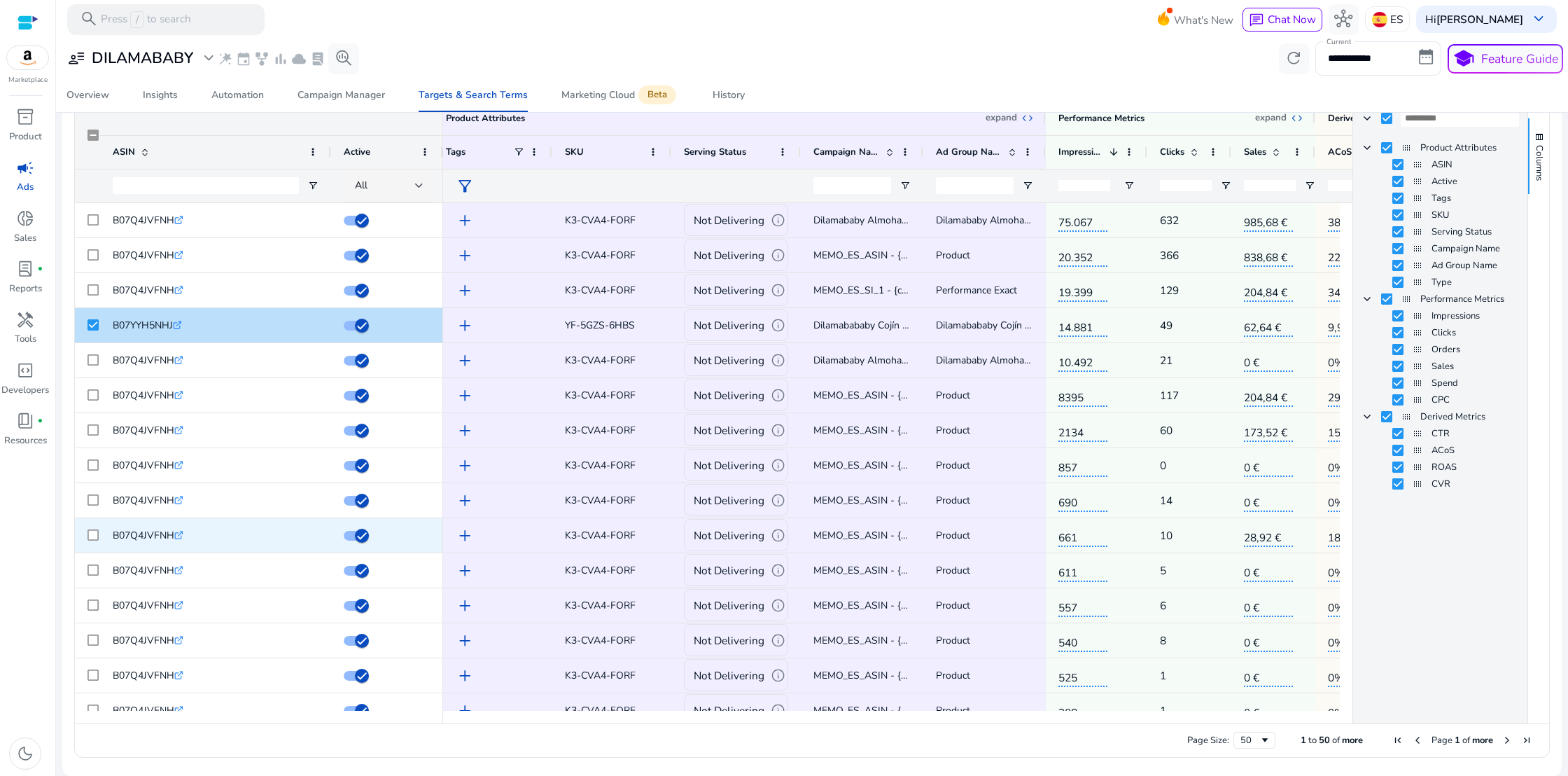
click at [1308, 535] on div "28,92 €" at bounding box center [1274, 536] width 84 height 35
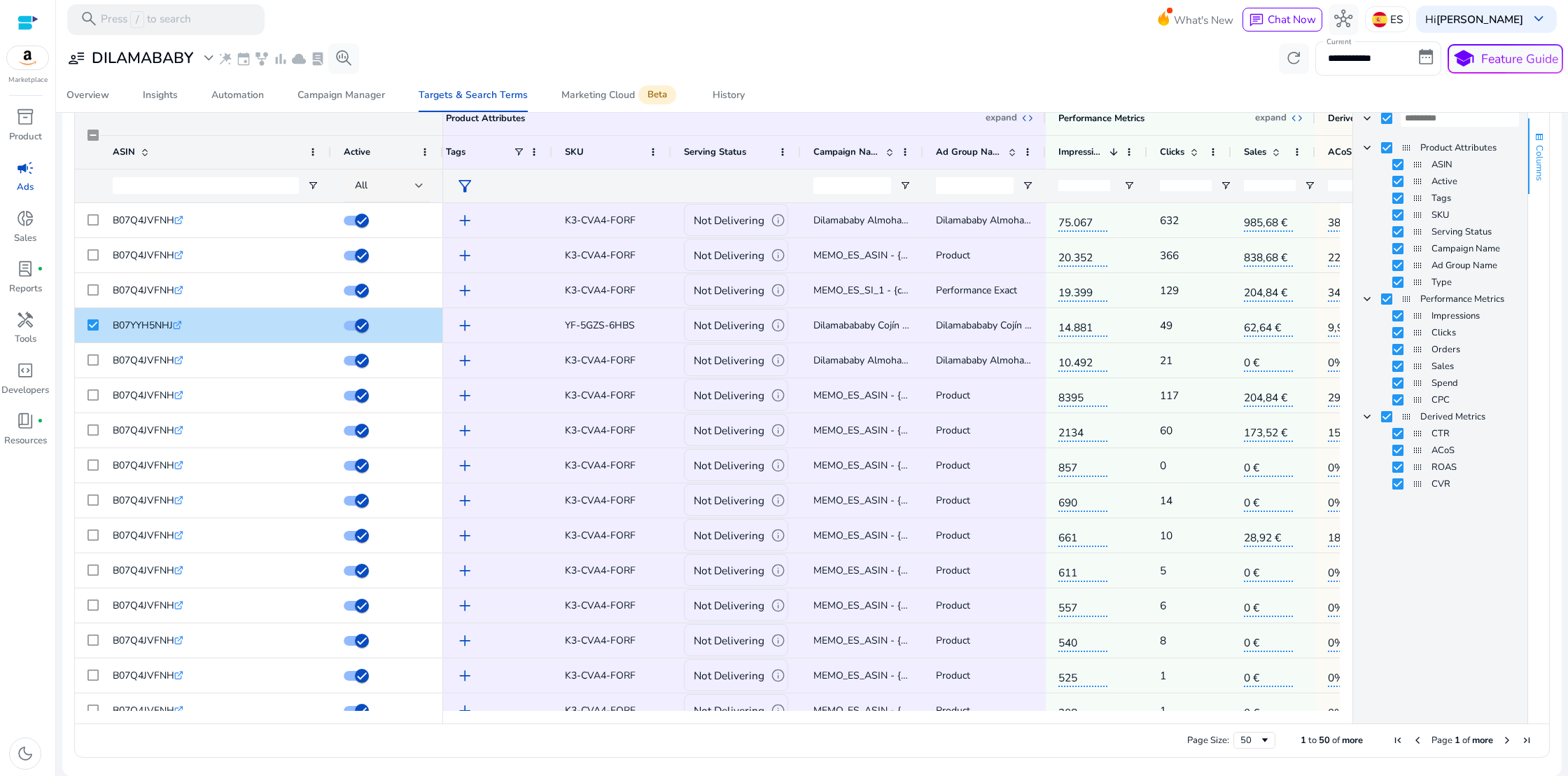
click at [1534, 152] on span "Columns" at bounding box center [1539, 162] width 12 height 36
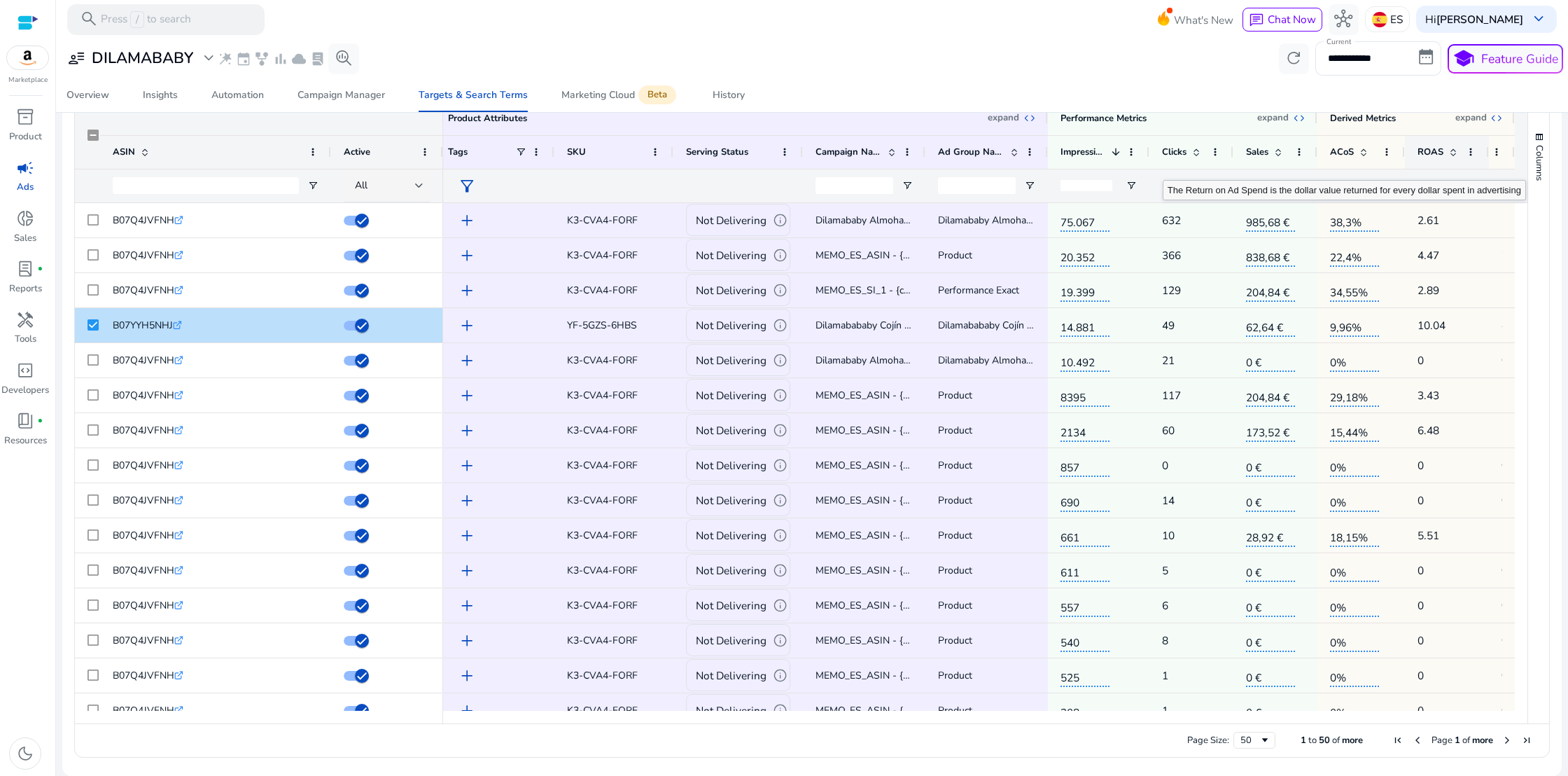
scroll to position [0, 9]
click at [1498, 115] on span "expand_all" at bounding box center [1495, 118] width 12 height 12
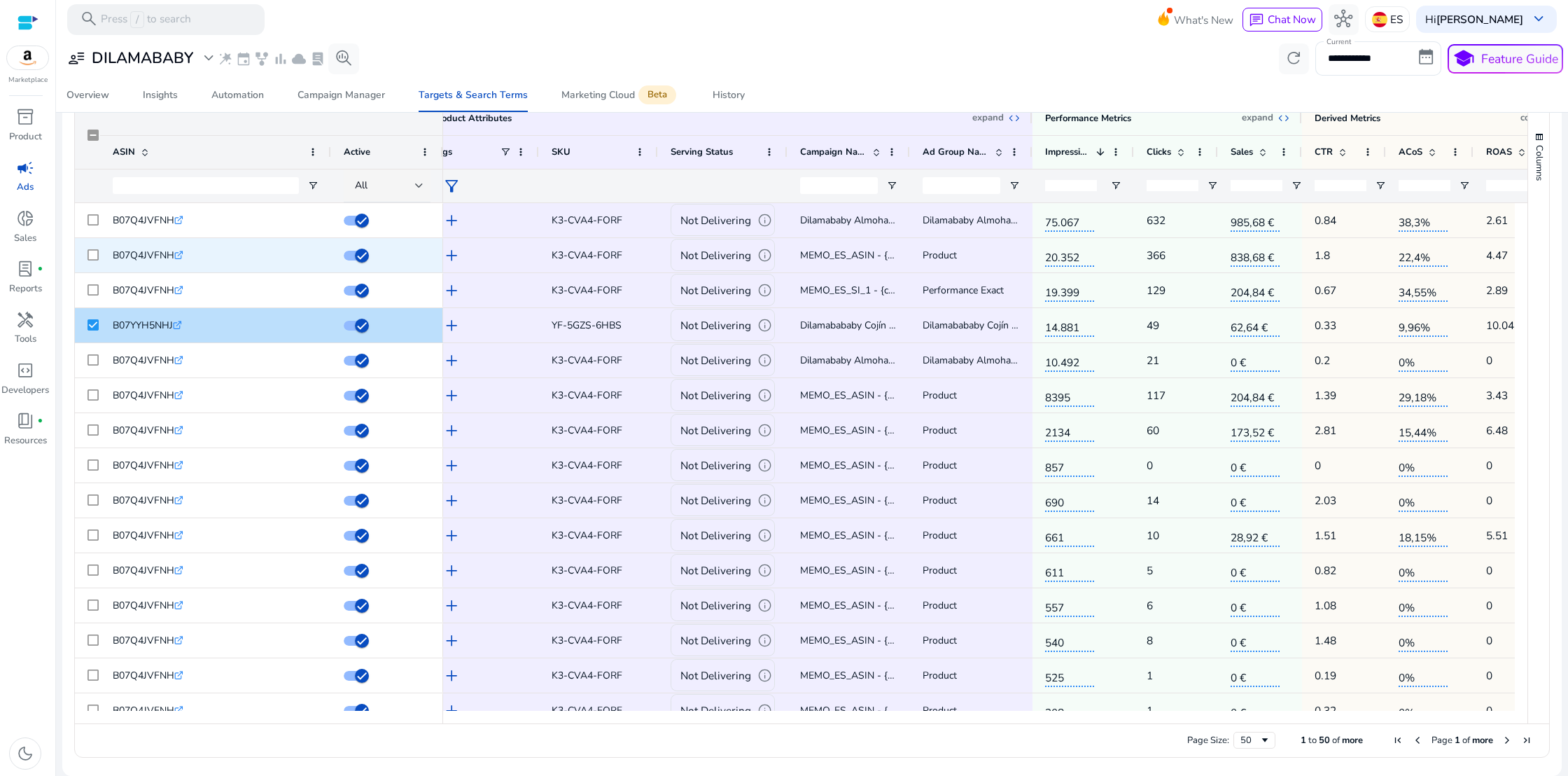
scroll to position [0, 30]
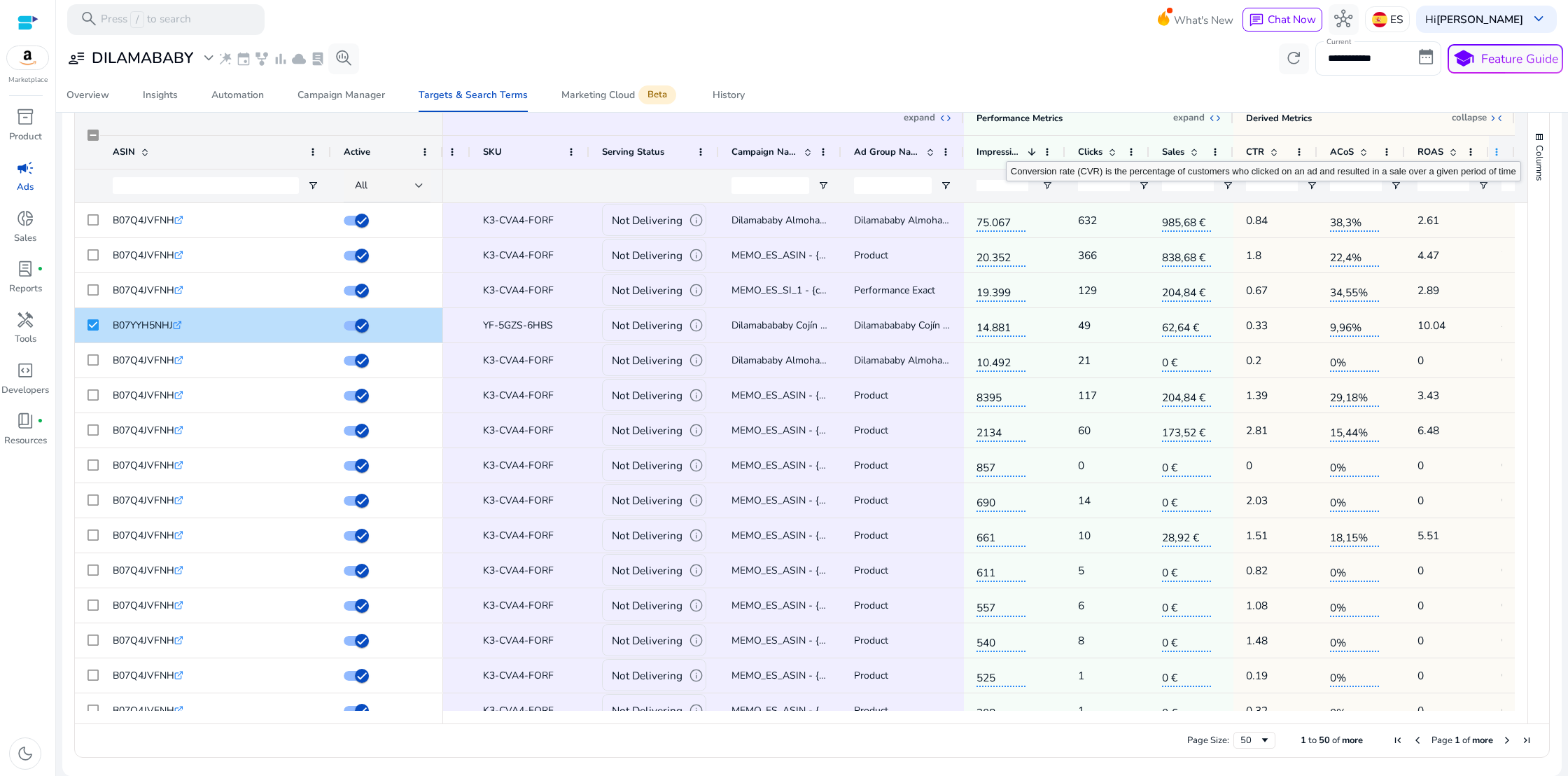
click at [1491, 149] on span at bounding box center [1497, 152] width 12 height 12
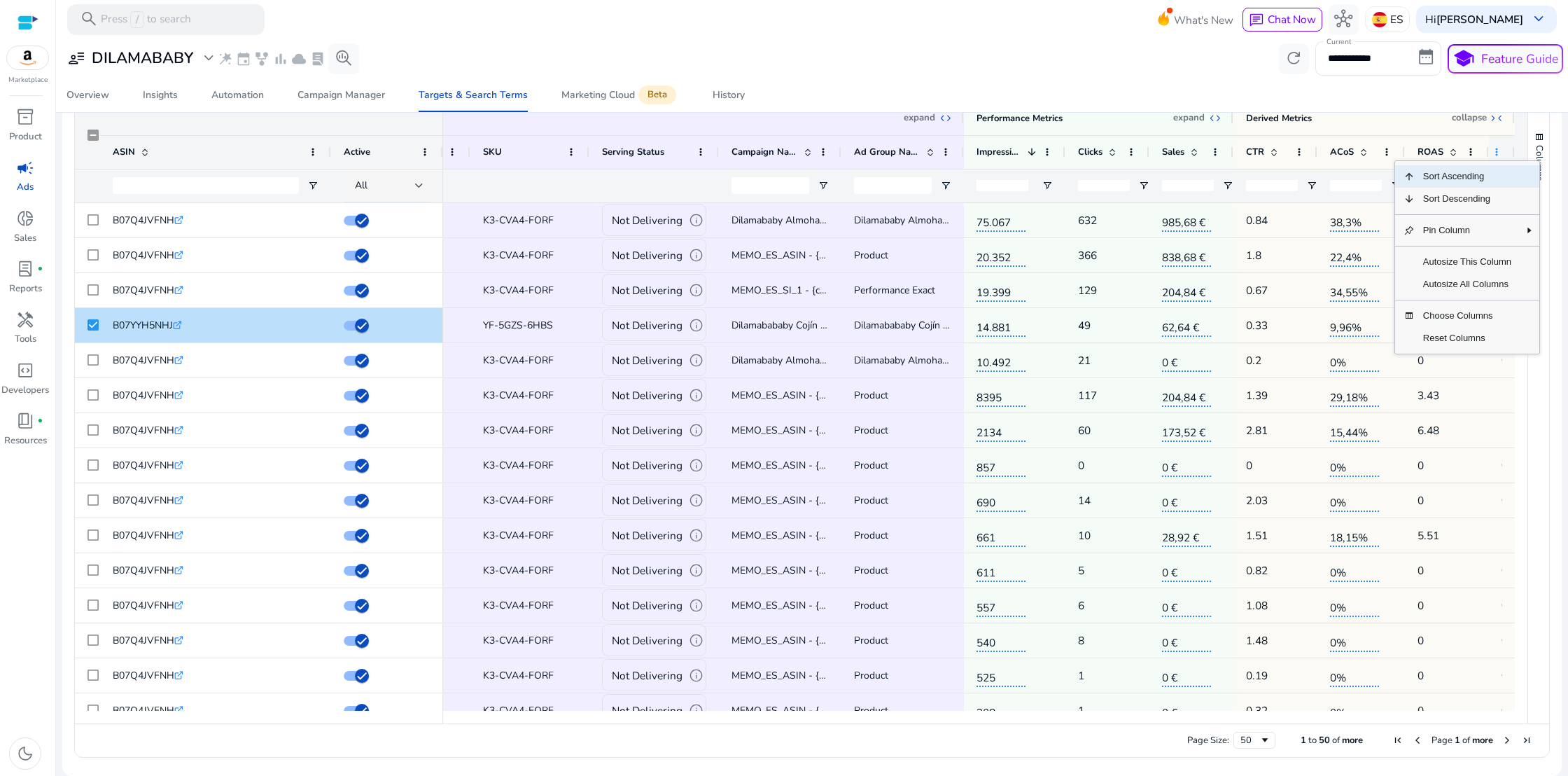
click at [1491, 149] on span at bounding box center [1497, 152] width 12 height 12
click at [1469, 150] on span at bounding box center [1471, 152] width 12 height 12
click at [1491, 149] on span at bounding box center [1497, 152] width 12 height 12
click at [1494, 117] on span "collapse_all" at bounding box center [1495, 118] width 12 height 12
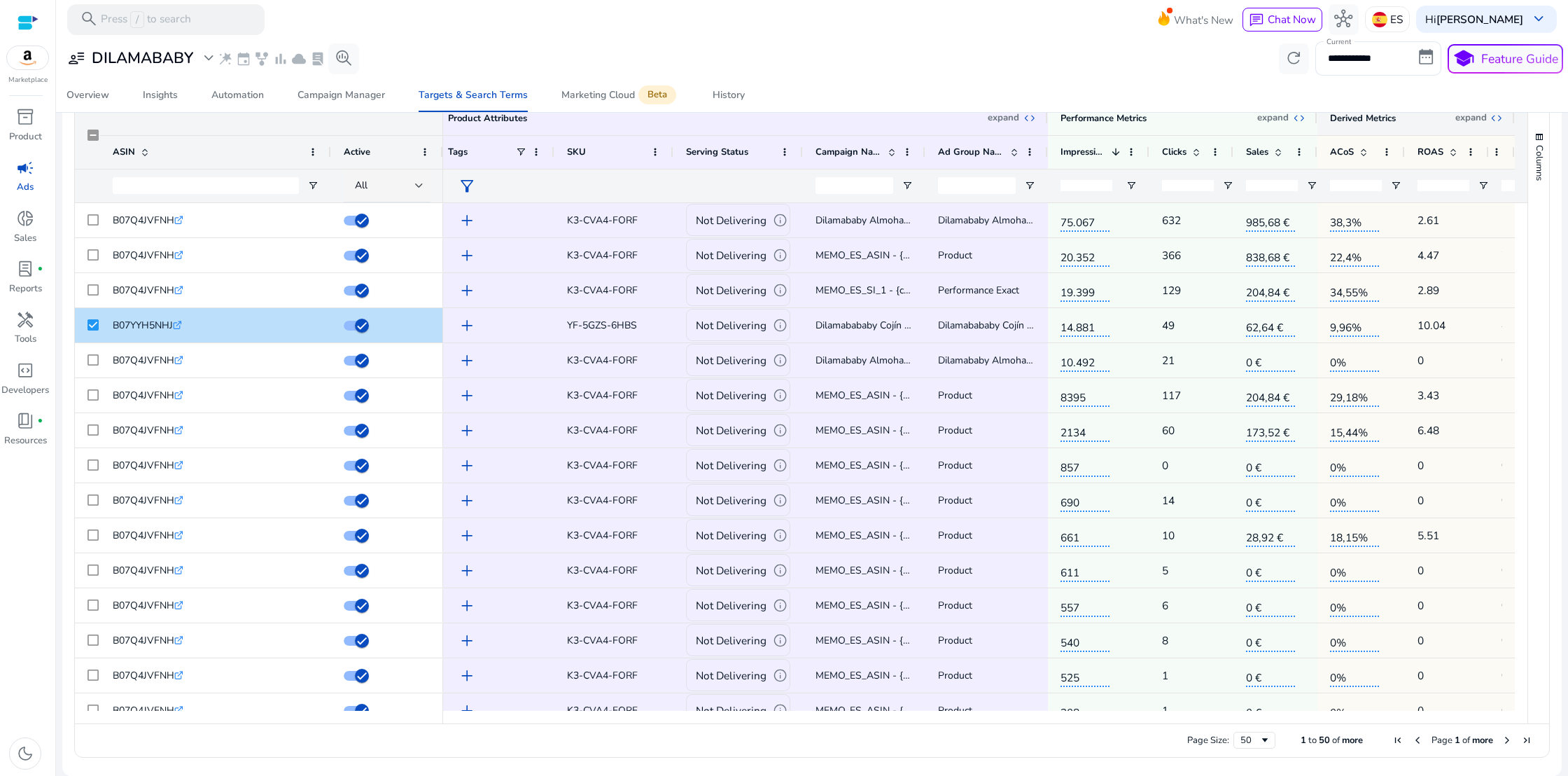
click at [1494, 117] on span "expand_all" at bounding box center [1495, 118] width 12 height 12
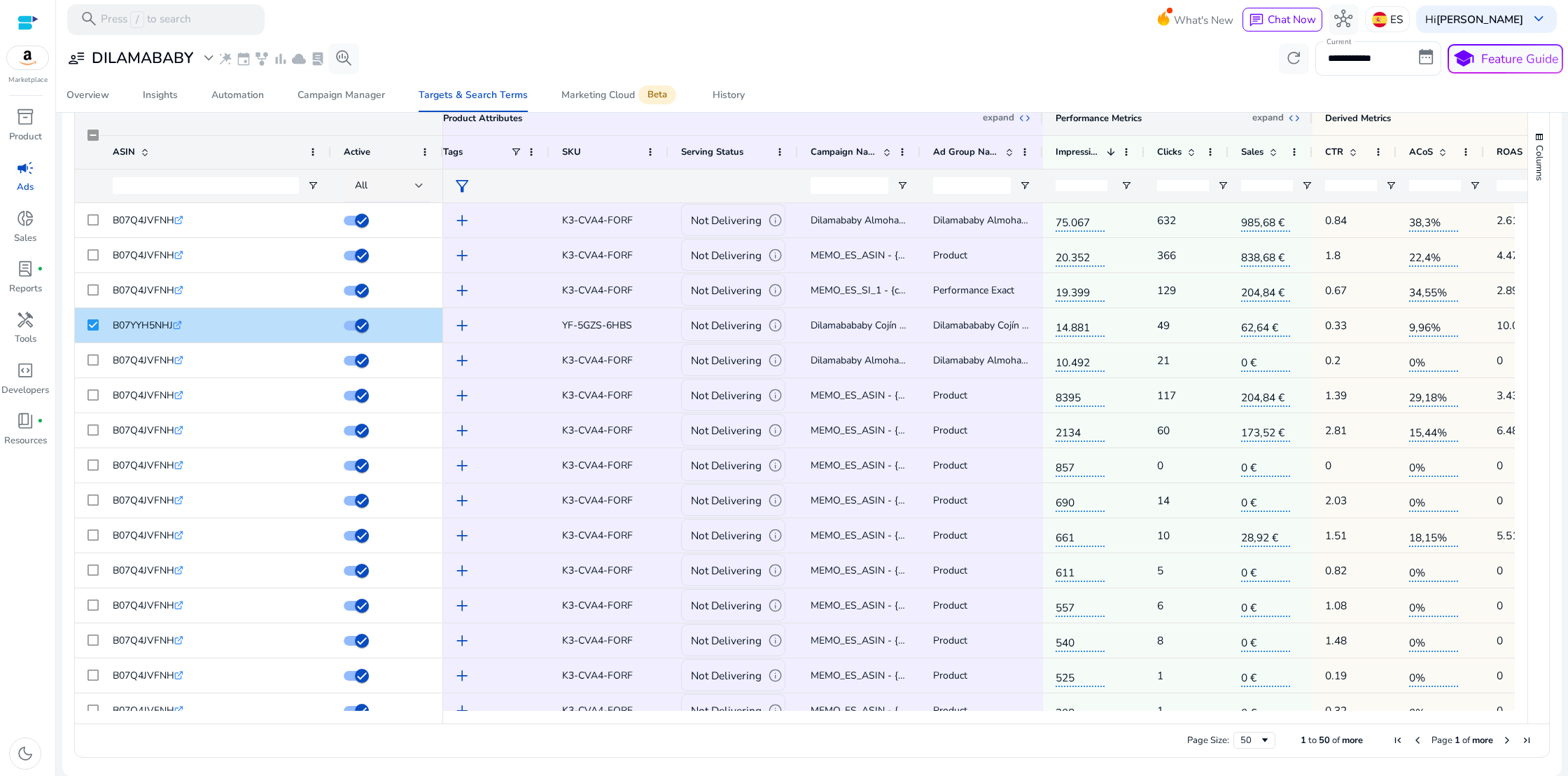
click at [1295, 118] on span "expand_all" at bounding box center [1293, 118] width 12 height 12
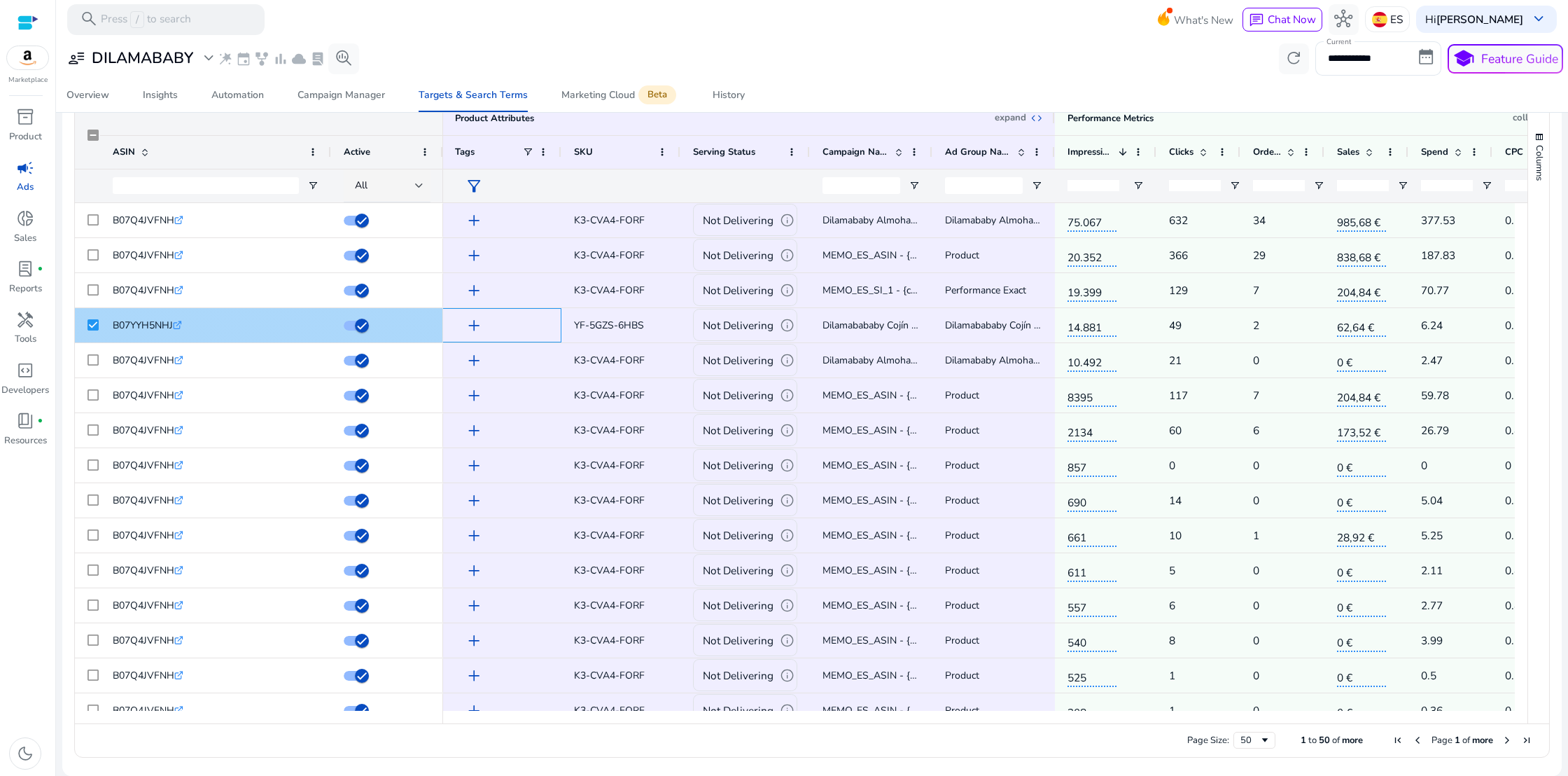
click at [475, 324] on span "add" at bounding box center [474, 326] width 18 height 18
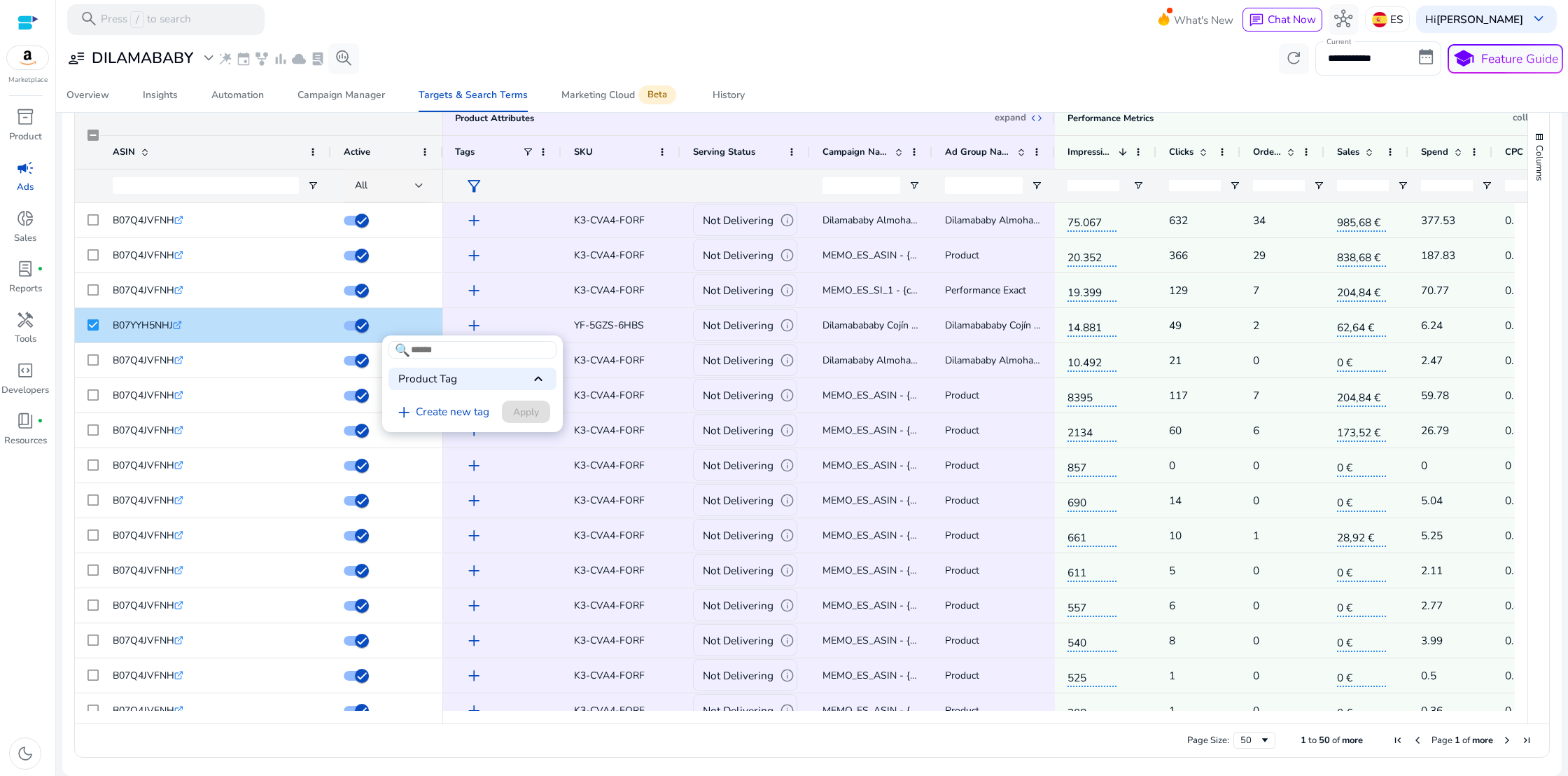
click at [543, 383] on span "keyboard_arrow_up" at bounding box center [538, 378] width 17 height 17
click at [540, 381] on span "keyboard_arrow_down" at bounding box center [538, 378] width 17 height 17
click at [540, 381] on span "keyboard_arrow_up" at bounding box center [538, 378] width 17 height 17
click at [539, 381] on span "keyboard_arrow_down" at bounding box center [538, 378] width 17 height 17
click at [539, 379] on span "keyboard_arrow_up" at bounding box center [538, 378] width 17 height 17
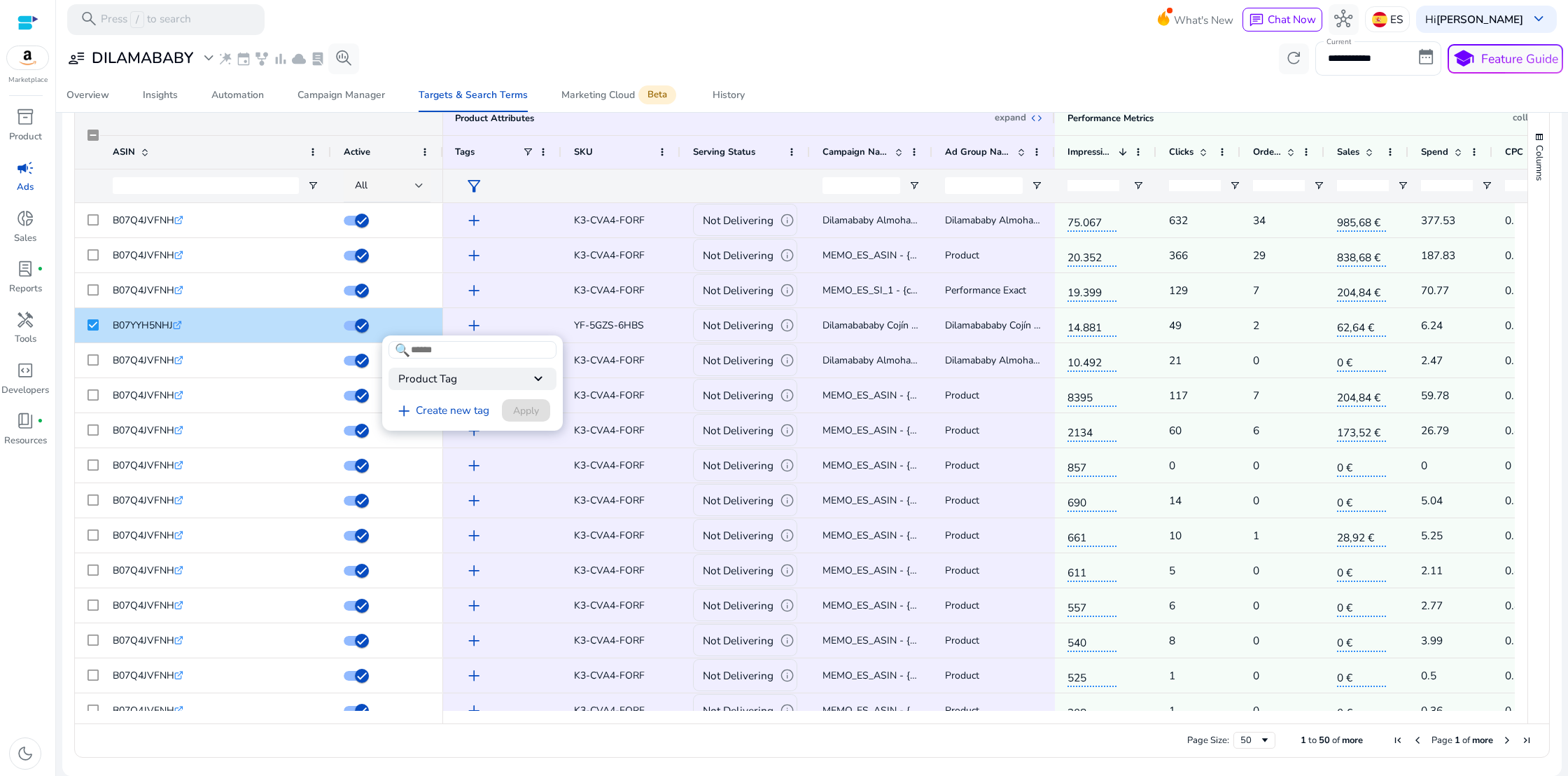
click at [556, 183] on div at bounding box center [784, 388] width 1568 height 776
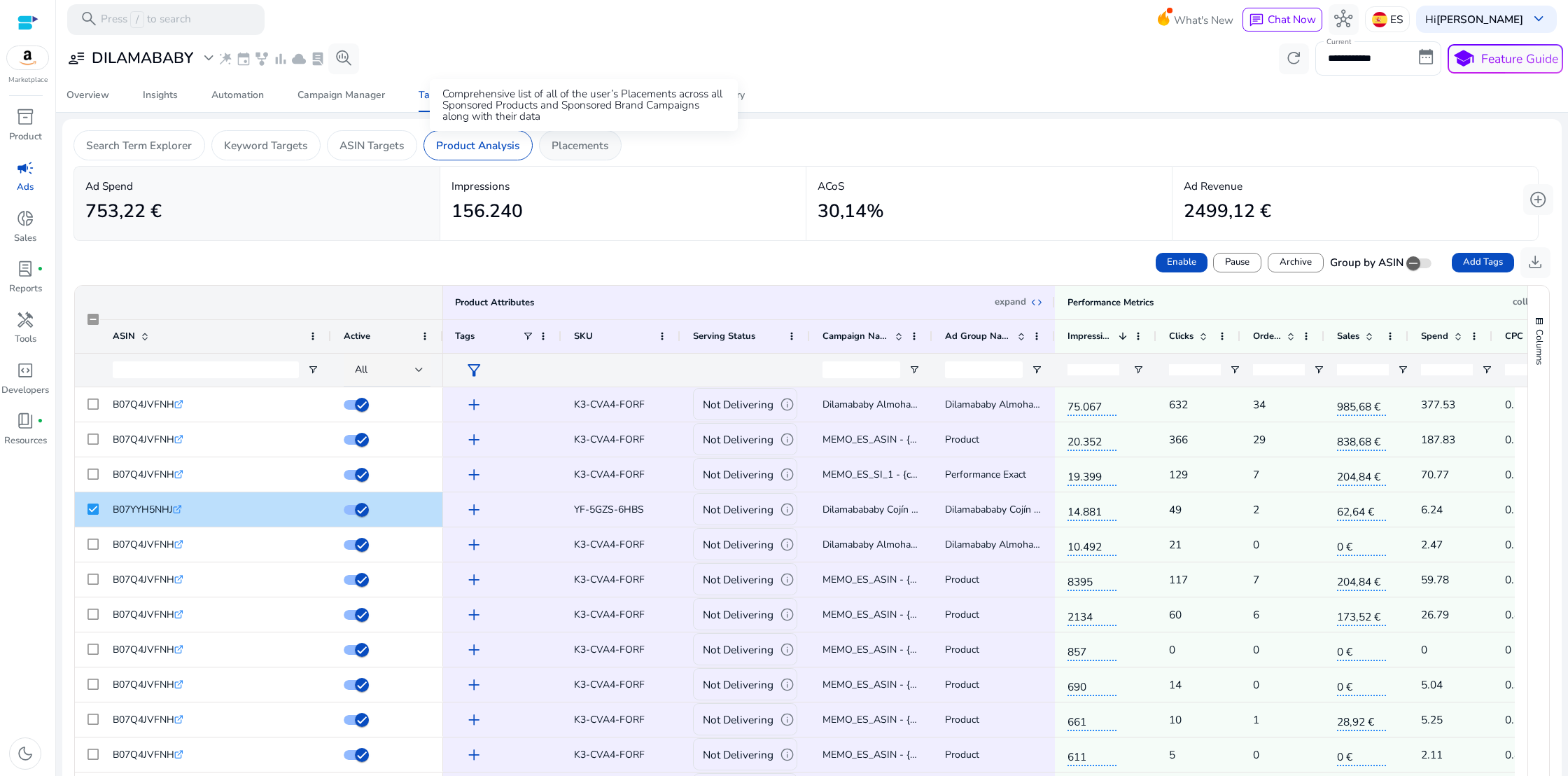
click at [568, 139] on p "Placements" at bounding box center [580, 145] width 57 height 16
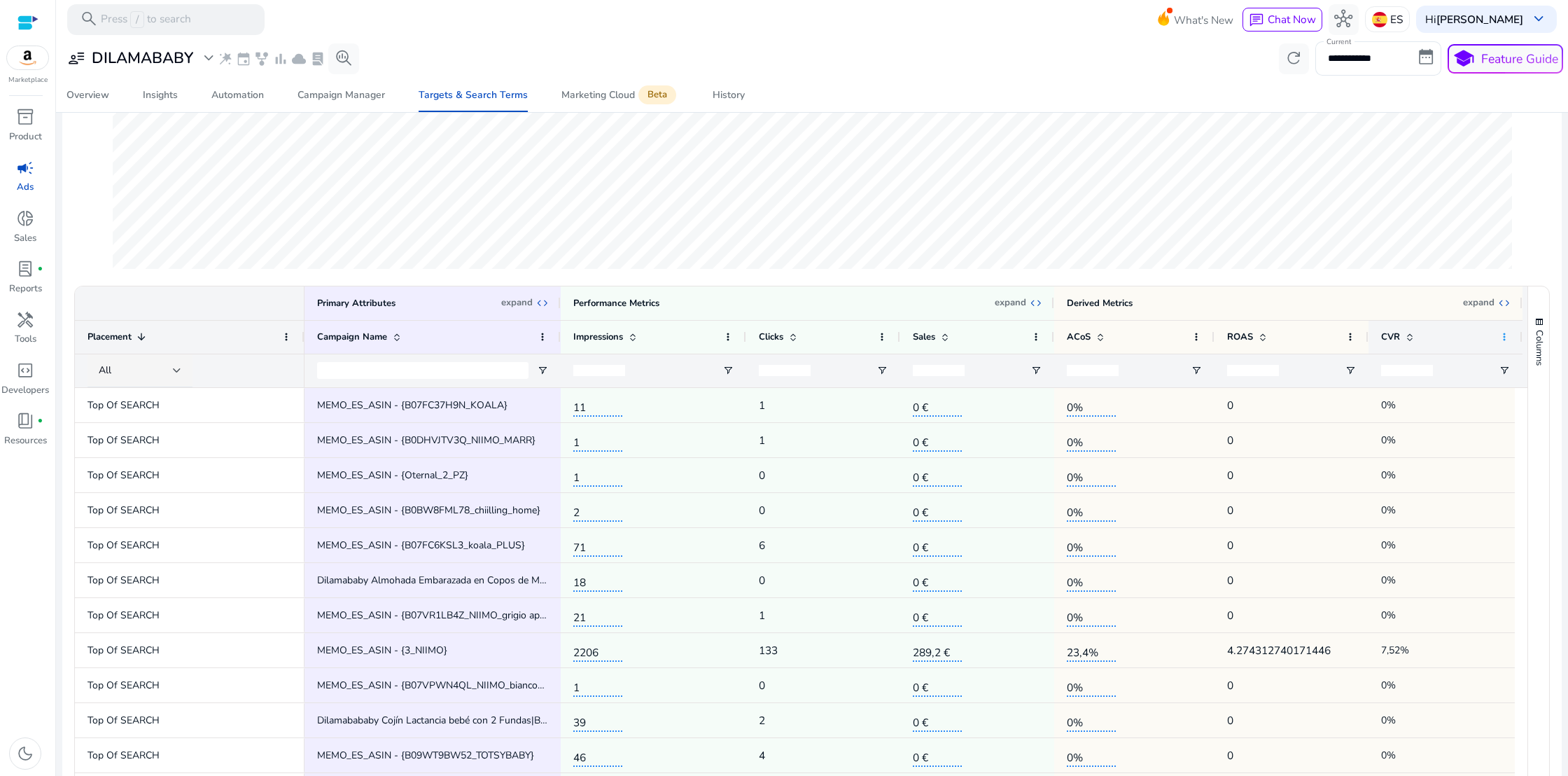
click at [1503, 337] on span at bounding box center [1504, 337] width 12 height 12
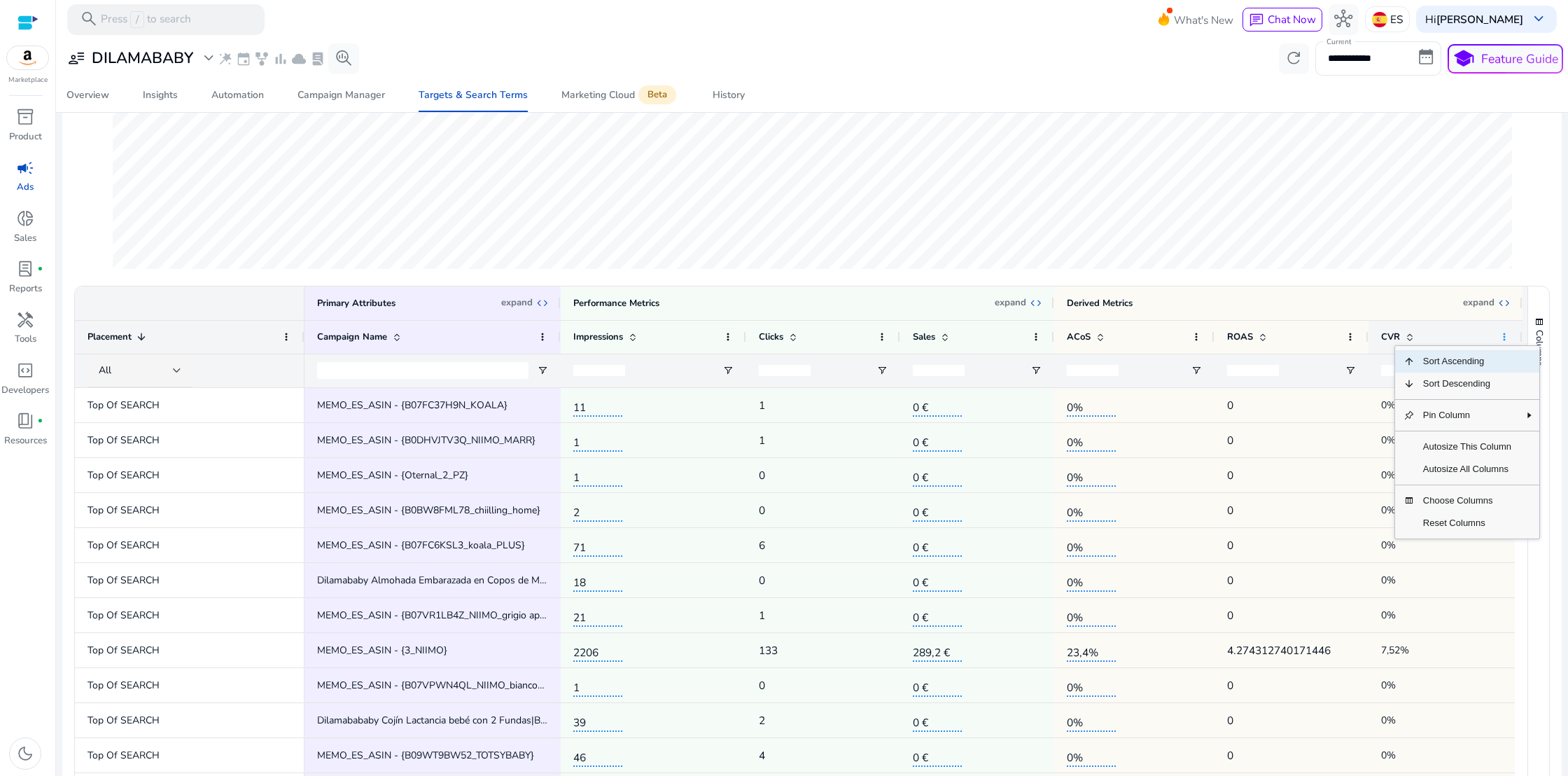
click at [1503, 337] on span at bounding box center [1504, 337] width 12 height 12
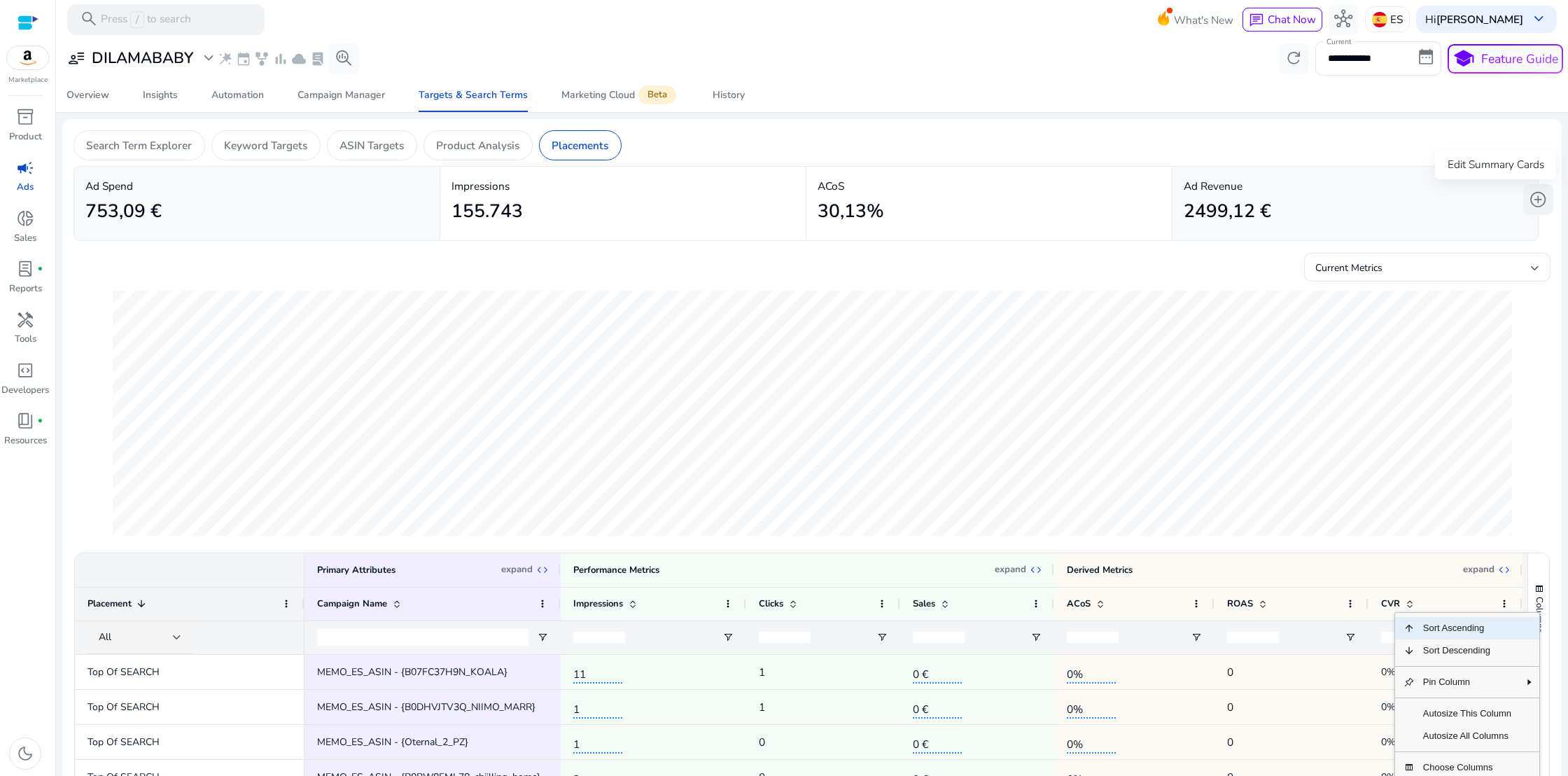
click at [1530, 198] on span "add_circle" at bounding box center [1538, 199] width 18 height 18
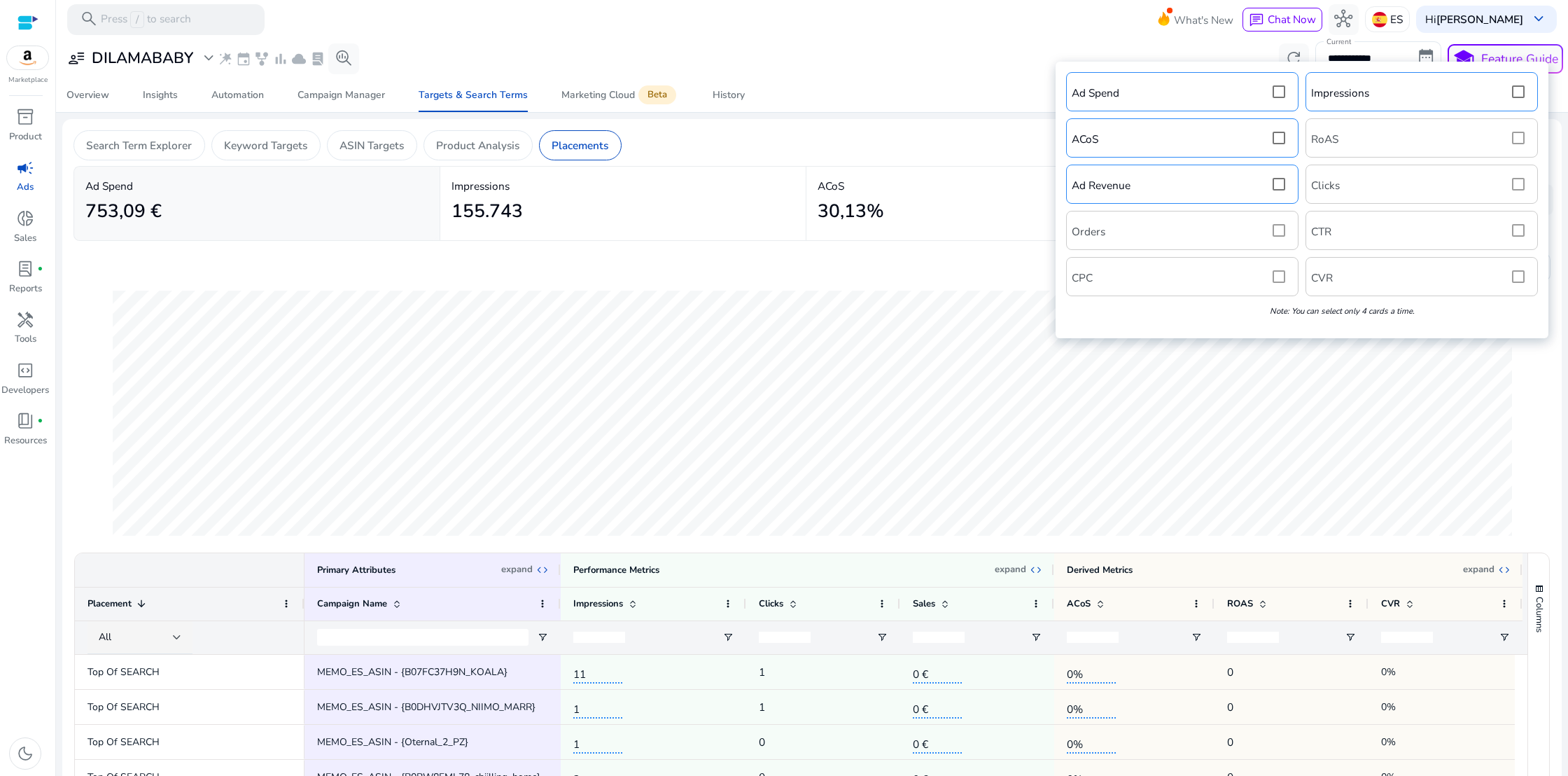
click at [1518, 227] on div "Ad Spend Impressions ACoS RoAS Ad Revenue Clicks Orders CTR CPC CVR Note: You c…" at bounding box center [1302, 200] width 479 height 263
click at [1518, 230] on div "Ad Spend Impressions ACoS RoAS Ad Revenue Clicks Orders CTR CPC CVR Note: You c…" at bounding box center [1302, 200] width 479 height 263
click at [968, 75] on div "**********" at bounding box center [812, 58] width 1503 height 34
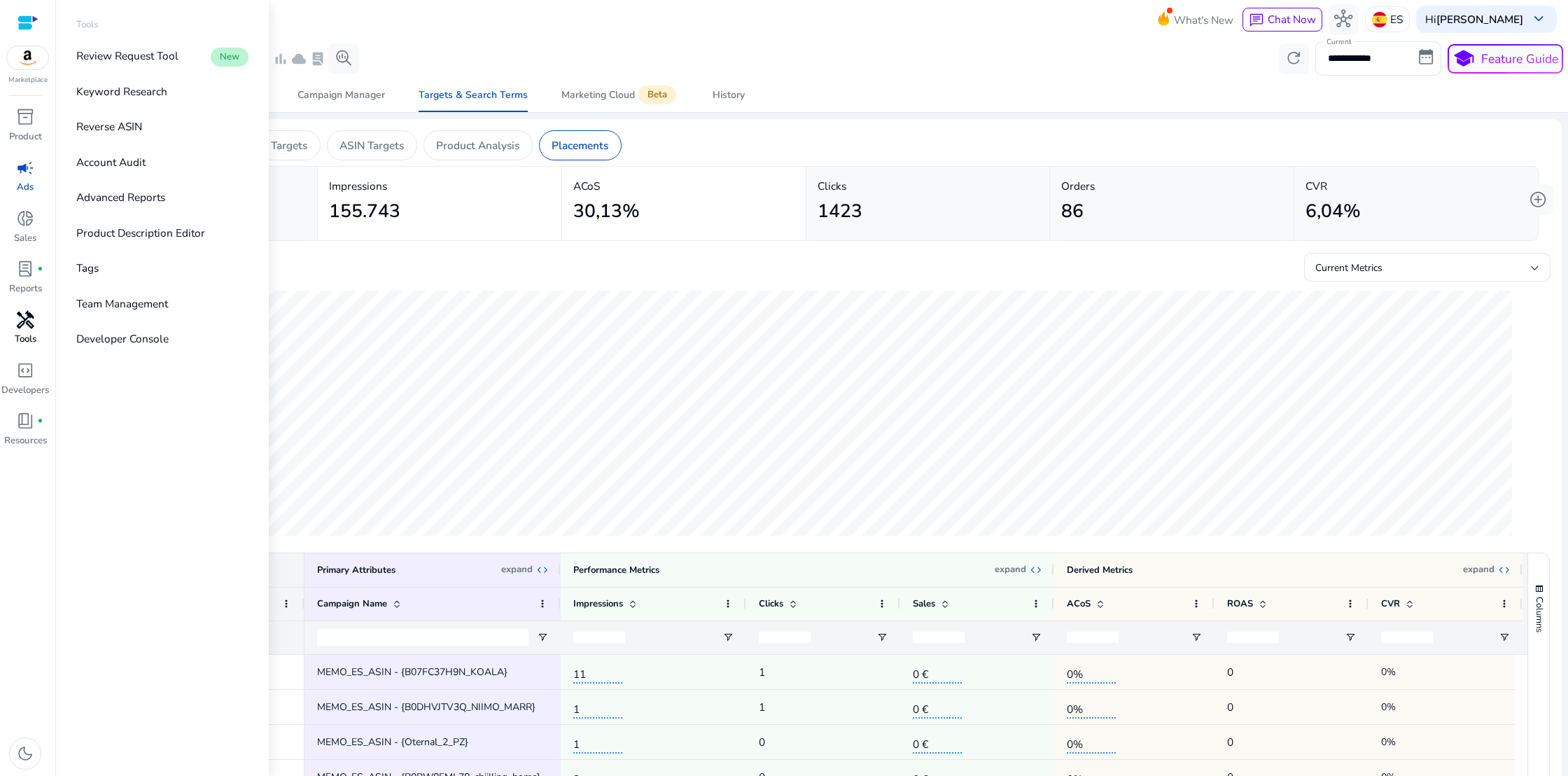
click at [21, 319] on span "handyman" at bounding box center [25, 320] width 18 height 18
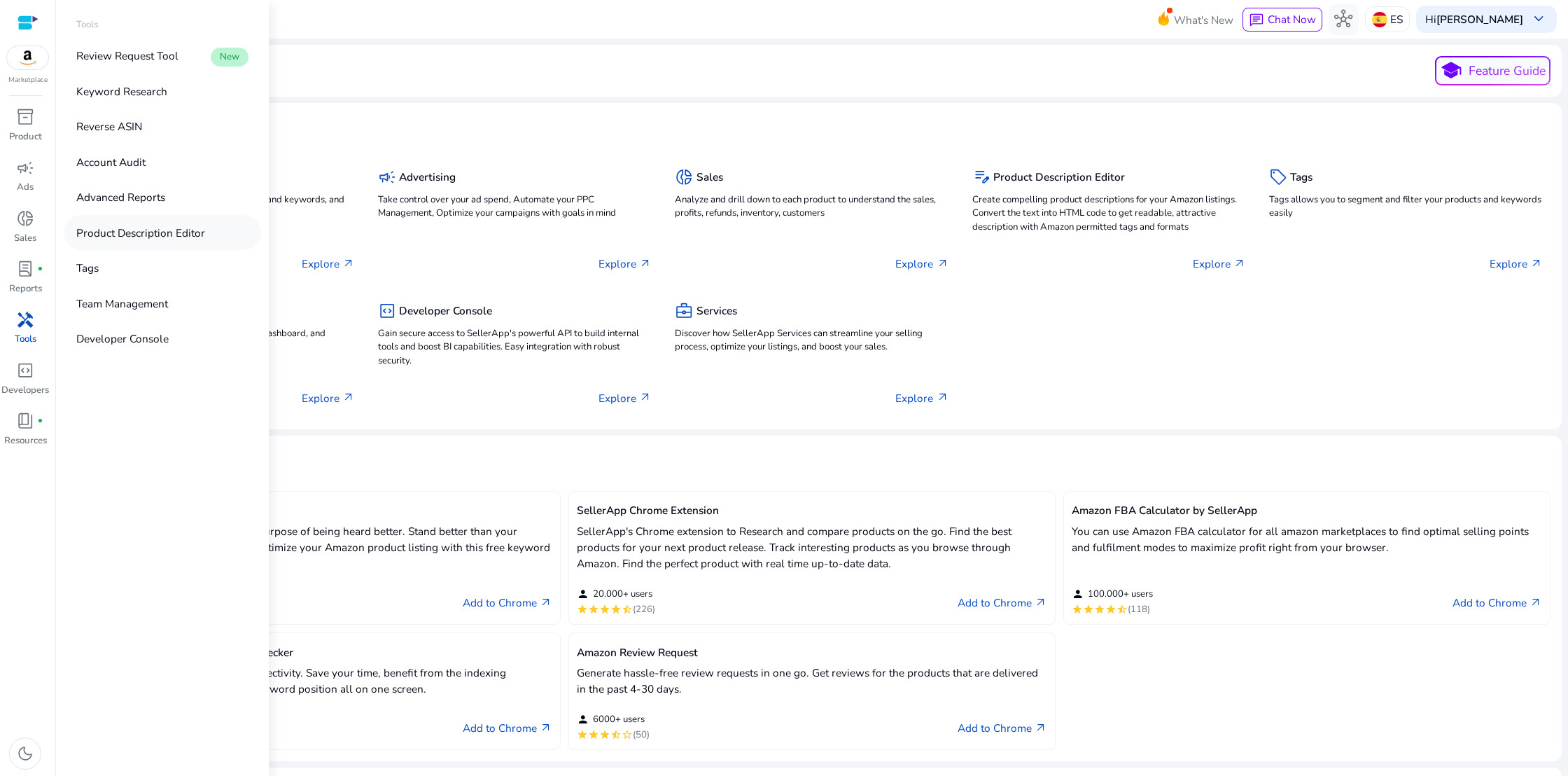
click at [159, 236] on p "Product Description Editor" at bounding box center [140, 232] width 129 height 16
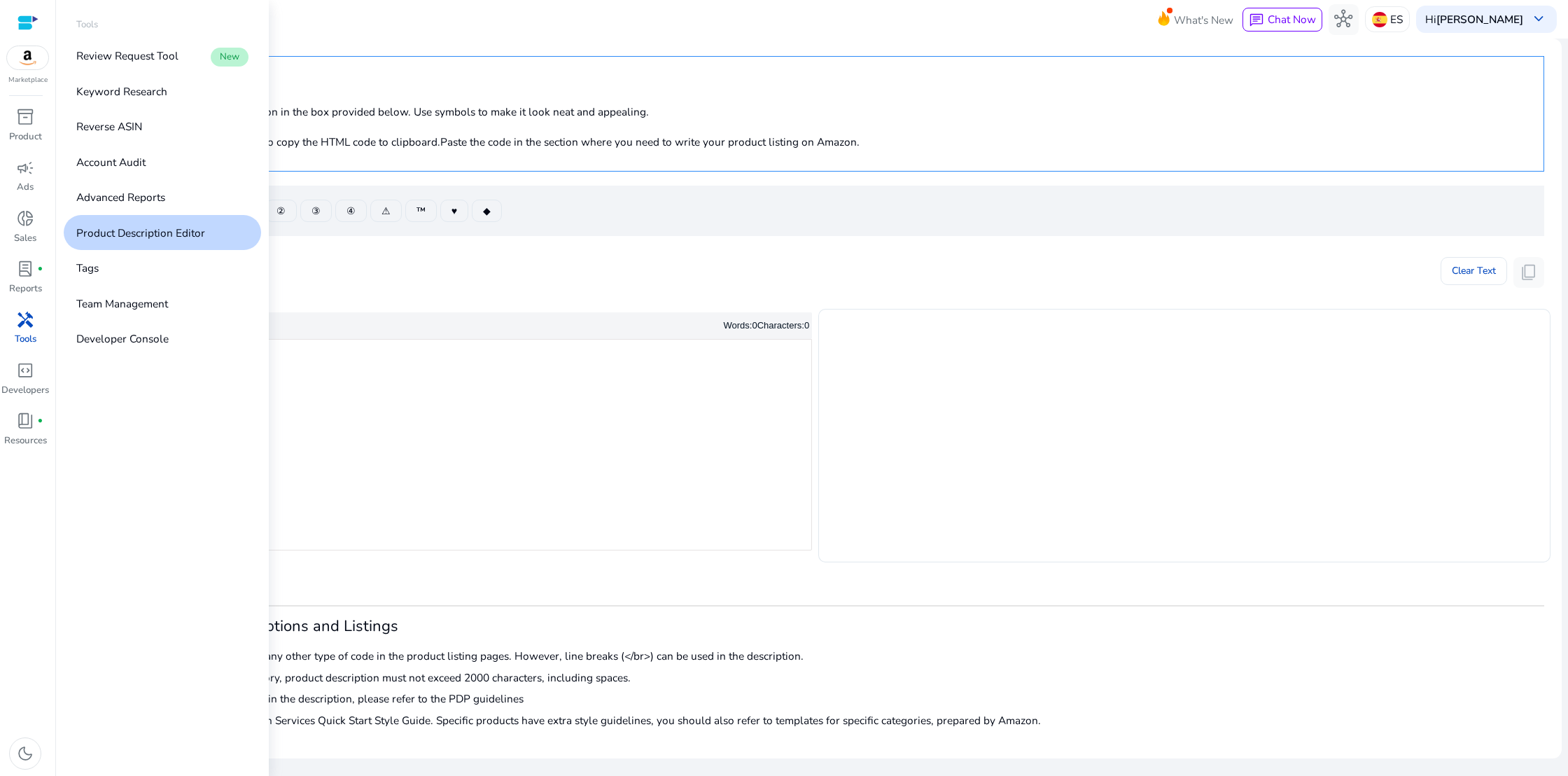
click at [21, 328] on span "handyman" at bounding box center [25, 320] width 18 height 18
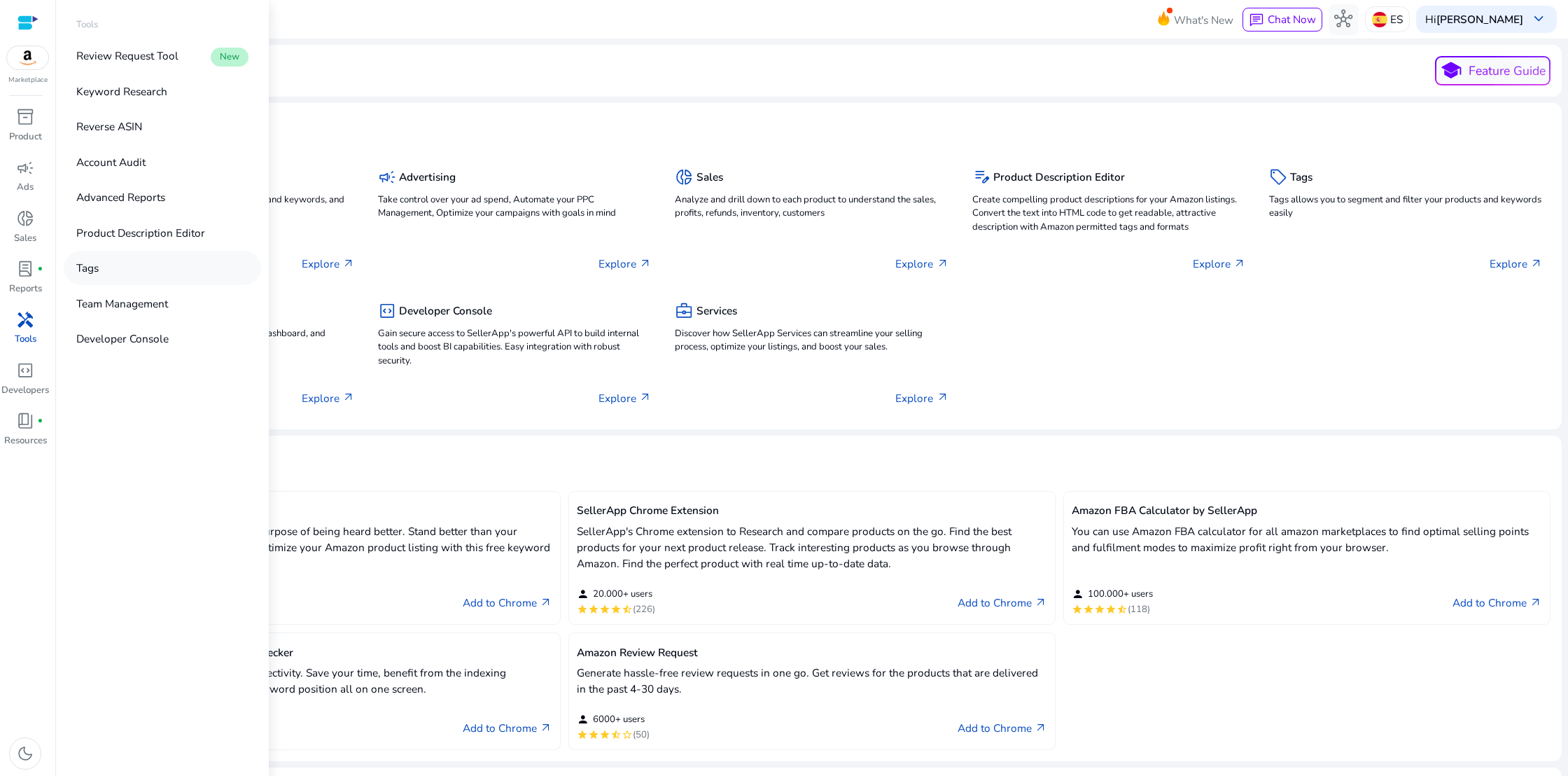
click at [88, 270] on p "Tags" at bounding box center [87, 267] width 22 height 16
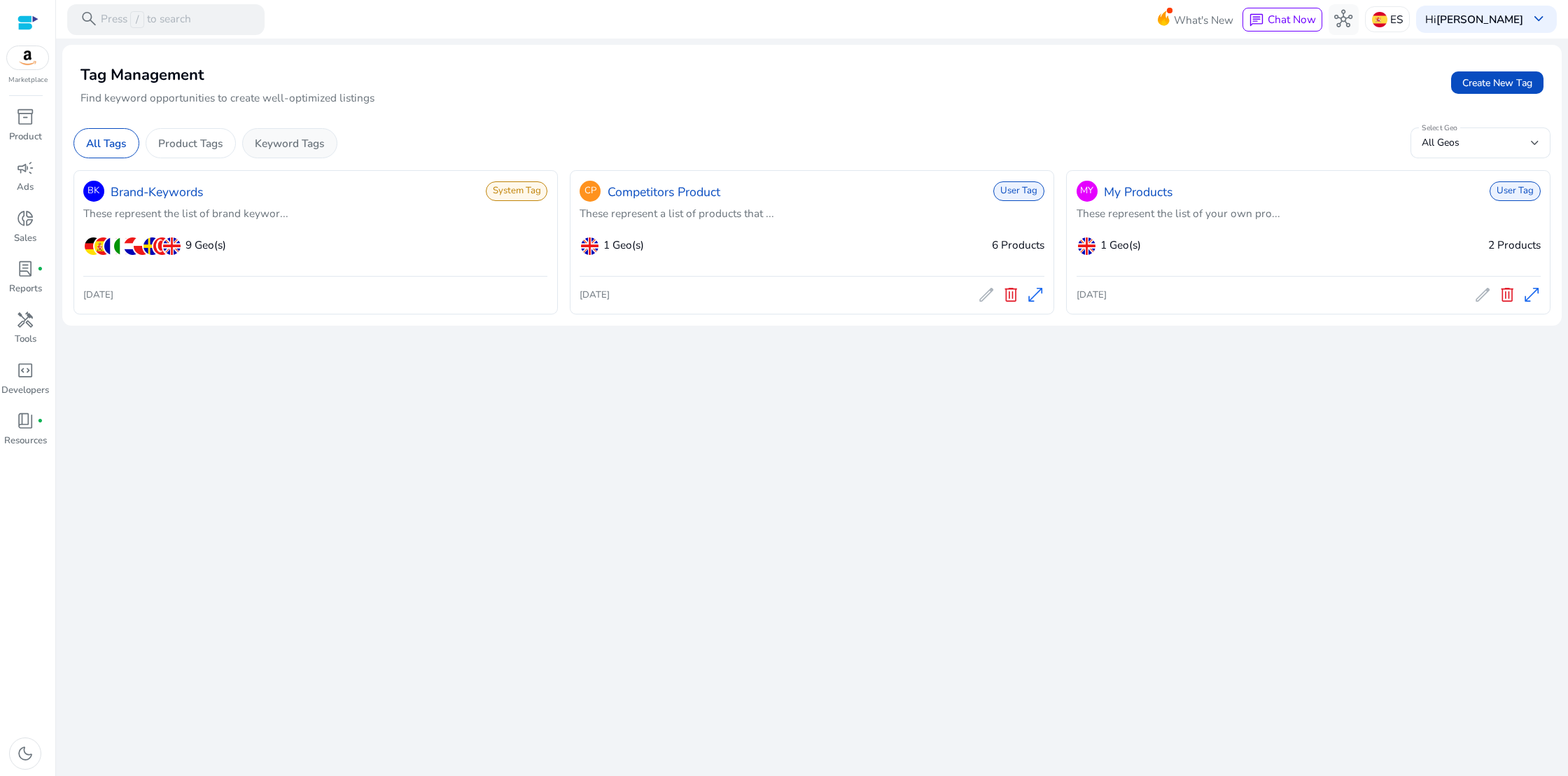
click at [281, 142] on p "Keyword Tags" at bounding box center [289, 143] width 69 height 16
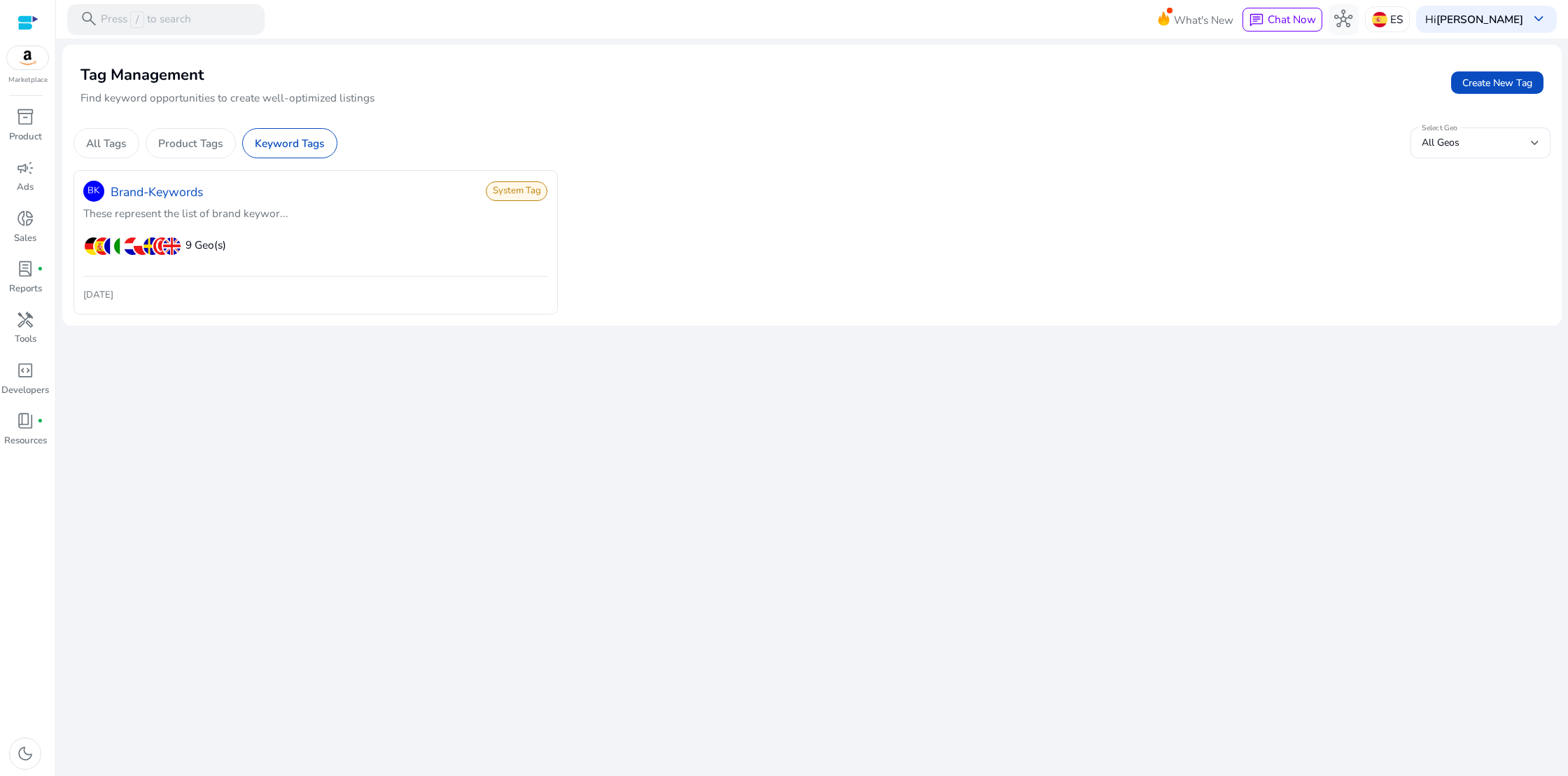
click at [515, 191] on span "System Tag" at bounding box center [516, 191] width 62 height 20
click at [299, 136] on p "Keyword Tags" at bounding box center [289, 143] width 69 height 16
click at [1485, 136] on div "All Geos" at bounding box center [1476, 143] width 109 height 16
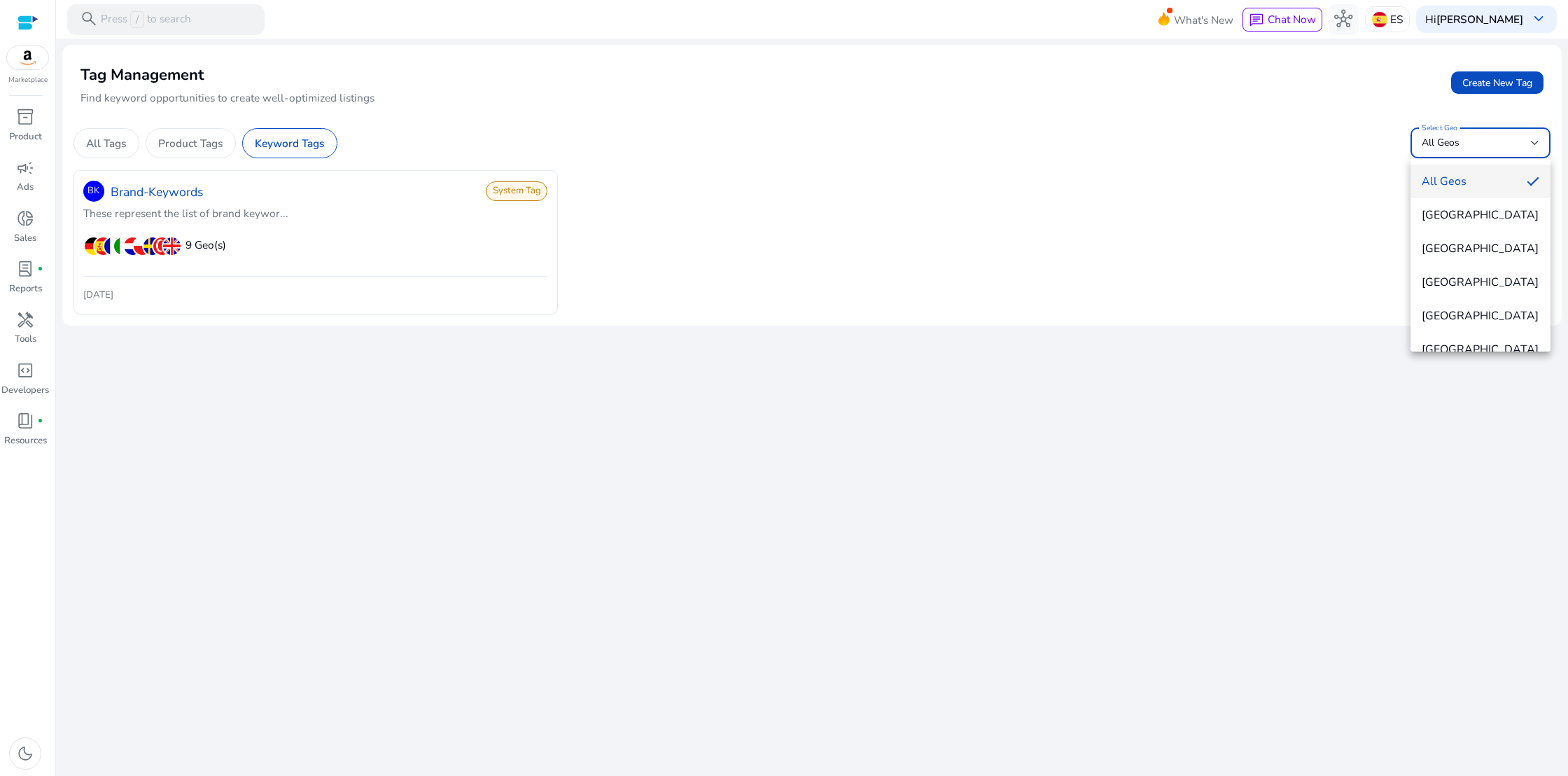
click at [952, 207] on div at bounding box center [784, 388] width 1568 height 776
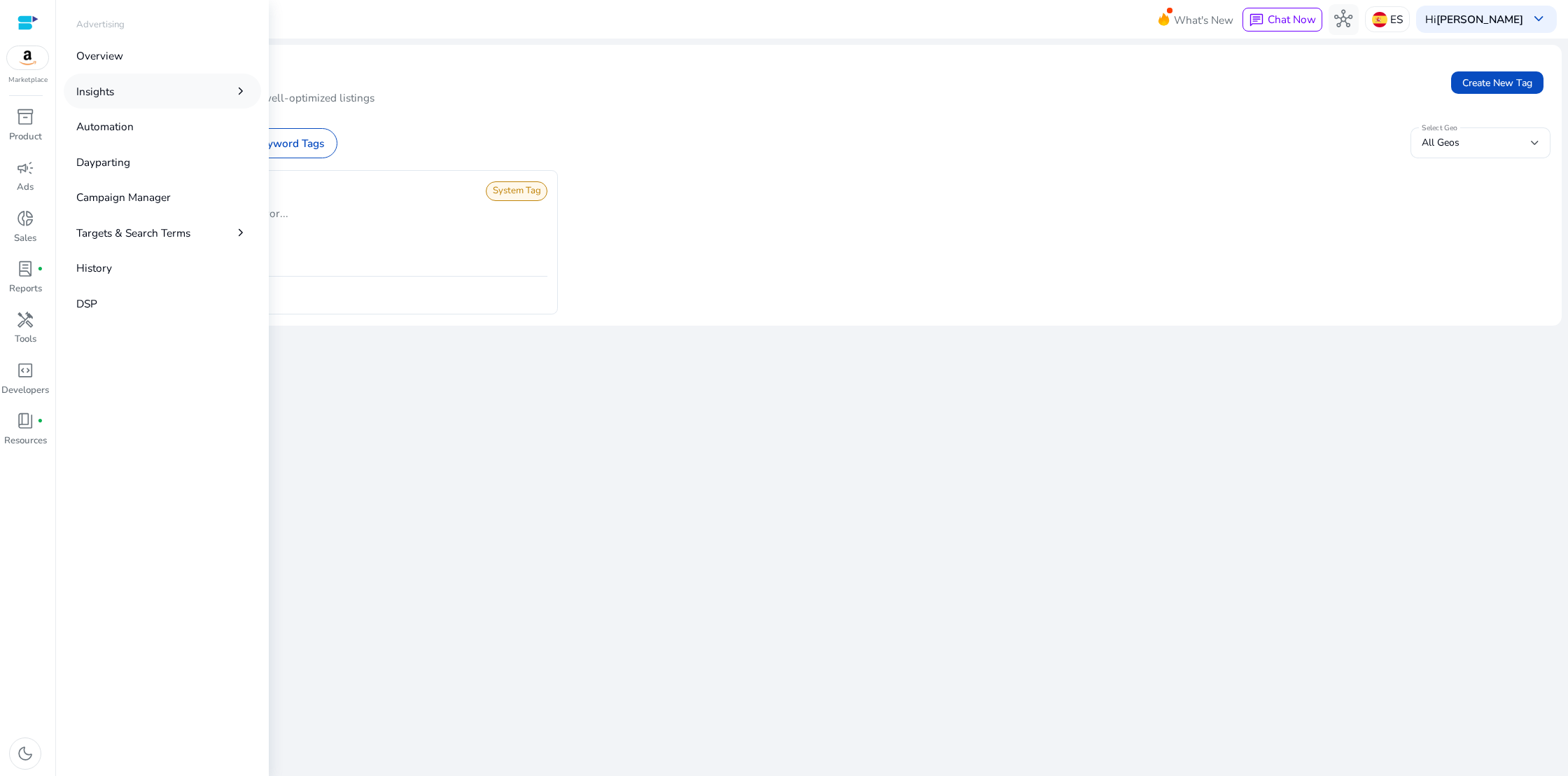
click at [188, 88] on link "Insights chevron_right" at bounding box center [162, 91] width 197 height 35
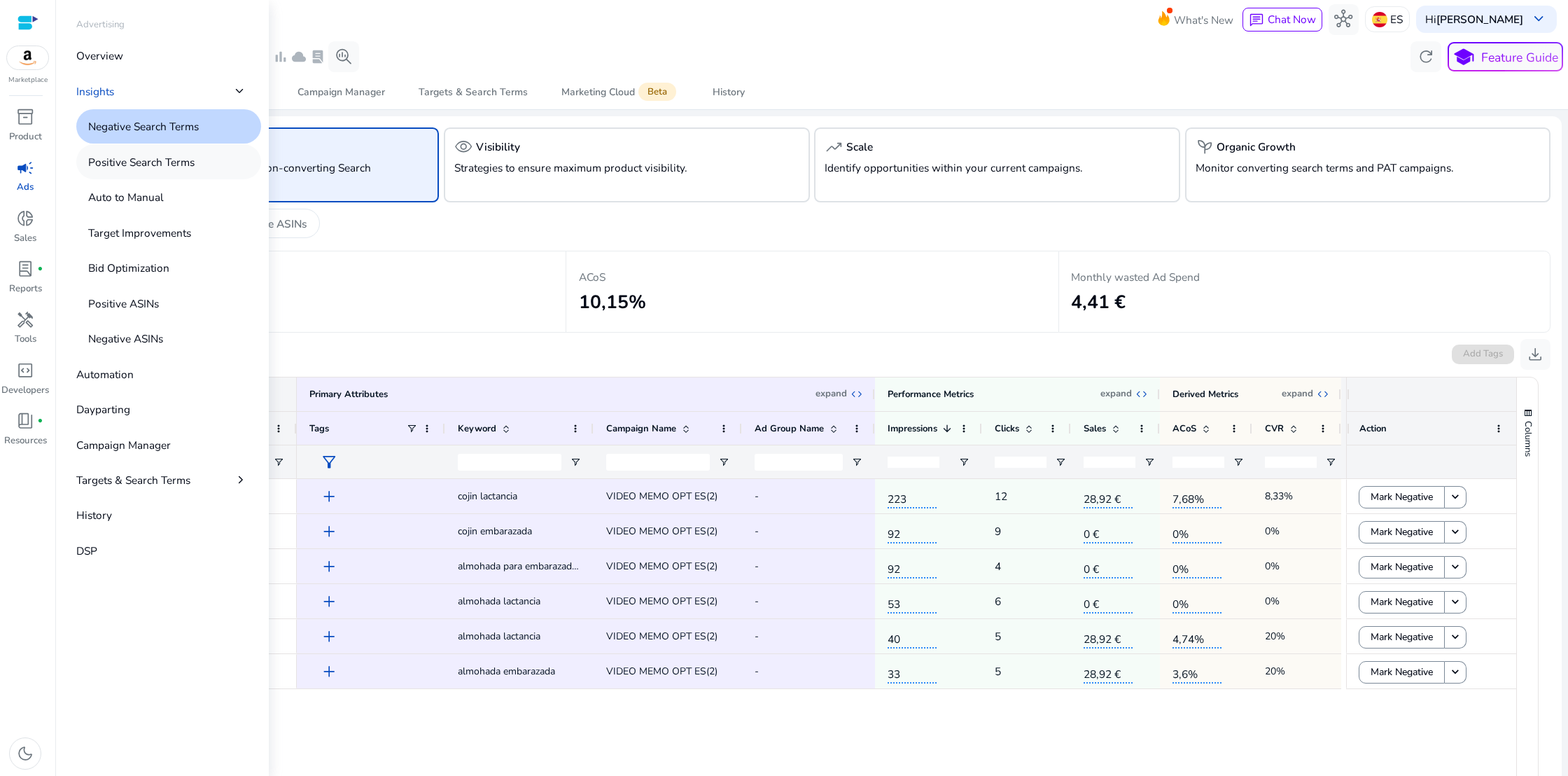
click at [159, 159] on p "Positive Search Terms" at bounding box center [141, 161] width 107 height 16
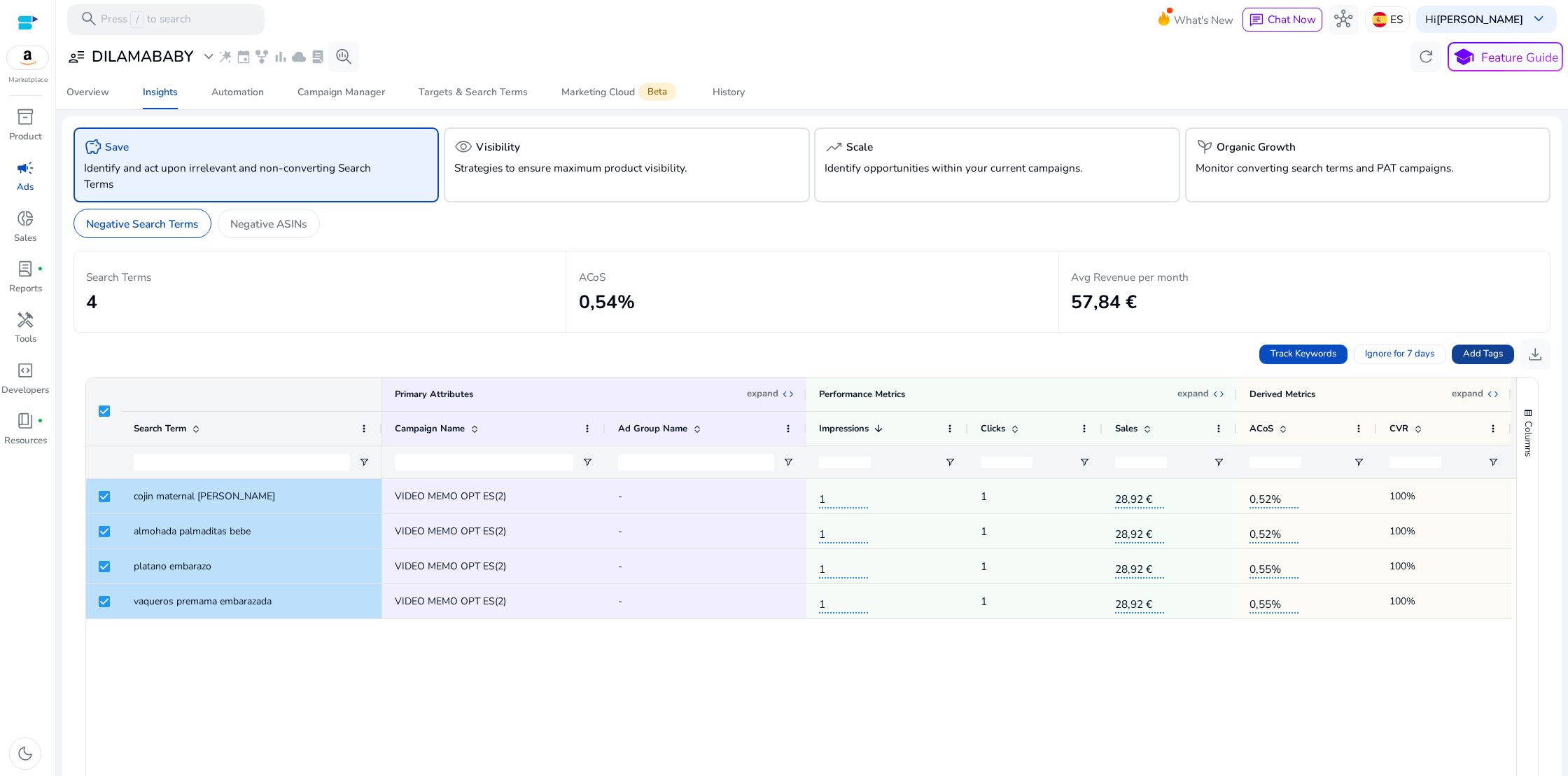
click at [1471, 359] on span "Add Tags" at bounding box center [1483, 354] width 40 height 14
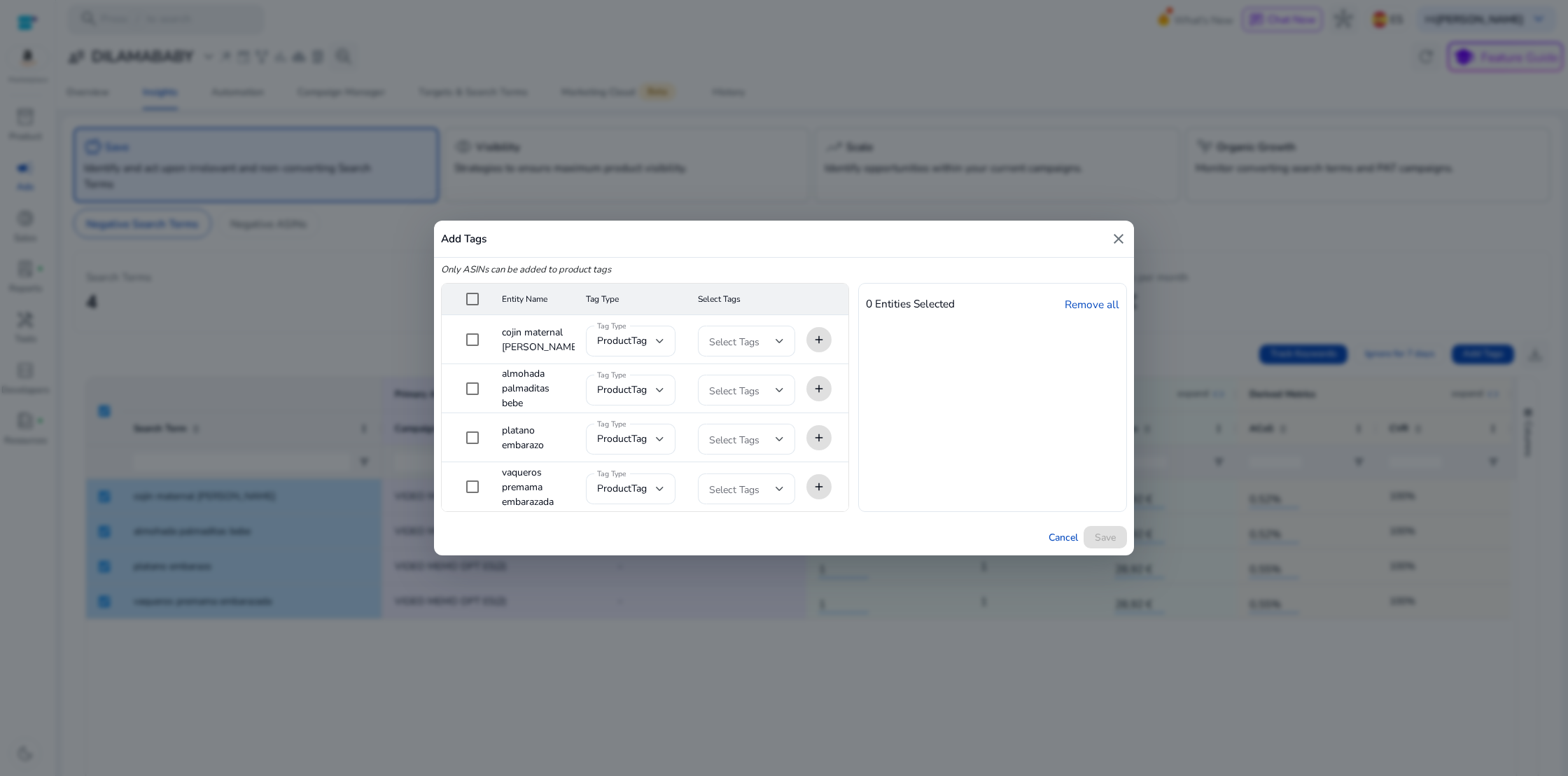
click at [635, 305] on mat-header-cell "Tag Type" at bounding box center [631, 299] width 112 height 31
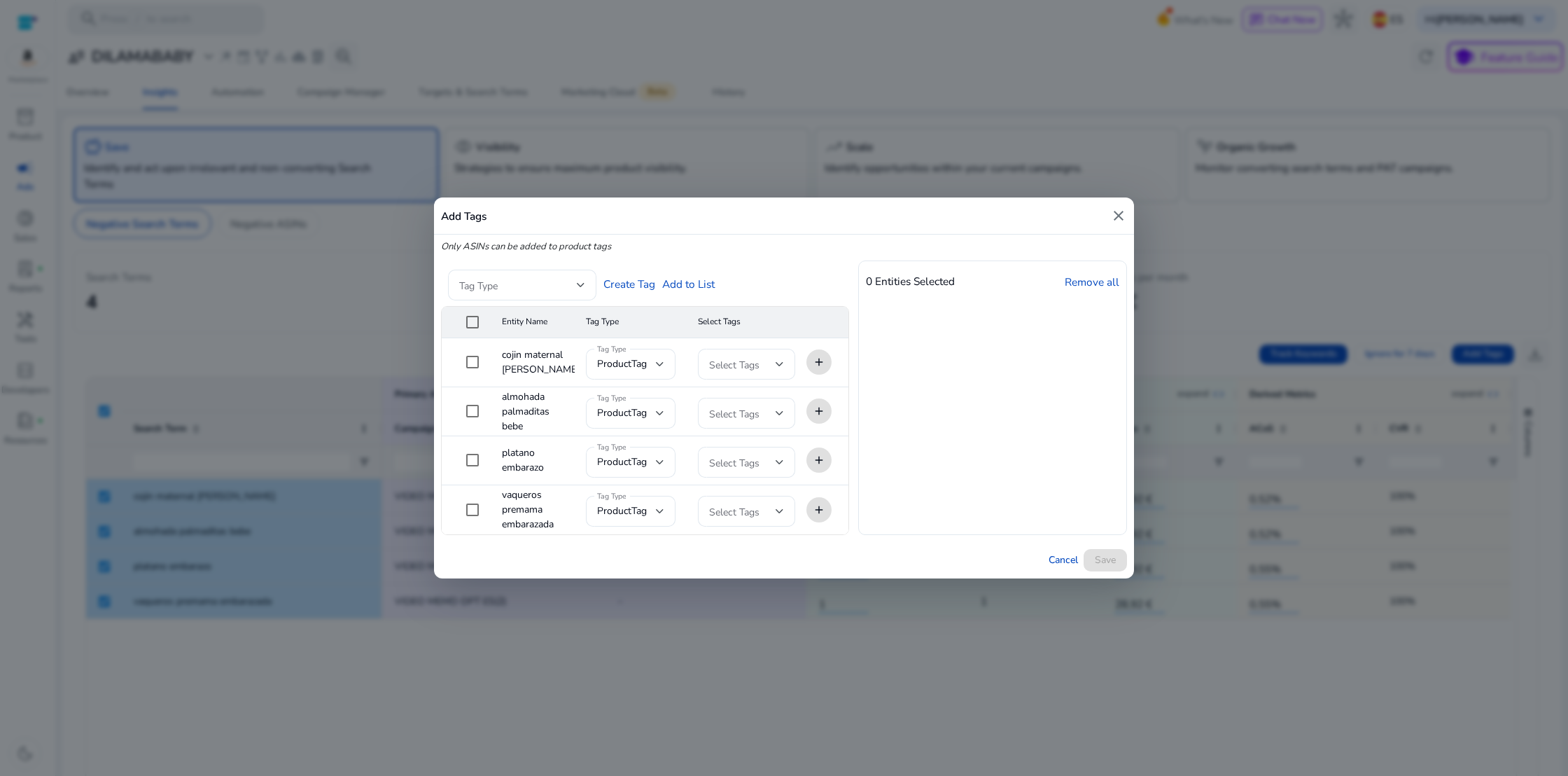
click at [639, 323] on mat-header-cell "Tag Type" at bounding box center [631, 322] width 112 height 31
click at [655, 364] on div "productTag" at bounding box center [626, 364] width 59 height 16
click at [640, 432] on span "Keyword Tag" at bounding box center [625, 436] width 55 height 16
click at [653, 411] on div "productTag" at bounding box center [626, 413] width 59 height 16
click at [641, 481] on span "Keyword Tag" at bounding box center [625, 484] width 55 height 16
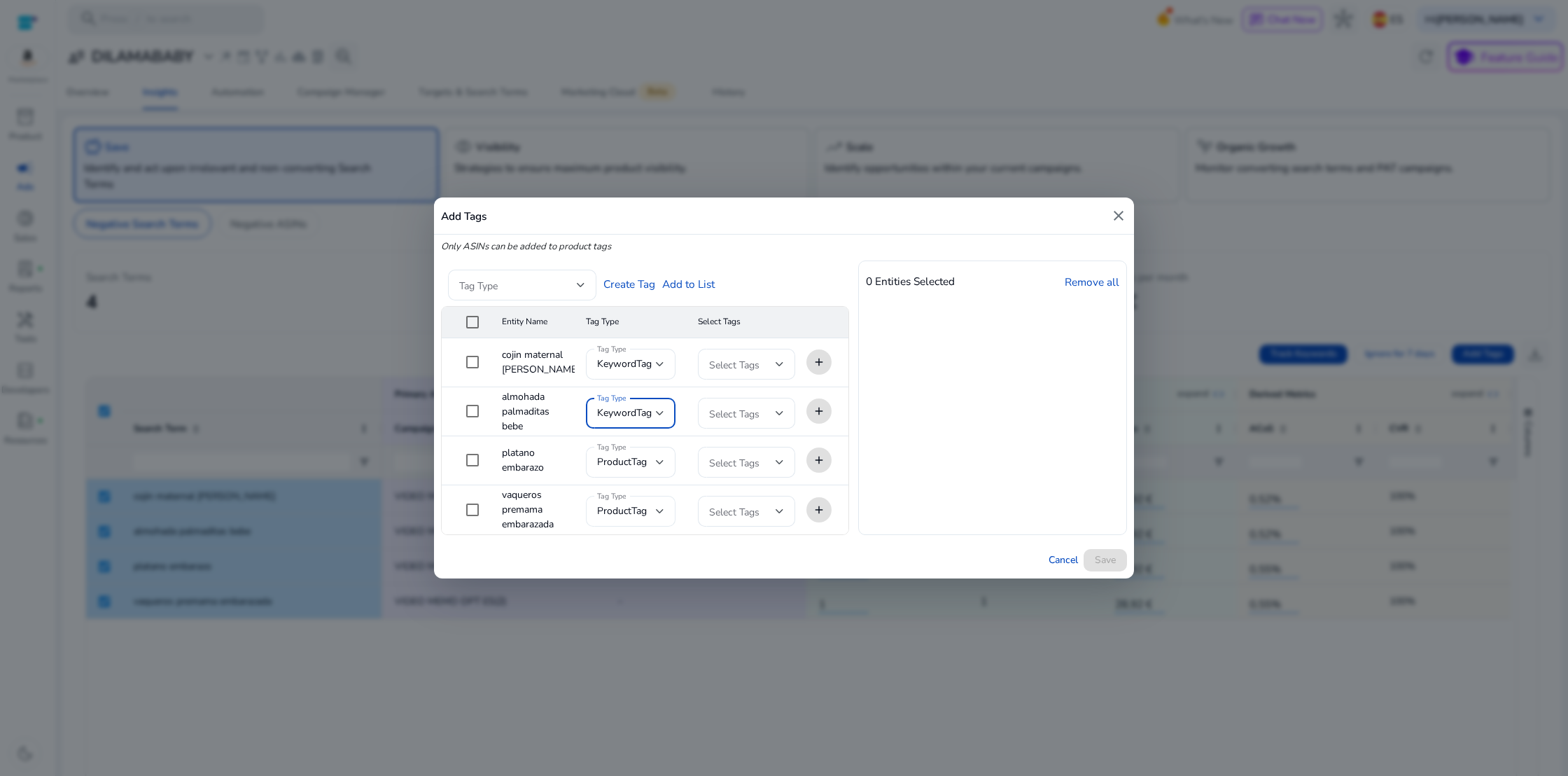
click at [647, 508] on span "productTag" at bounding box center [622, 511] width 50 height 13
click at [640, 581] on span "Keyword Tag" at bounding box center [625, 583] width 55 height 16
click at [649, 461] on div "productTag" at bounding box center [626, 462] width 59 height 16
click at [626, 536] on span "Keyword Tag" at bounding box center [625, 533] width 55 height 16
click at [782, 361] on div at bounding box center [780, 364] width 8 height 6
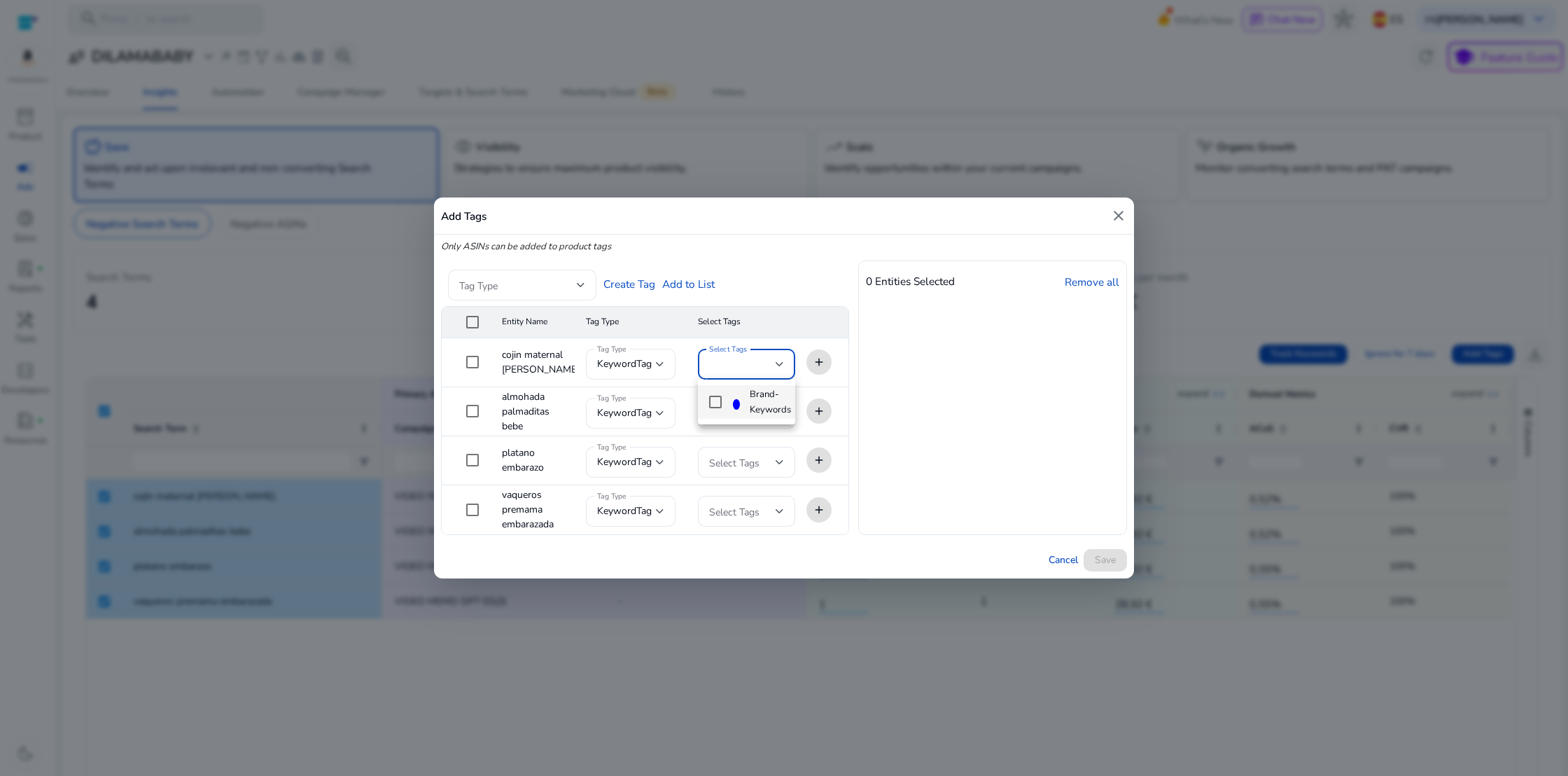
click at [782, 326] on div at bounding box center [784, 388] width 1568 height 776
click at [732, 322] on mat-header-cell "Select Tags" at bounding box center [746, 322] width 119 height 31
click at [776, 408] on div at bounding box center [780, 413] width 8 height 17
click at [775, 409] on div at bounding box center [784, 388] width 1568 height 776
click at [774, 463] on div at bounding box center [746, 462] width 74 height 17
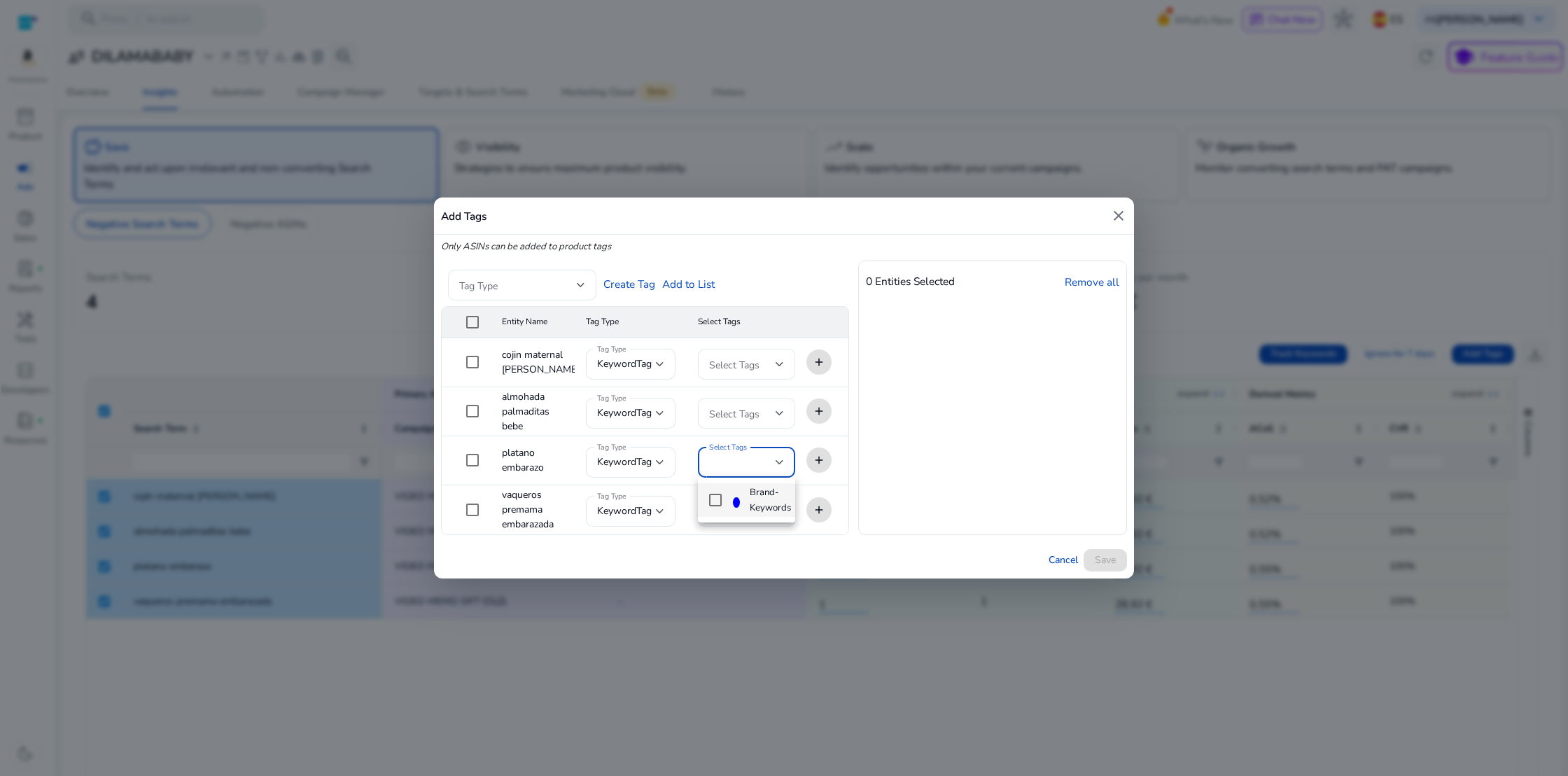
click at [881, 364] on div at bounding box center [784, 388] width 1568 height 776
click at [777, 363] on div at bounding box center [780, 364] width 8 height 6
click at [777, 363] on div at bounding box center [784, 388] width 1568 height 776
click at [1117, 213] on mat-icon "close" at bounding box center [1119, 216] width 17 height 17
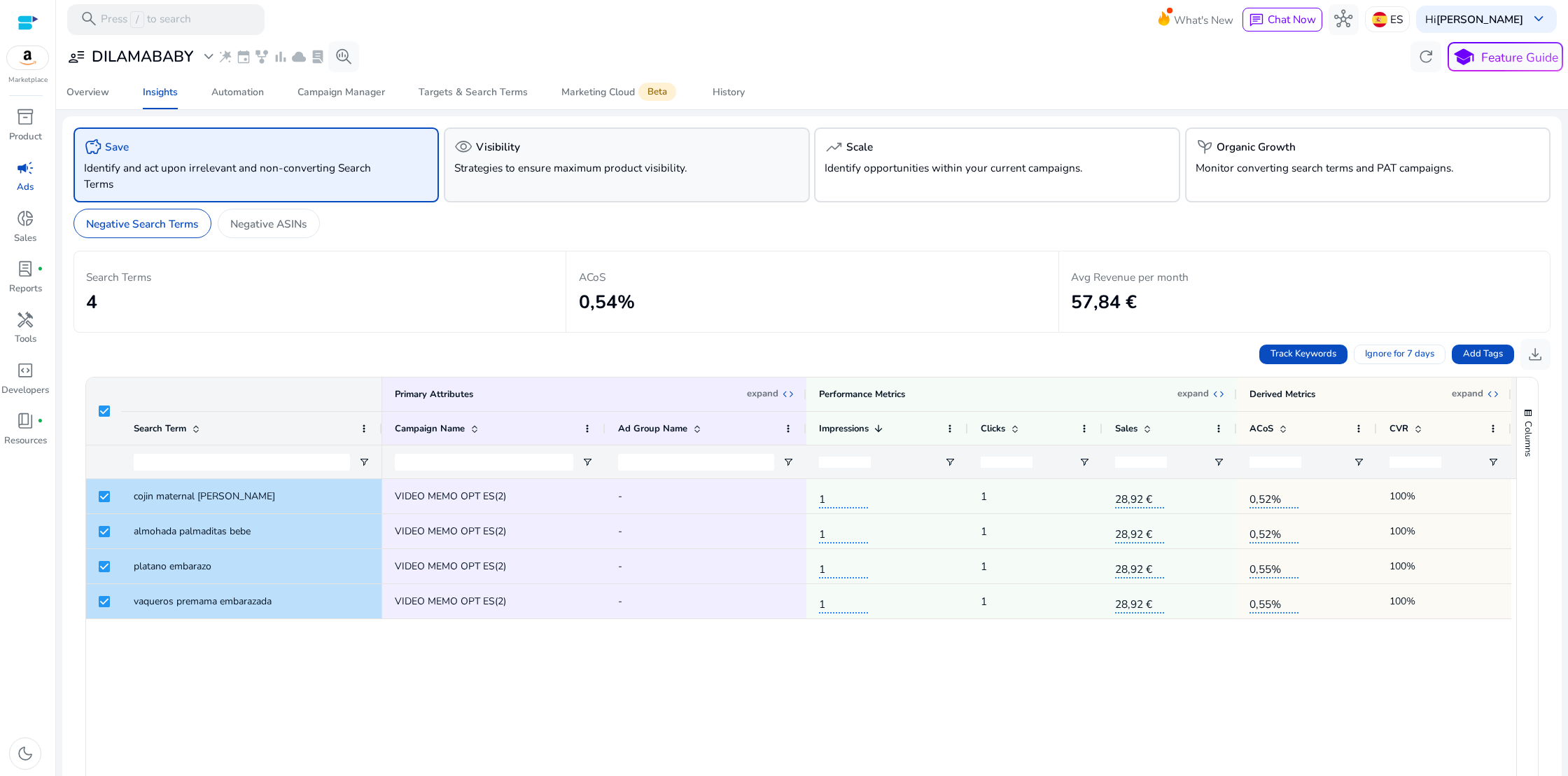
click at [644, 172] on p "Strategies to ensure maximum product visibility." at bounding box center [597, 167] width 287 height 16
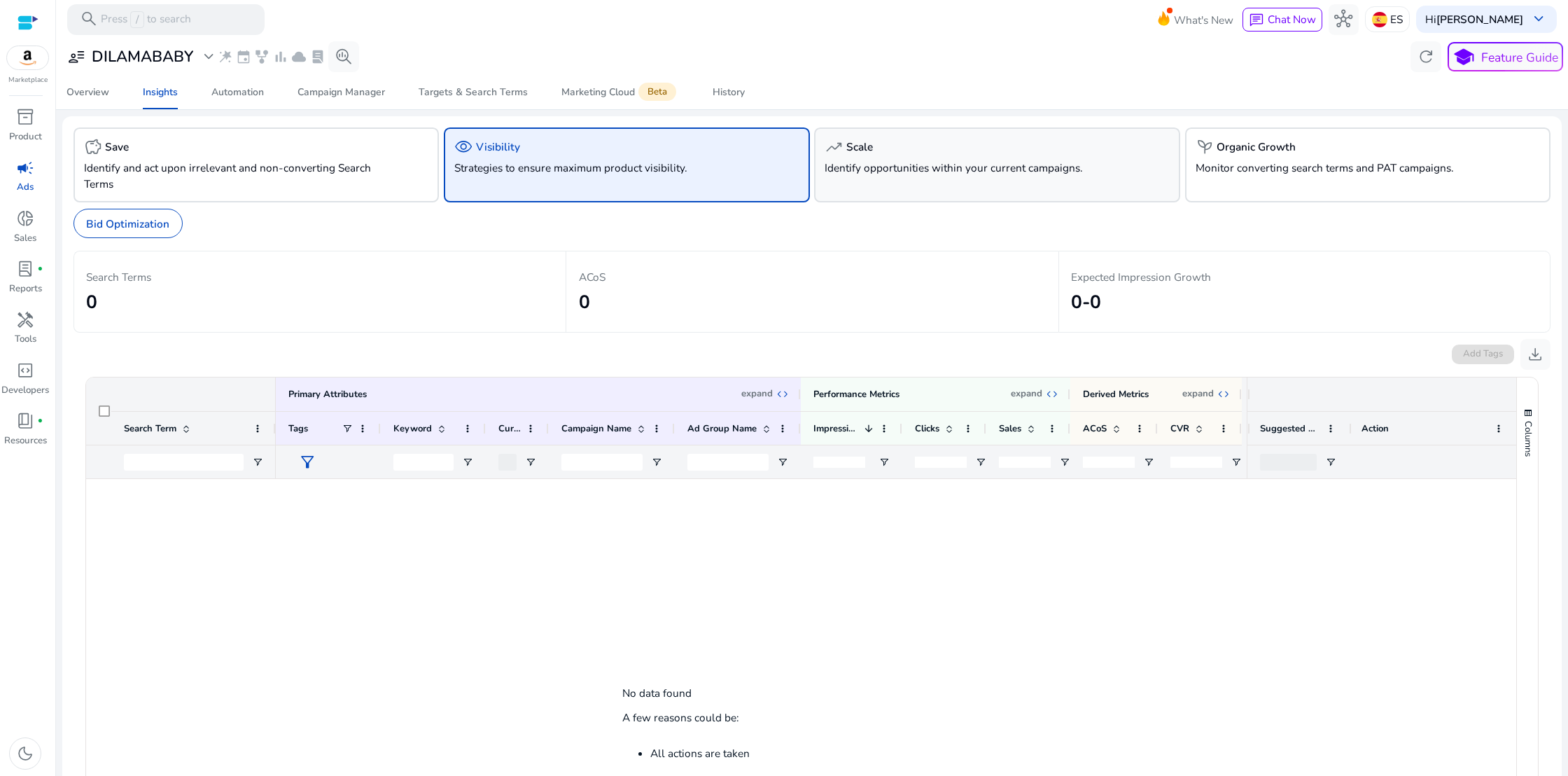
click at [892, 155] on div "trending_up Scale Identify opportunities within your current campaigns." at bounding box center [997, 164] width 366 height 75
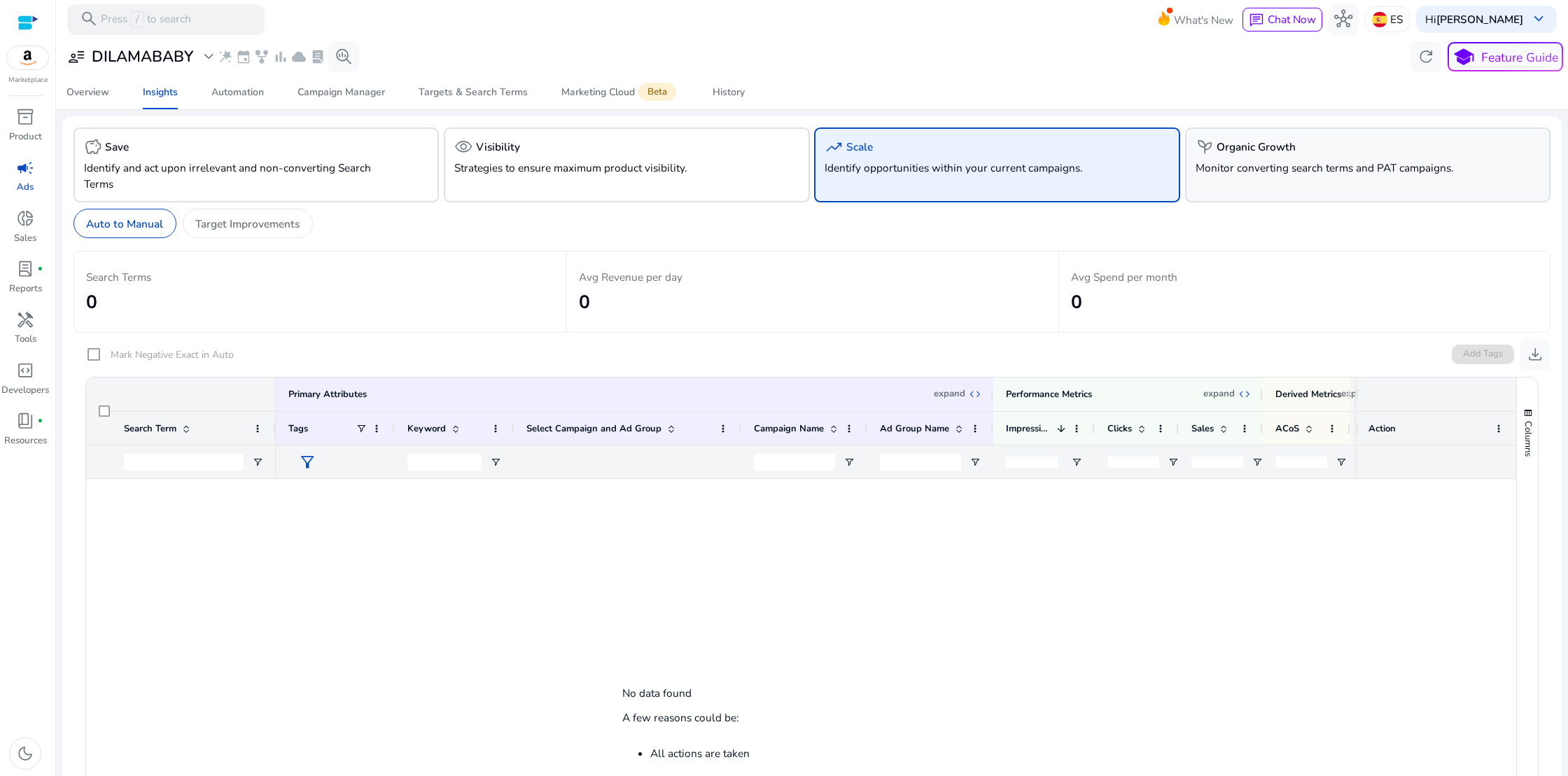
click at [1201, 156] on span "psychiatry" at bounding box center [1205, 147] width 18 height 18
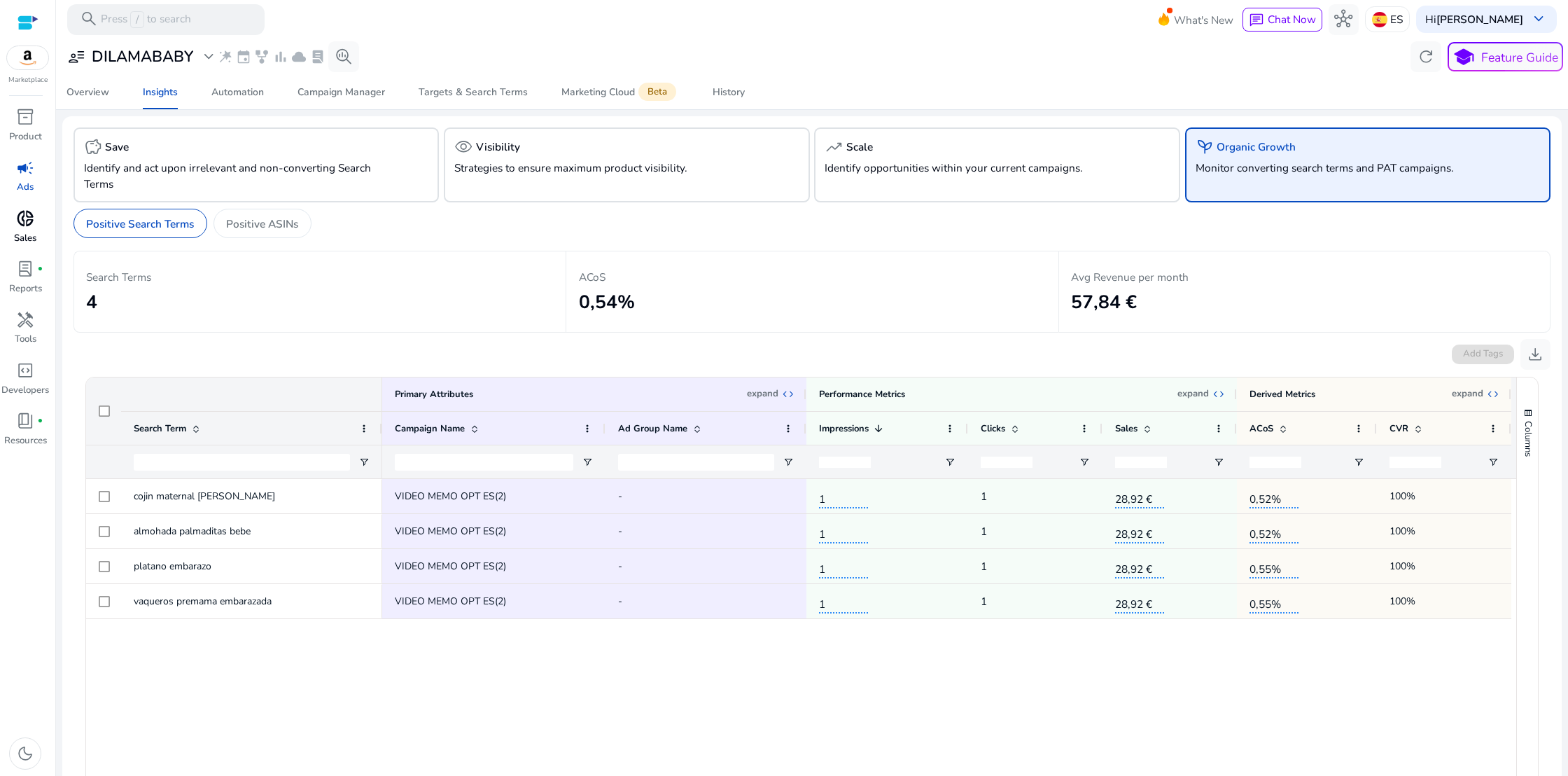
click at [26, 217] on span "donut_small" at bounding box center [25, 218] width 18 height 18
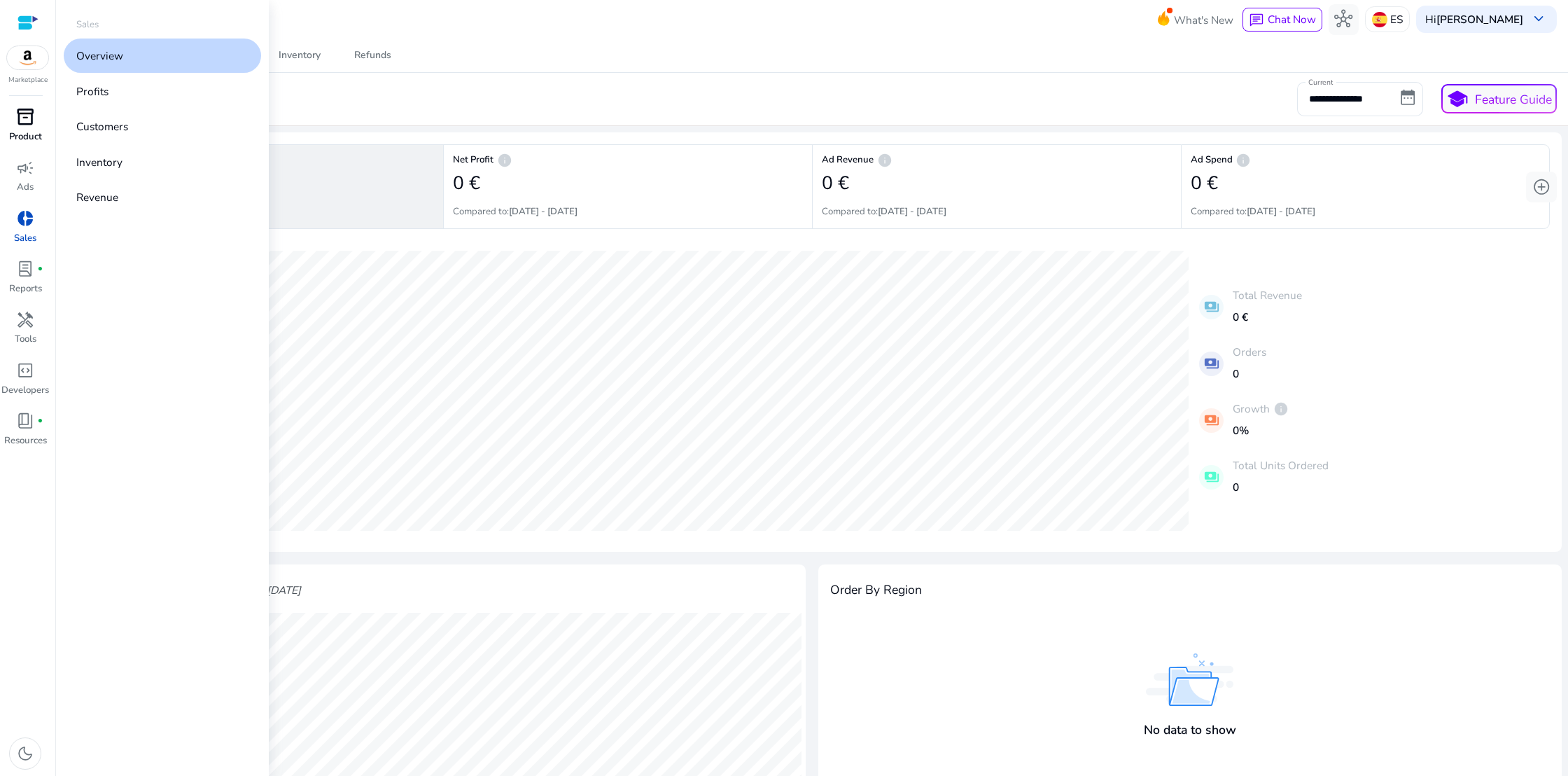
click at [22, 121] on span "inventory_2" at bounding box center [25, 117] width 18 height 18
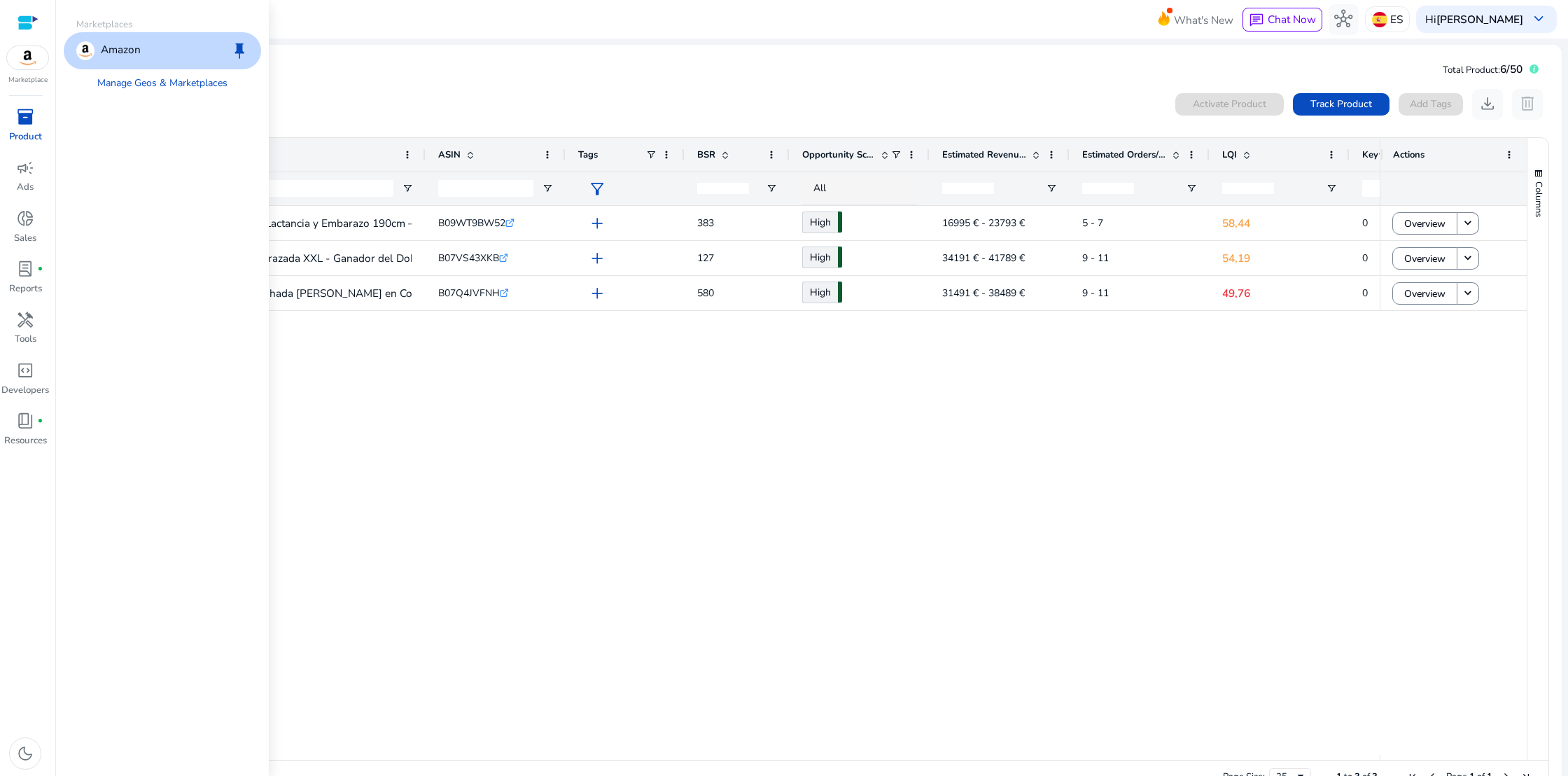
click at [21, 21] on div at bounding box center [27, 22] width 21 height 16
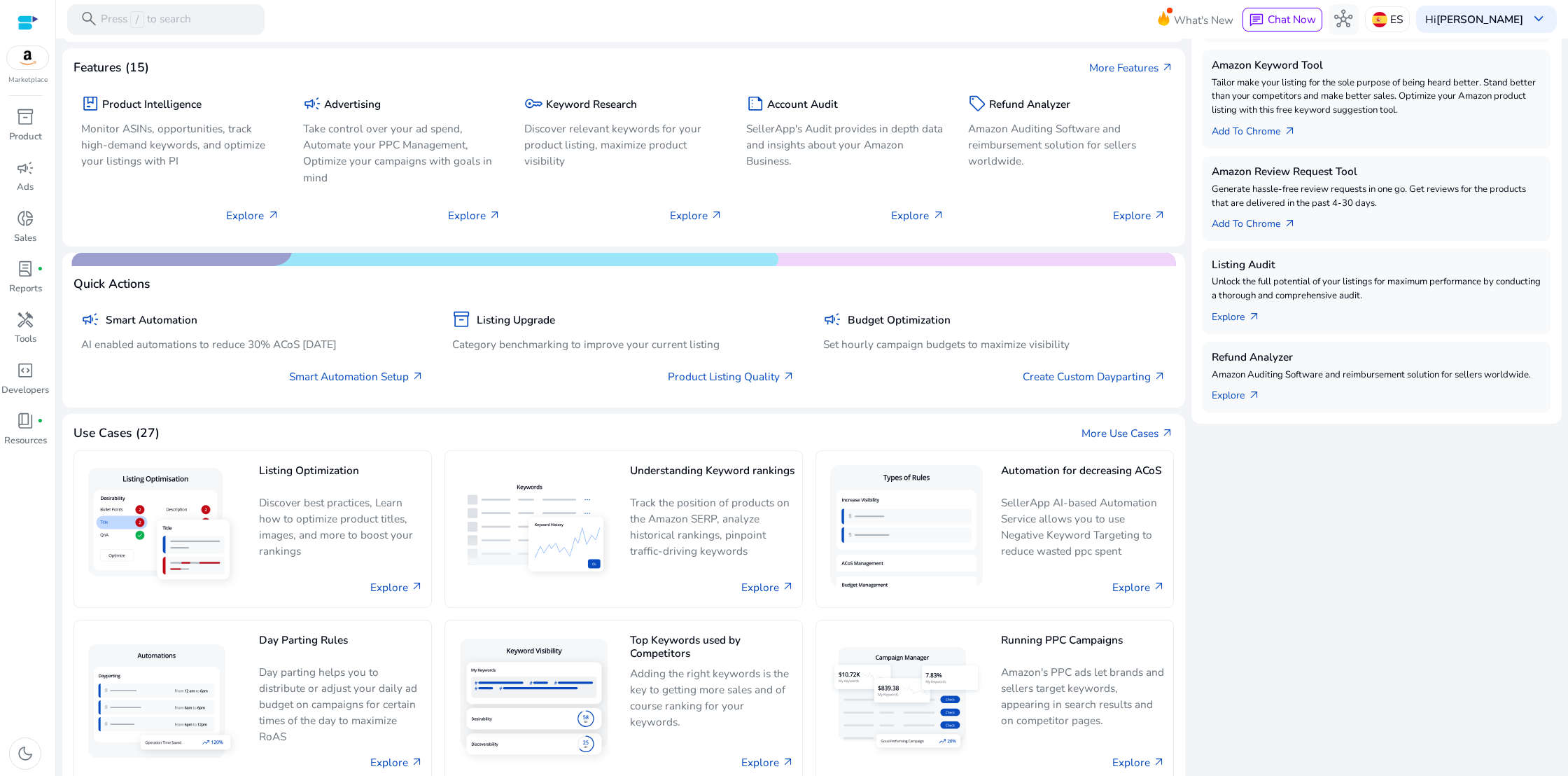
scroll to position [396, 0]
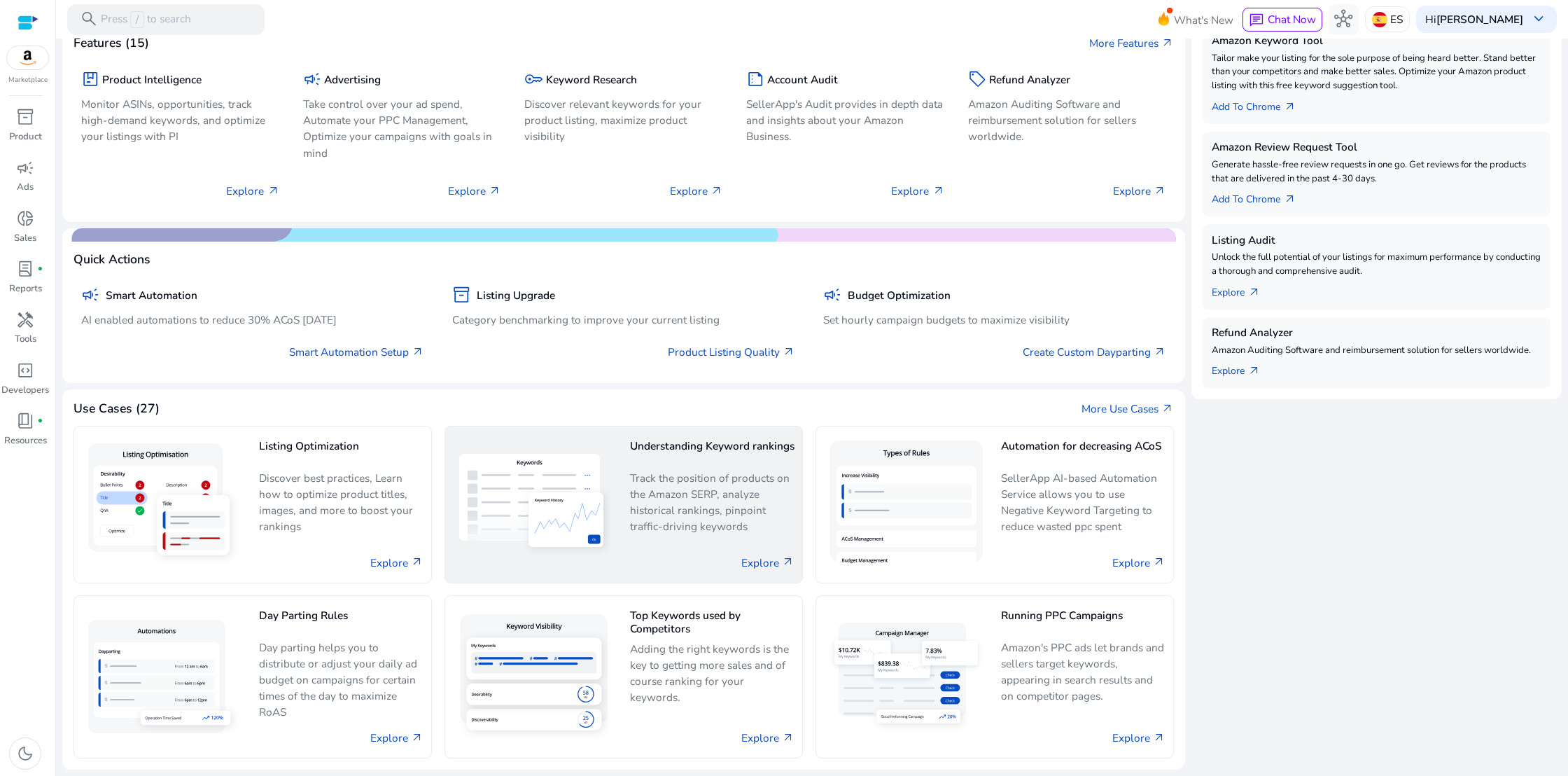
click at [735, 541] on div "Understanding Keyword rankings Track the position of products on the Amazon SER…" at bounding box center [712, 504] width 164 height 140
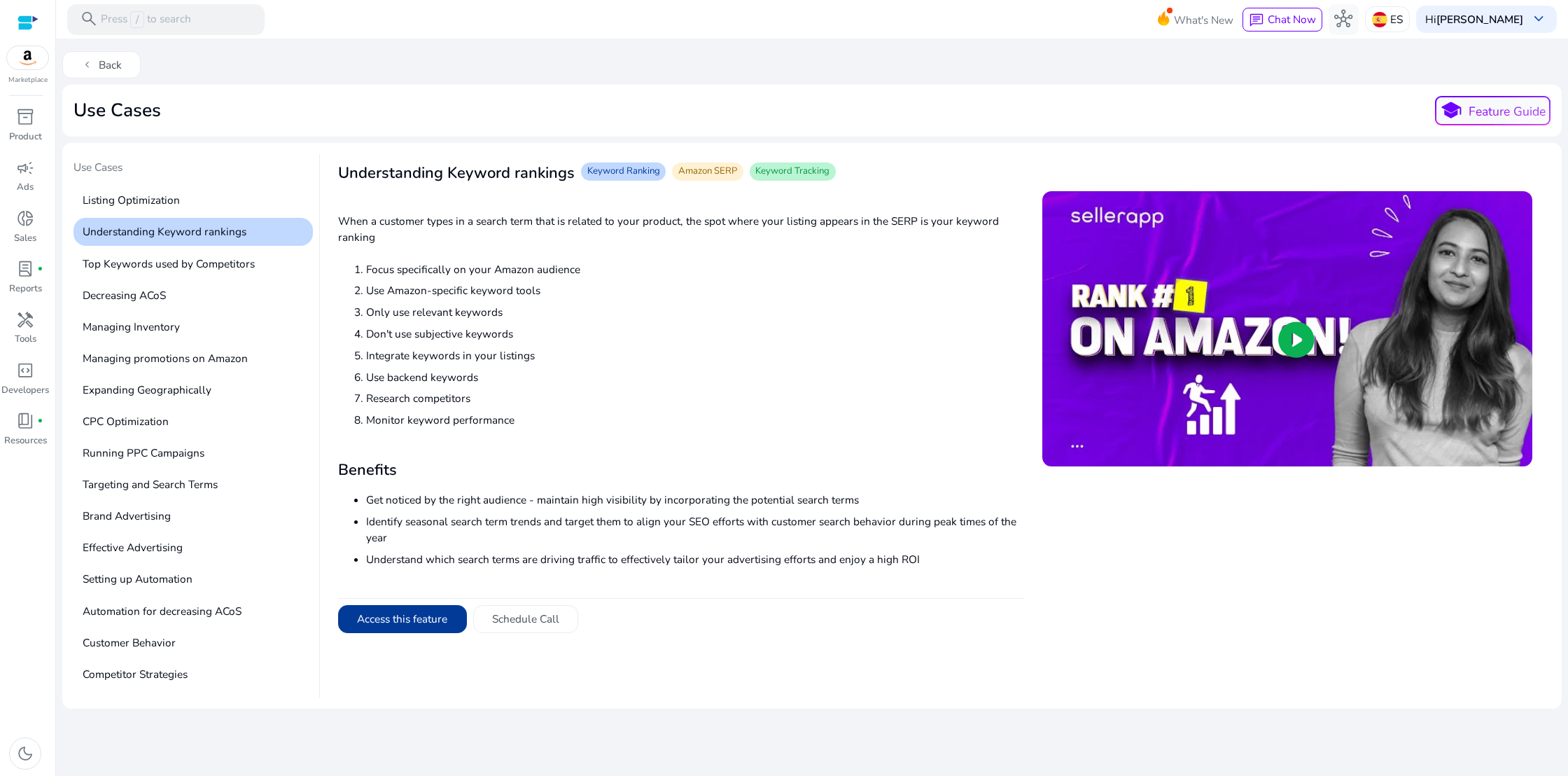
click at [434, 620] on button "Access this feature" at bounding box center [402, 619] width 129 height 28
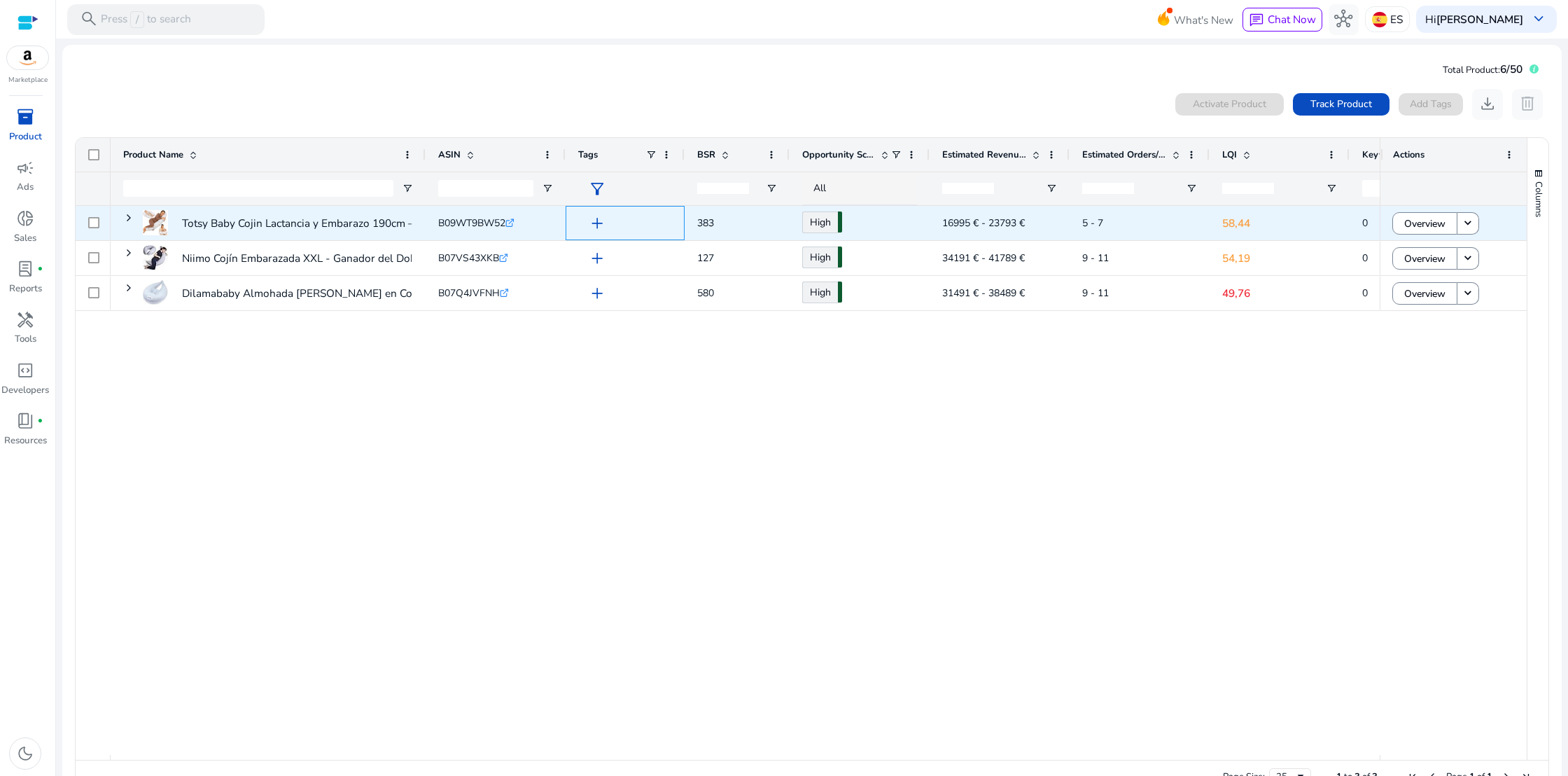
click at [599, 222] on span "add" at bounding box center [597, 223] width 18 height 18
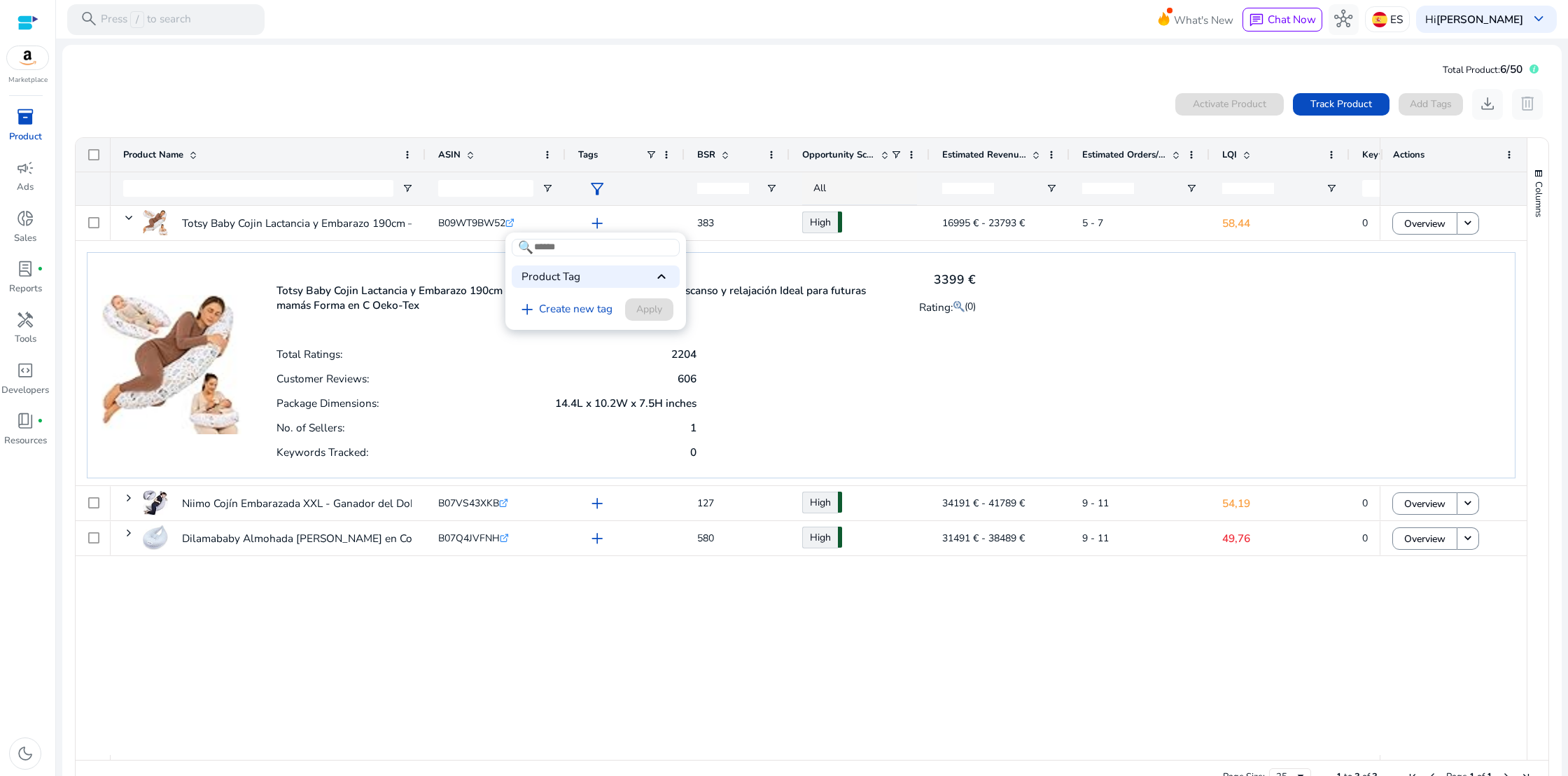
click at [900, 418] on div at bounding box center [784, 388] width 1568 height 776
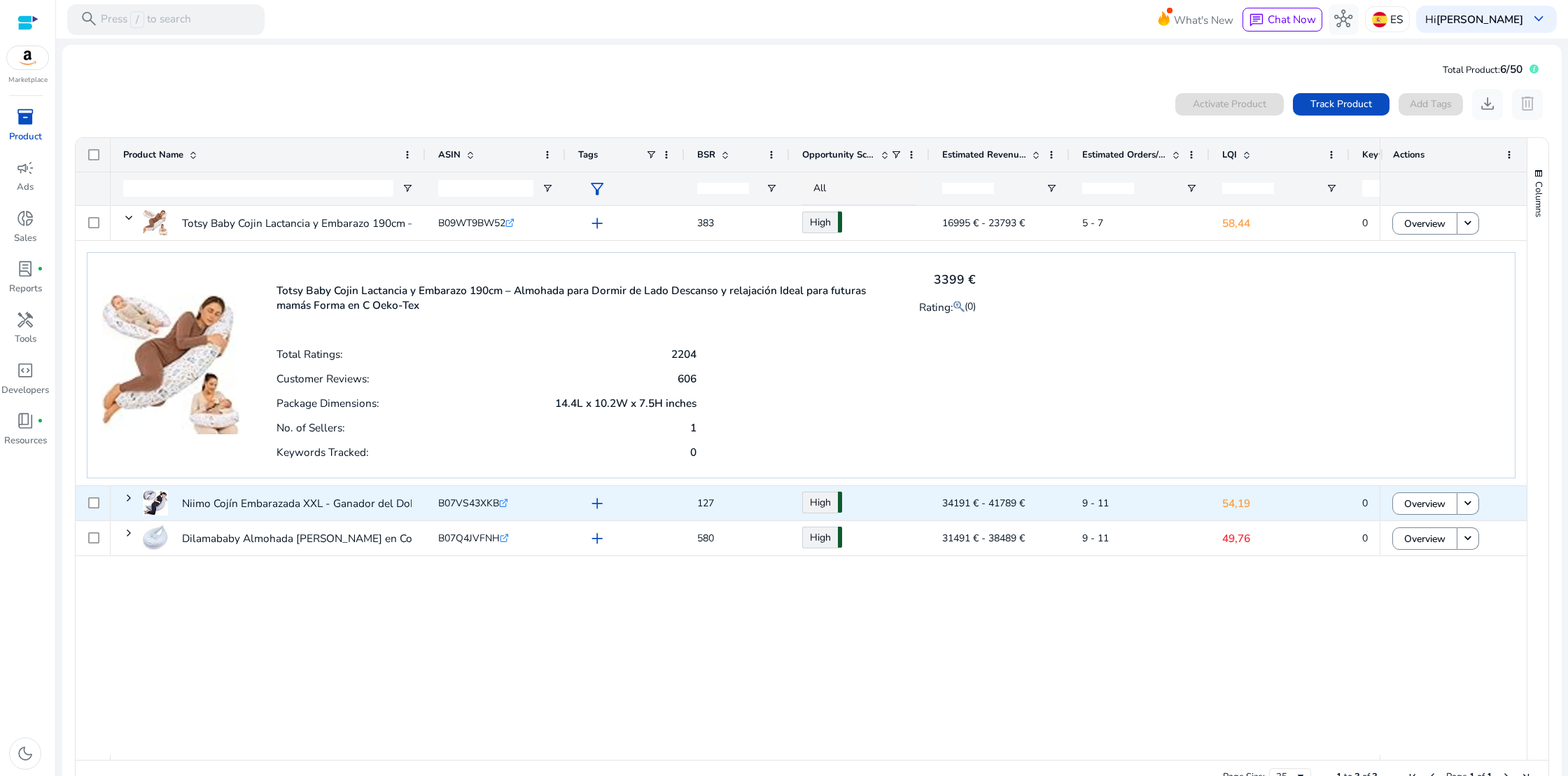
click at [582, 502] on app-ag-grid-tags "add" at bounding box center [625, 502] width 94 height 28
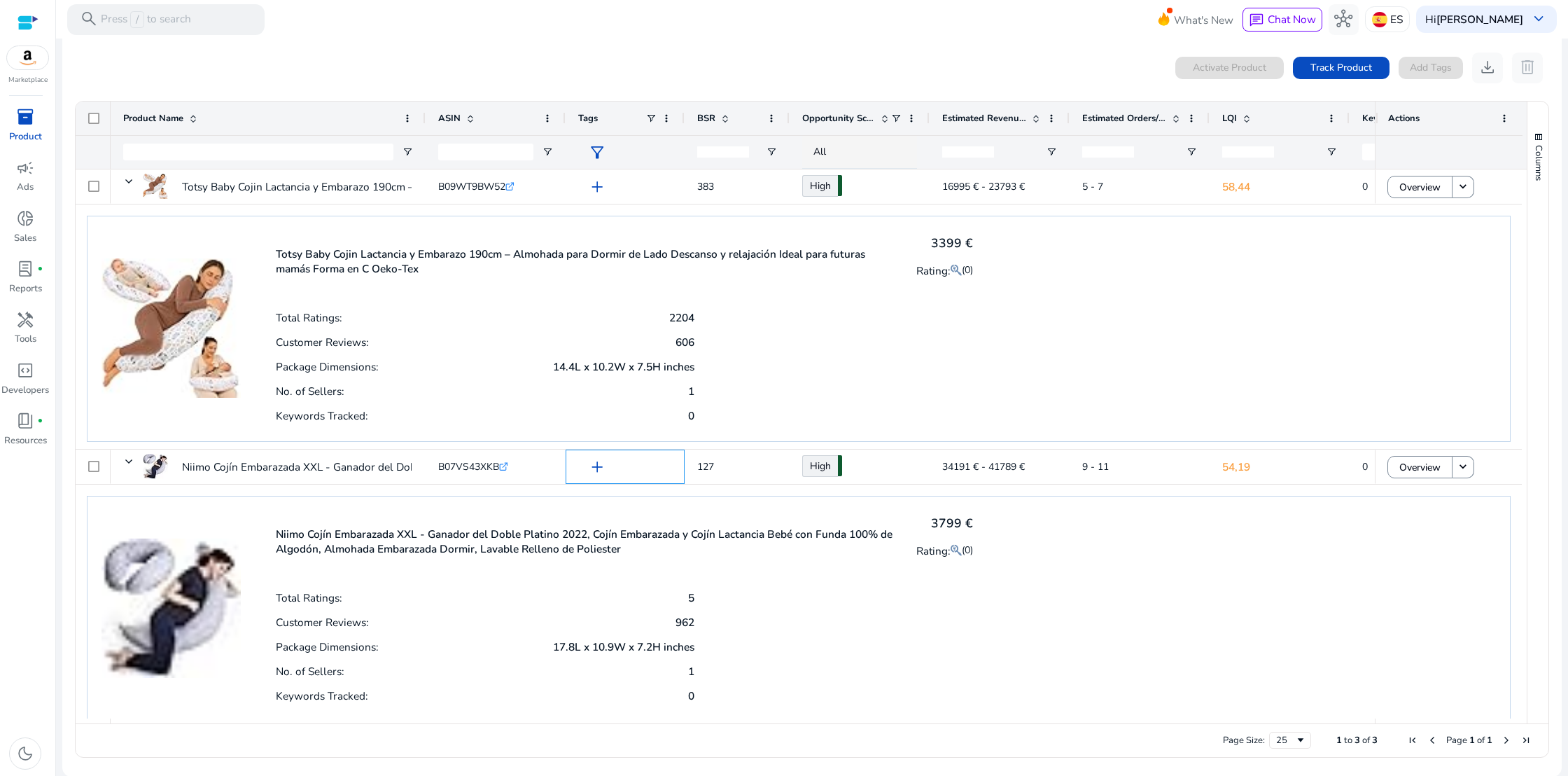
scroll to position [46, 0]
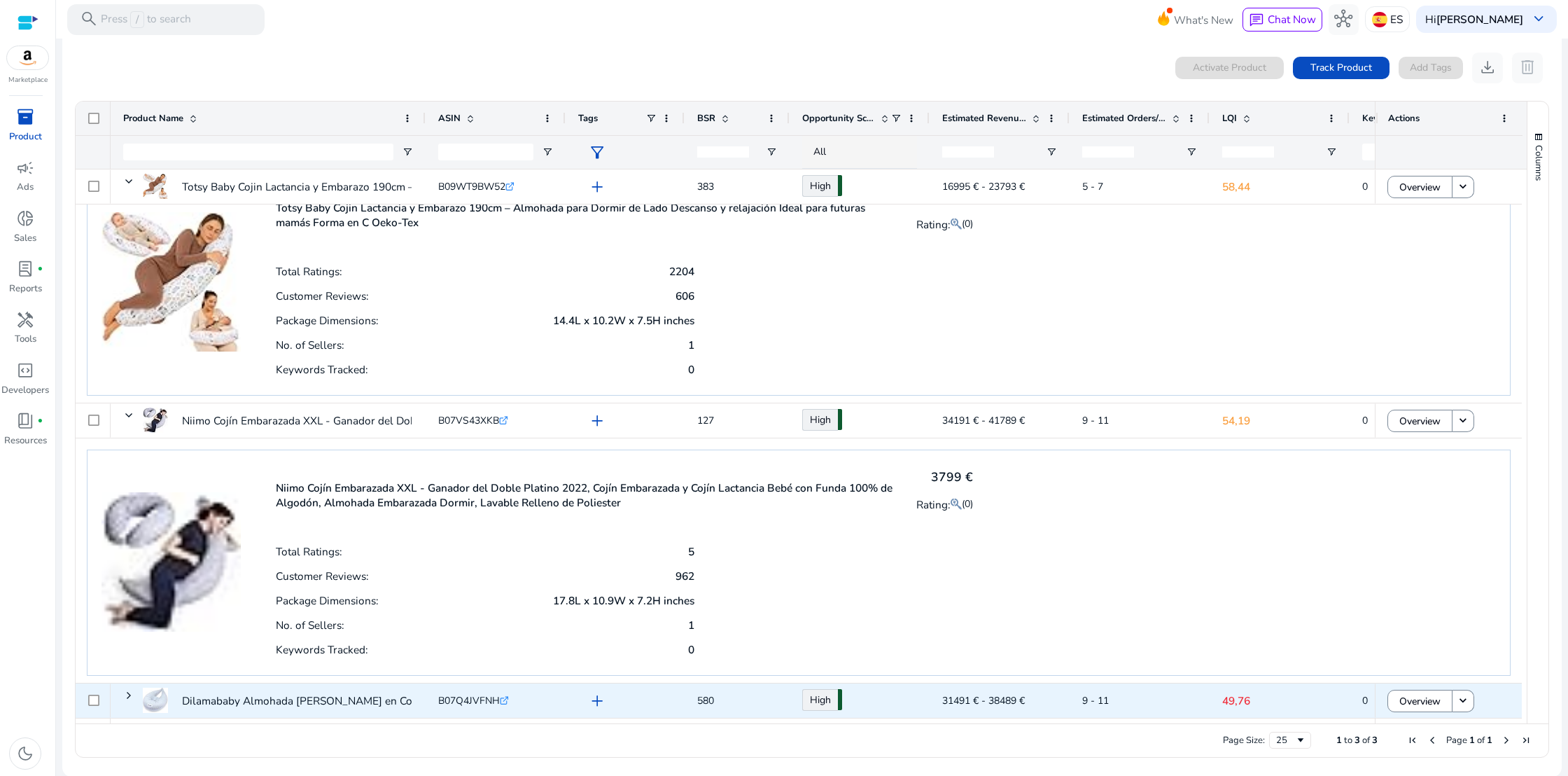
click at [127, 699] on span at bounding box center [129, 696] width 12 height 12
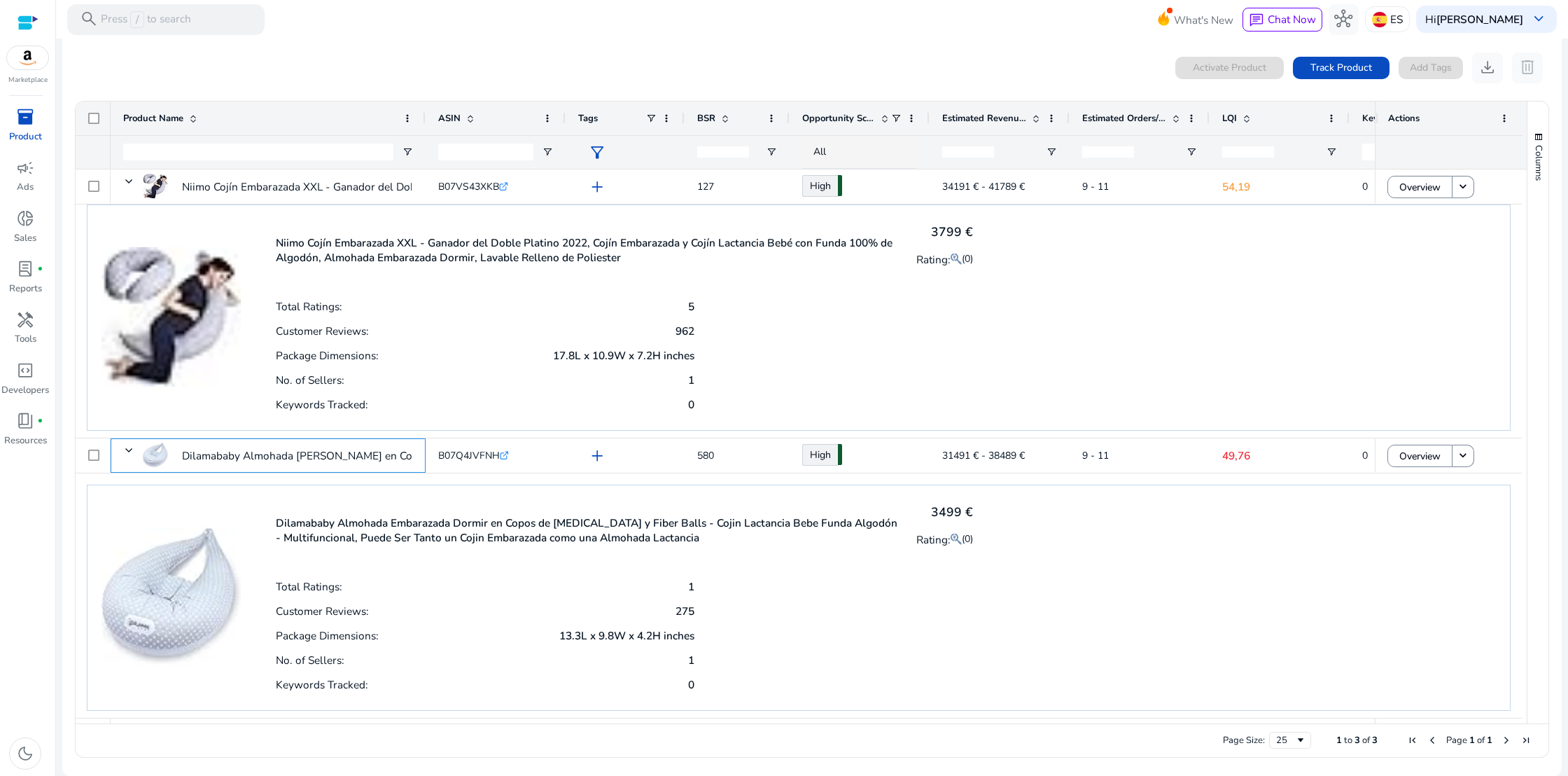
scroll to position [222, 0]
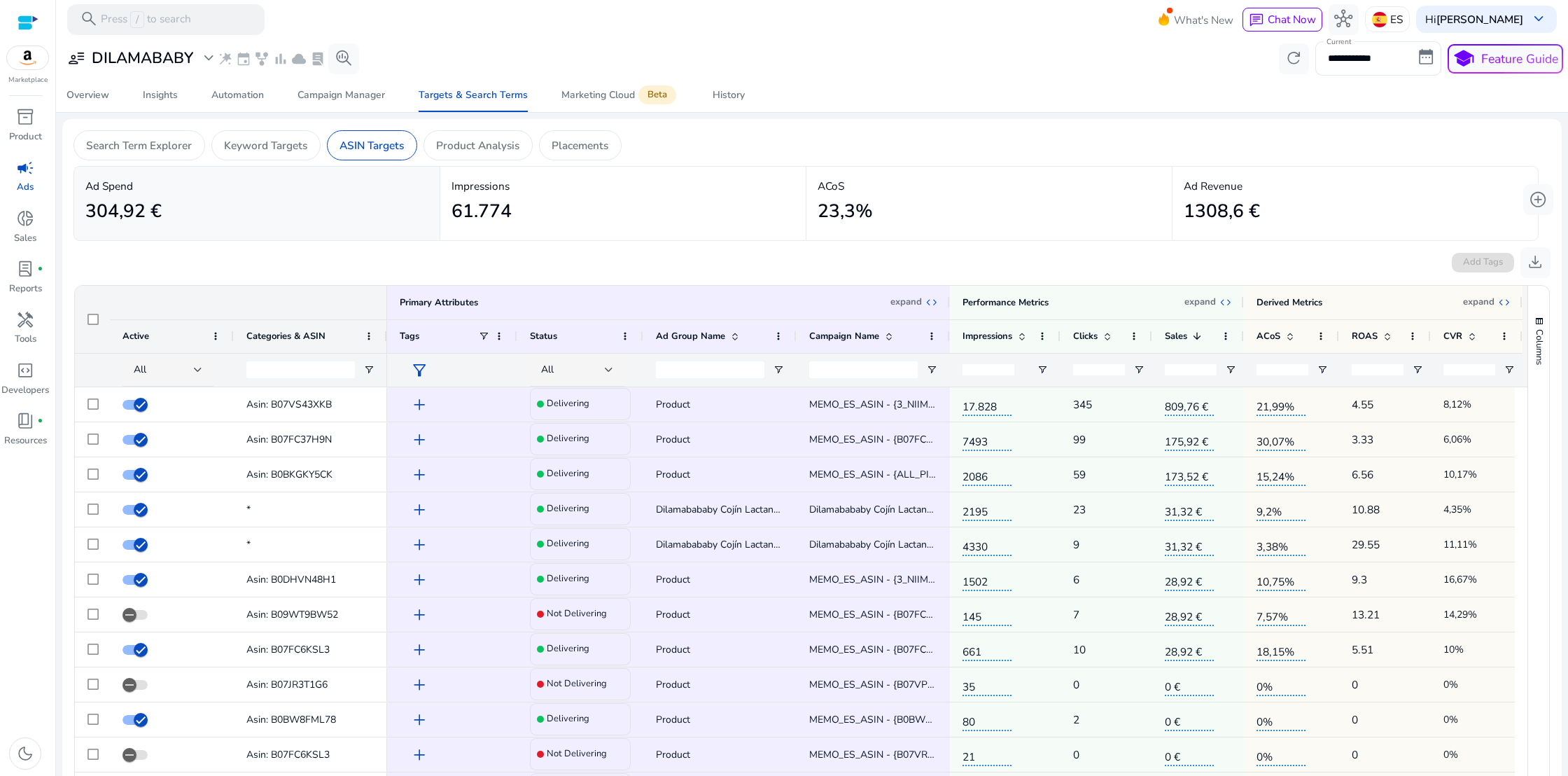
scroll to position [0, 7]
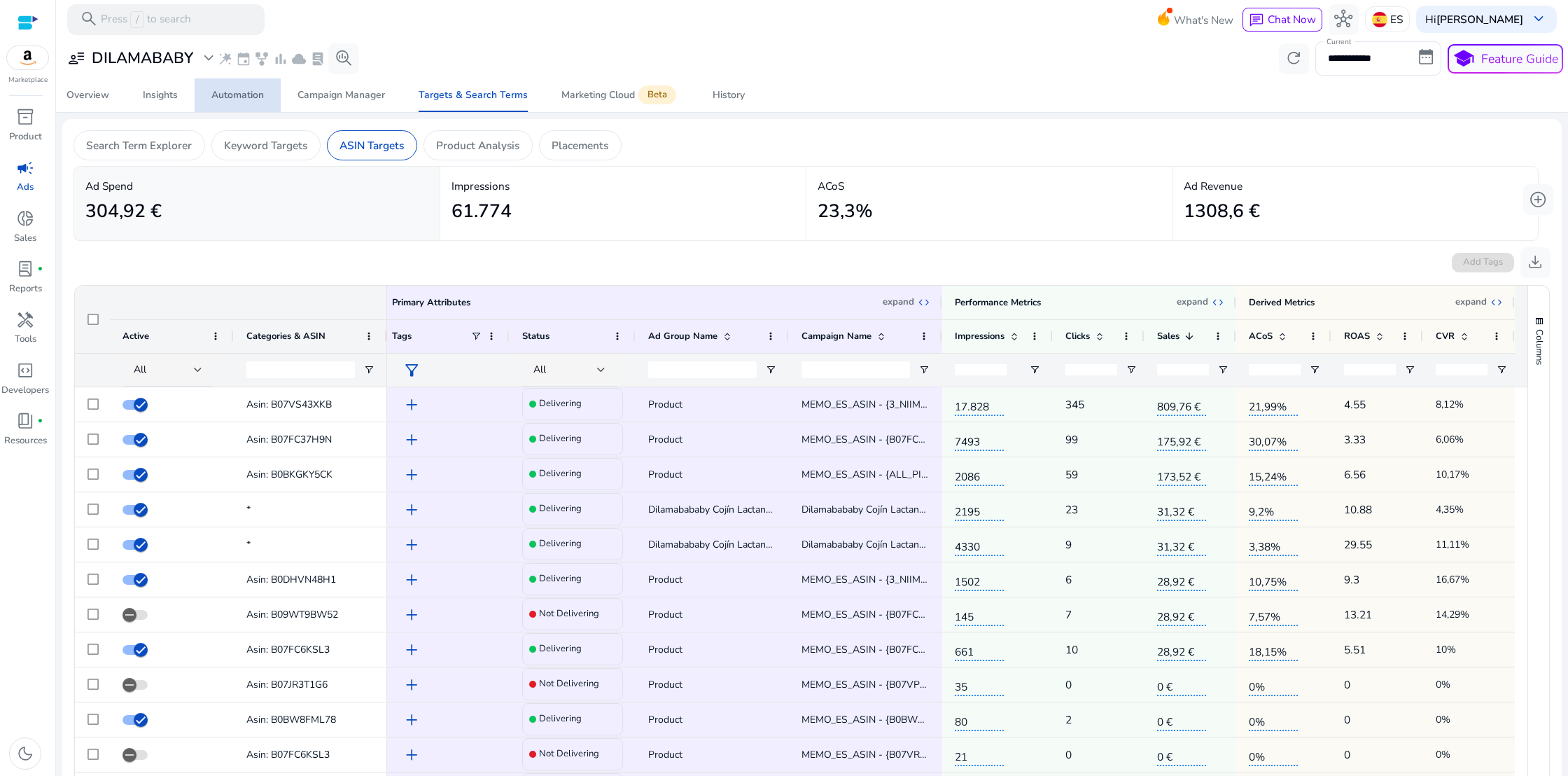
click at [241, 98] on div "Automation" at bounding box center [238, 95] width 53 height 10
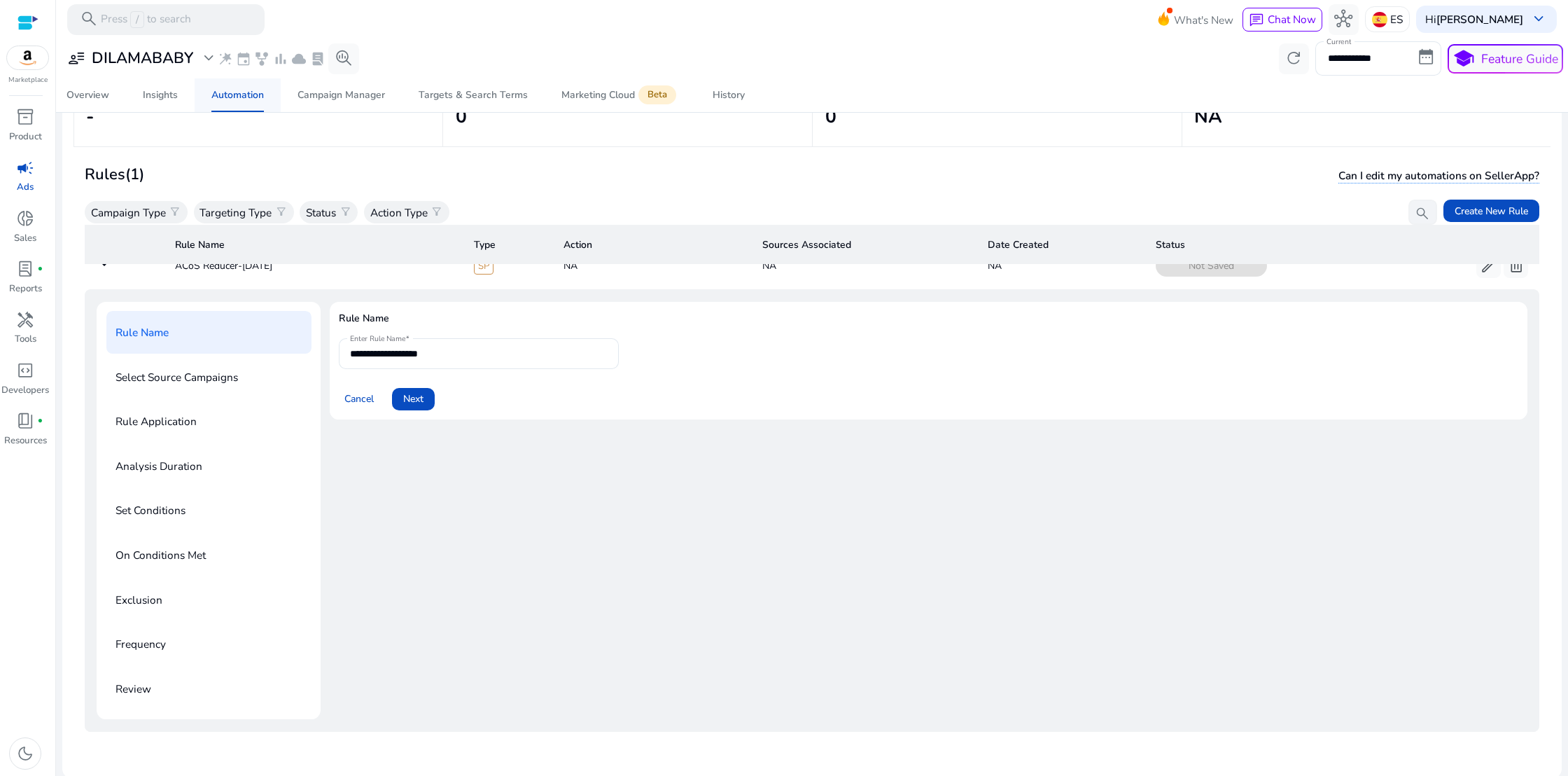
scroll to position [121, 0]
click at [357, 389] on span "Cancel" at bounding box center [359, 397] width 30 height 15
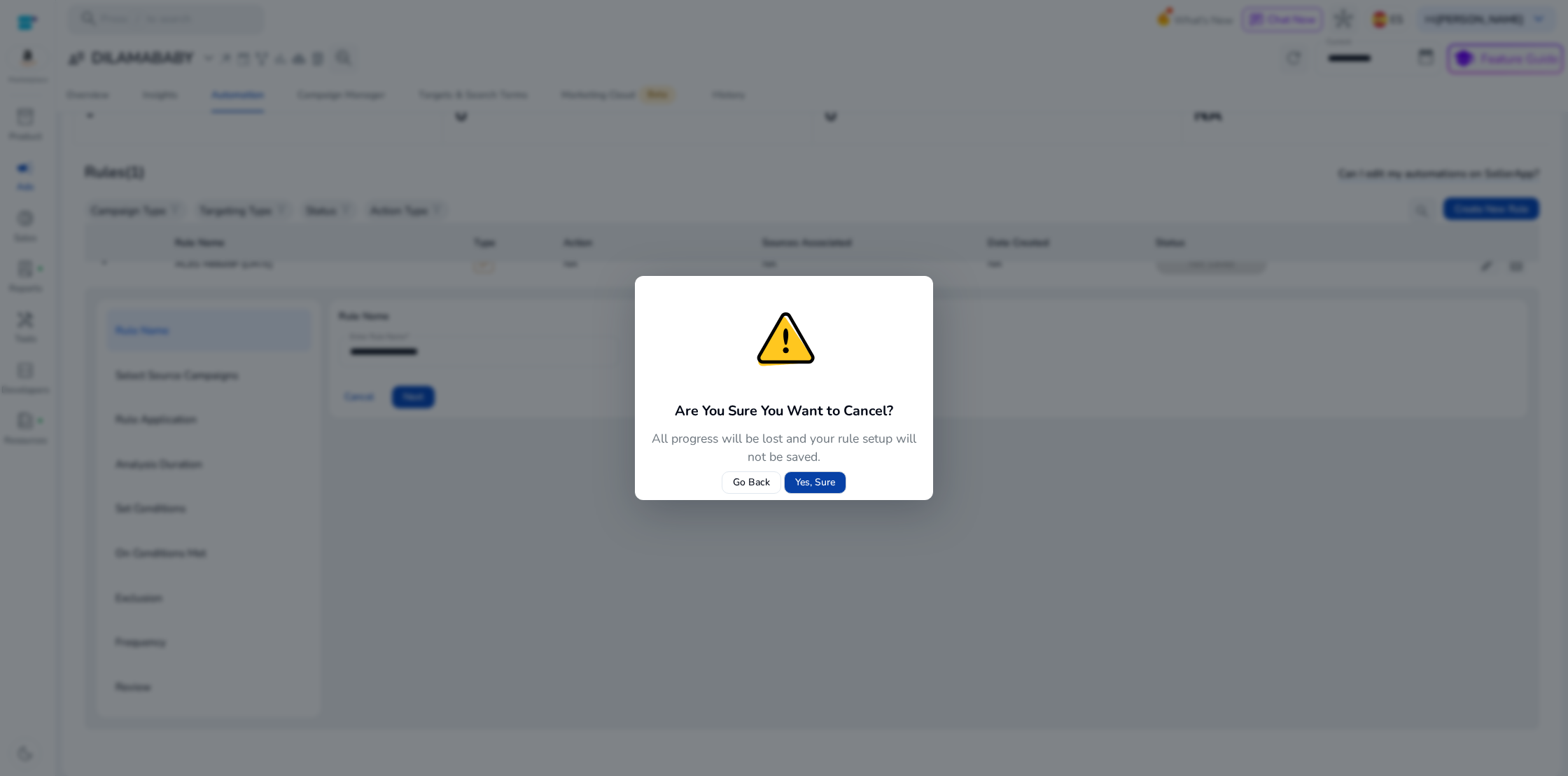
click at [828, 488] on span "Yes, Sure" at bounding box center [815, 483] width 40 height 15
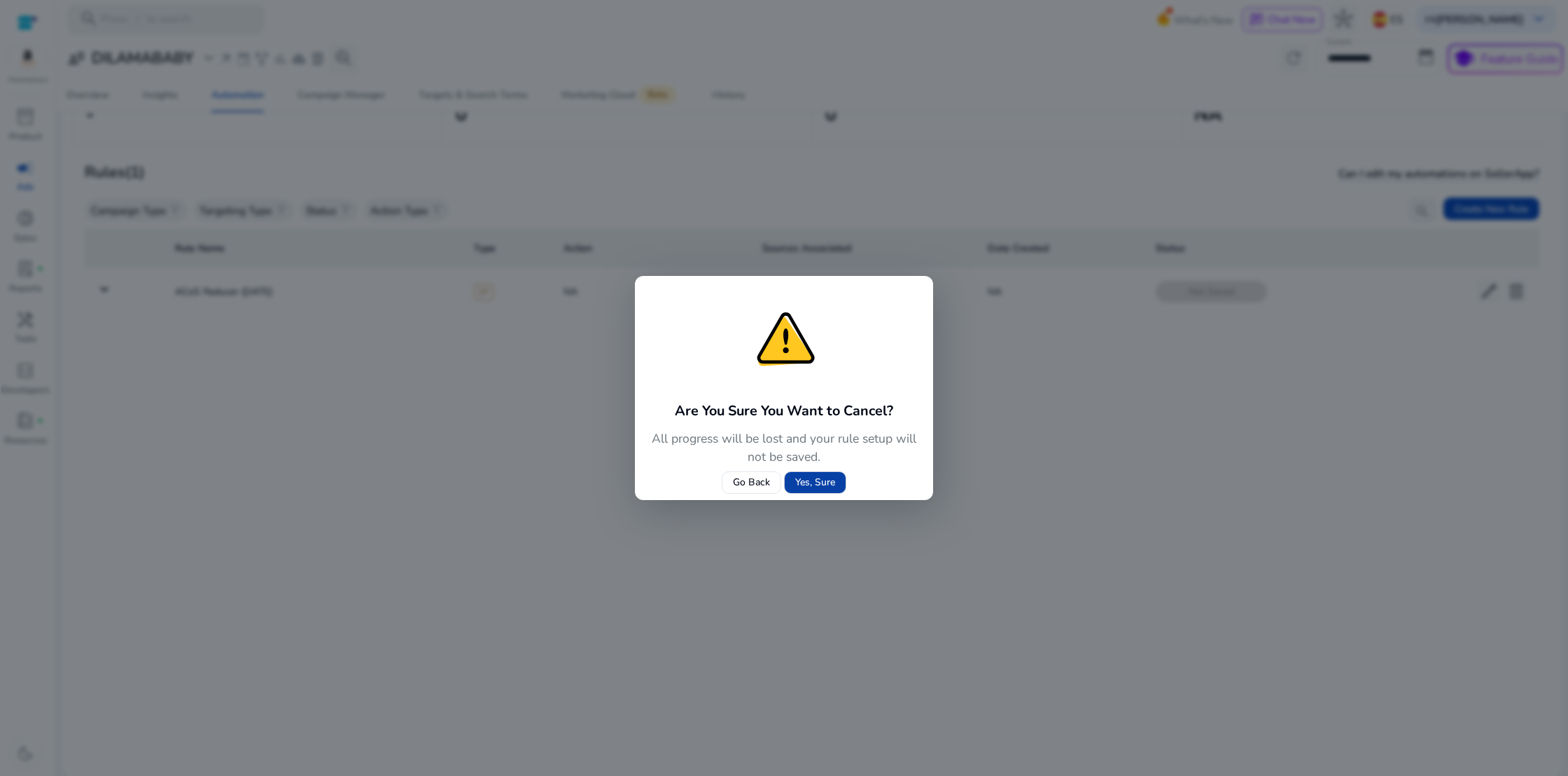
scroll to position [0, 0]
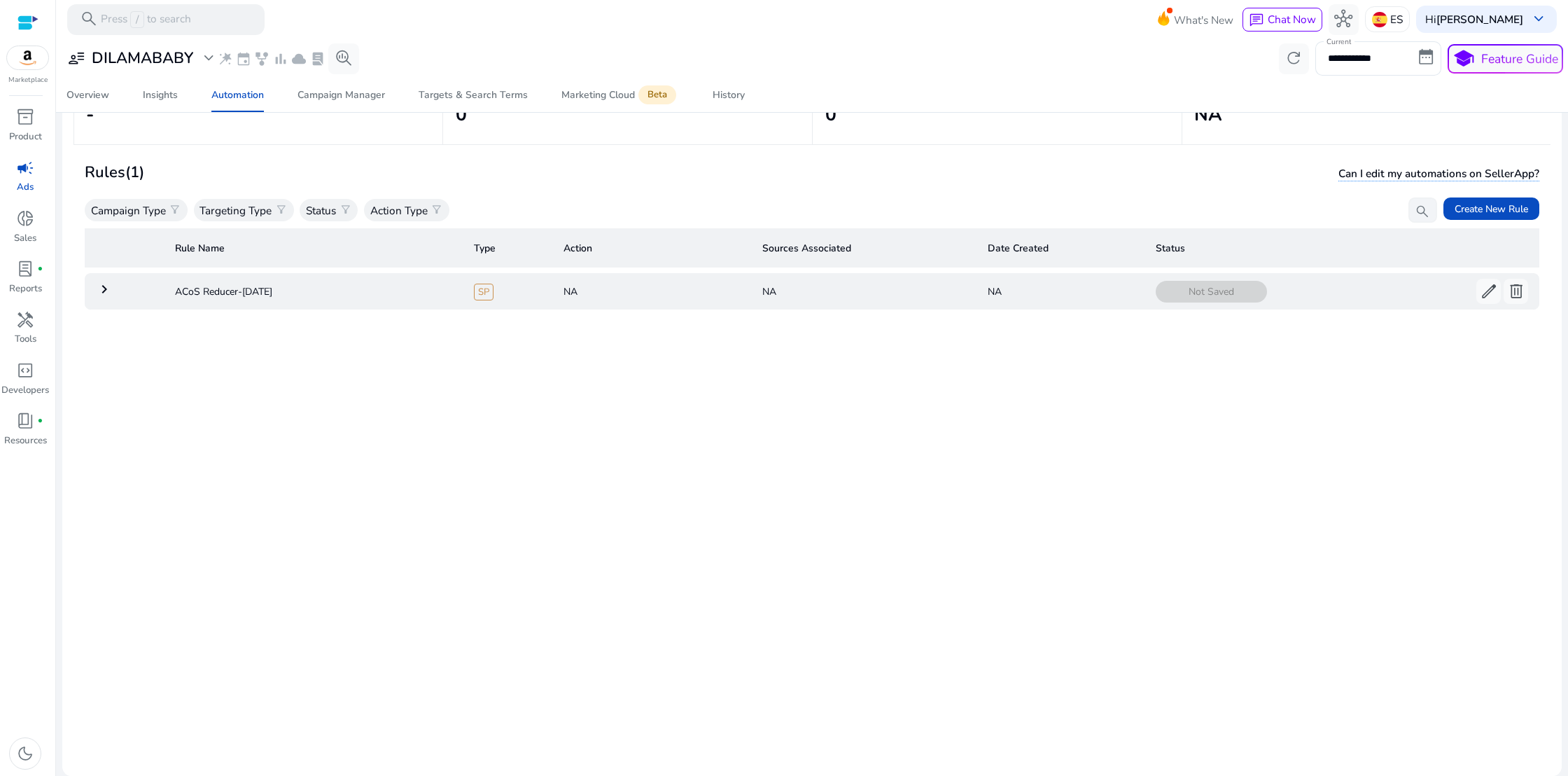
click at [107, 293] on mat-icon "keyboard_arrow_right" at bounding box center [104, 289] width 17 height 17
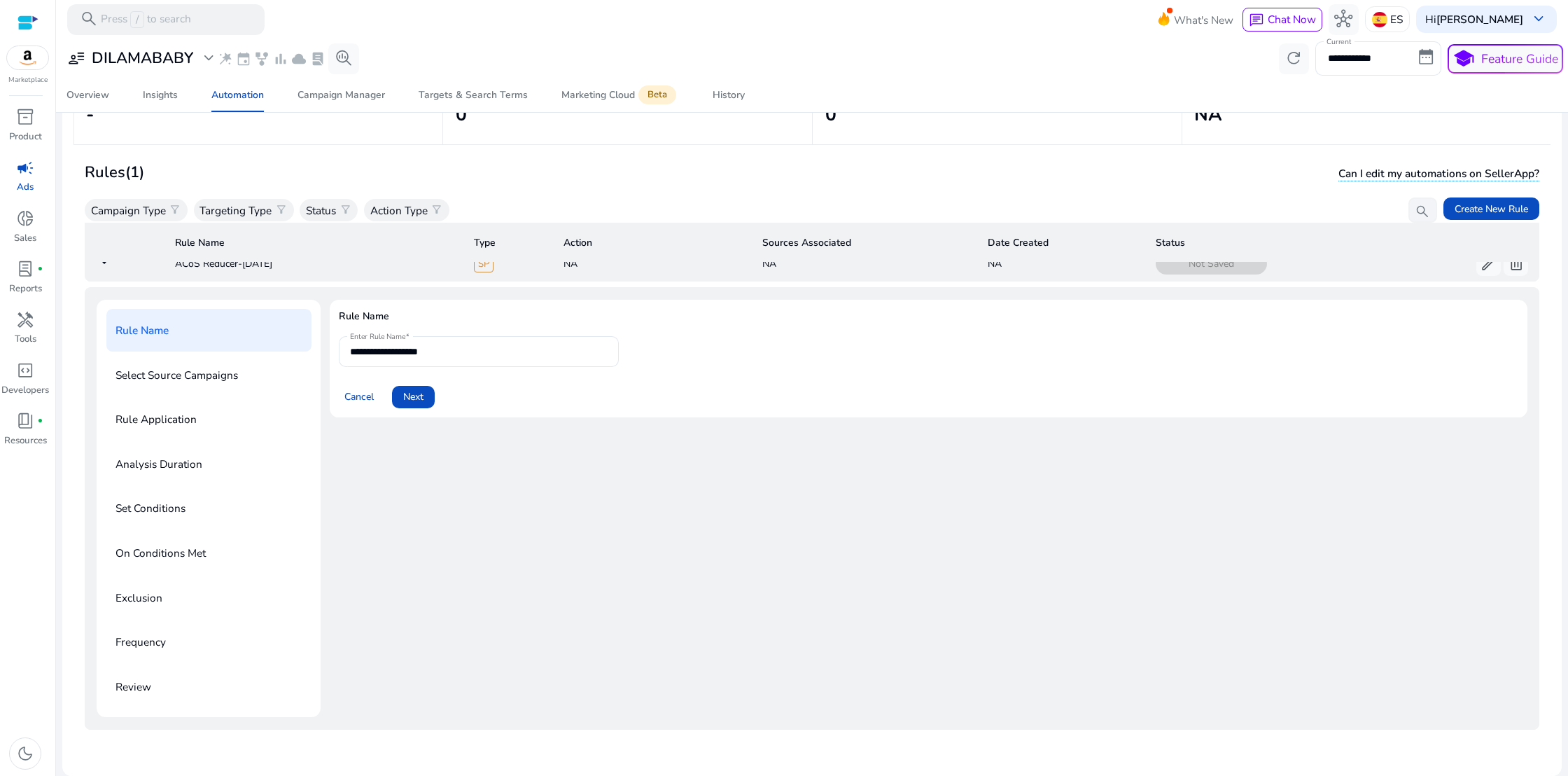
scroll to position [40, 0]
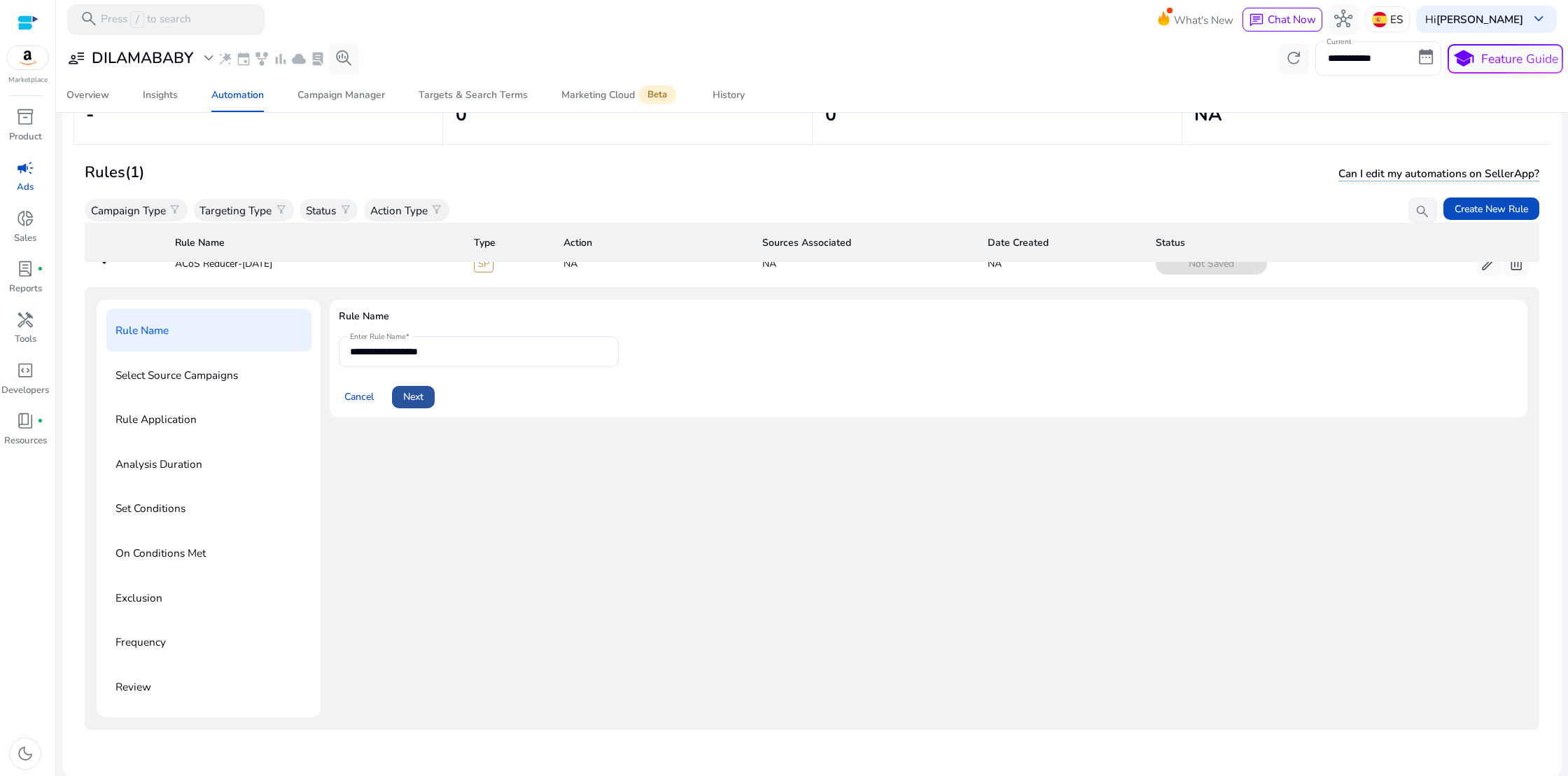
click at [406, 389] on span "Next" at bounding box center [413, 397] width 21 height 15
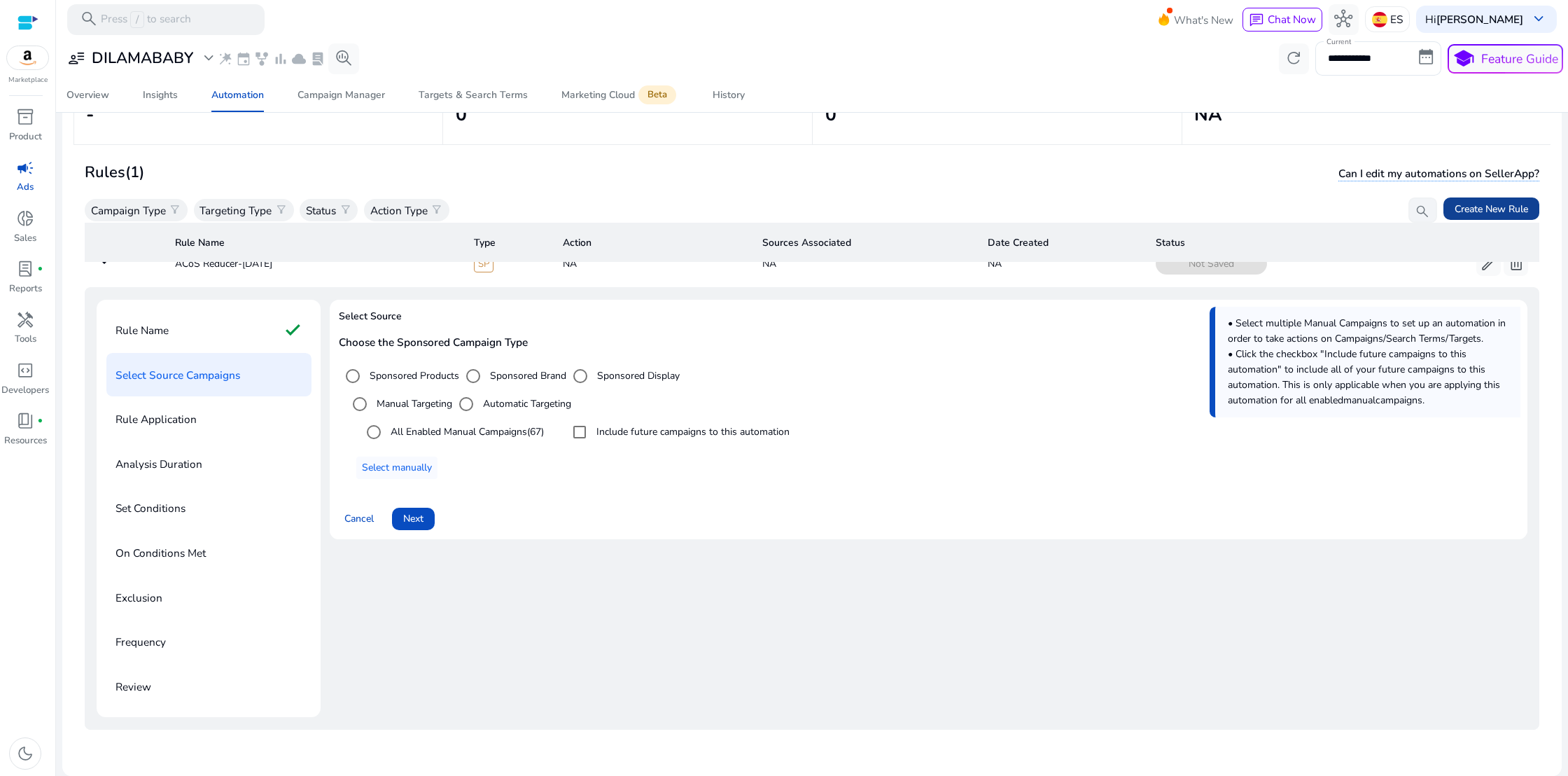
click at [1461, 207] on span "Create New Rule" at bounding box center [1491, 209] width 74 height 15
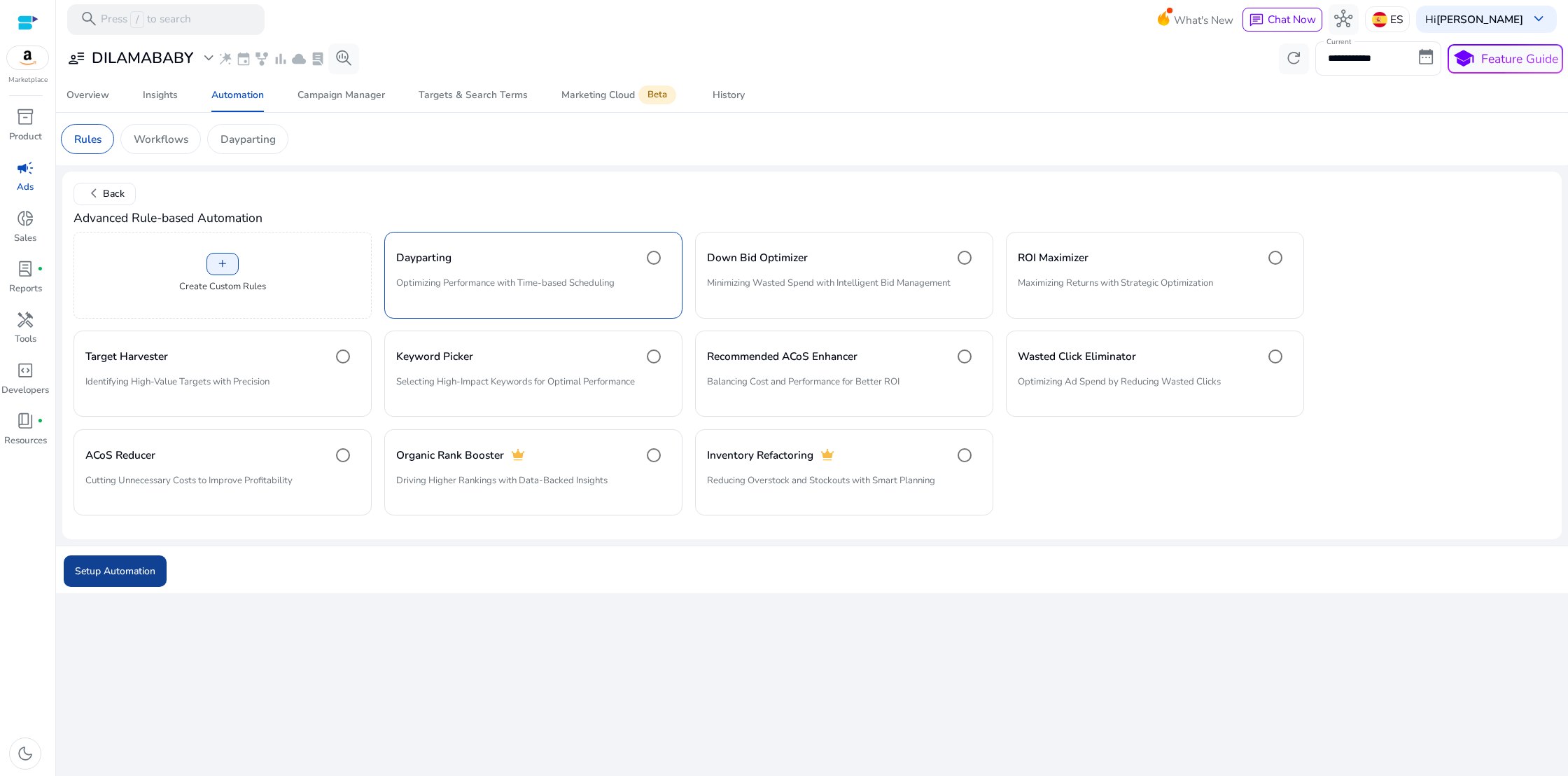
click at [128, 573] on span "Setup Automation" at bounding box center [115, 571] width 80 height 15
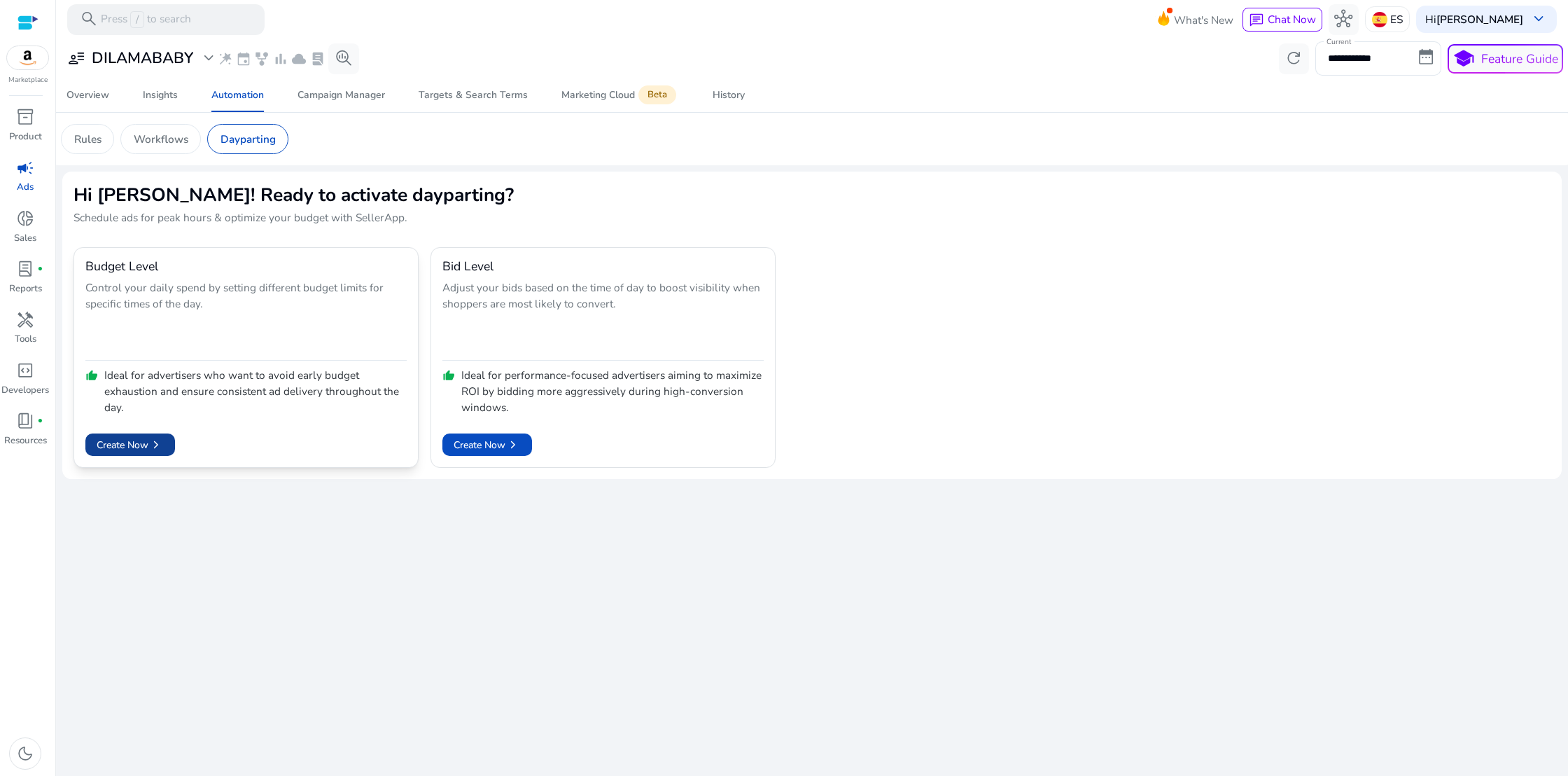
click at [154, 443] on span "chevron_right" at bounding box center [156, 445] width 16 height 16
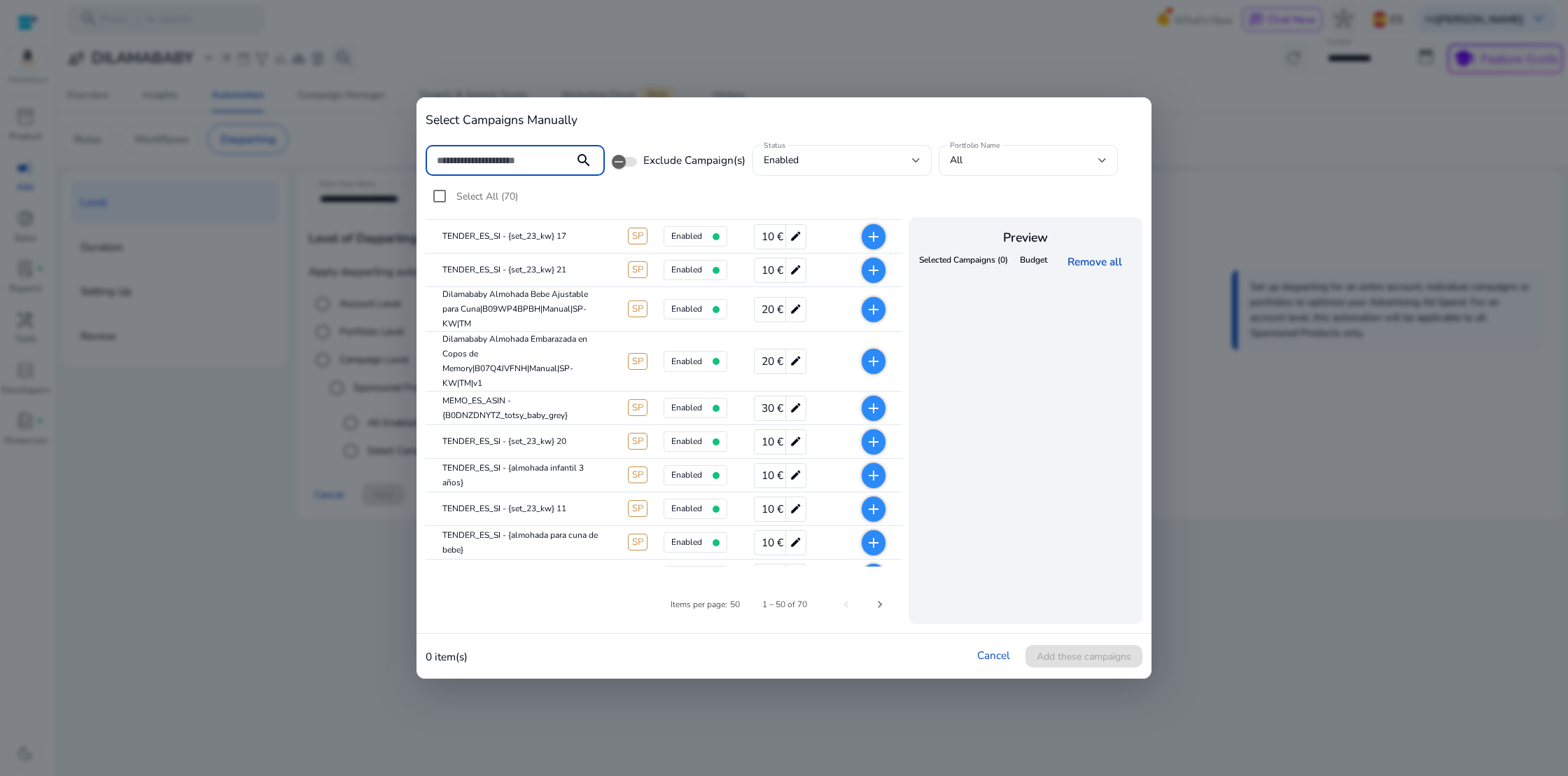
scroll to position [310, 0]
click at [879, 359] on mat-icon "add" at bounding box center [873, 359] width 17 height 17
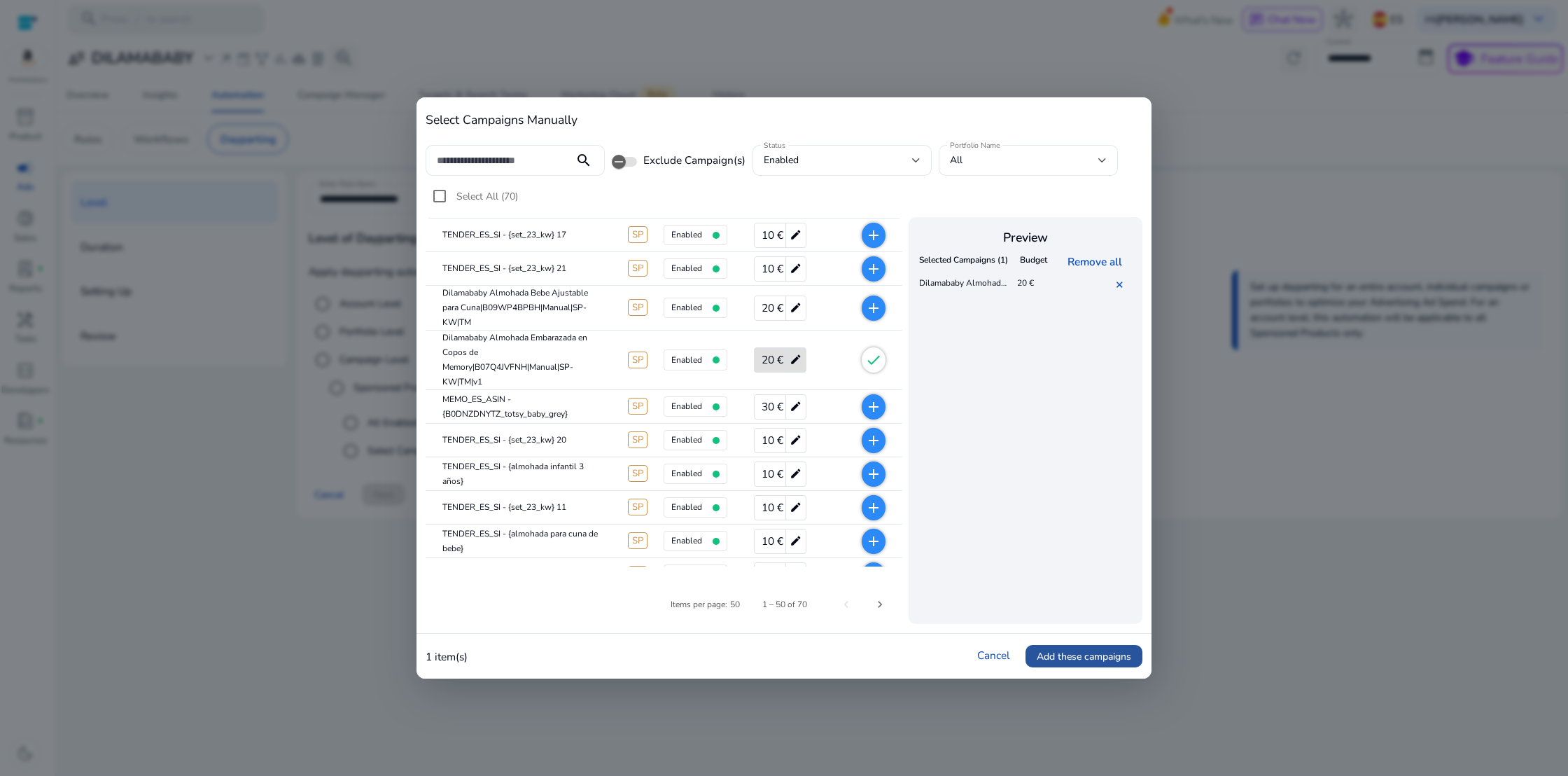
click at [1097, 650] on span "Add these campaigns" at bounding box center [1084, 657] width 94 height 15
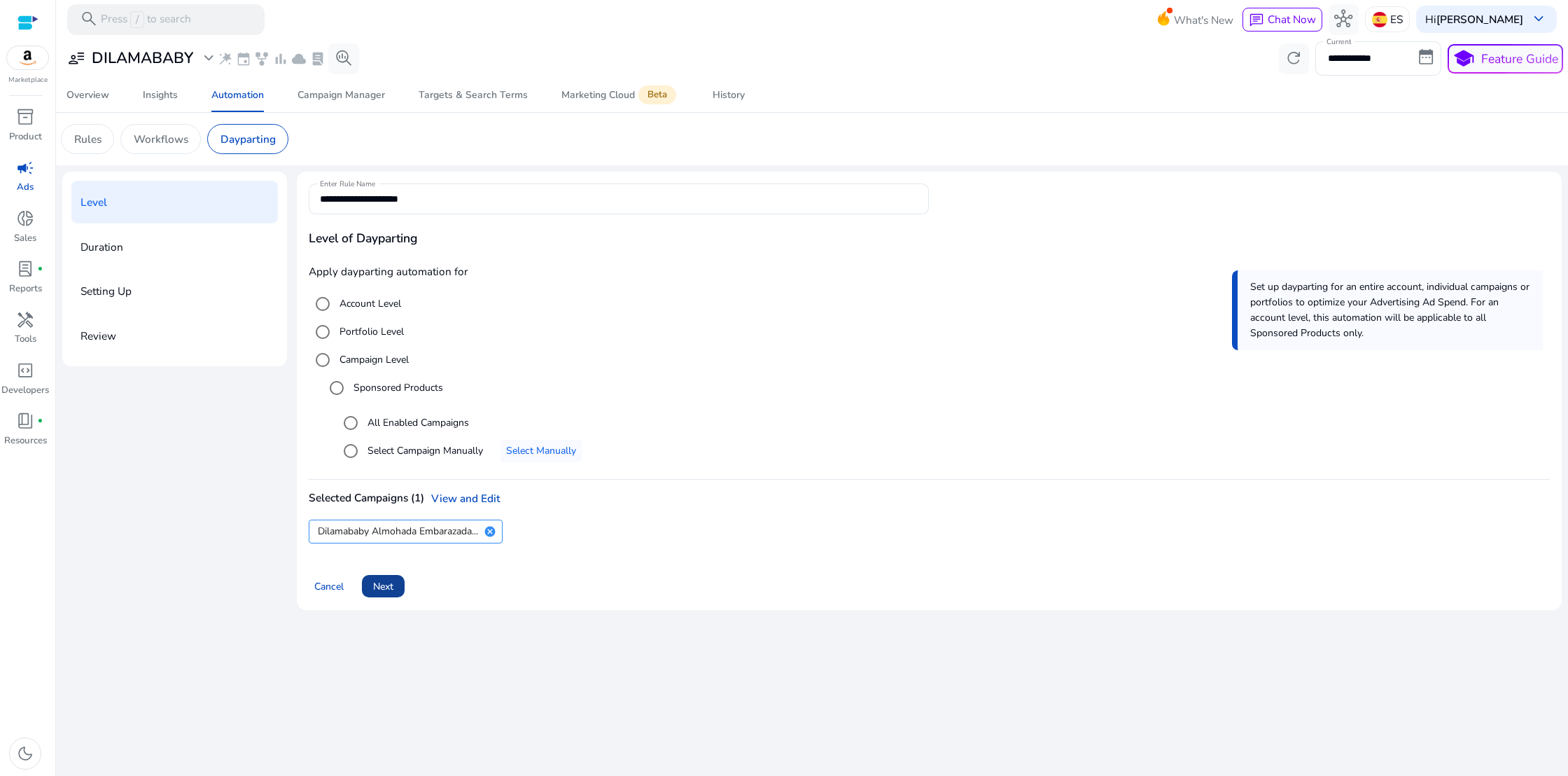
click at [393, 588] on span "Next" at bounding box center [383, 587] width 21 height 15
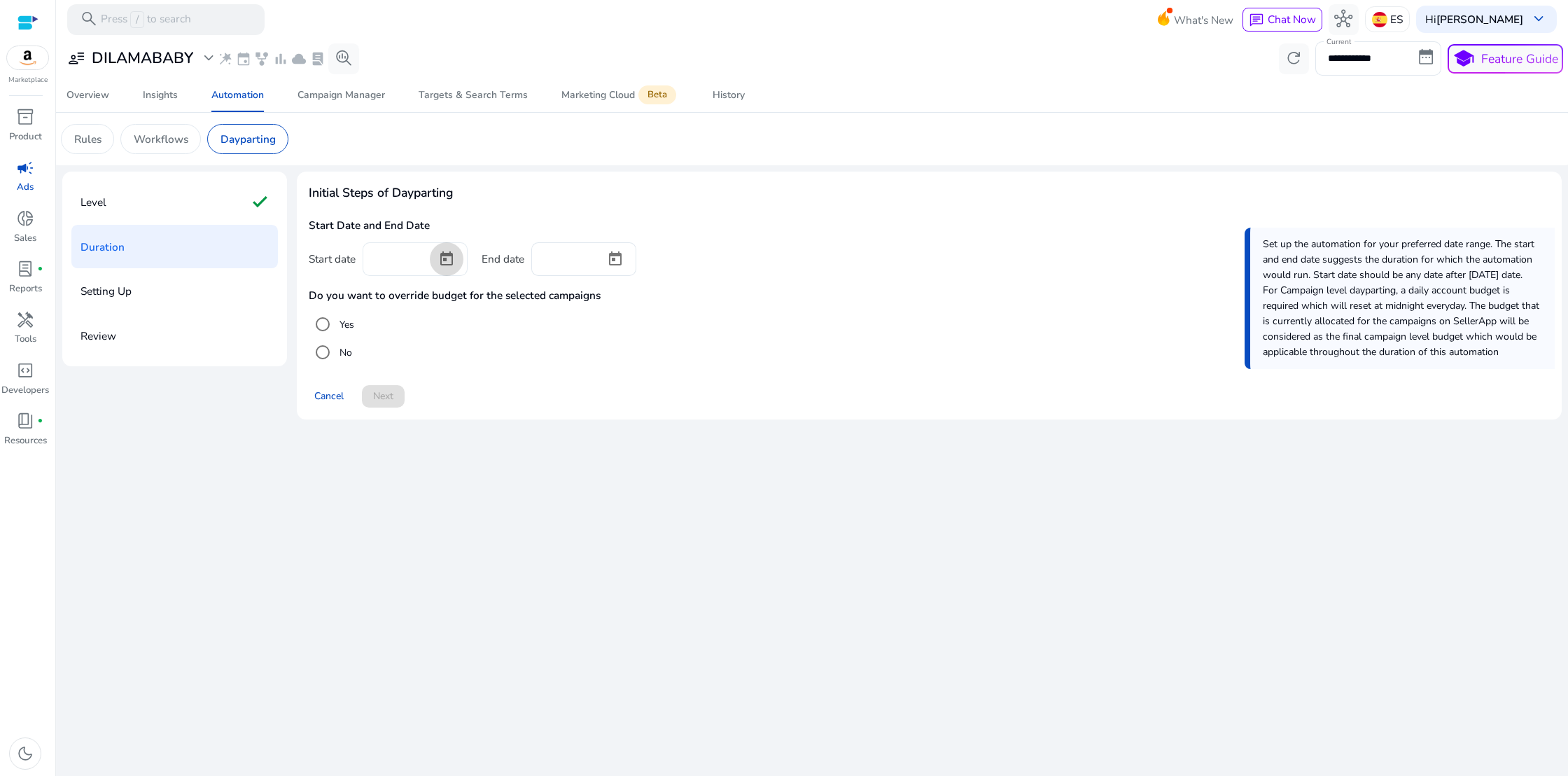
click at [450, 264] on span "Open calendar" at bounding box center [446, 259] width 34 height 34
click at [544, 426] on span "13" at bounding box center [551, 426] width 26 height 26
type input "*********"
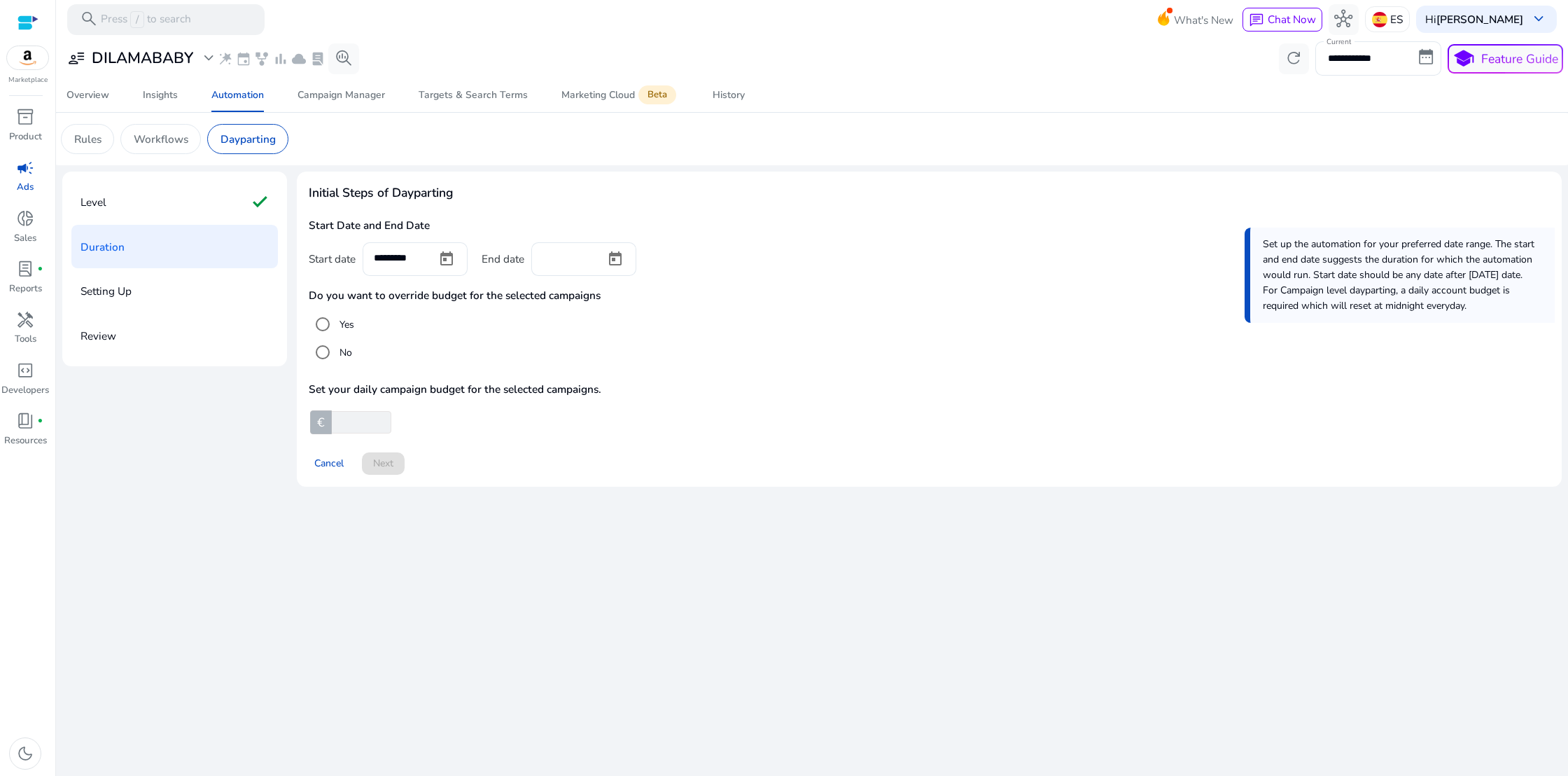
click at [349, 420] on input "number" at bounding box center [359, 421] width 62 height 22
type input "**"
click at [438, 453] on div "Cancel Next" at bounding box center [929, 457] width 1241 height 35
click at [611, 259] on span "Open calendar" at bounding box center [615, 259] width 34 height 34
click at [576, 453] on span "15" at bounding box center [580, 455] width 26 height 26
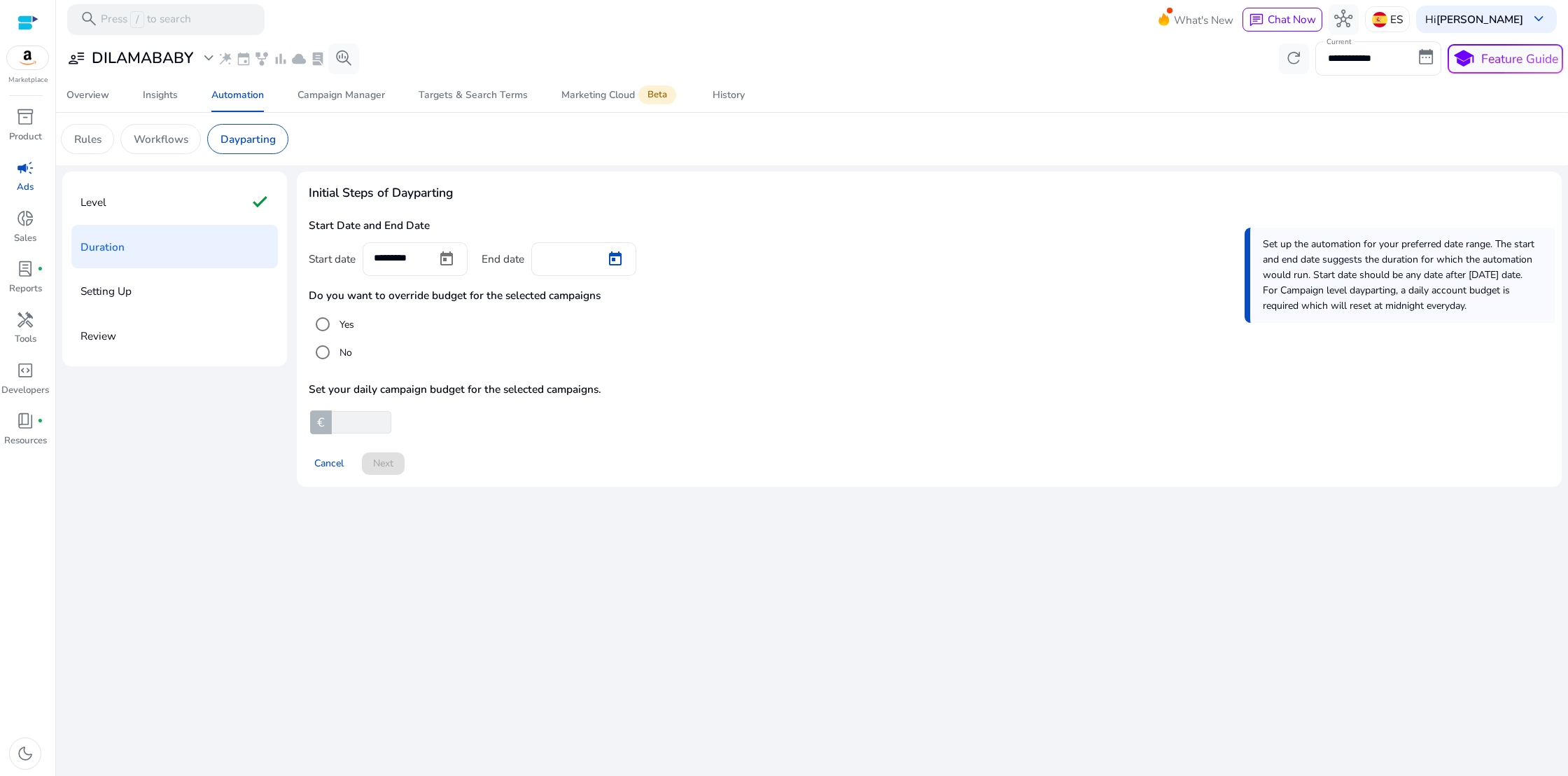
type input "*********"
click at [396, 469] on span at bounding box center [383, 464] width 43 height 34
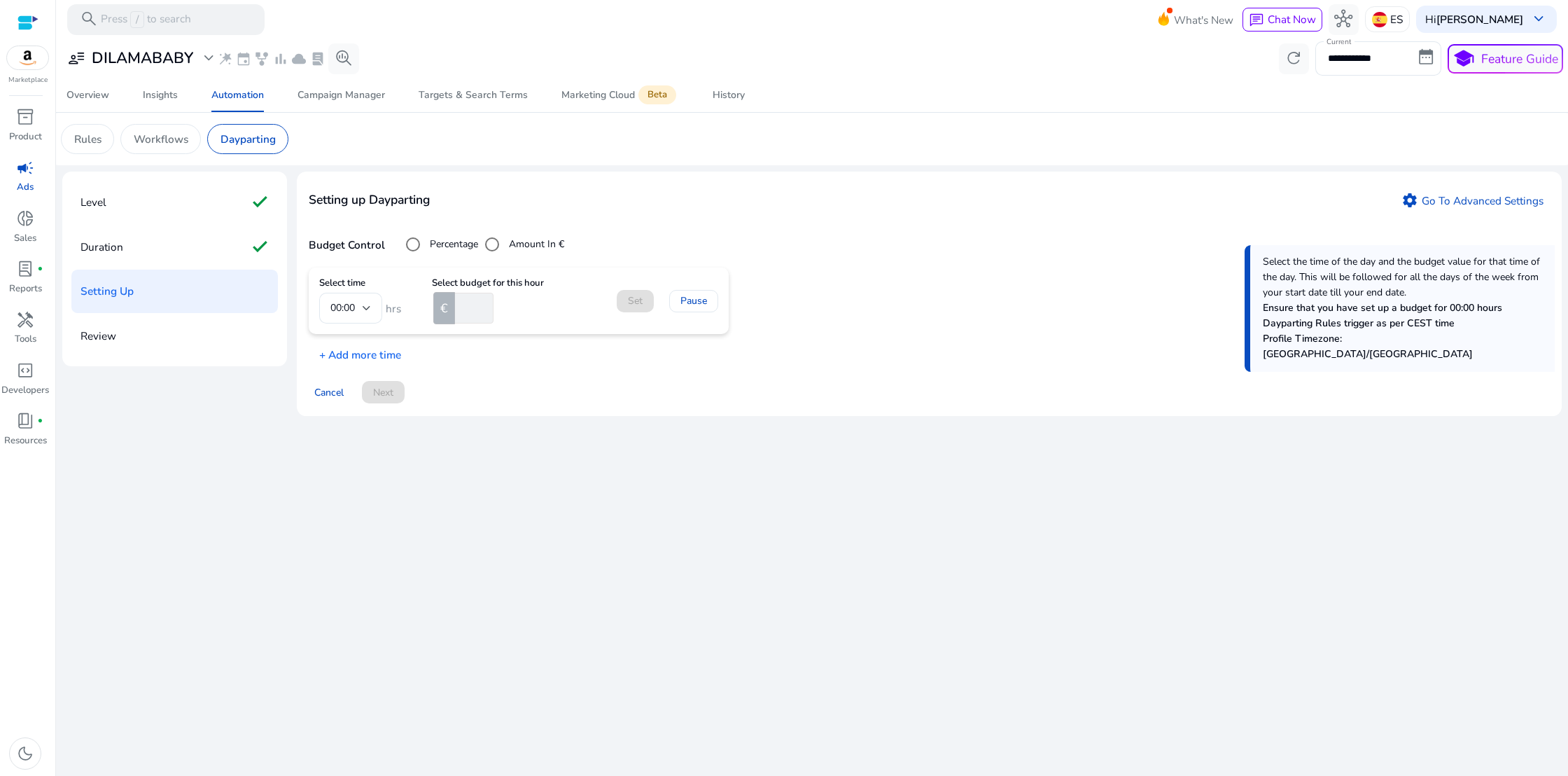
click at [368, 305] on mat-form-field "00:00" at bounding box center [350, 307] width 63 height 31
click at [364, 306] on mat-form-field "00:00" at bounding box center [350, 307] width 63 height 31
click at [348, 308] on mat-form-field "00:00" at bounding box center [350, 307] width 63 height 31
click at [471, 311] on input "number" at bounding box center [473, 307] width 41 height 31
type input "*"
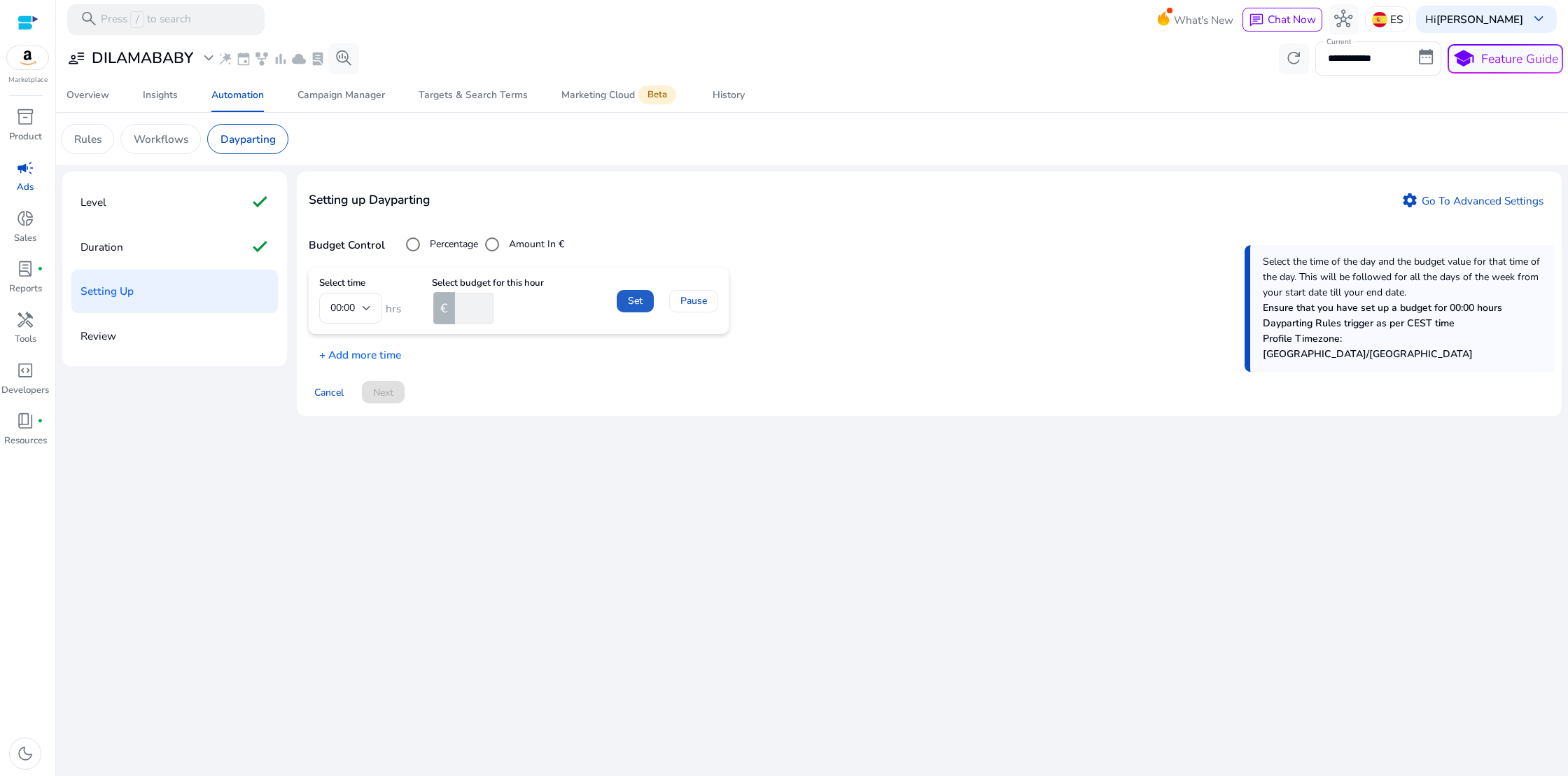
click at [630, 301] on span "Set" at bounding box center [635, 301] width 15 height 15
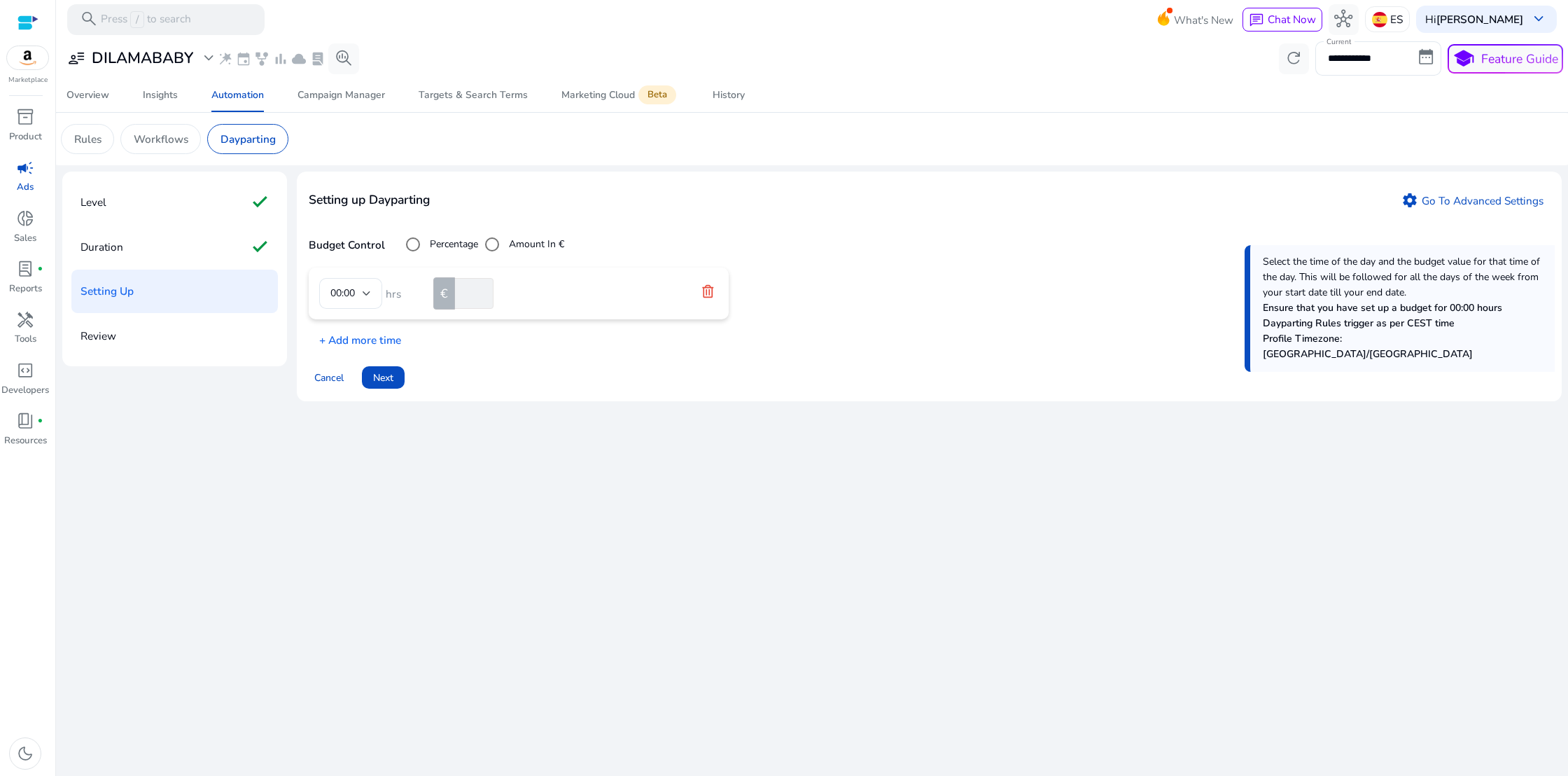
click at [366, 290] on mat-form-field "00:00" at bounding box center [350, 293] width 63 height 31
click at [355, 340] on p "+ Add more time" at bounding box center [355, 336] width 93 height 23
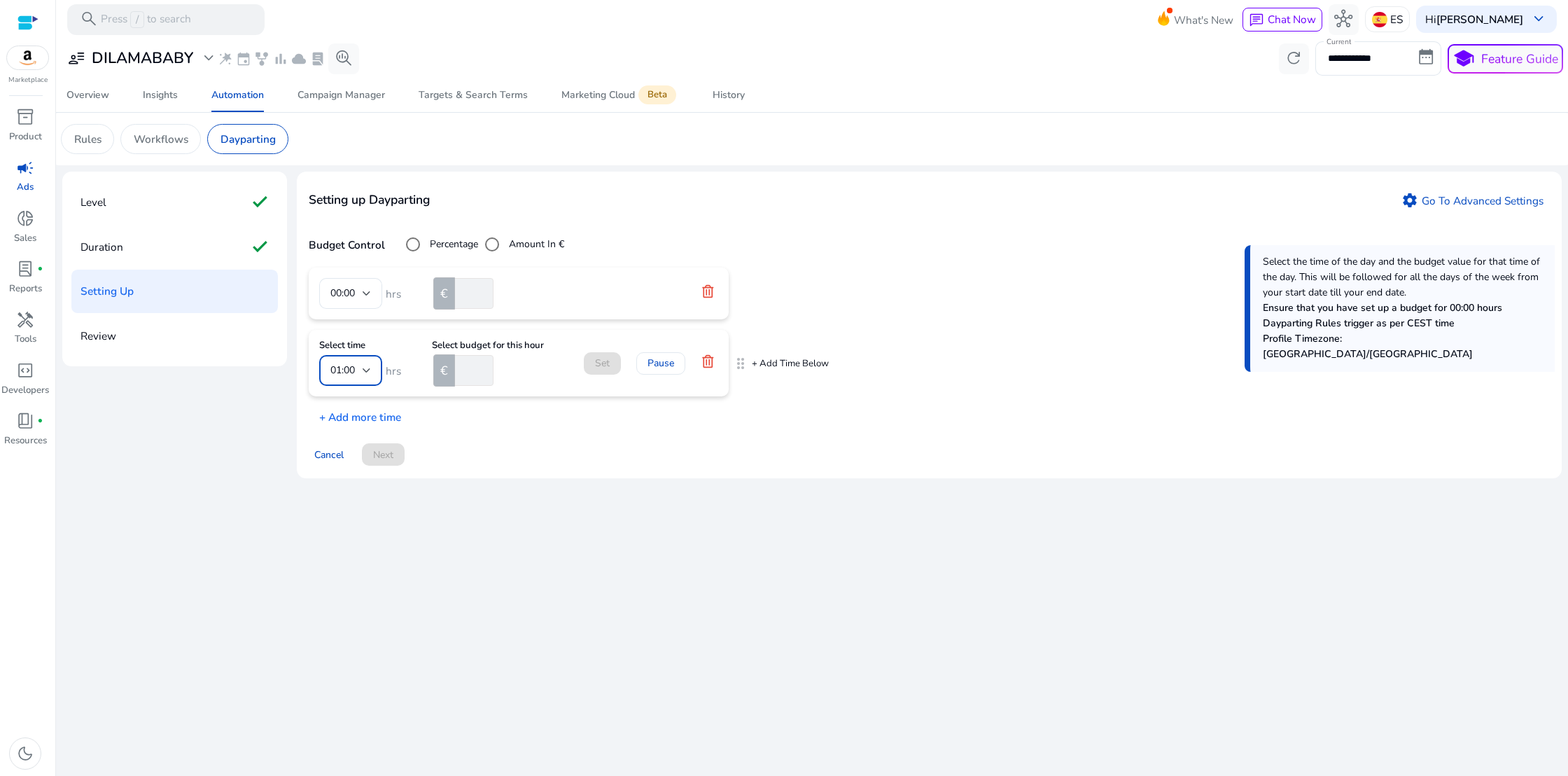
click at [369, 373] on div at bounding box center [367, 370] width 8 height 6
click at [357, 510] on span "12:00" at bounding box center [350, 517] width 40 height 16
click at [469, 376] on input "number" at bounding box center [473, 370] width 41 height 31
click at [31, 269] on span "lab_profile" at bounding box center [25, 269] width 18 height 18
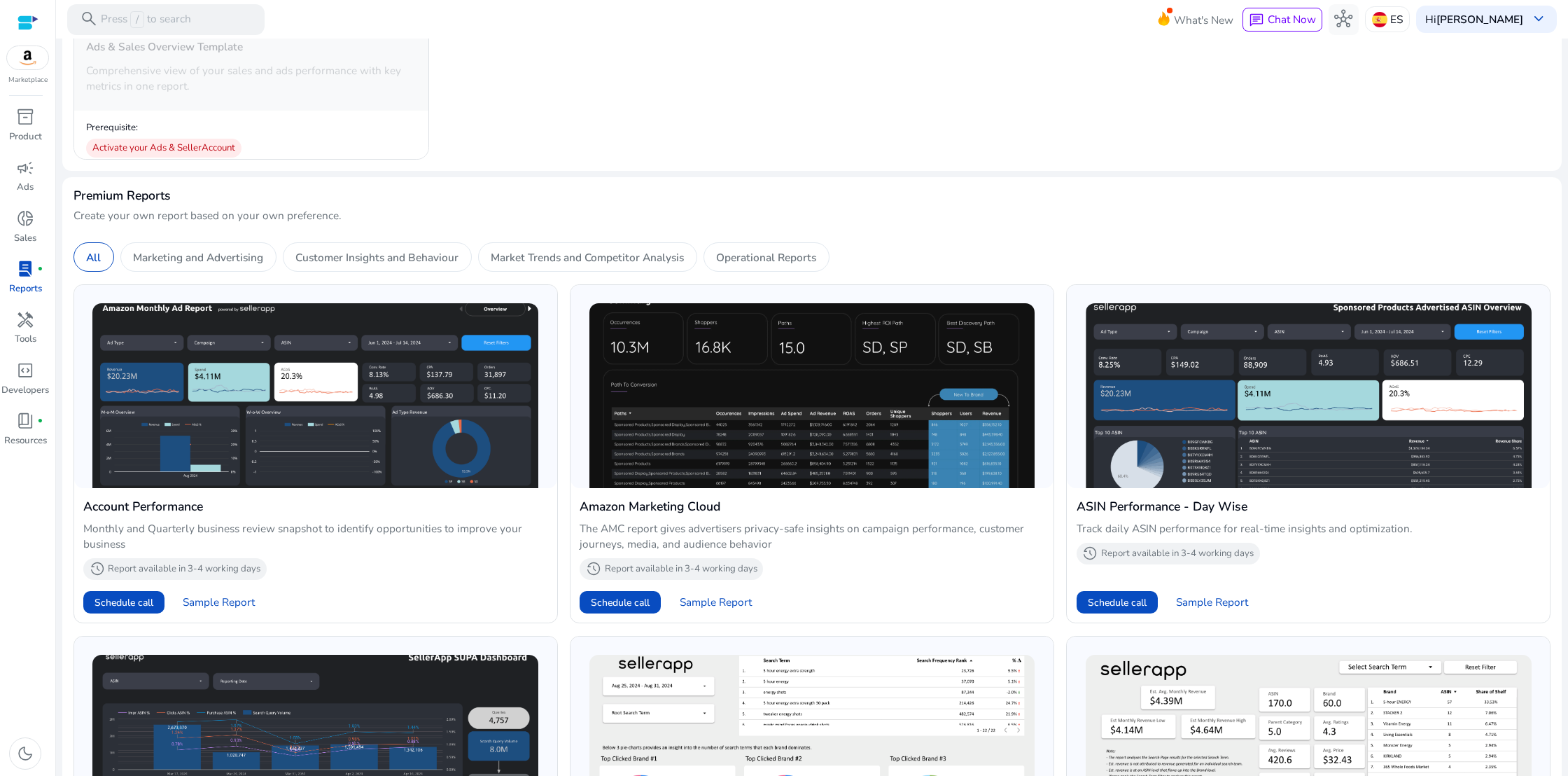
scroll to position [313, 0]
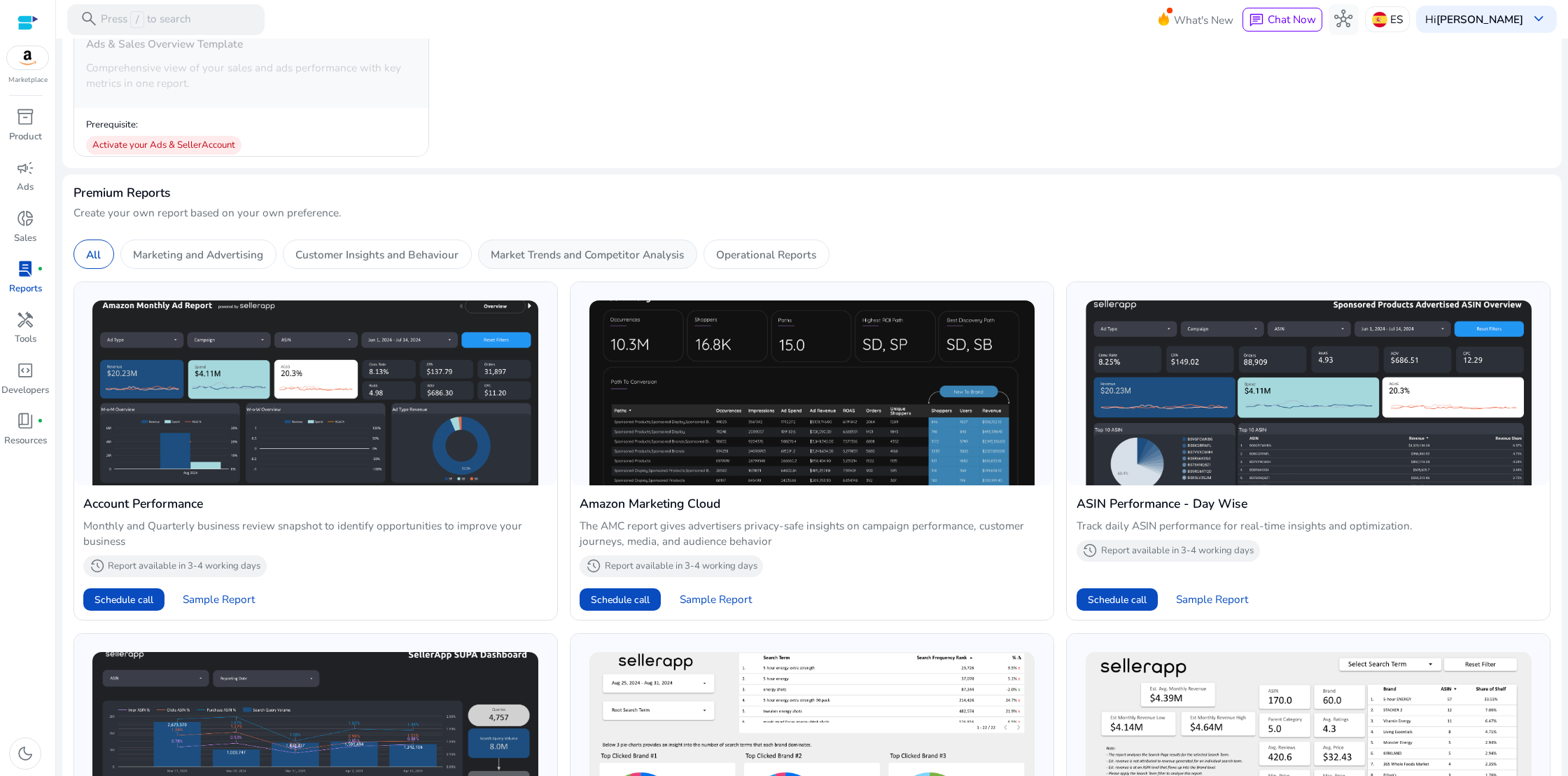
click at [602, 251] on p "Market Trends and Competitor Analysis" at bounding box center [587, 254] width 193 height 16
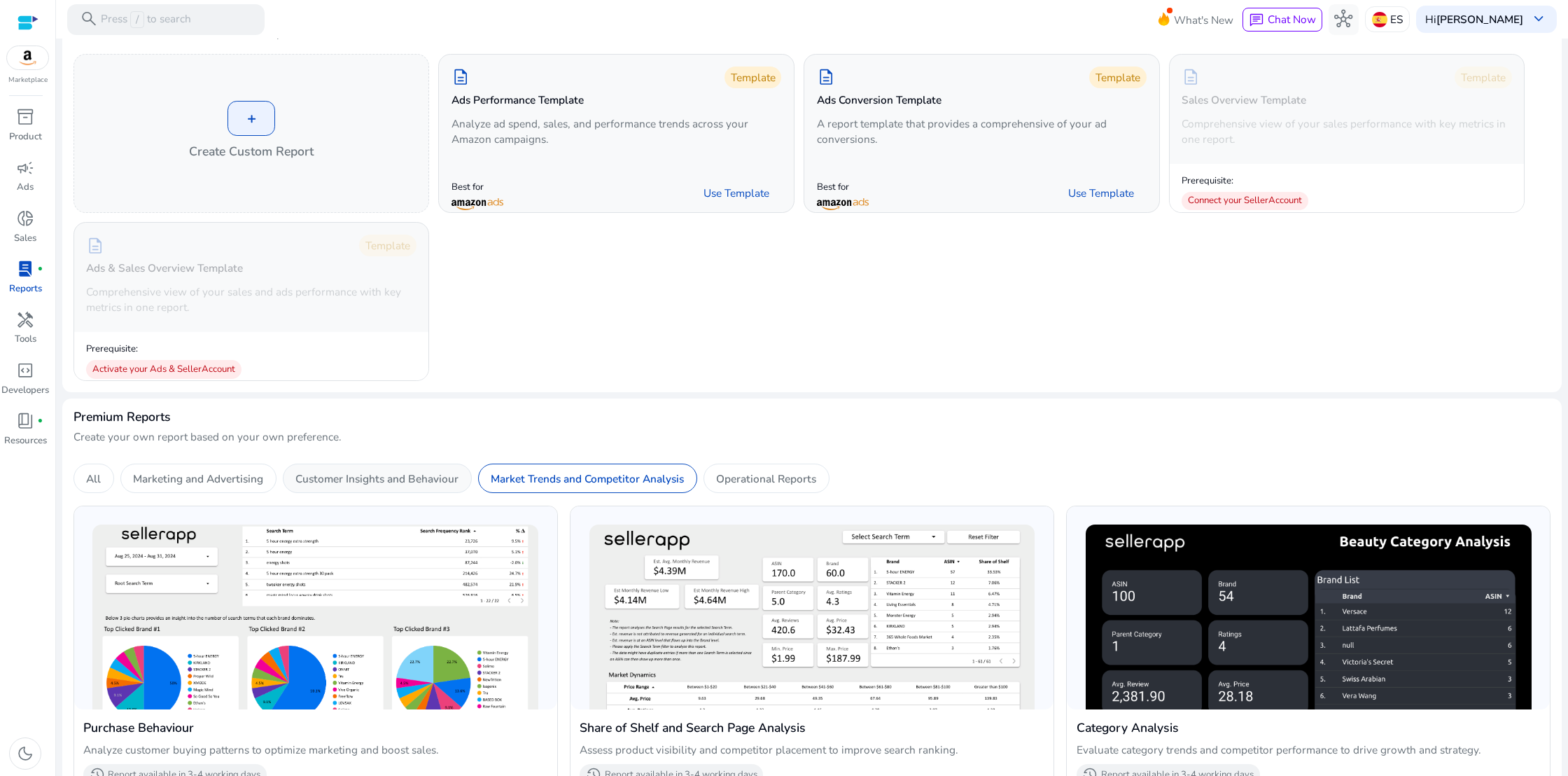
scroll to position [77, 0]
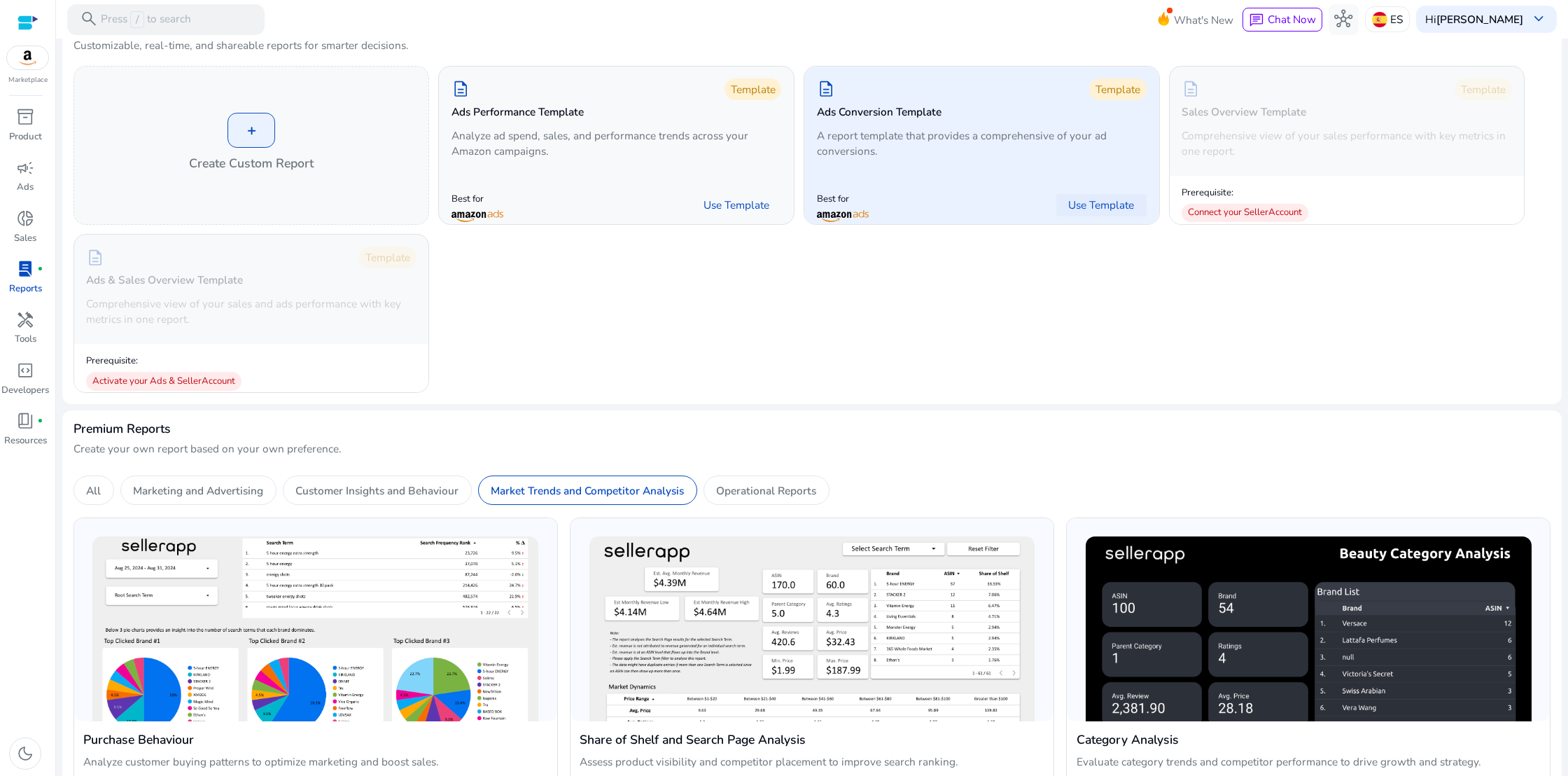
click at [1072, 200] on span "Use Template" at bounding box center [1101, 205] width 66 height 16
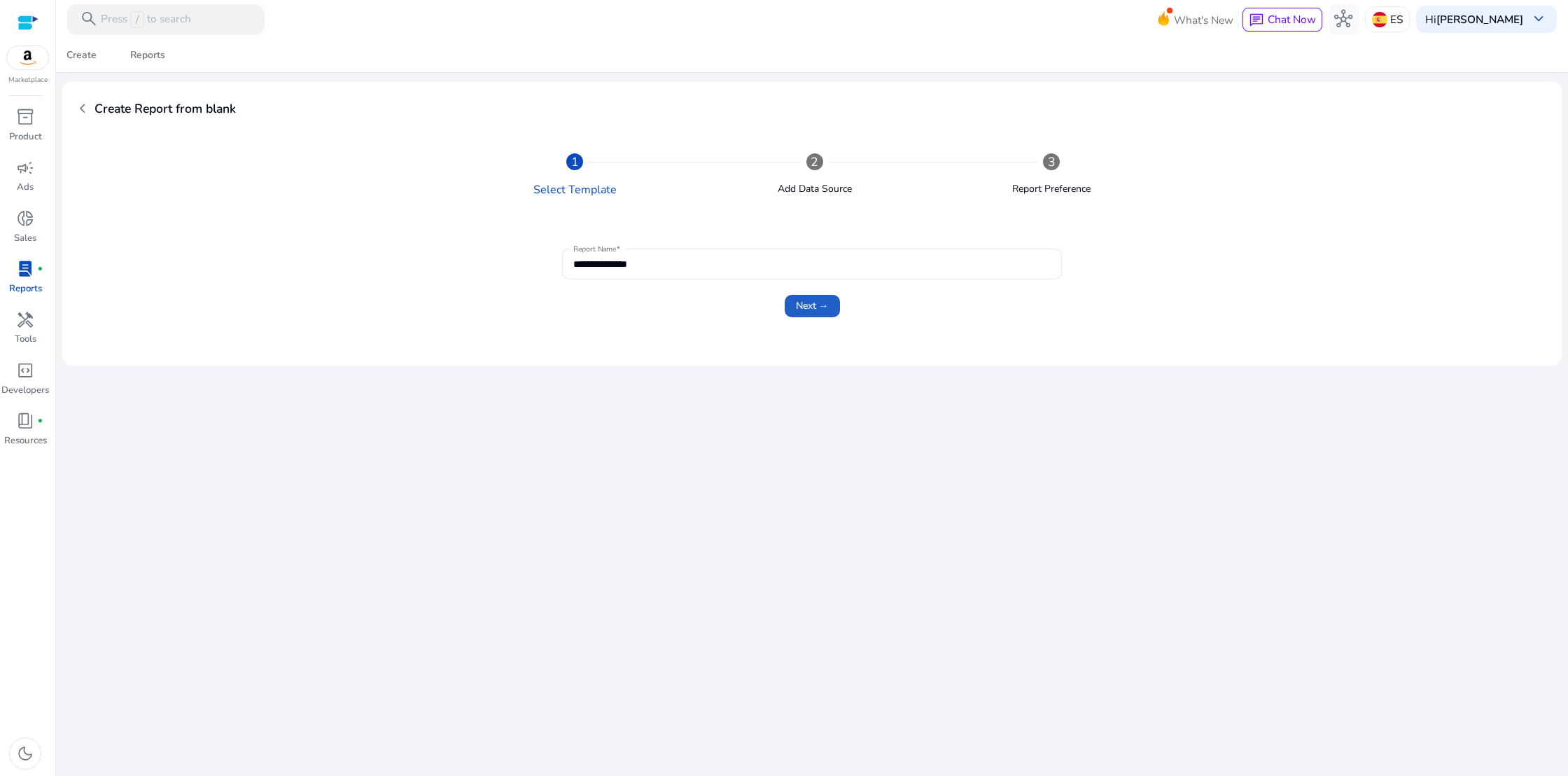
click at [814, 307] on span "Next →" at bounding box center [812, 306] width 33 height 15
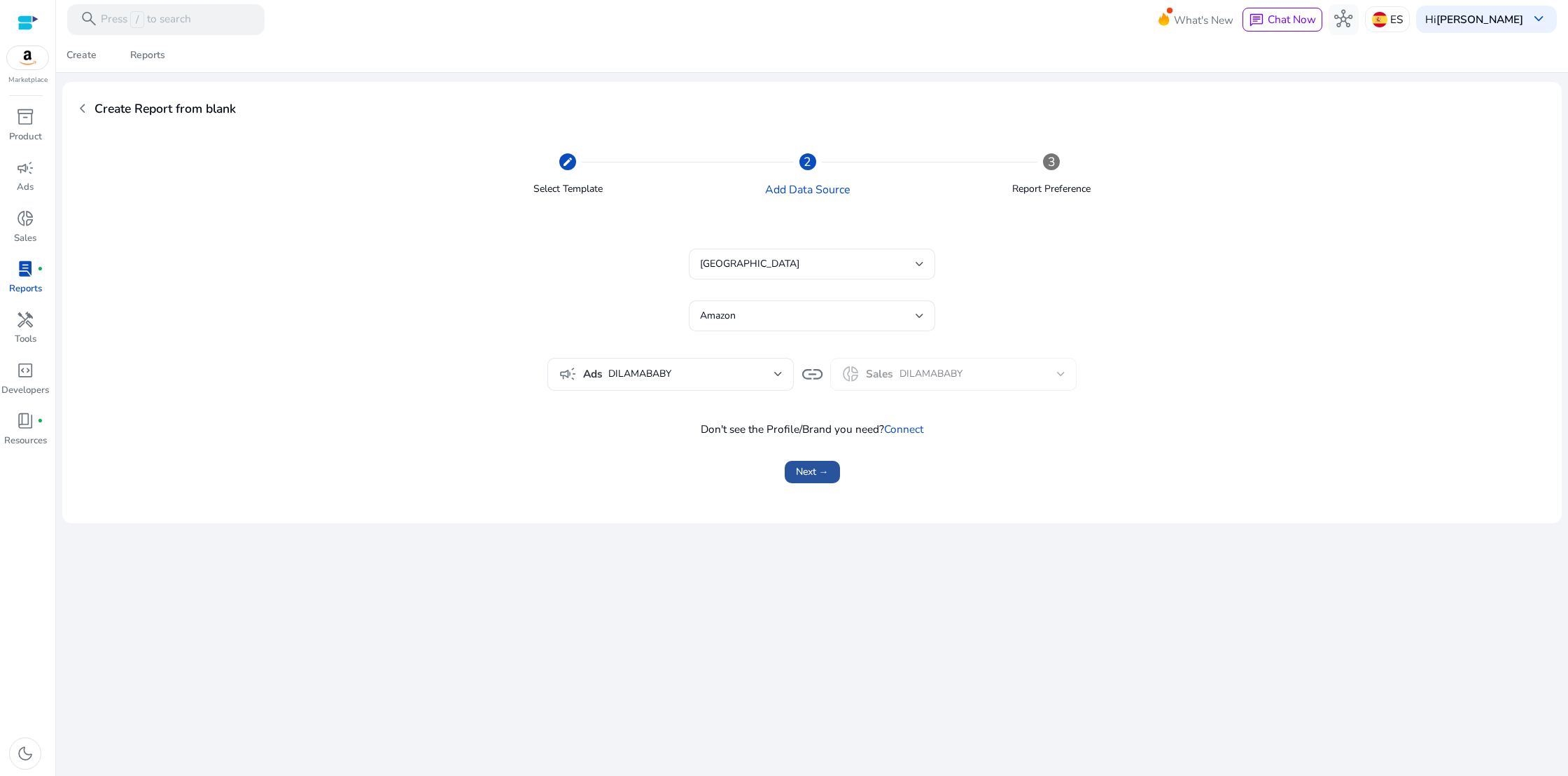
click at [820, 471] on span "Next →" at bounding box center [812, 472] width 33 height 15
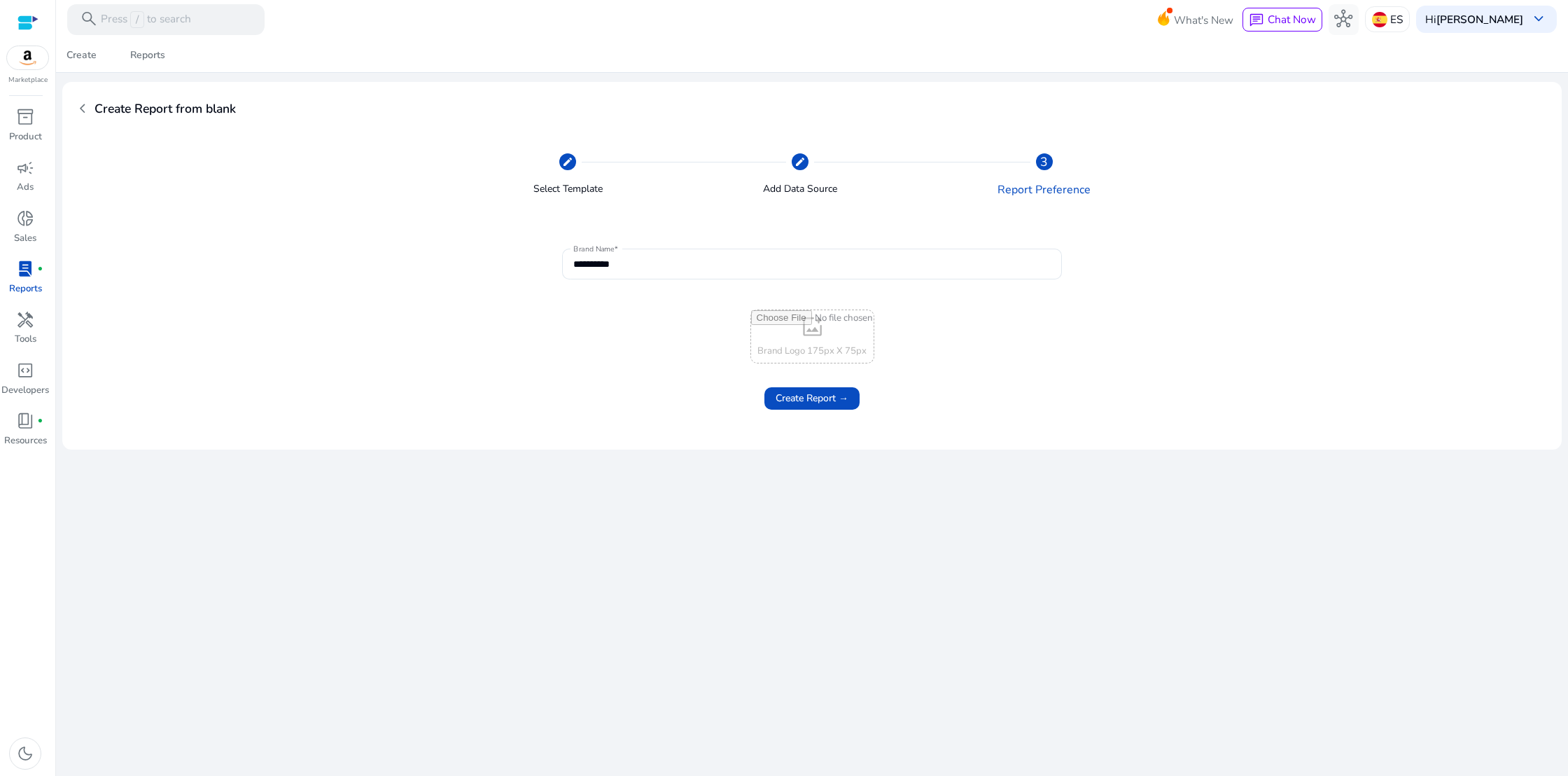
click at [815, 323] on input "file" at bounding box center [812, 336] width 122 height 53
type input "**********"
click at [848, 397] on span "Create Report →" at bounding box center [812, 398] width 73 height 15
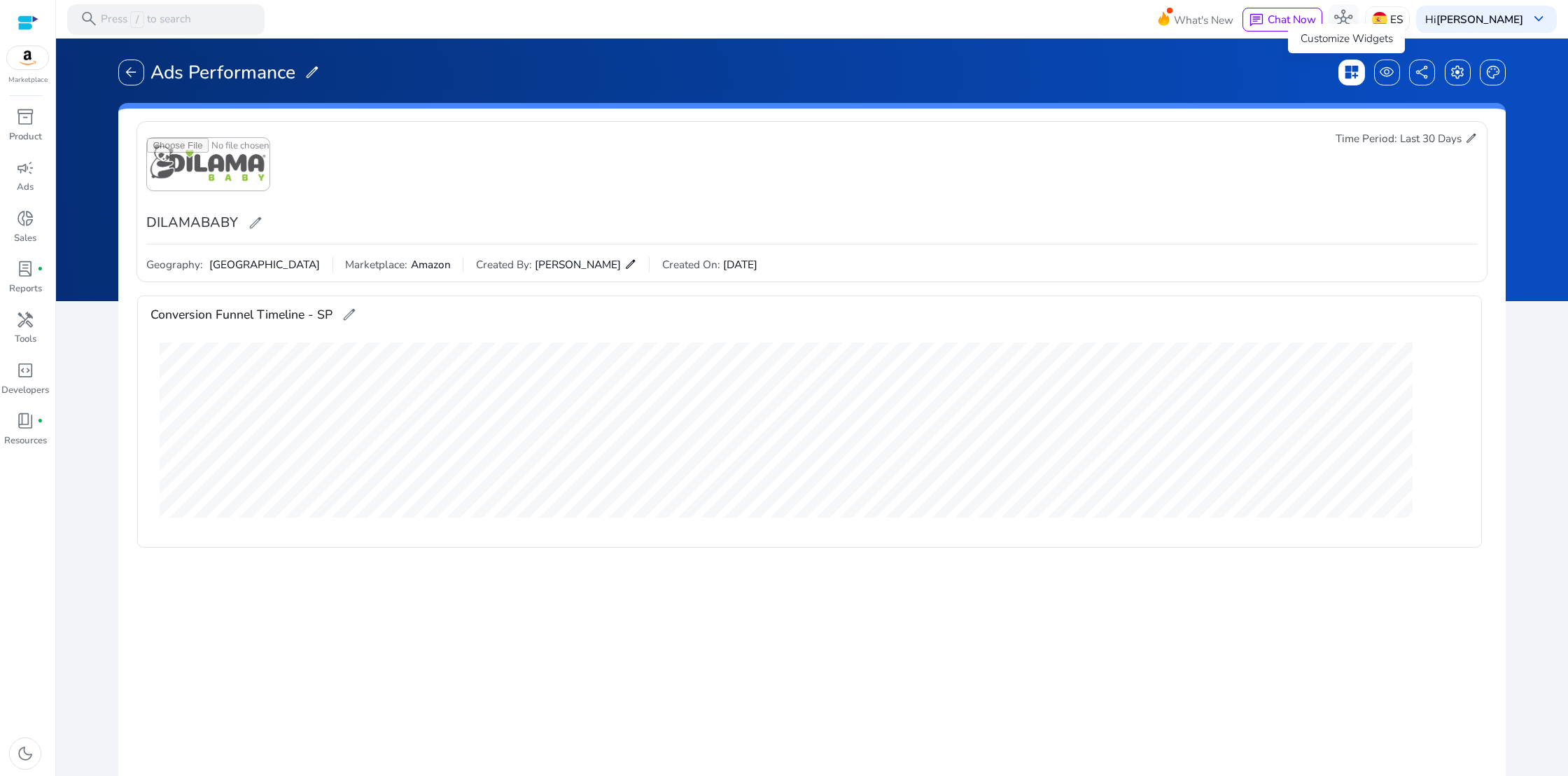
click at [1347, 71] on span "dashboard_customize" at bounding box center [1352, 72] width 16 height 16
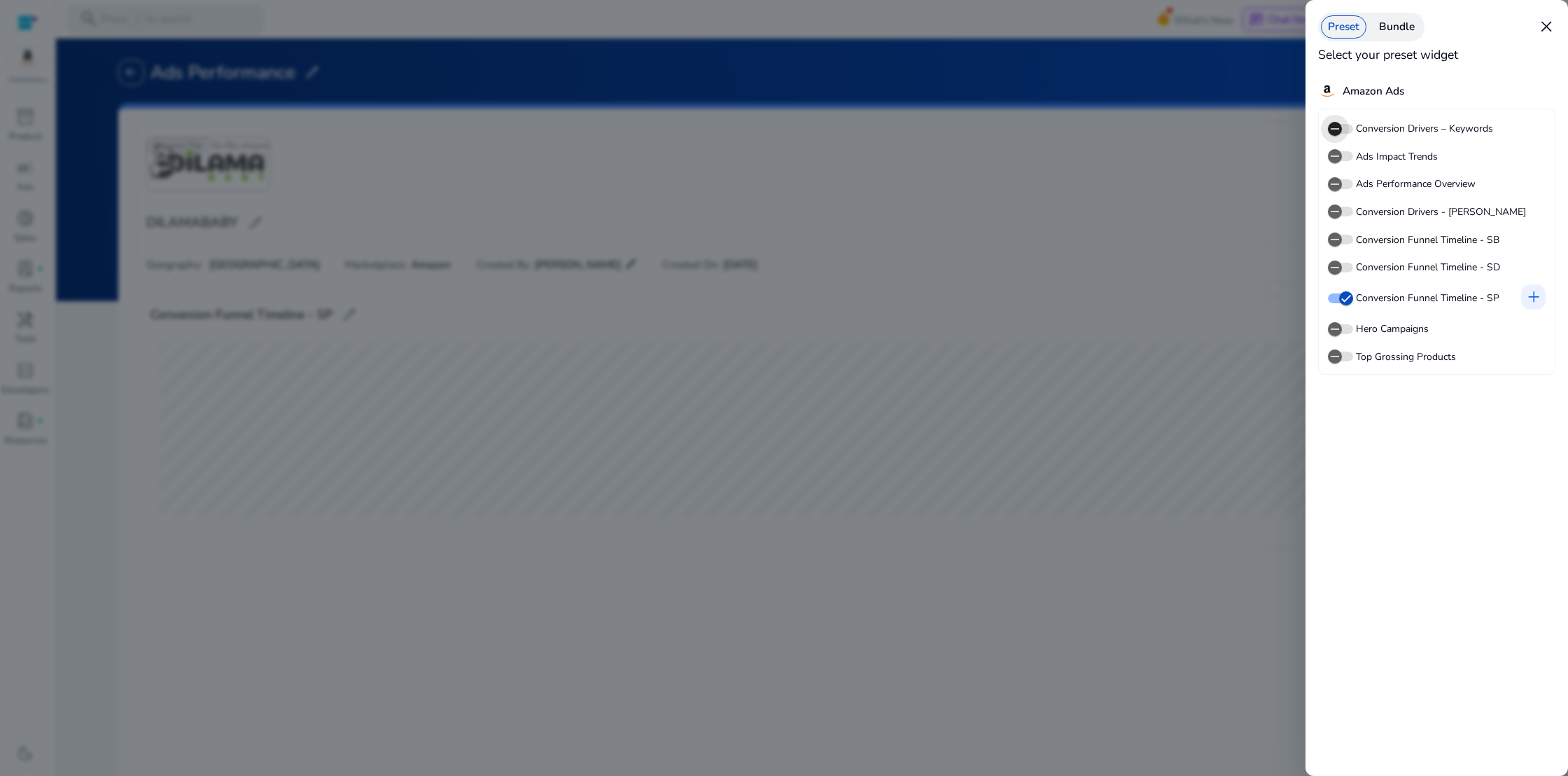
click at [1346, 127] on span "button" at bounding box center [1335, 129] width 28 height 28
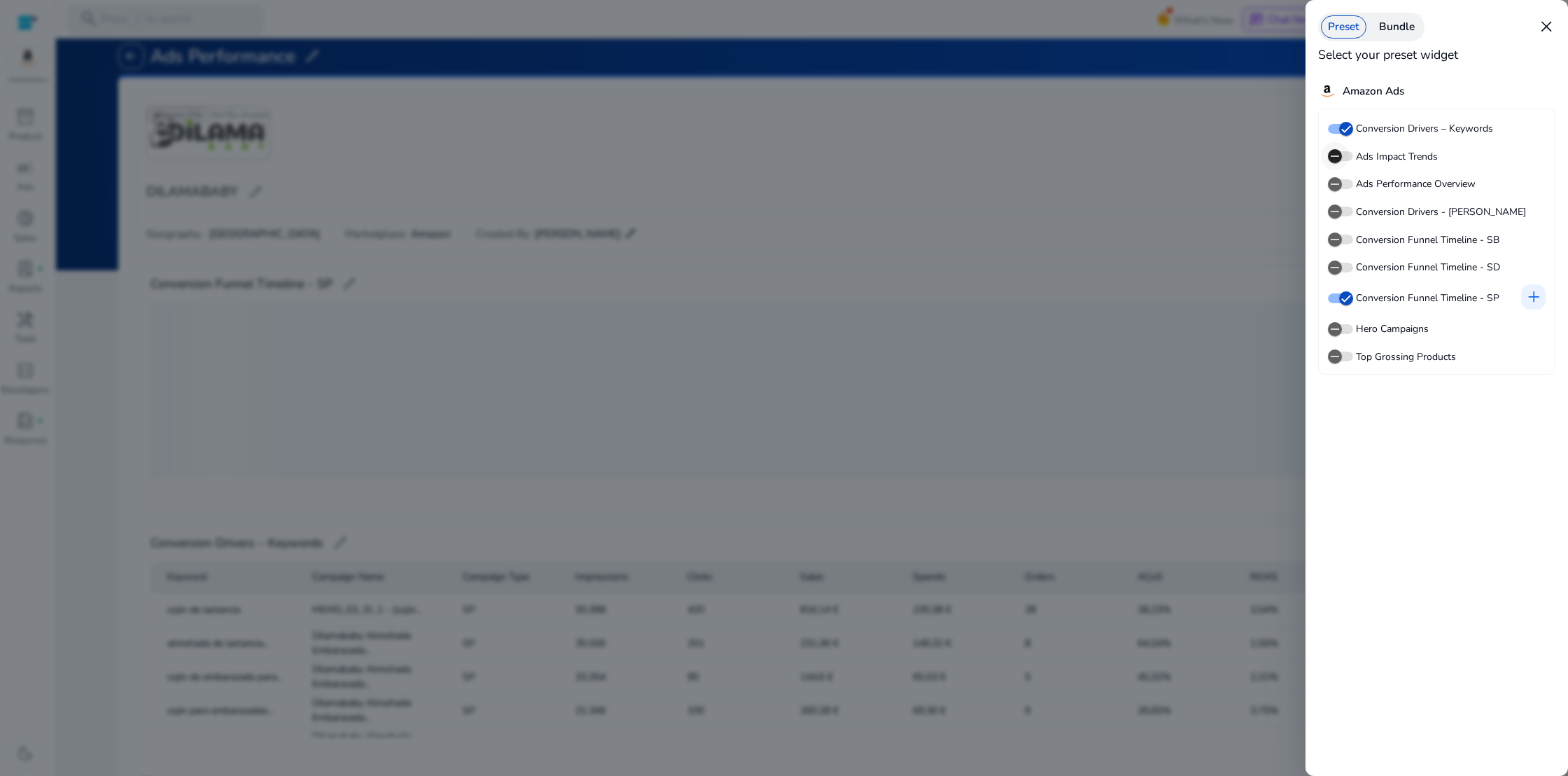
click at [1347, 155] on span "button" at bounding box center [1335, 156] width 28 height 28
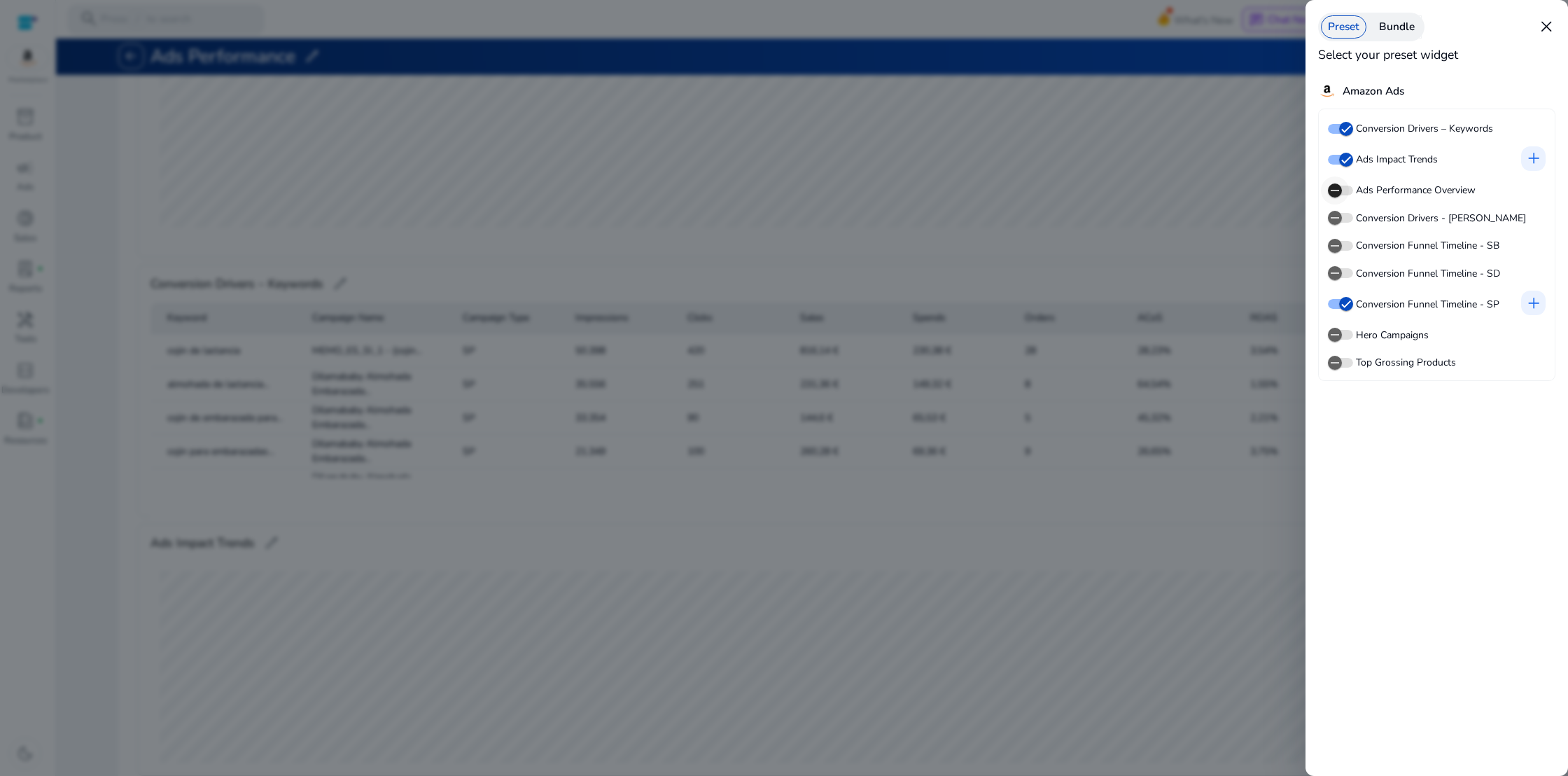
click at [1347, 188] on span "button" at bounding box center [1335, 191] width 28 height 28
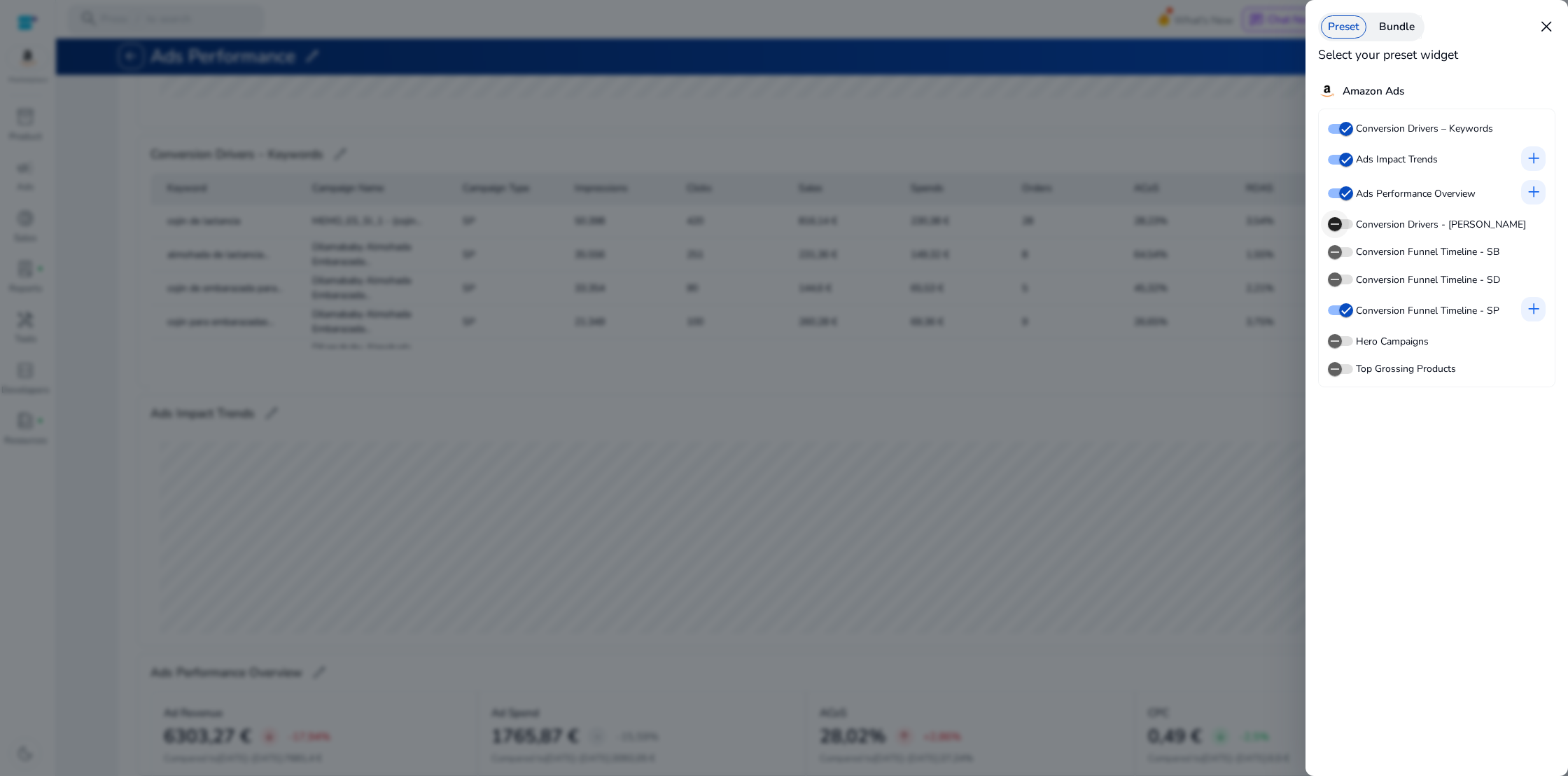
click at [1347, 220] on span "button" at bounding box center [1335, 224] width 28 height 28
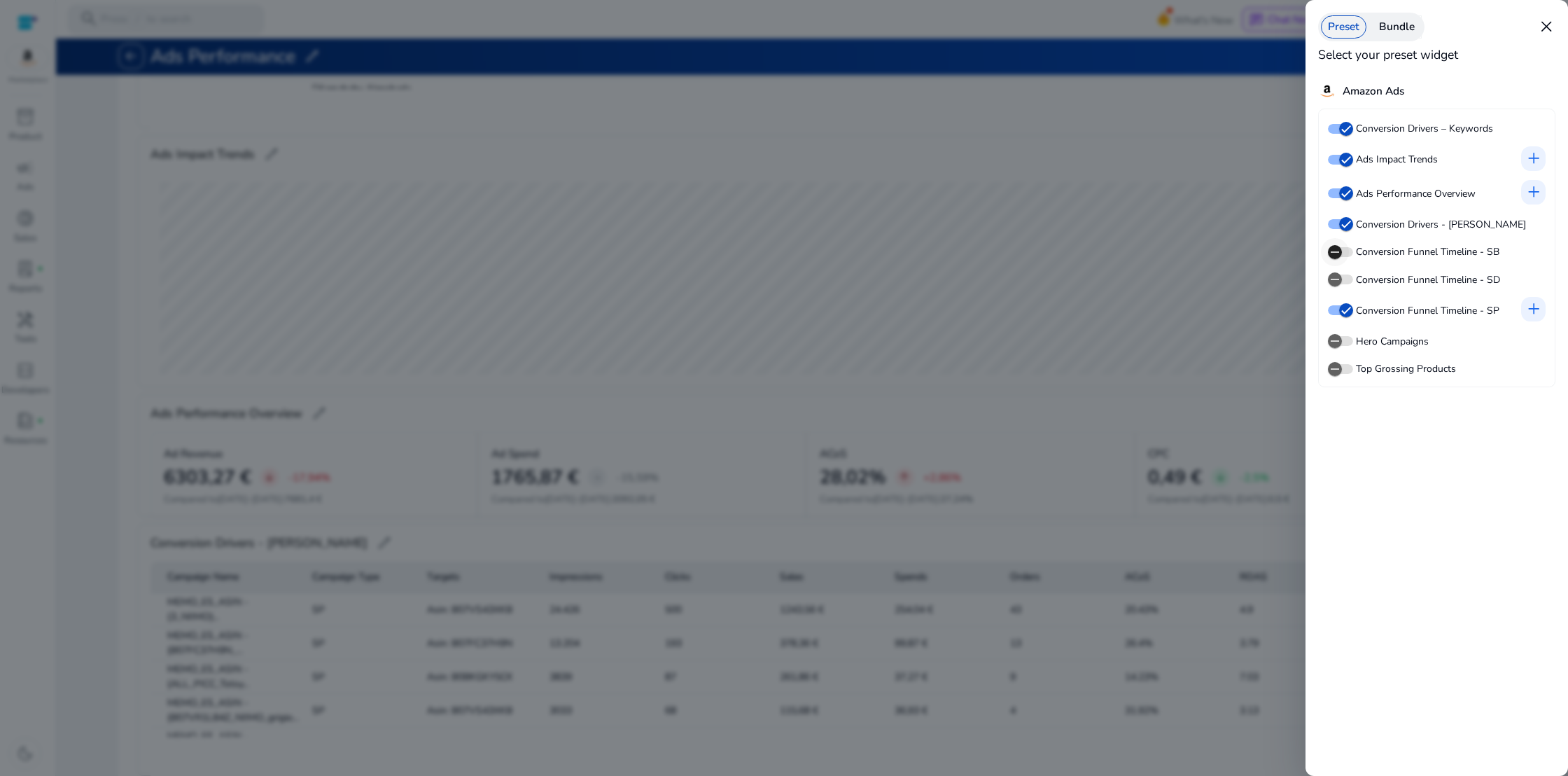
click at [1347, 249] on span "button" at bounding box center [1335, 252] width 28 height 28
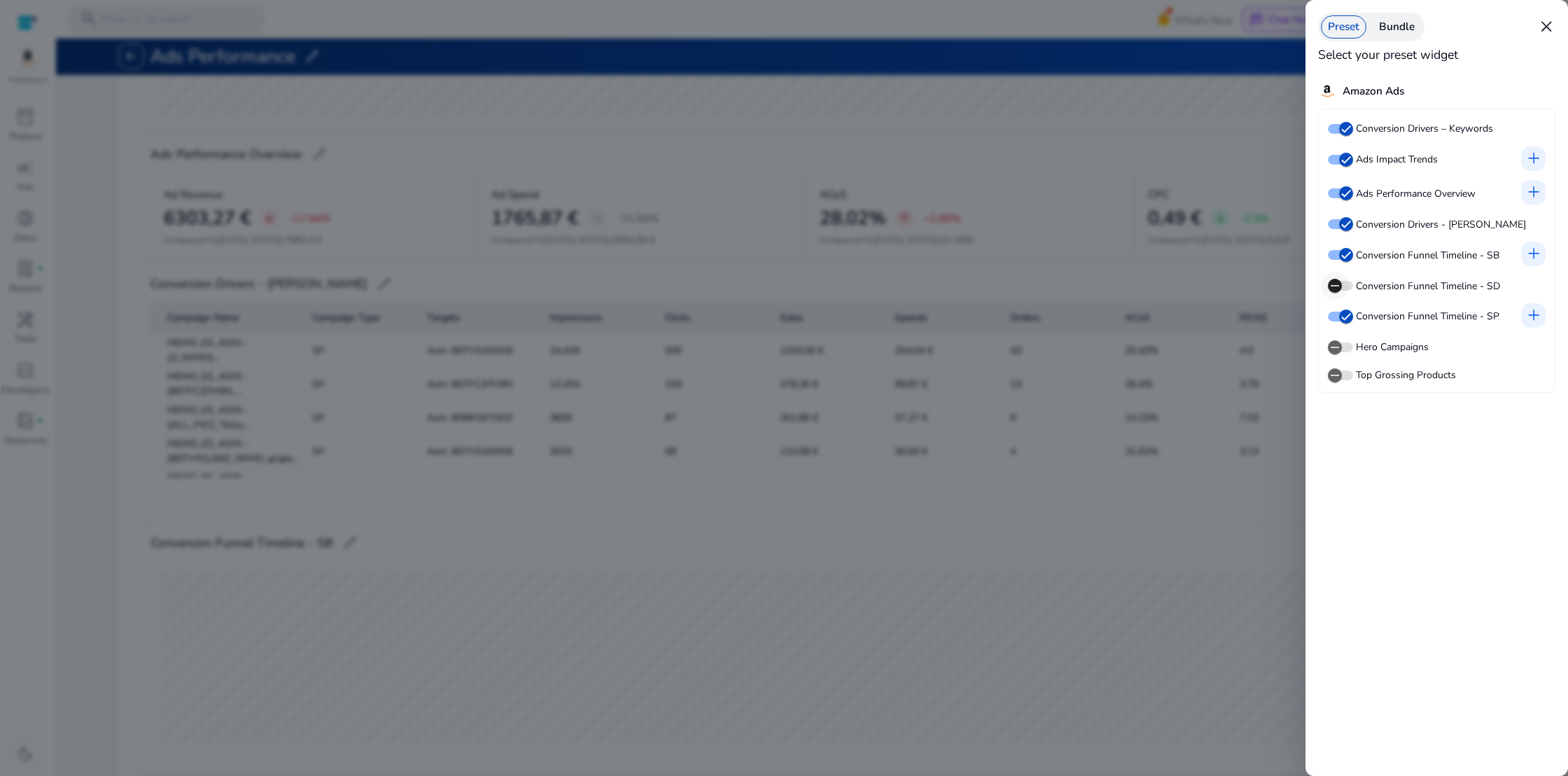
click at [1347, 282] on span "button" at bounding box center [1335, 286] width 28 height 28
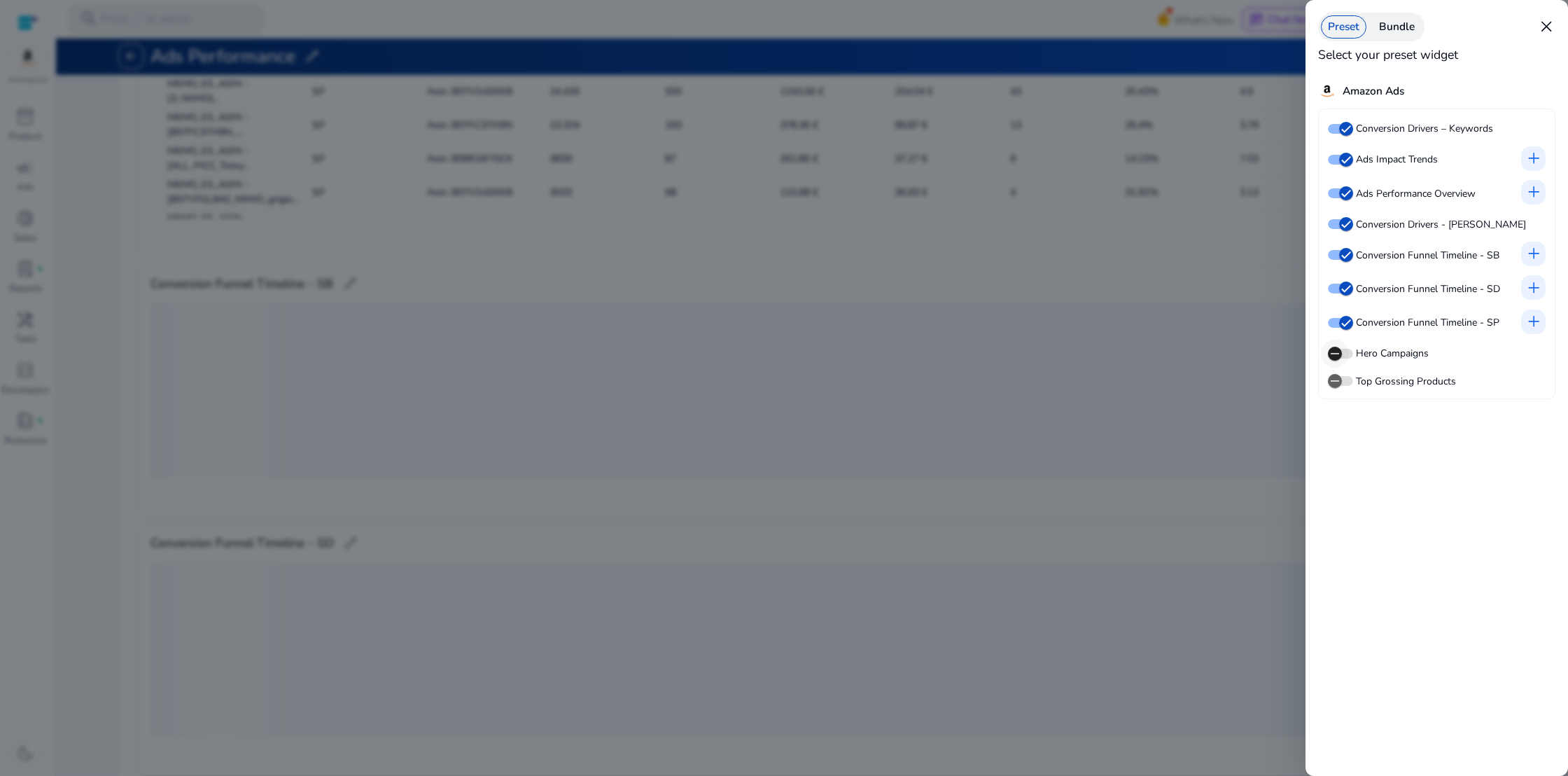
click at [1345, 355] on span "button" at bounding box center [1335, 354] width 28 height 28
click at [1344, 378] on span "button" at bounding box center [1335, 381] width 28 height 28
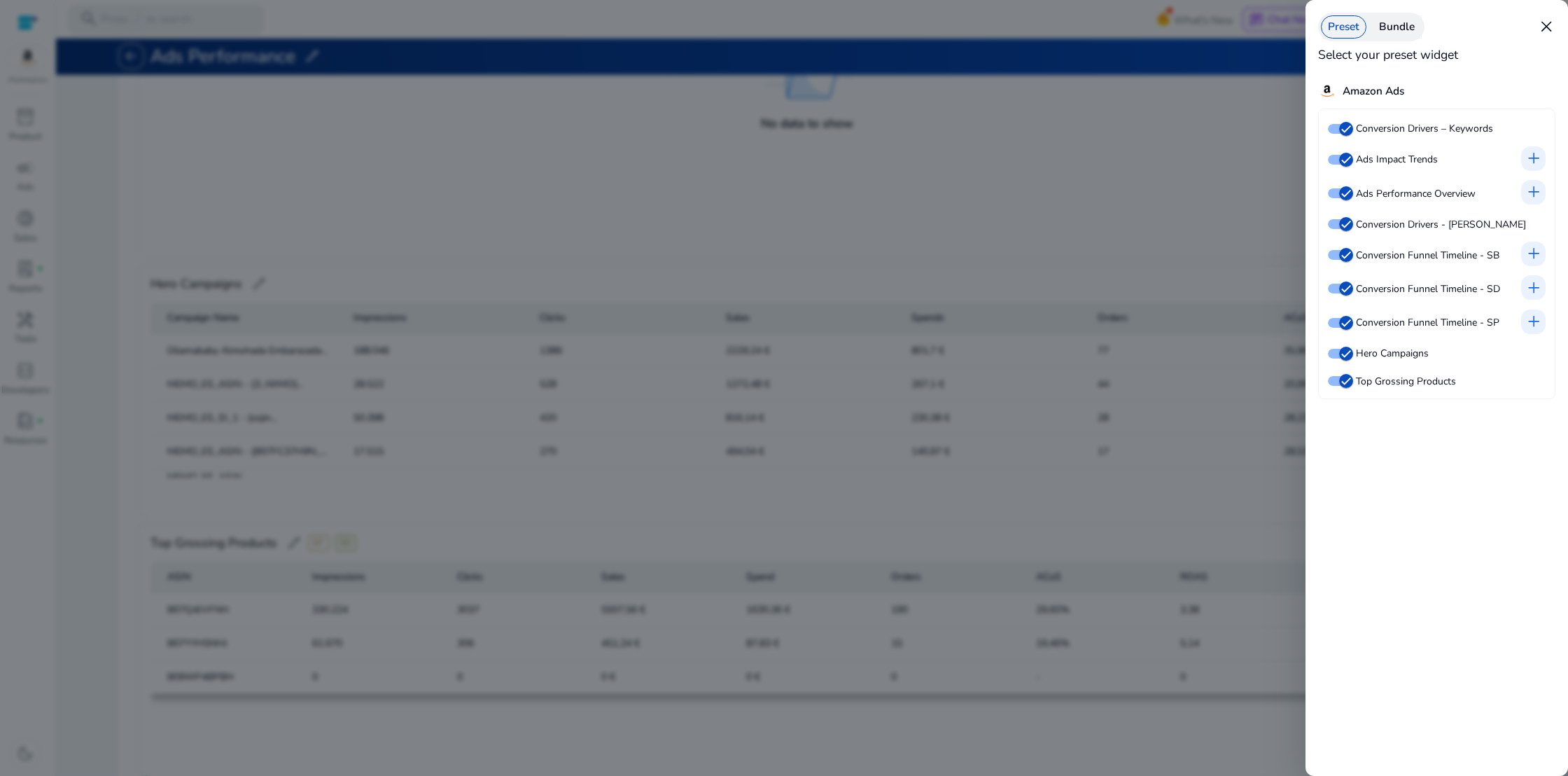
click at [1548, 25] on span "close" at bounding box center [1547, 26] width 18 height 18
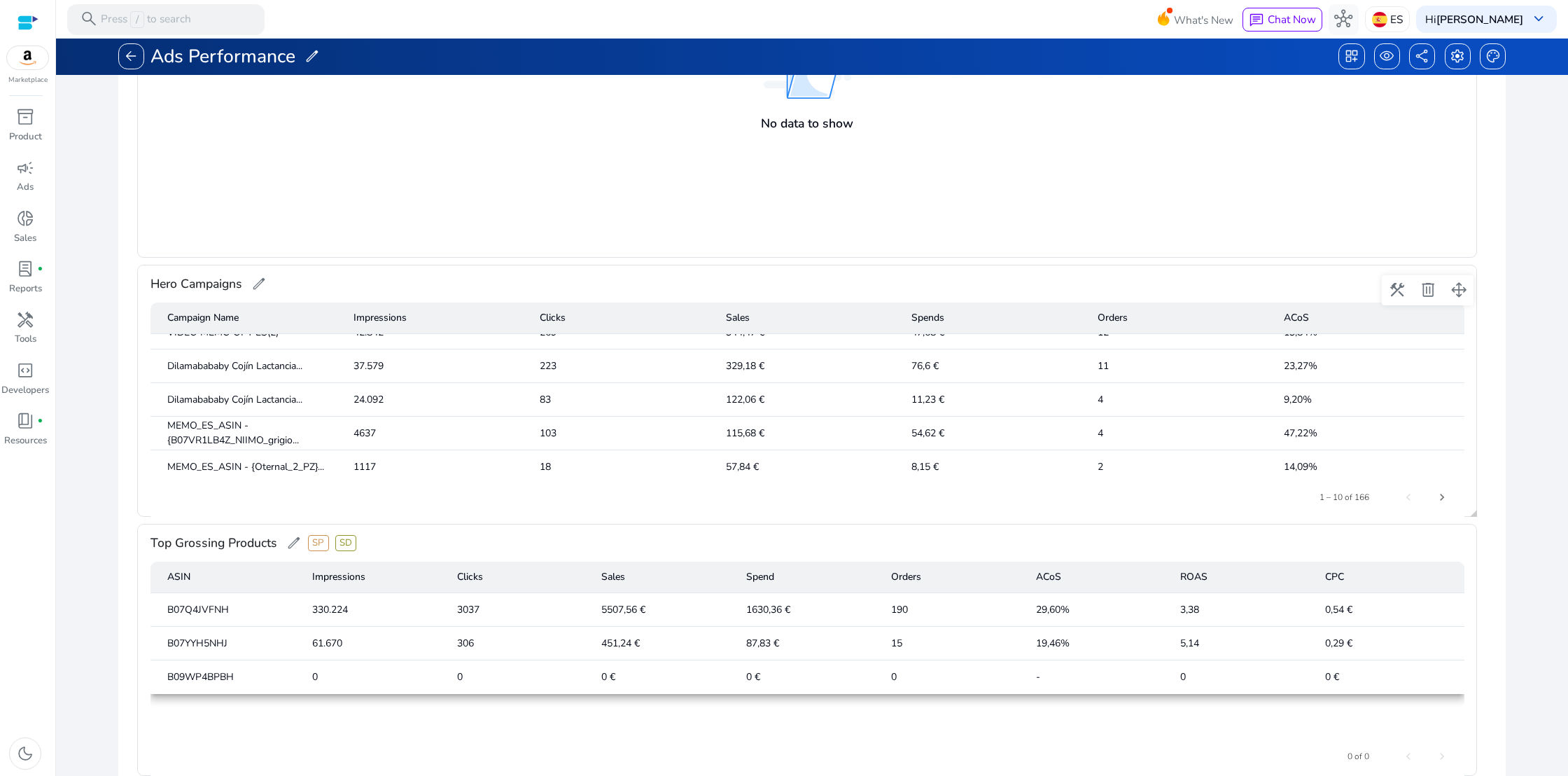
scroll to position [192, 0]
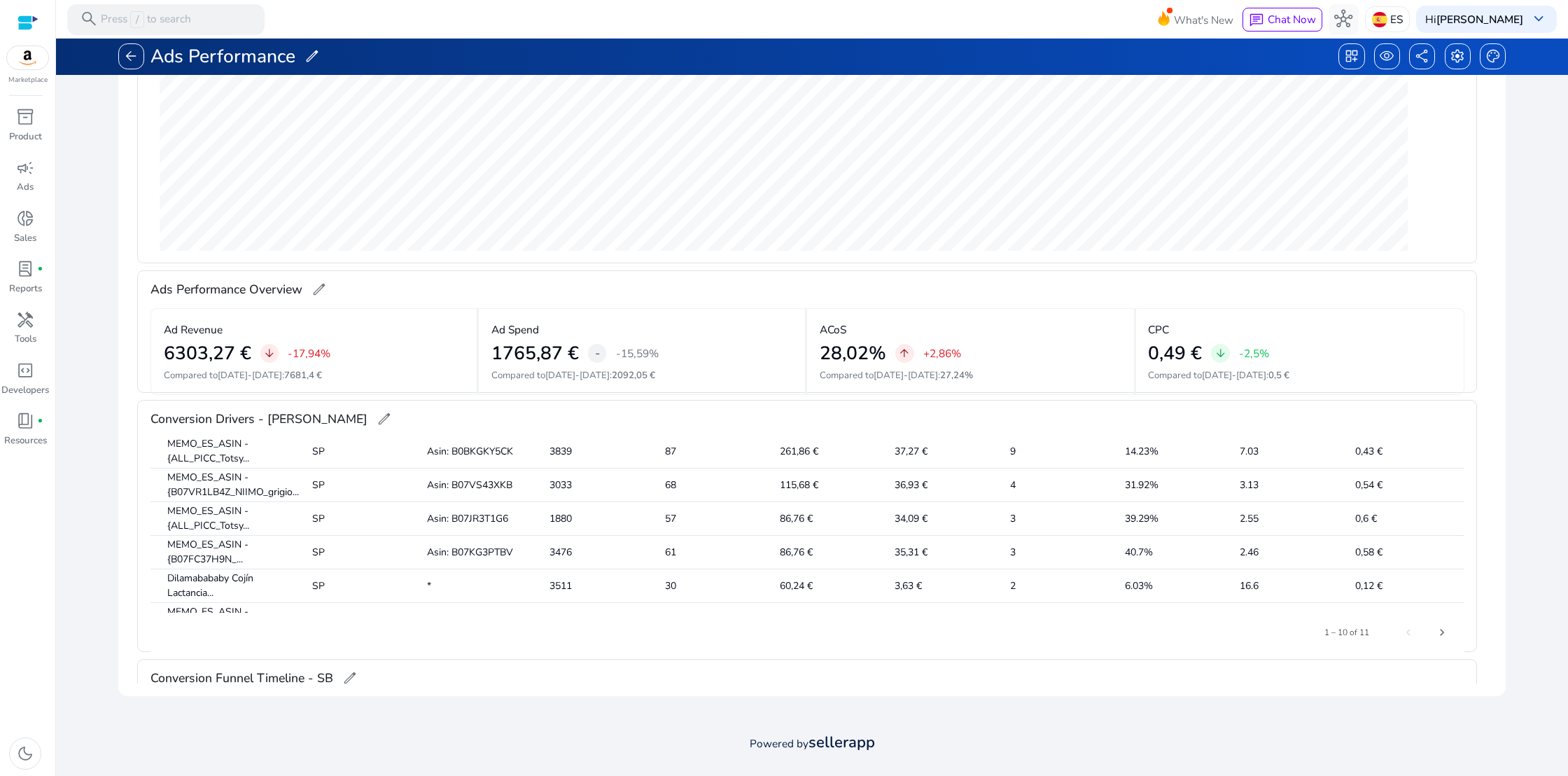
scroll to position [192, 0]
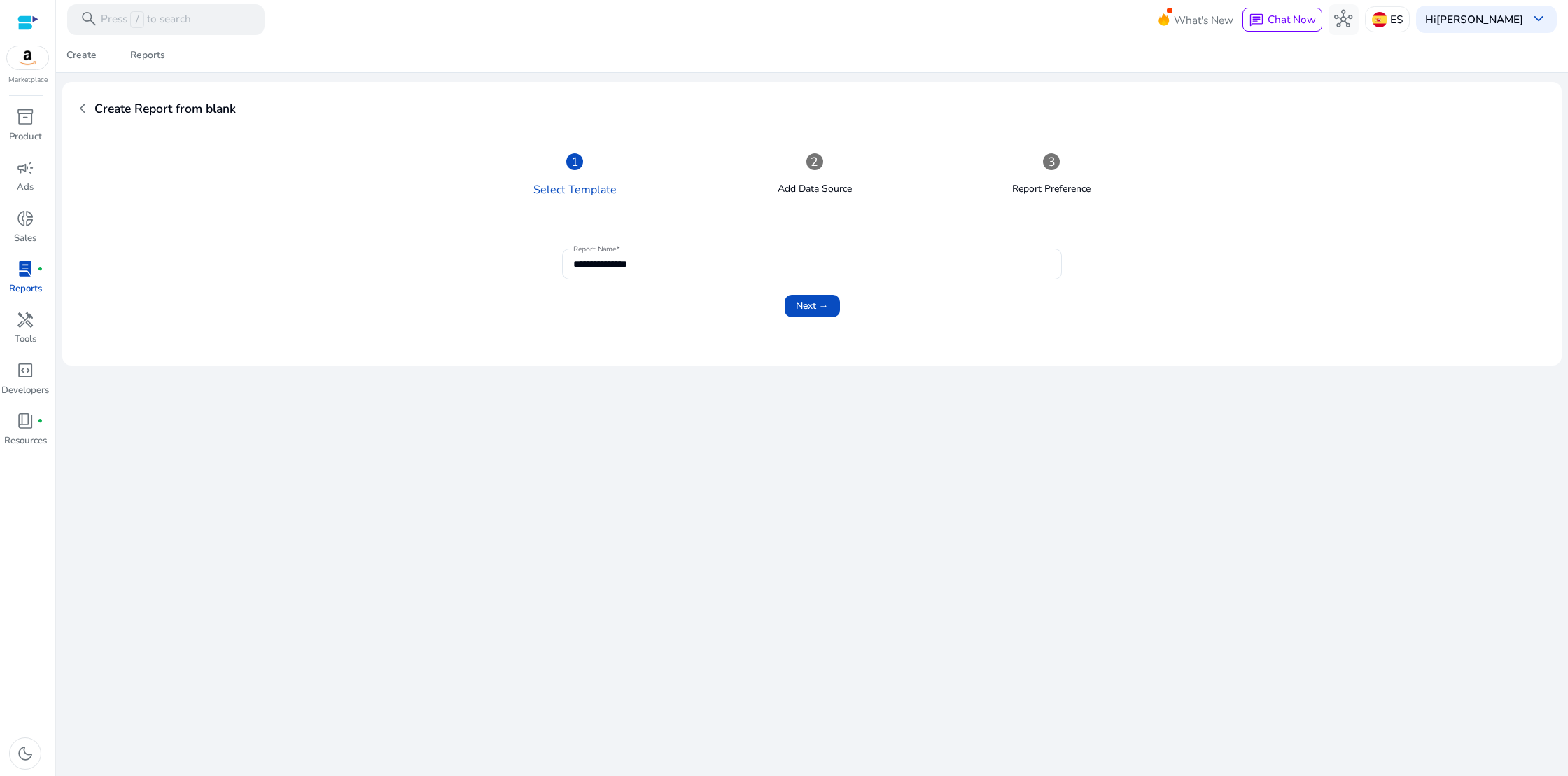
click at [834, 310] on span "submit" at bounding box center [812, 306] width 55 height 34
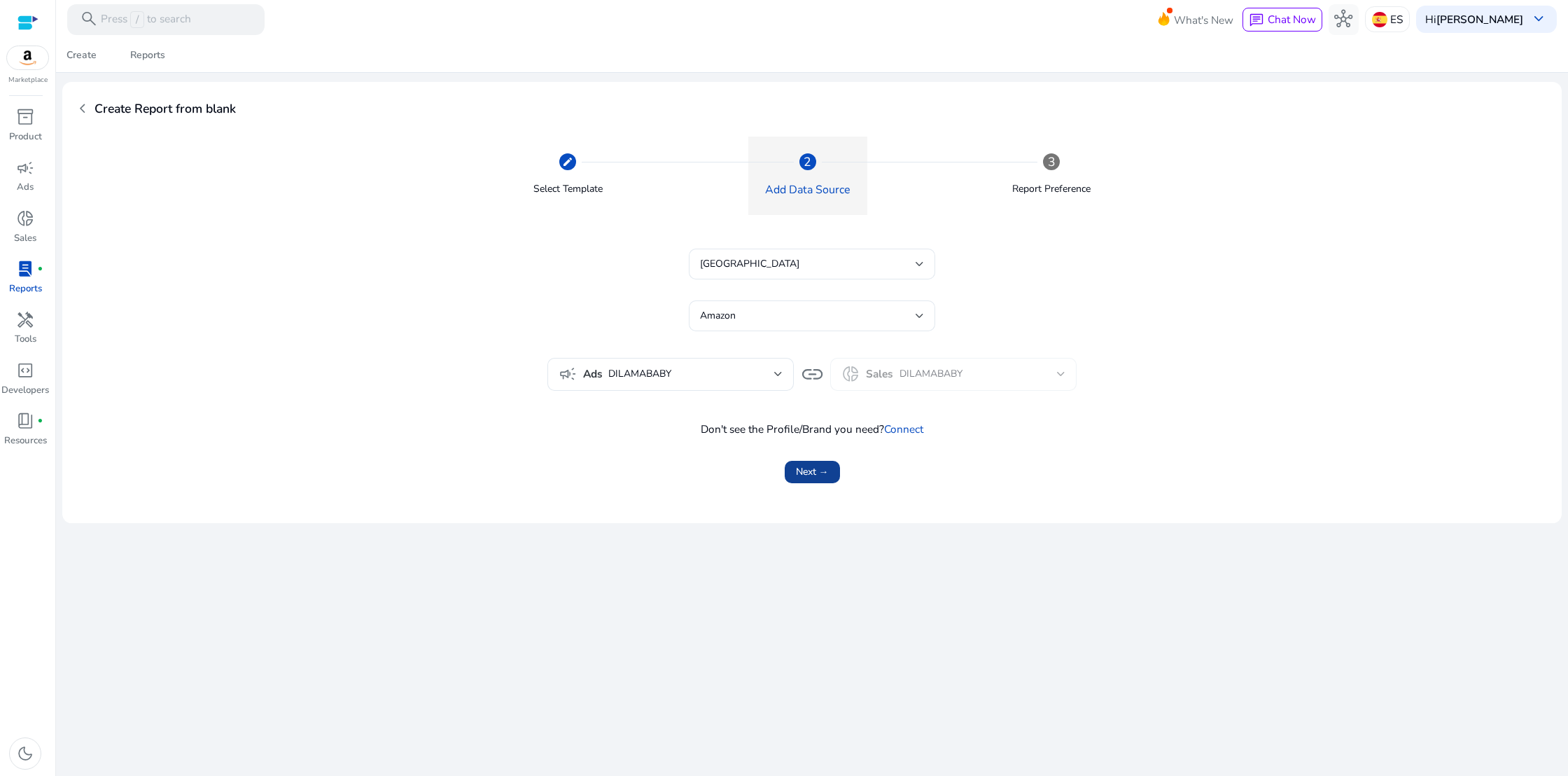
click at [821, 478] on span "Next →" at bounding box center [812, 472] width 33 height 15
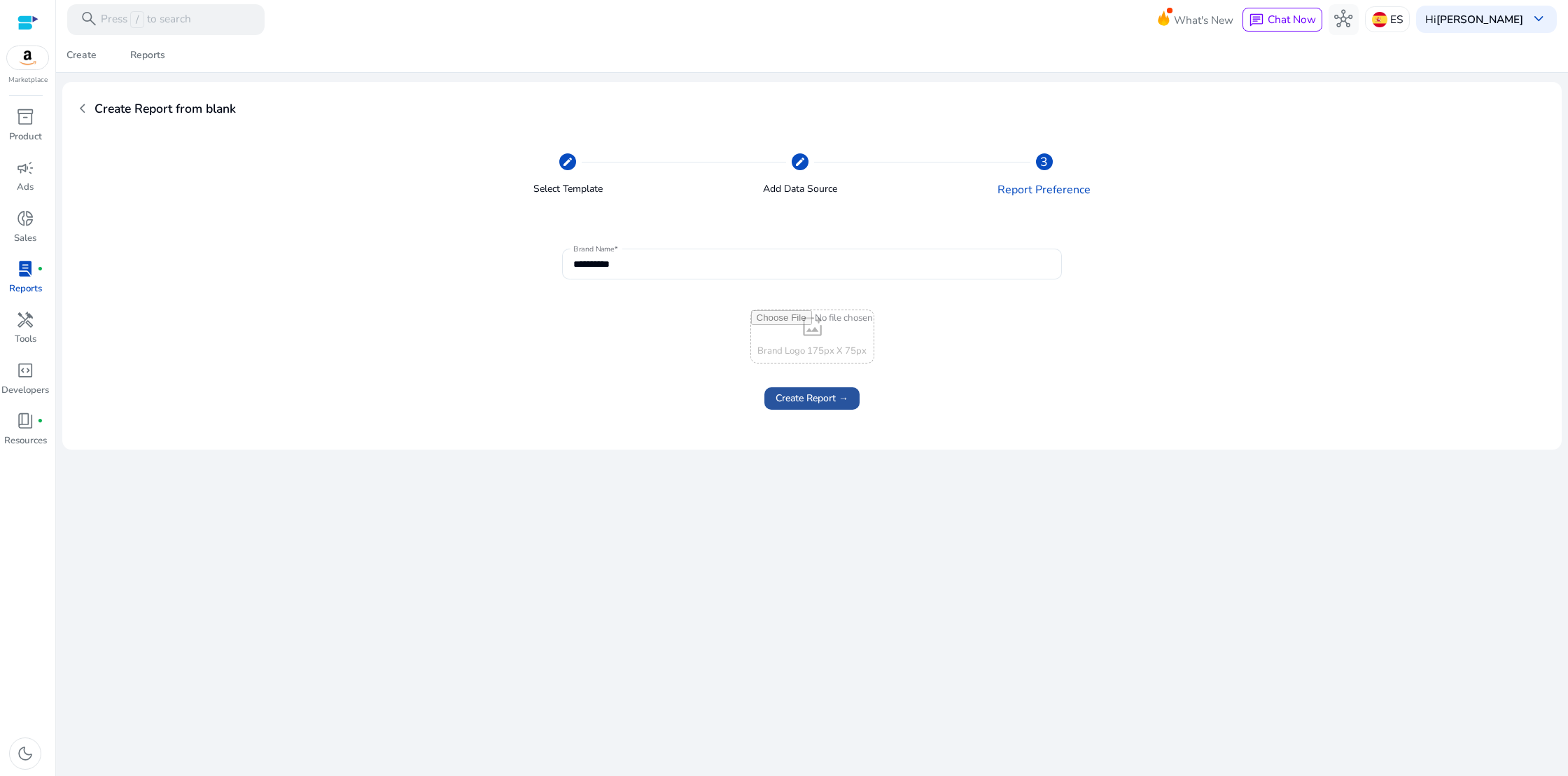
click at [820, 398] on span "Create Report →" at bounding box center [812, 398] width 73 height 15
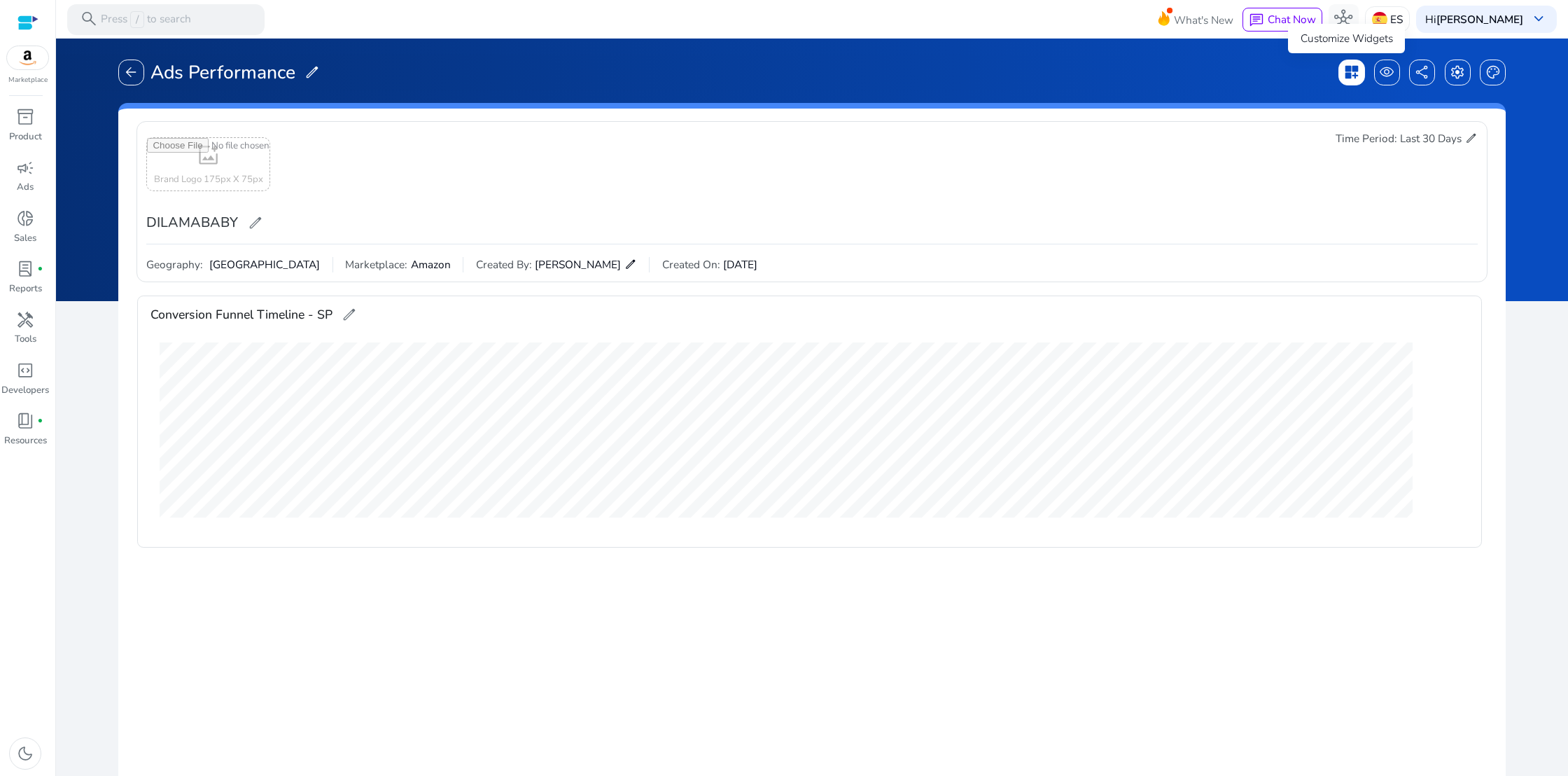
click at [1351, 73] on span "dashboard_customize" at bounding box center [1352, 72] width 16 height 16
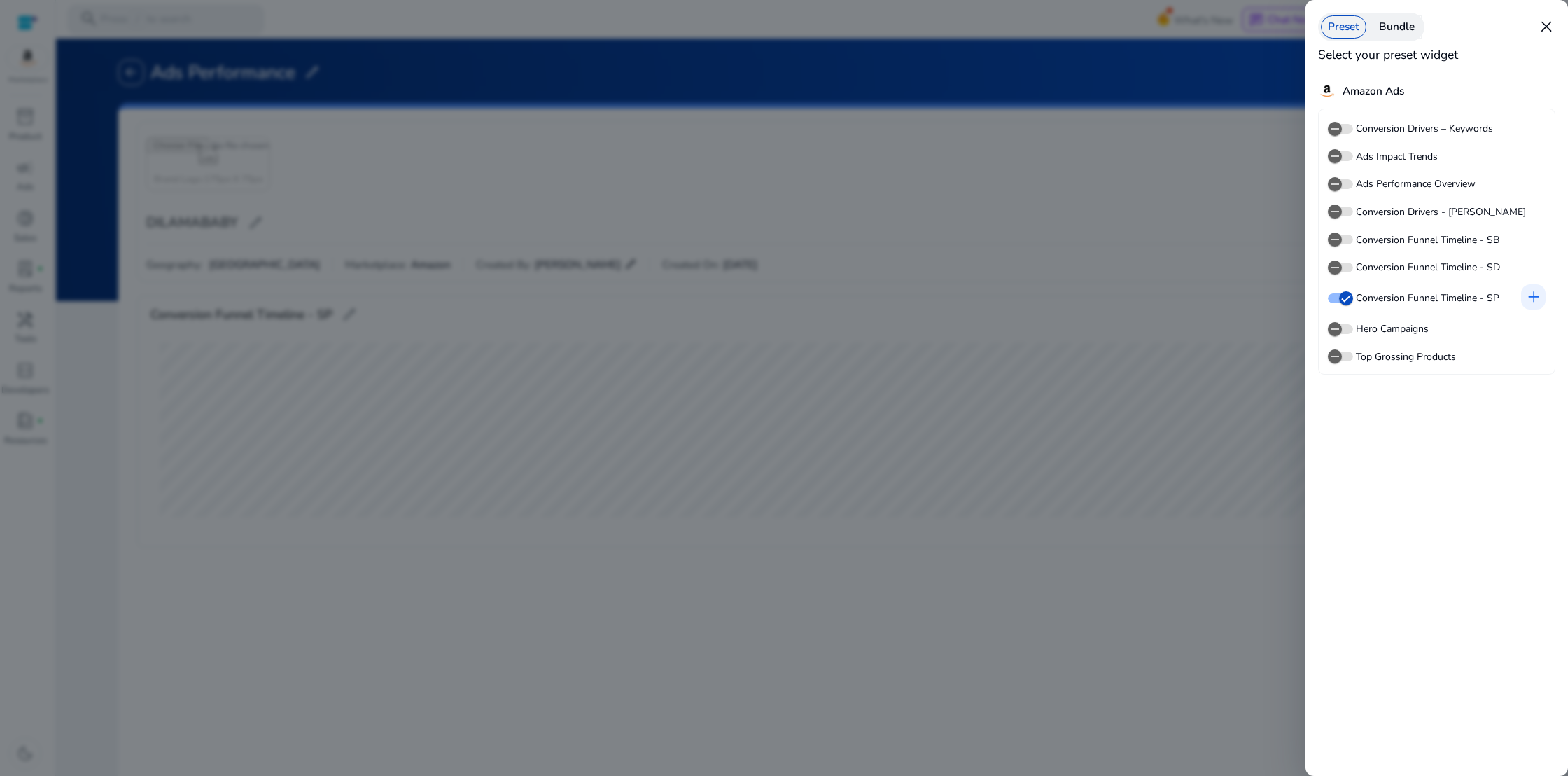
click at [1149, 304] on div at bounding box center [784, 388] width 1568 height 776
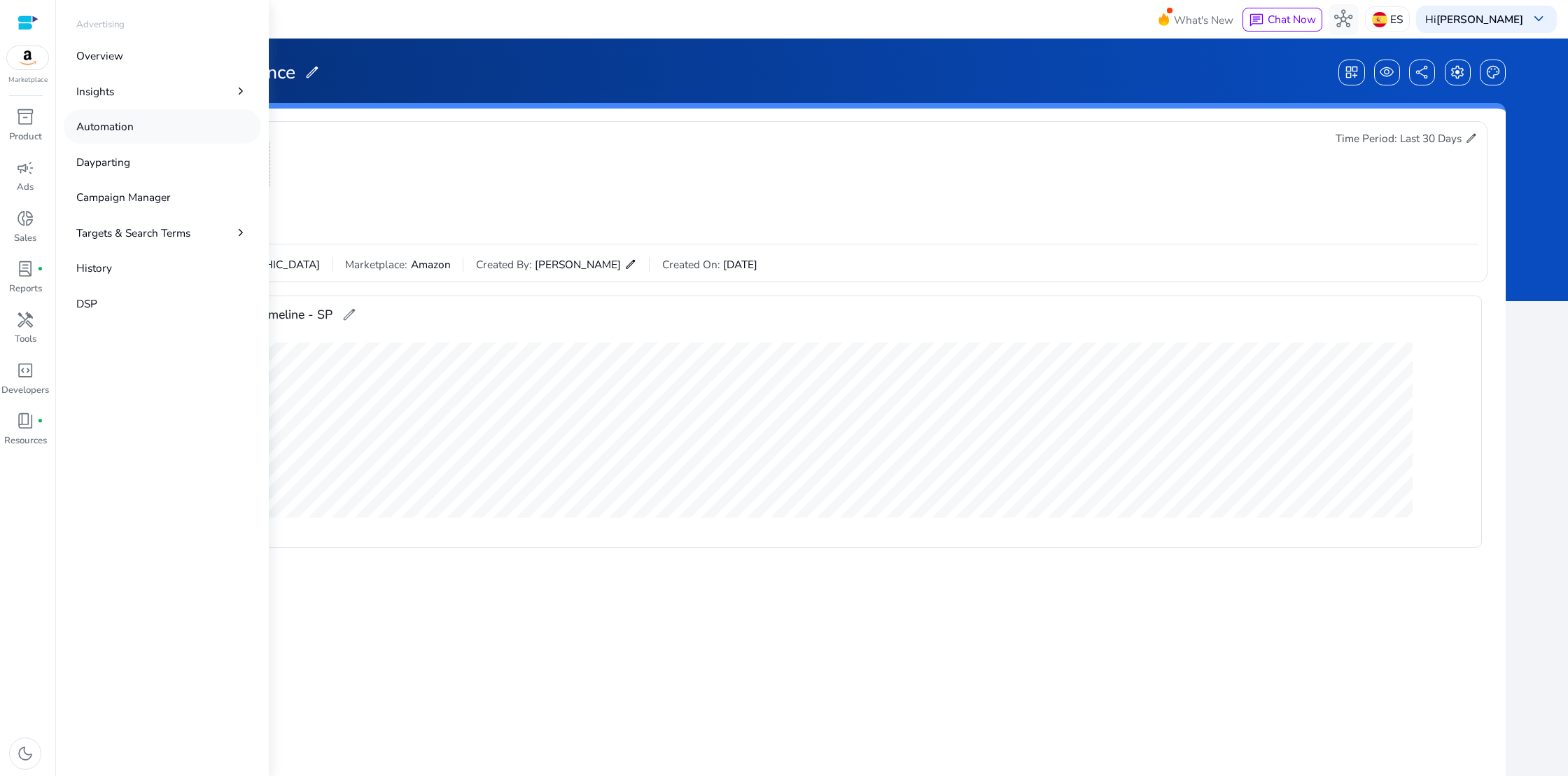
click at [125, 121] on p "Automation" at bounding box center [104, 126] width 57 height 16
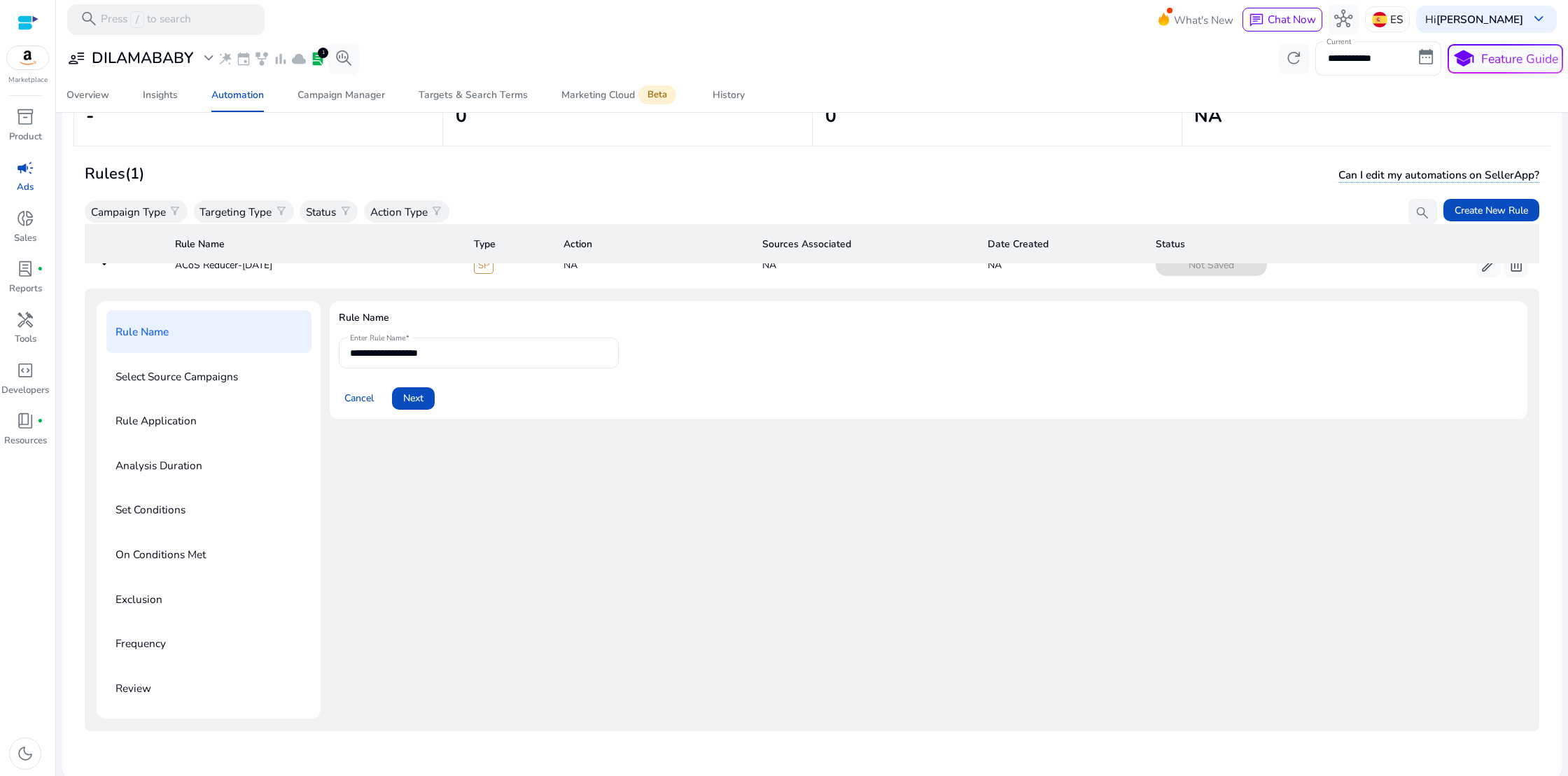
scroll to position [121, 0]
click at [549, 344] on input "**********" at bounding box center [479, 351] width 258 height 16
click at [26, 21] on div at bounding box center [27, 22] width 21 height 16
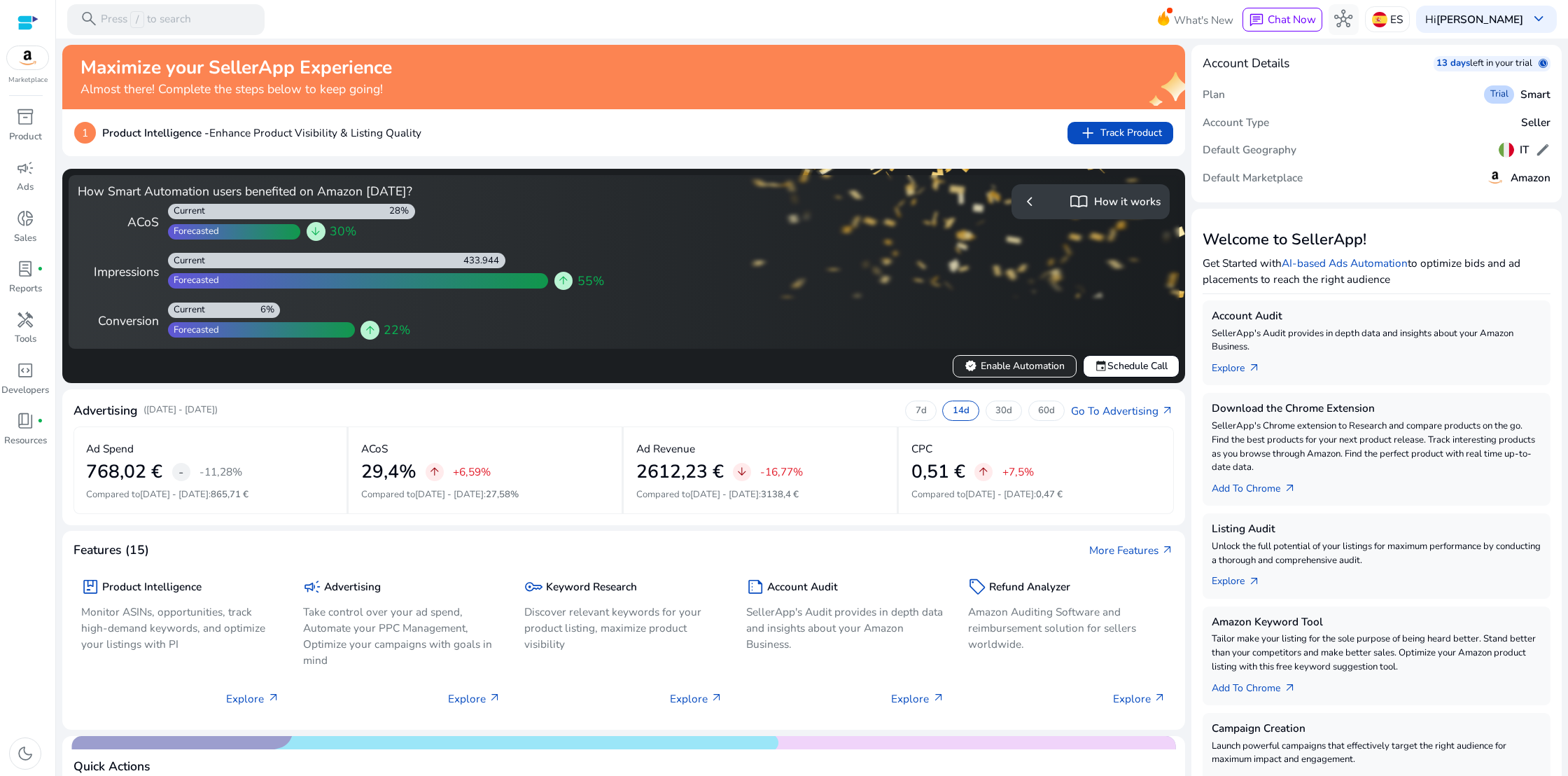
click at [1008, 364] on span "verified Enable Automation" at bounding box center [1014, 366] width 99 height 15
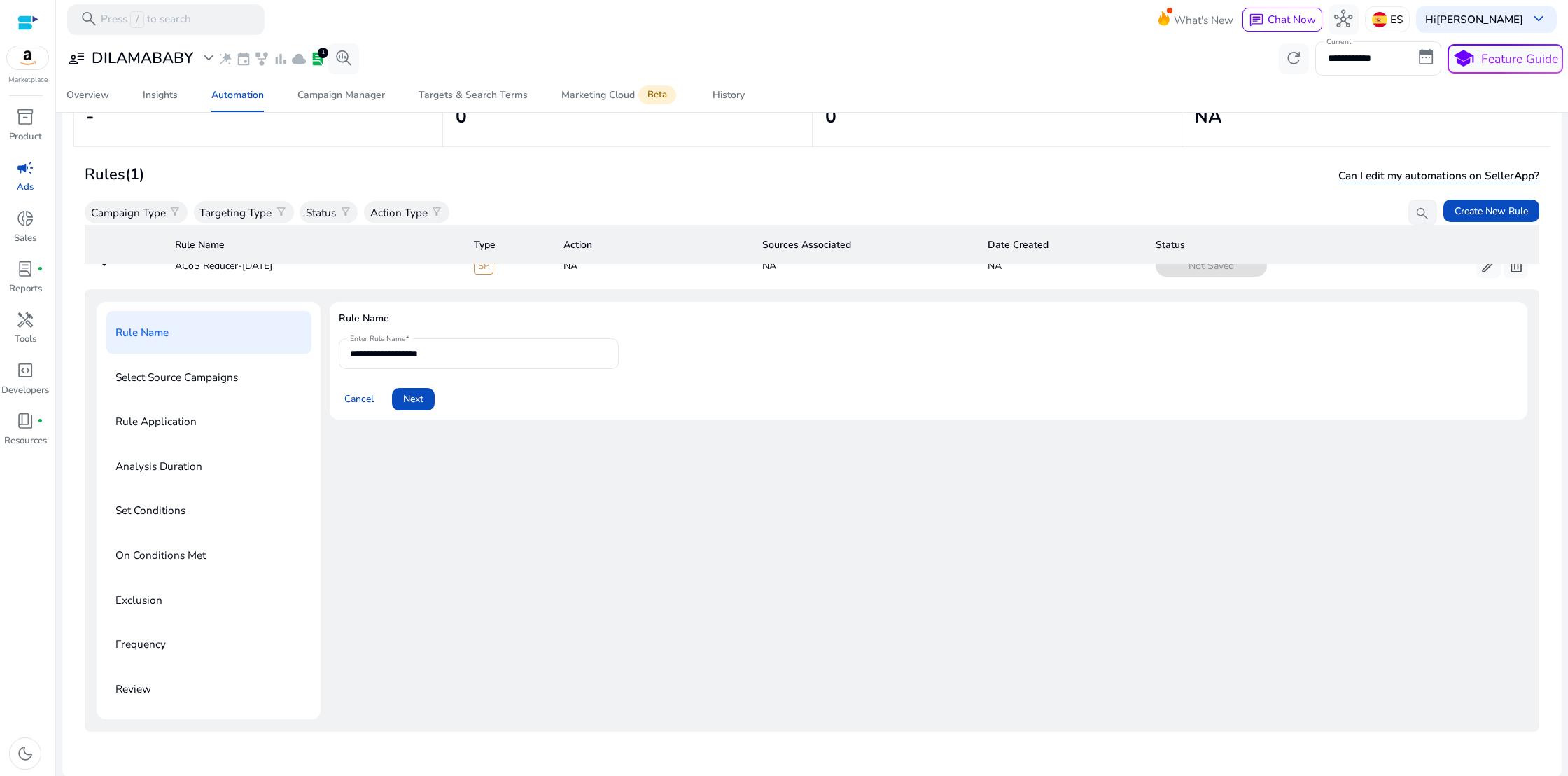
scroll to position [121, 0]
click at [411, 389] on span "Next" at bounding box center [413, 397] width 21 height 15
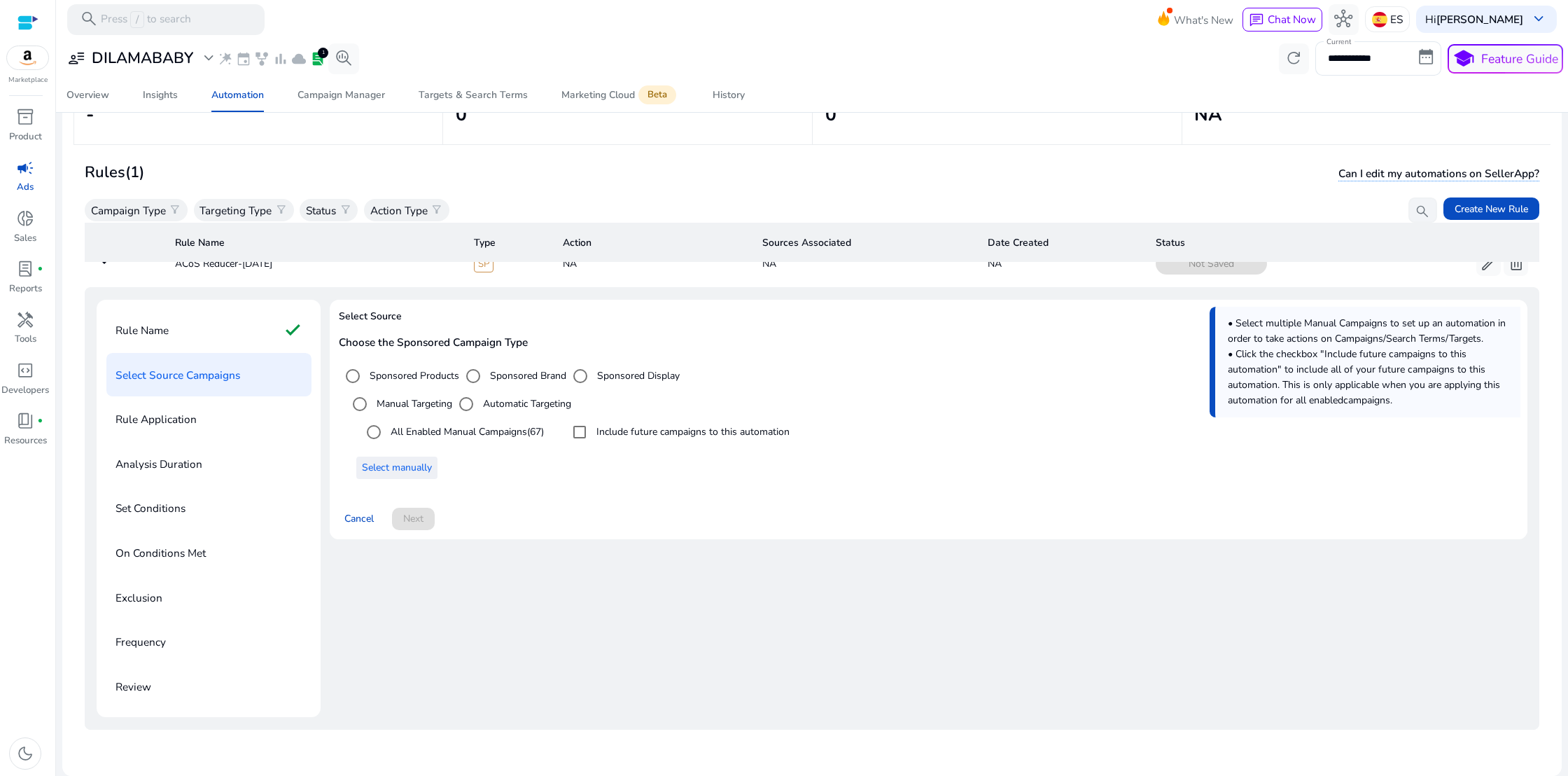
click at [382, 460] on span "Select manually" at bounding box center [397, 468] width 70 height 15
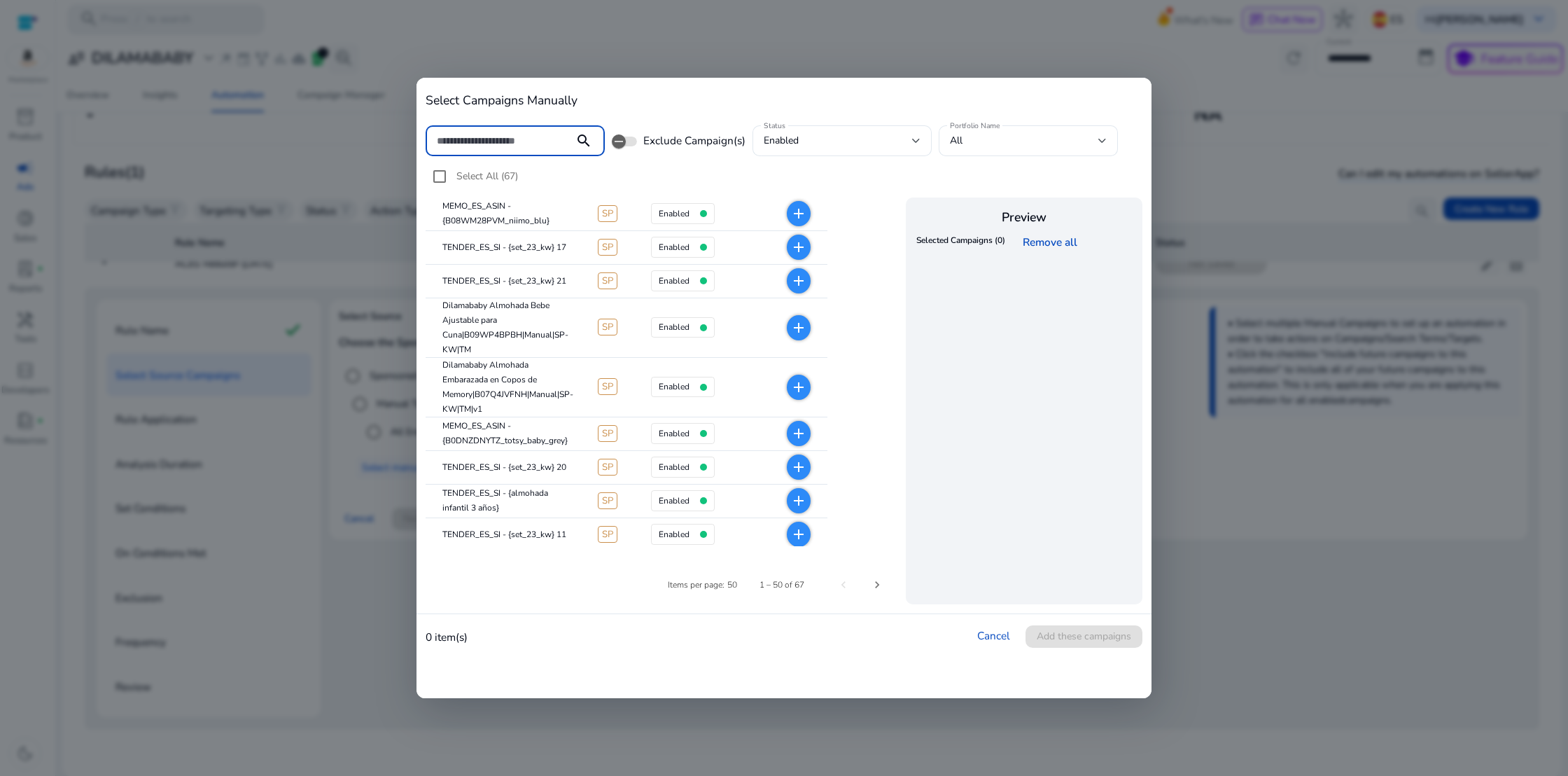
scroll to position [168, 0]
click at [802, 384] on mat-icon "add" at bounding box center [799, 385] width 17 height 17
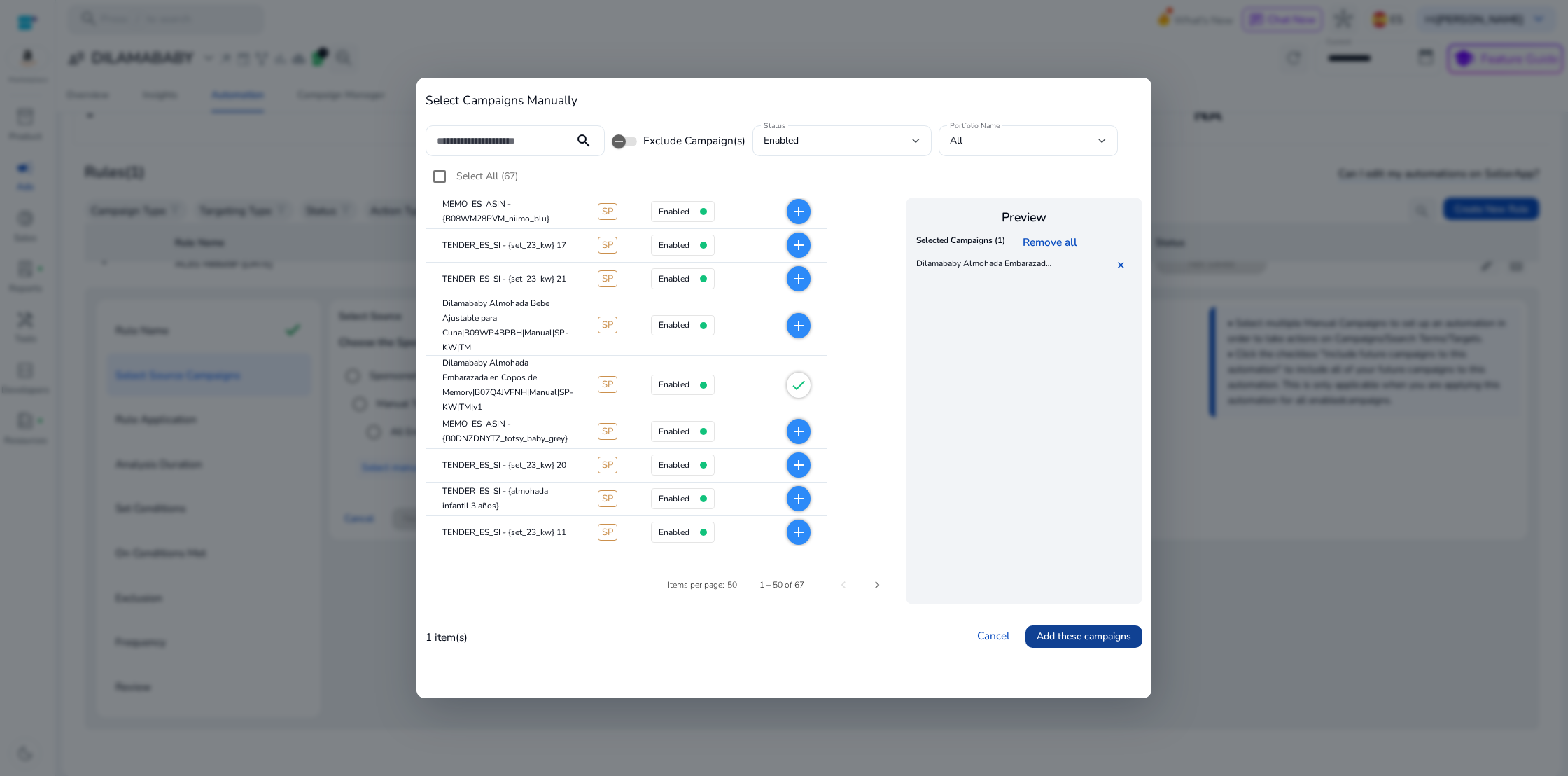
click at [1094, 636] on span "Add these campaigns" at bounding box center [1084, 636] width 94 height 15
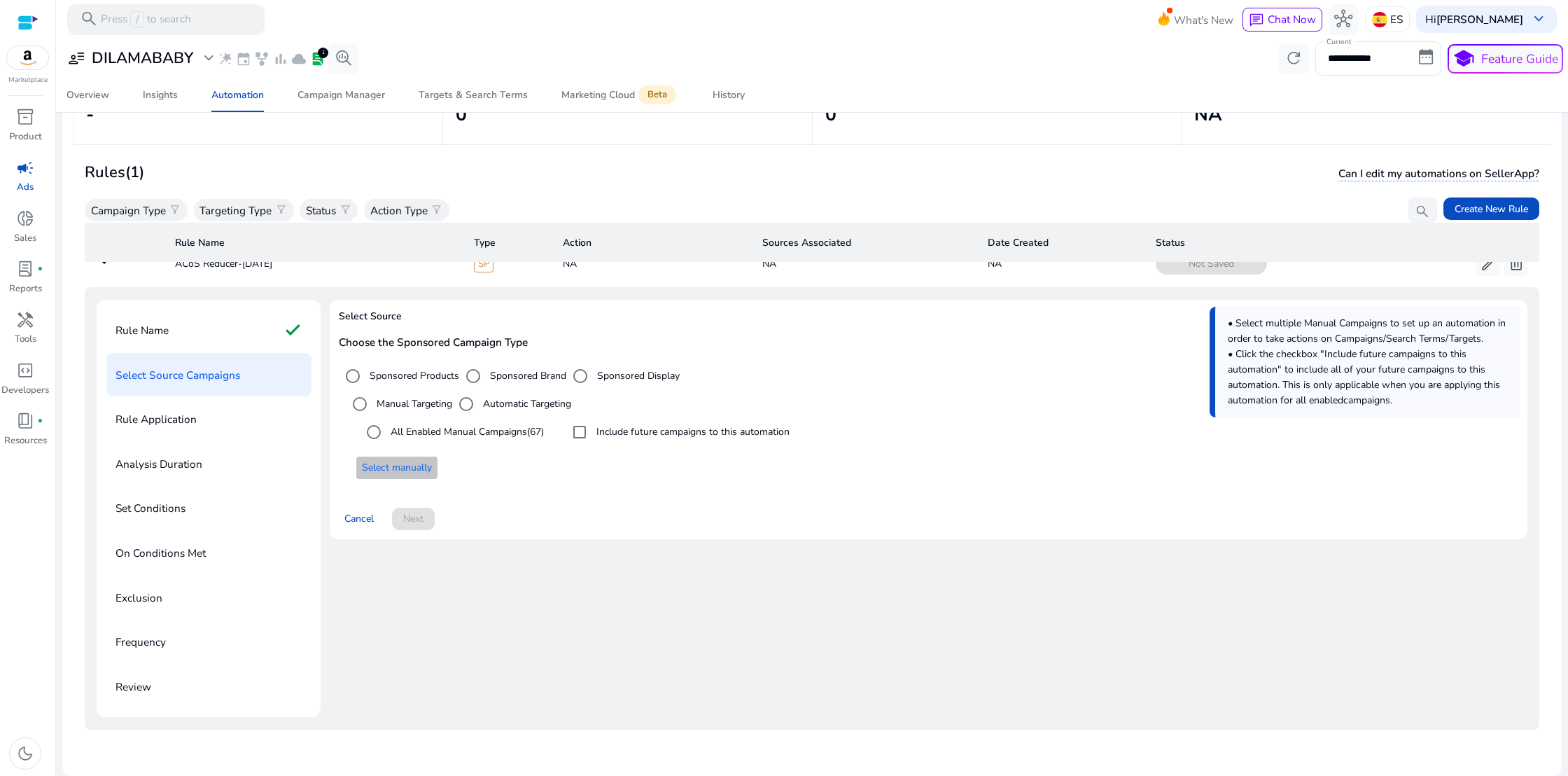
click at [397, 460] on span "Select manually" at bounding box center [397, 468] width 70 height 15
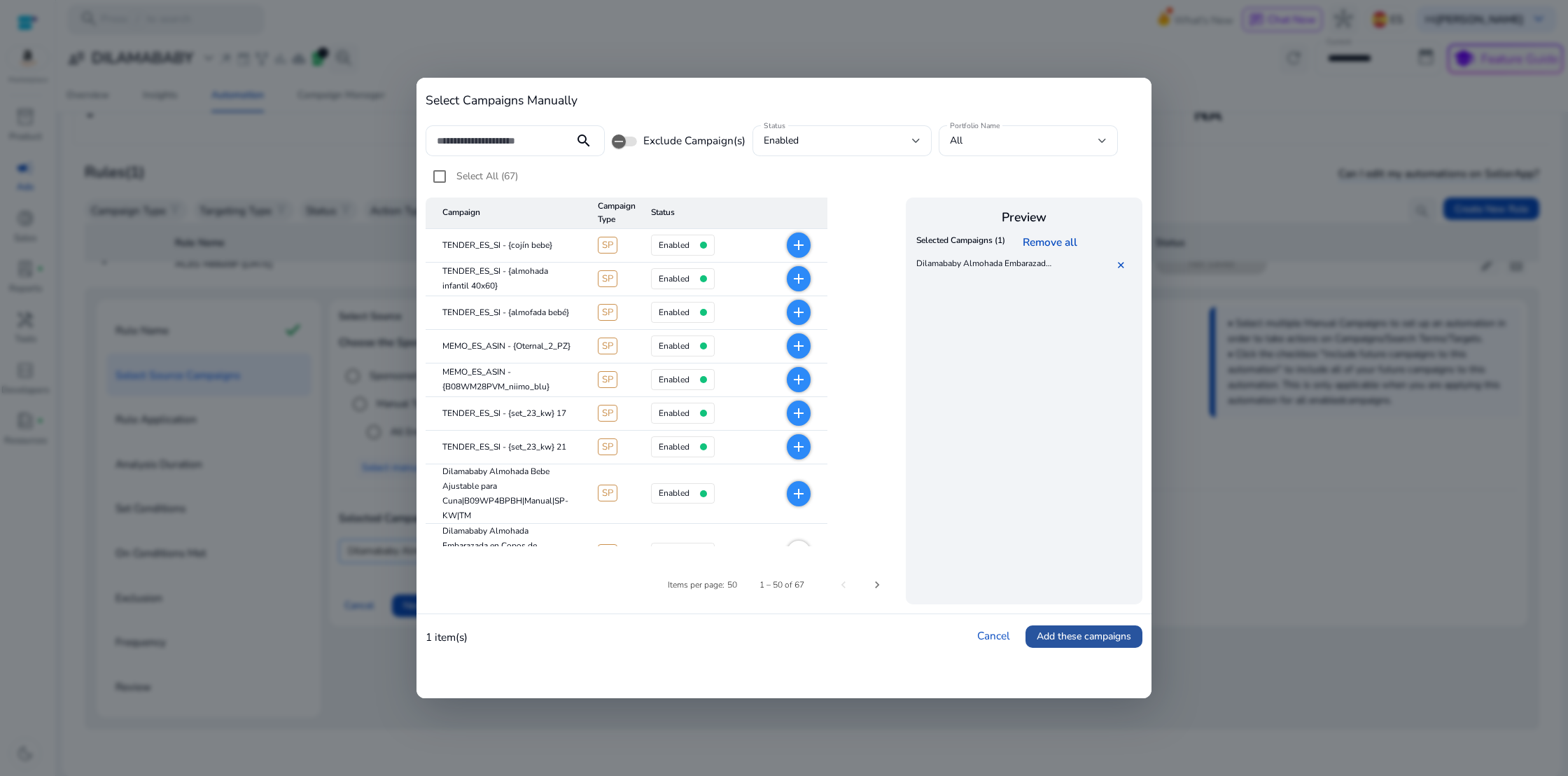
click at [1124, 629] on span "Add these campaigns" at bounding box center [1084, 636] width 94 height 15
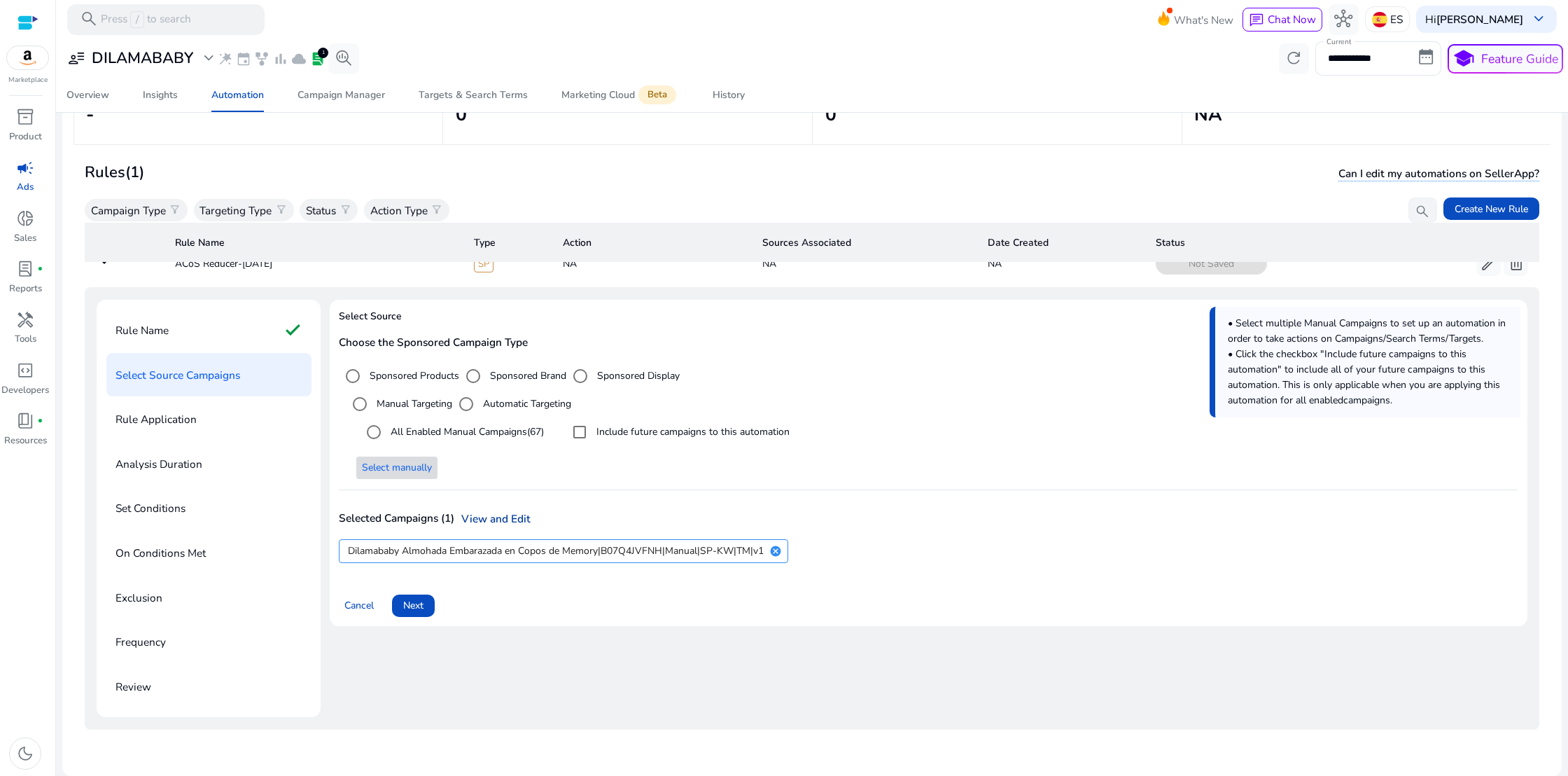
click at [499, 512] on link "View and Edit" at bounding box center [492, 519] width 76 height 15
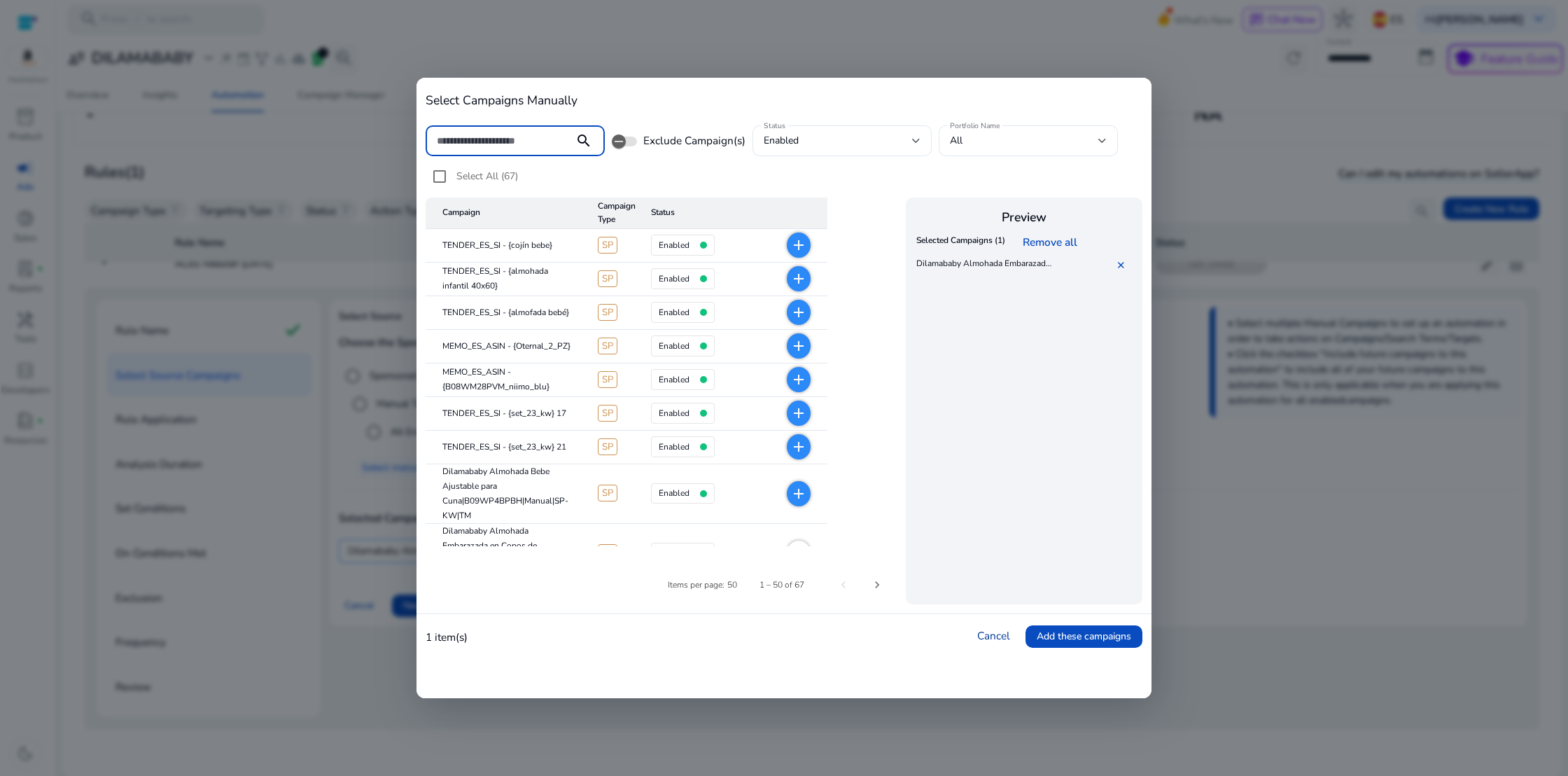
click at [984, 634] on link "Cancel" at bounding box center [994, 636] width 33 height 15
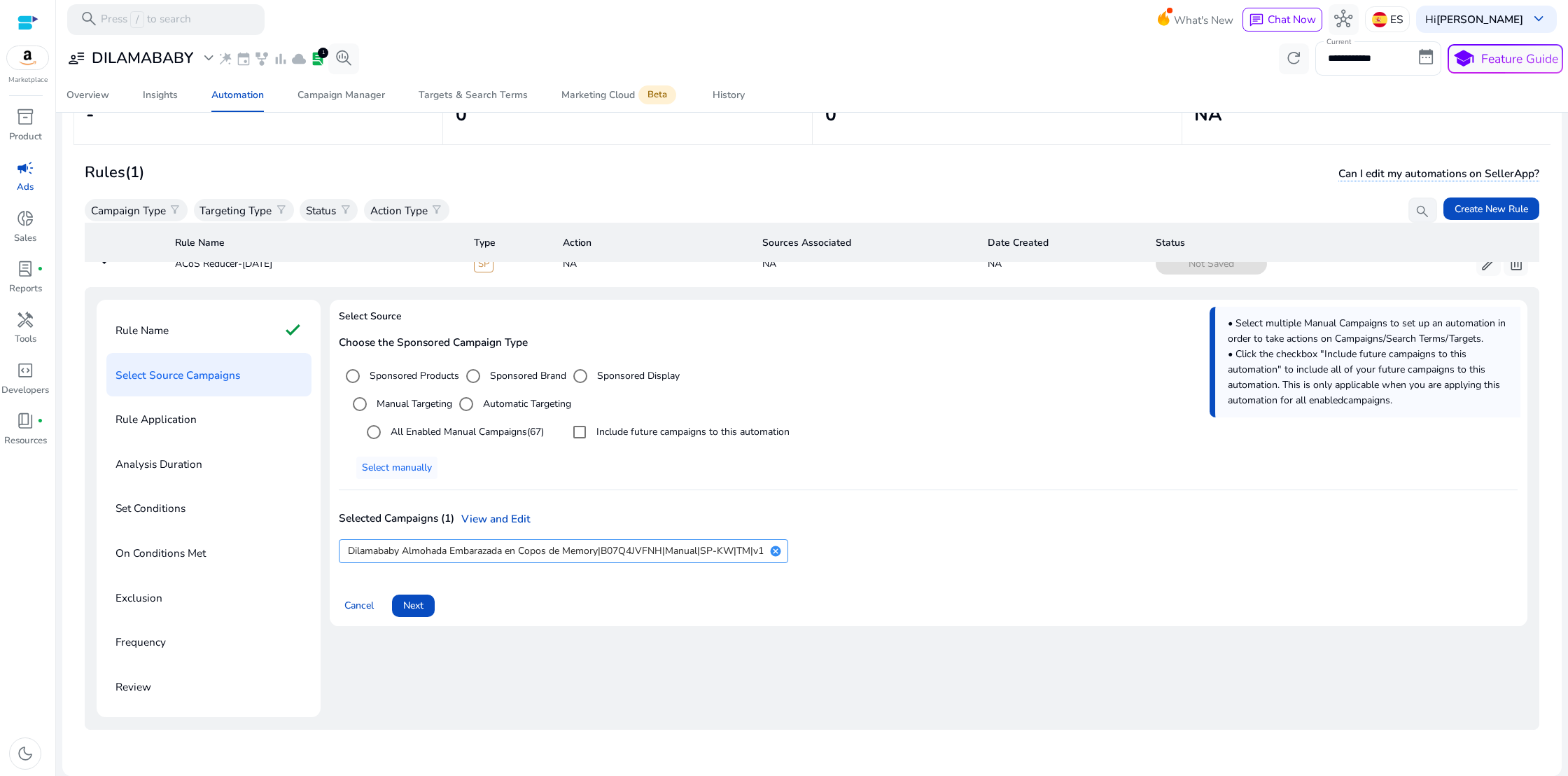
click at [403, 598] on span "Next" at bounding box center [413, 606] width 21 height 15
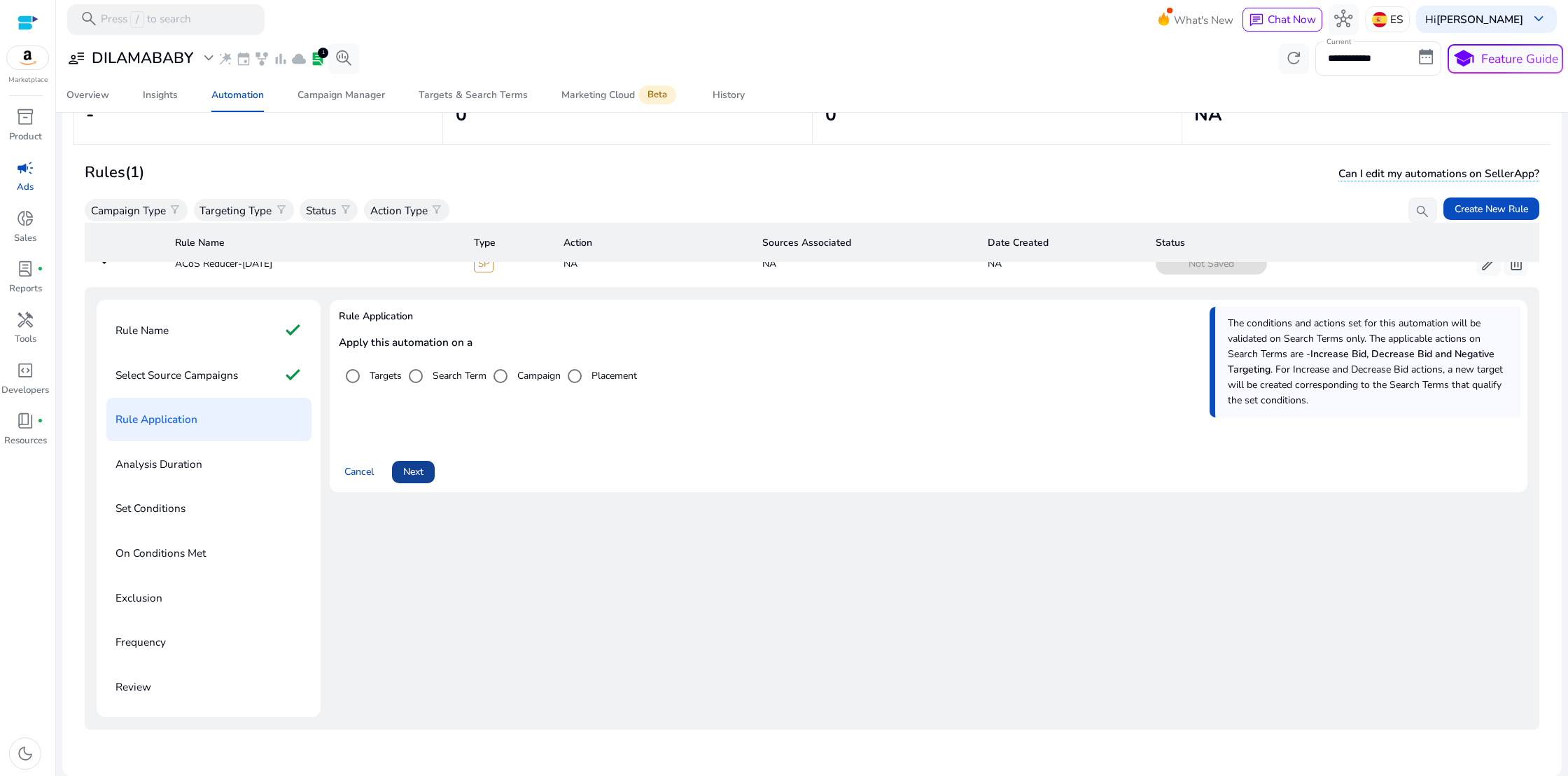
click at [415, 464] on span "Next" at bounding box center [413, 472] width 21 height 15
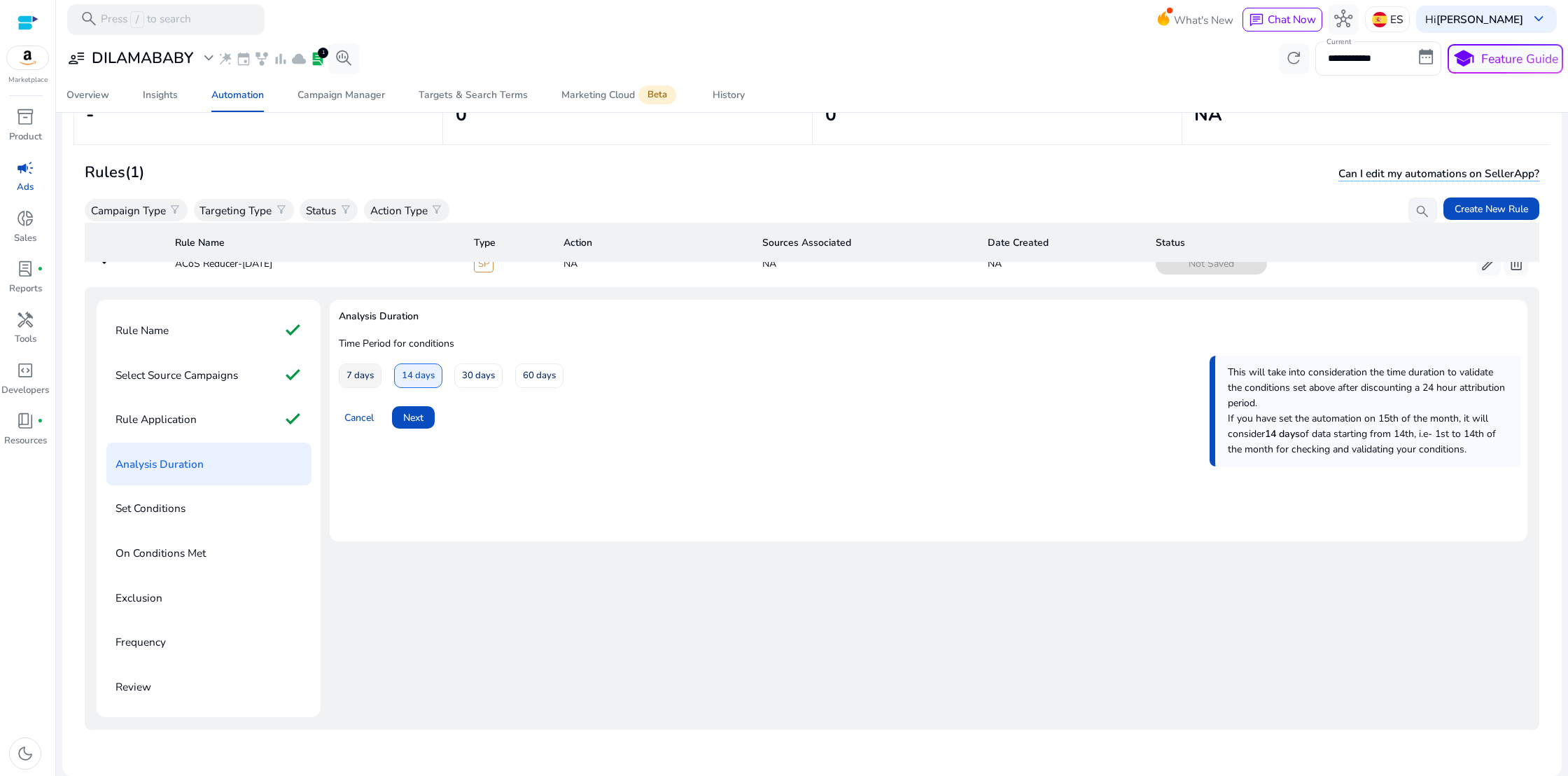
click at [361, 364] on span "7 days" at bounding box center [359, 376] width 27 height 25
click at [409, 411] on span "Next" at bounding box center [413, 418] width 21 height 15
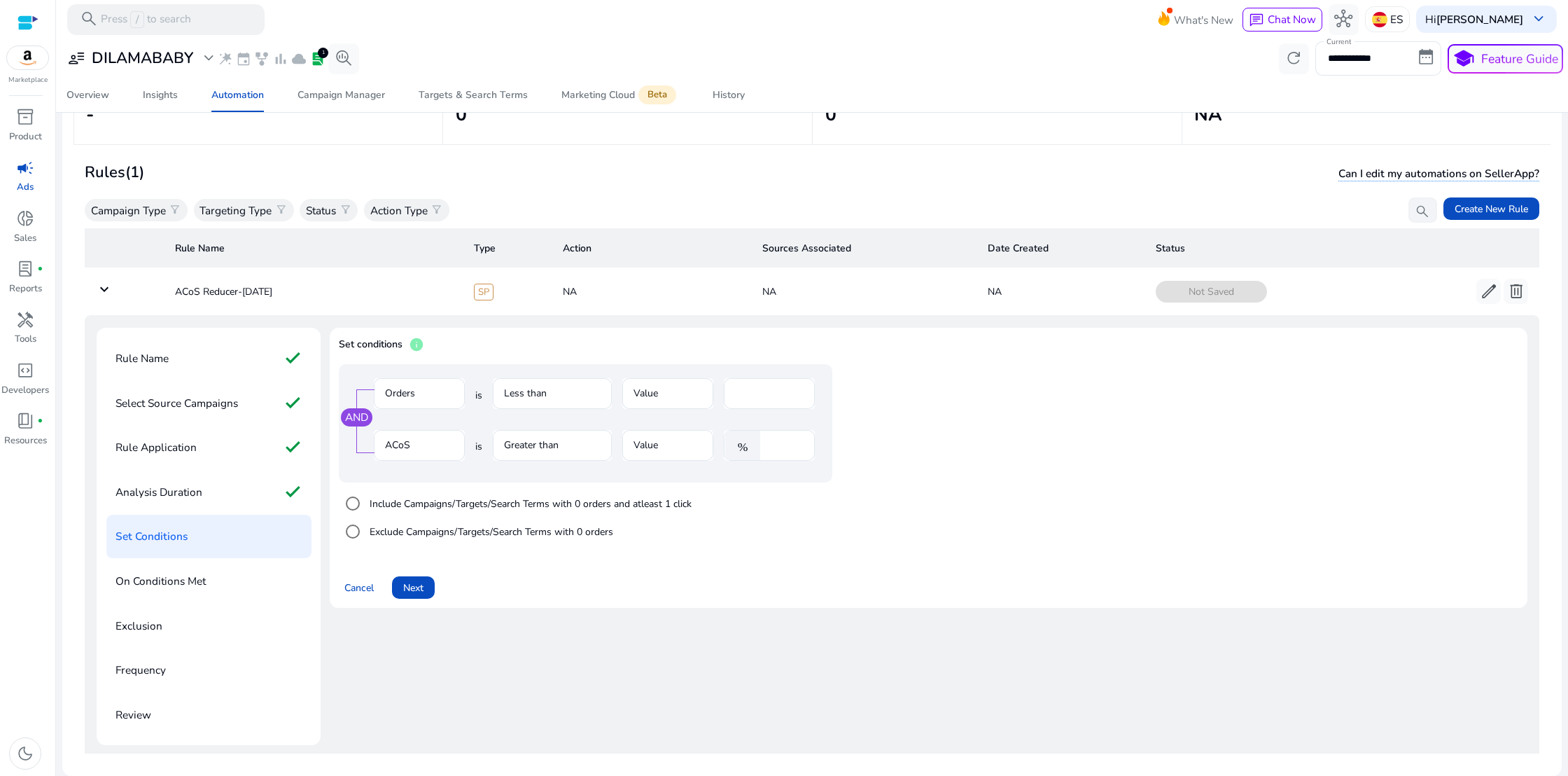
scroll to position [0, 0]
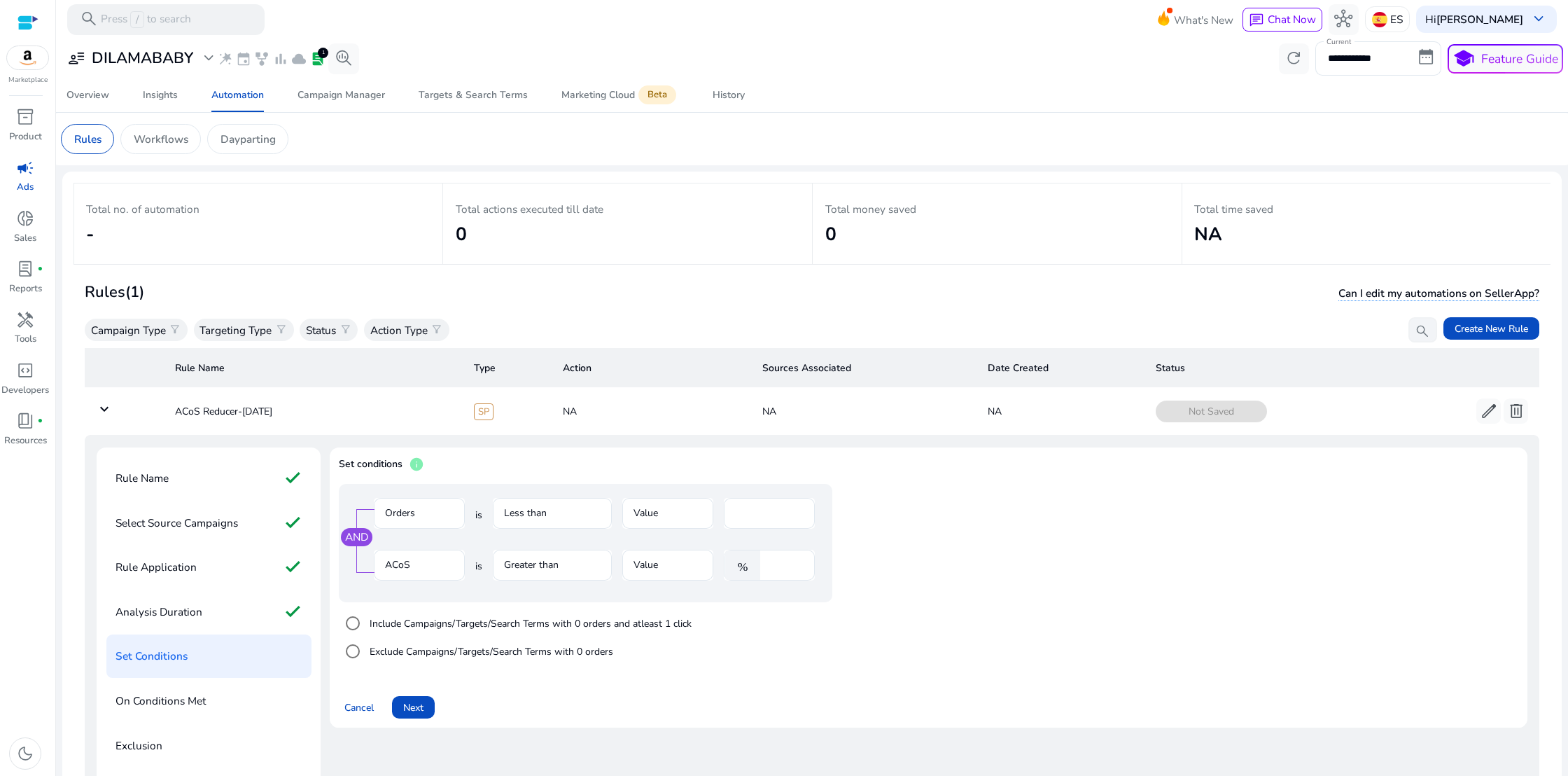
click at [27, 25] on div at bounding box center [27, 22] width 21 height 16
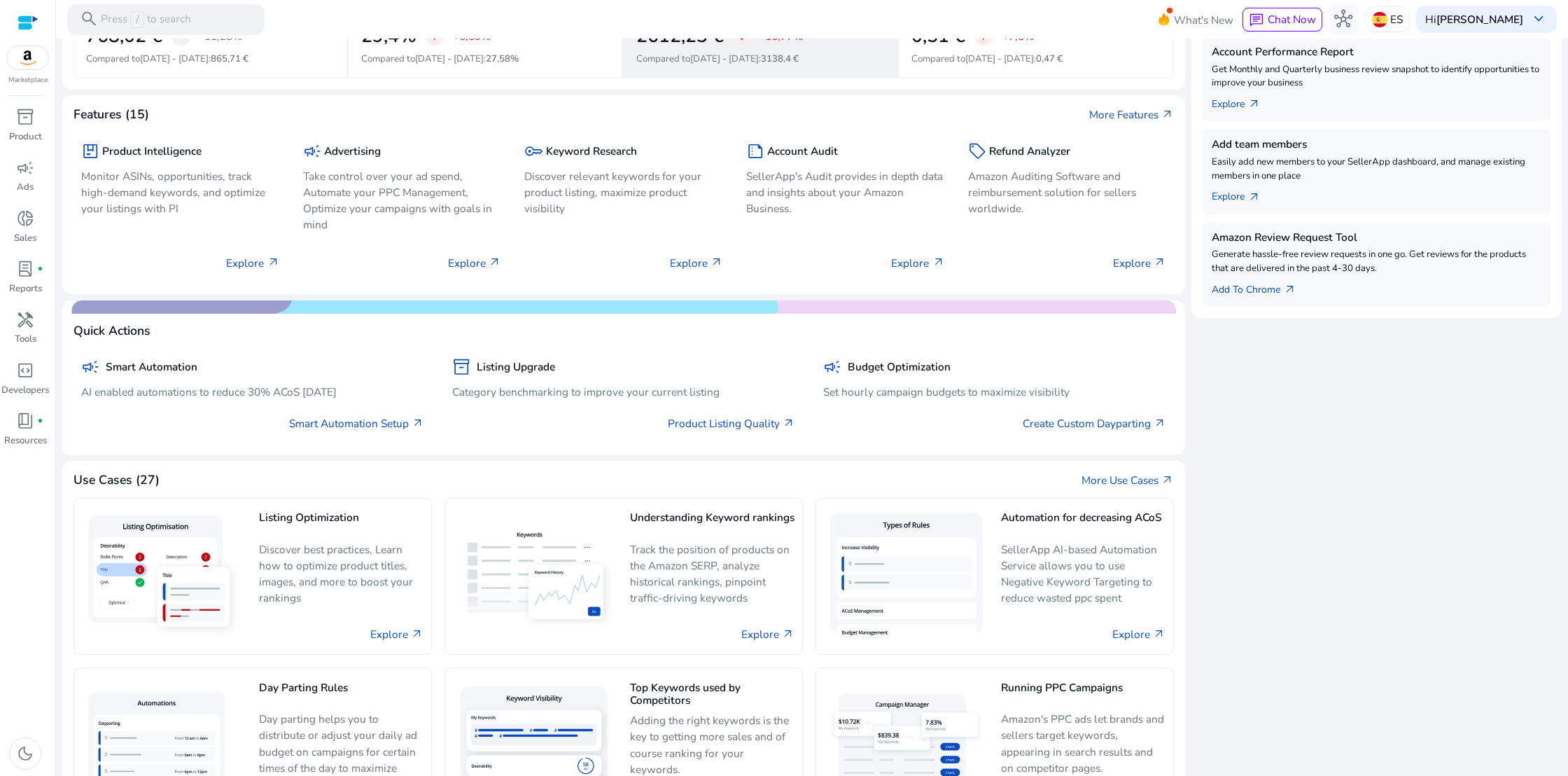
scroll to position [507, 0]
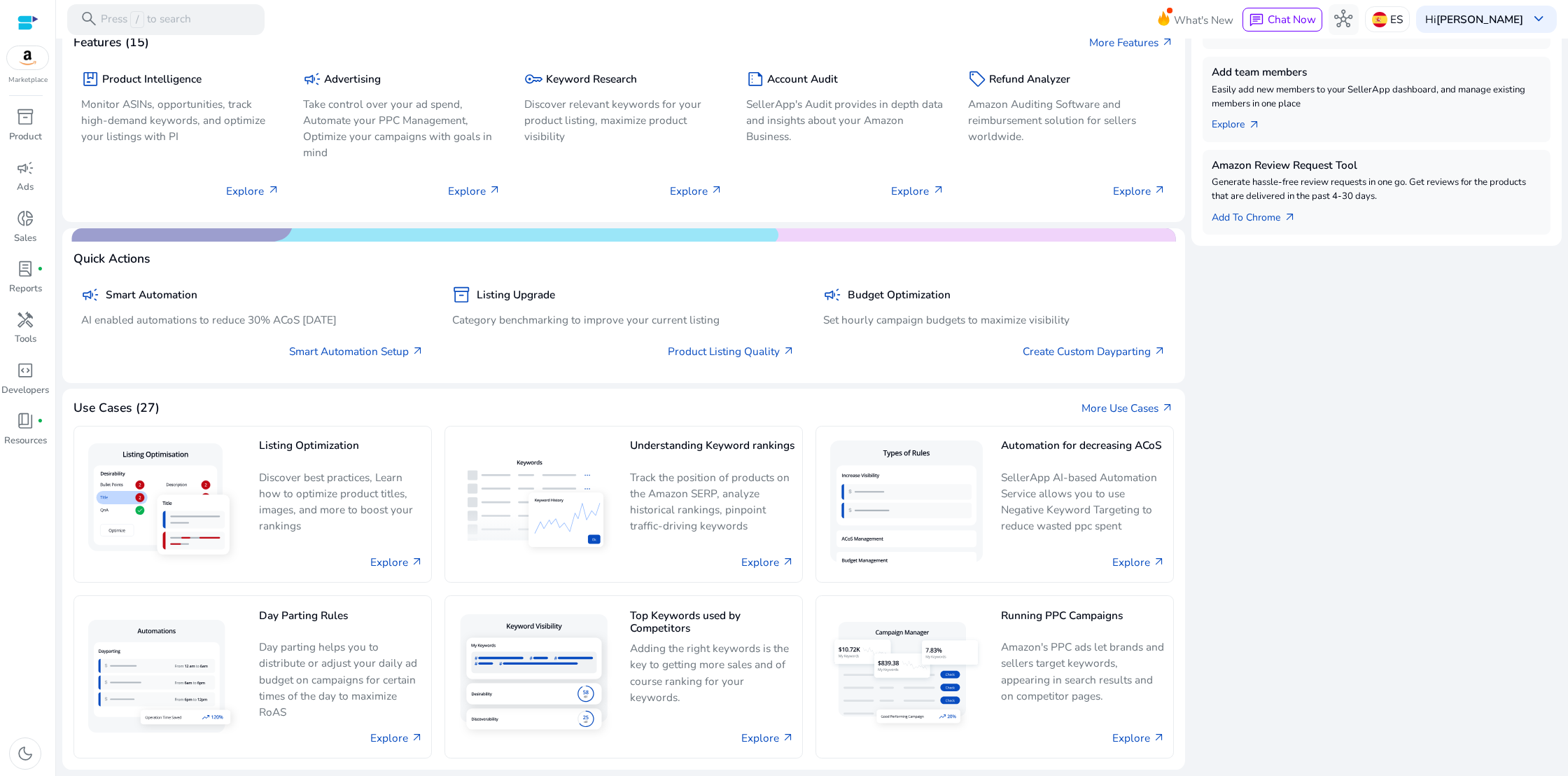
click at [1125, 733] on link "Explore arrow_outward" at bounding box center [1139, 737] width 53 height 16
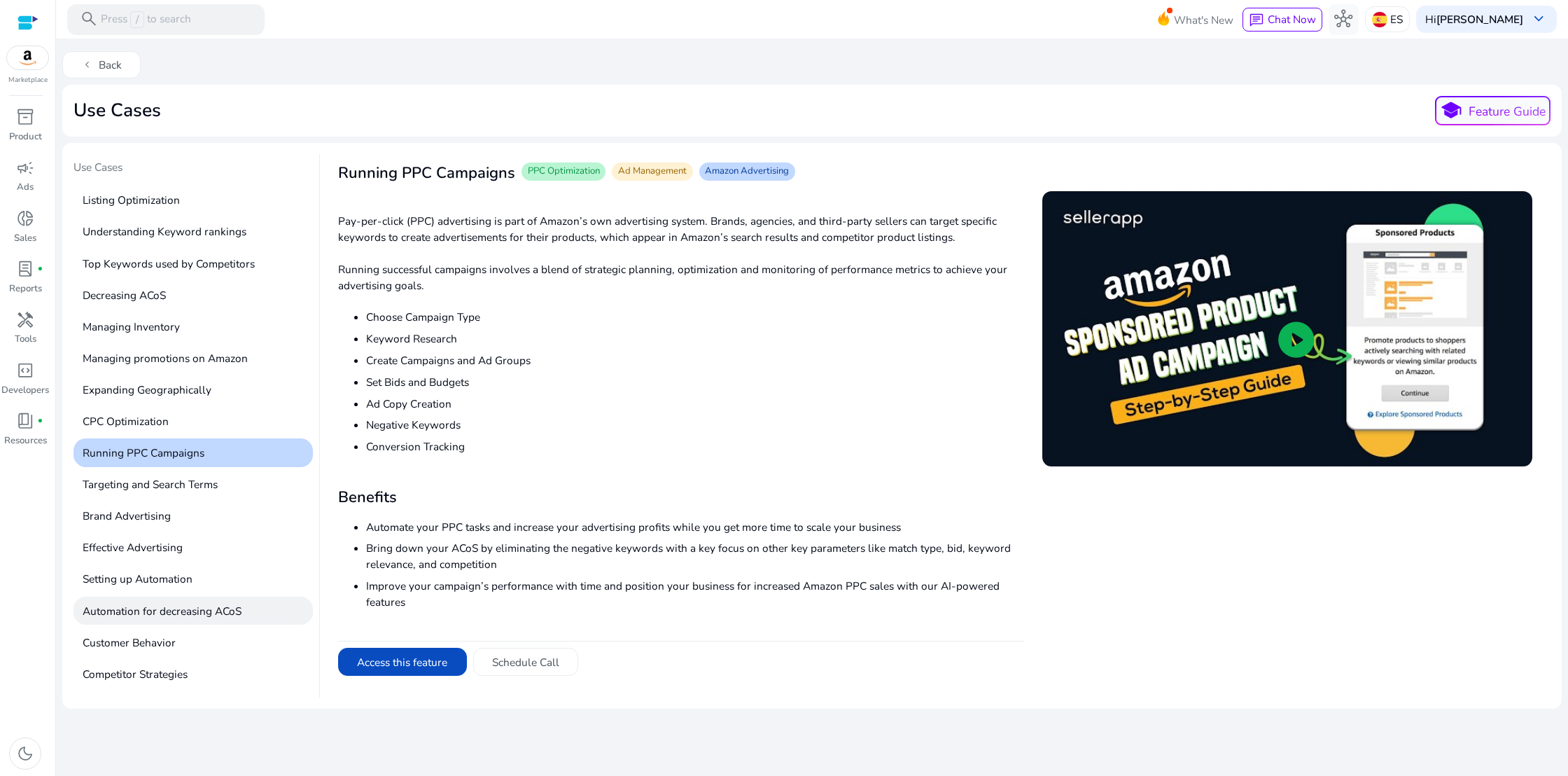
click at [161, 609] on p "Automation for decreasing ACoS" at bounding box center [193, 611] width 240 height 29
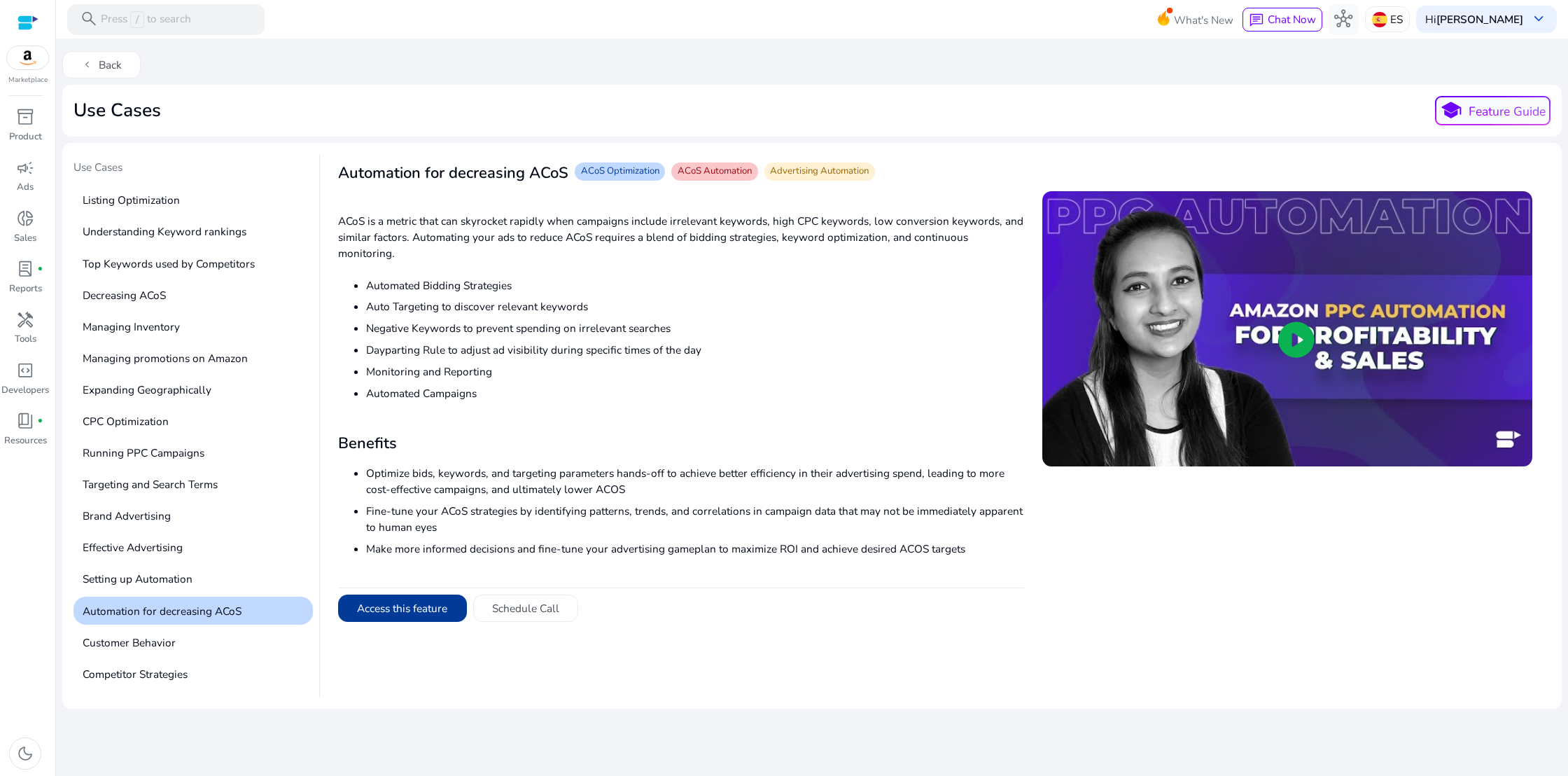
click at [383, 601] on button "Access this feature" at bounding box center [402, 608] width 129 height 28
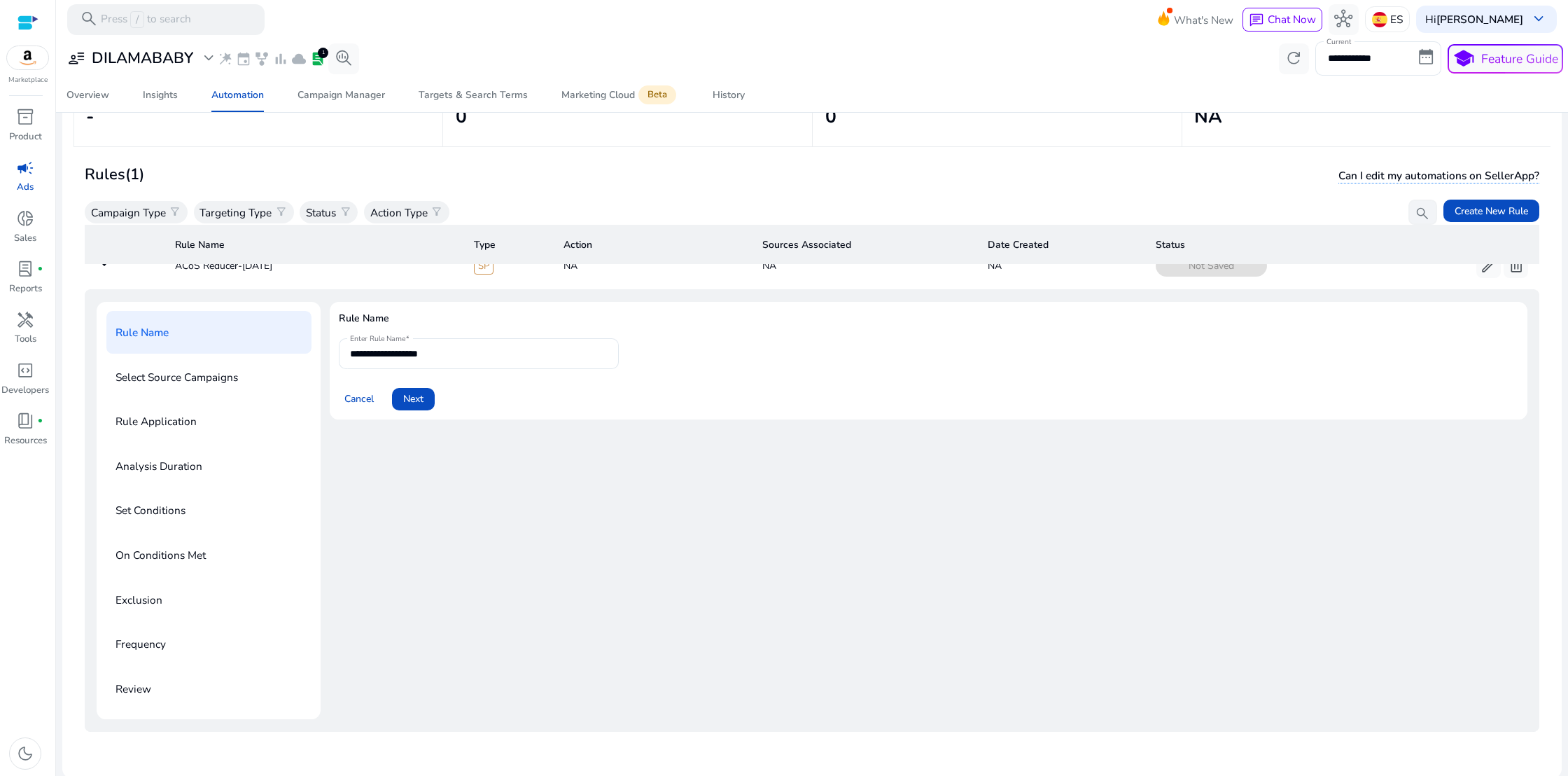
scroll to position [121, 0]
click at [317, 57] on span "lab_profile" at bounding box center [317, 59] width 16 height 16
click at [20, 261] on span "lab_profile" at bounding box center [25, 269] width 18 height 18
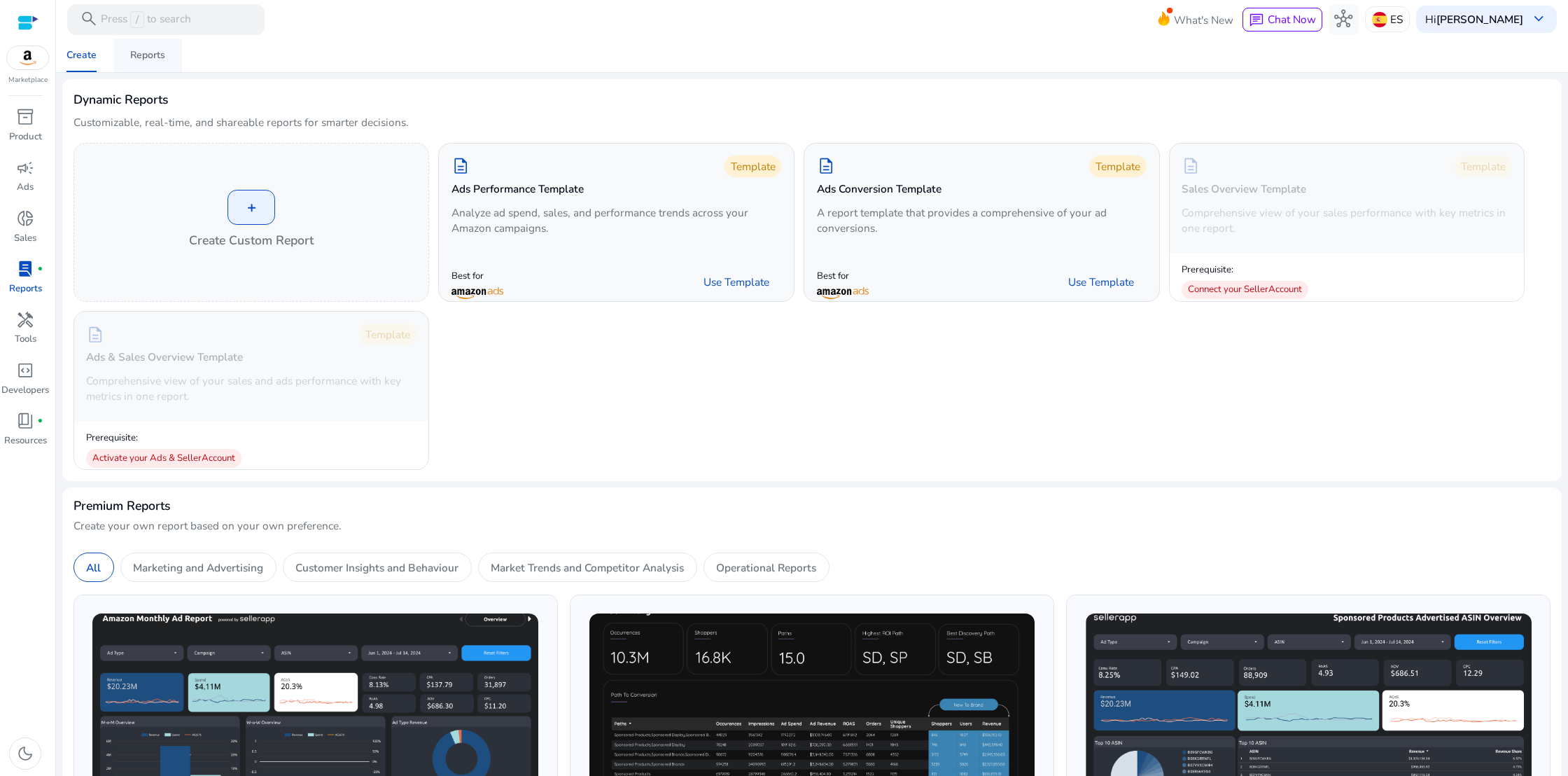
click at [151, 57] on div "Reports" at bounding box center [148, 55] width 35 height 10
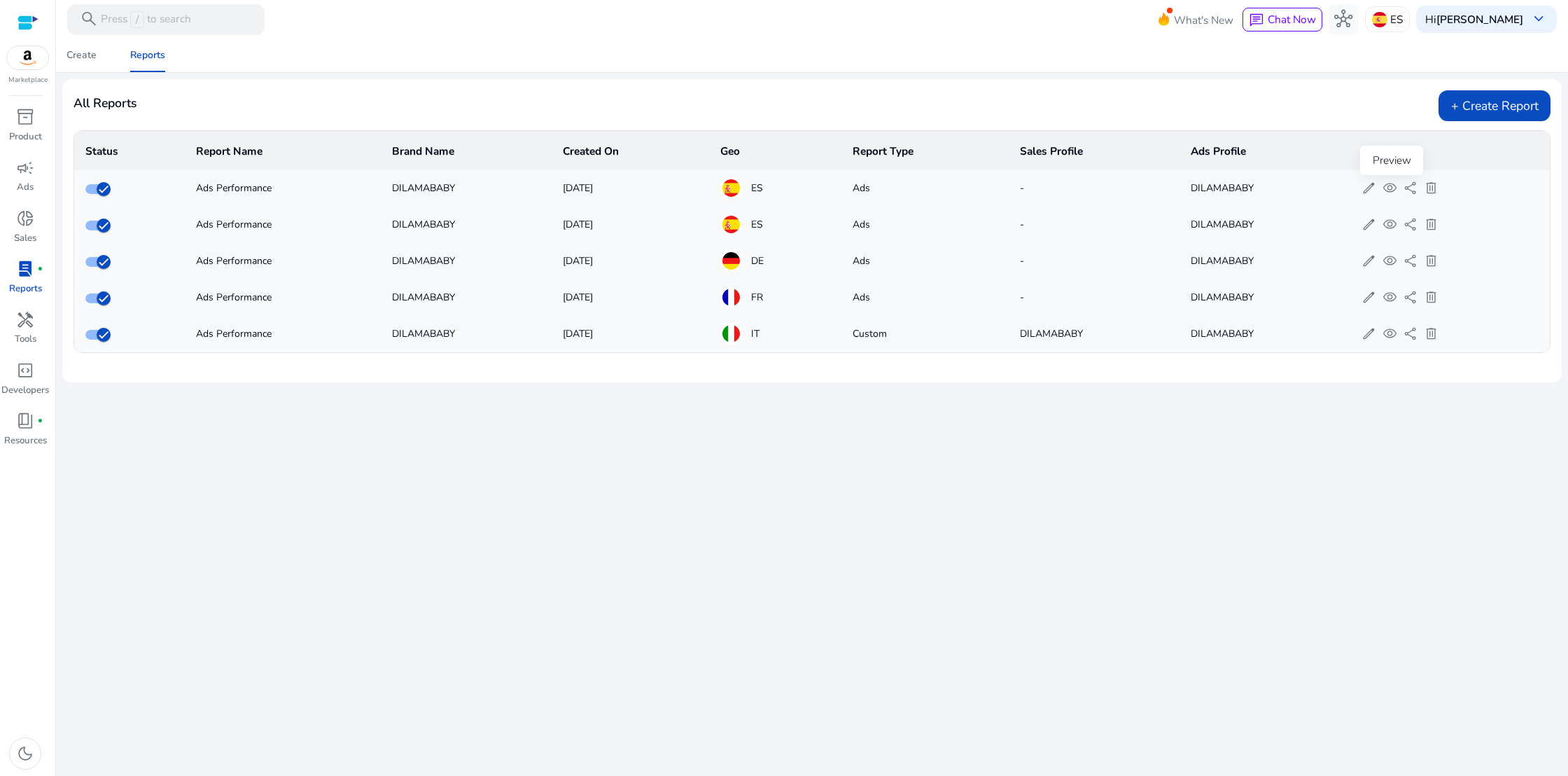
click at [1392, 183] on span "visibility" at bounding box center [1390, 188] width 15 height 15
click at [1388, 296] on span "visibility" at bounding box center [1390, 298] width 15 height 15
